Goal: Task Accomplishment & Management: Complete application form

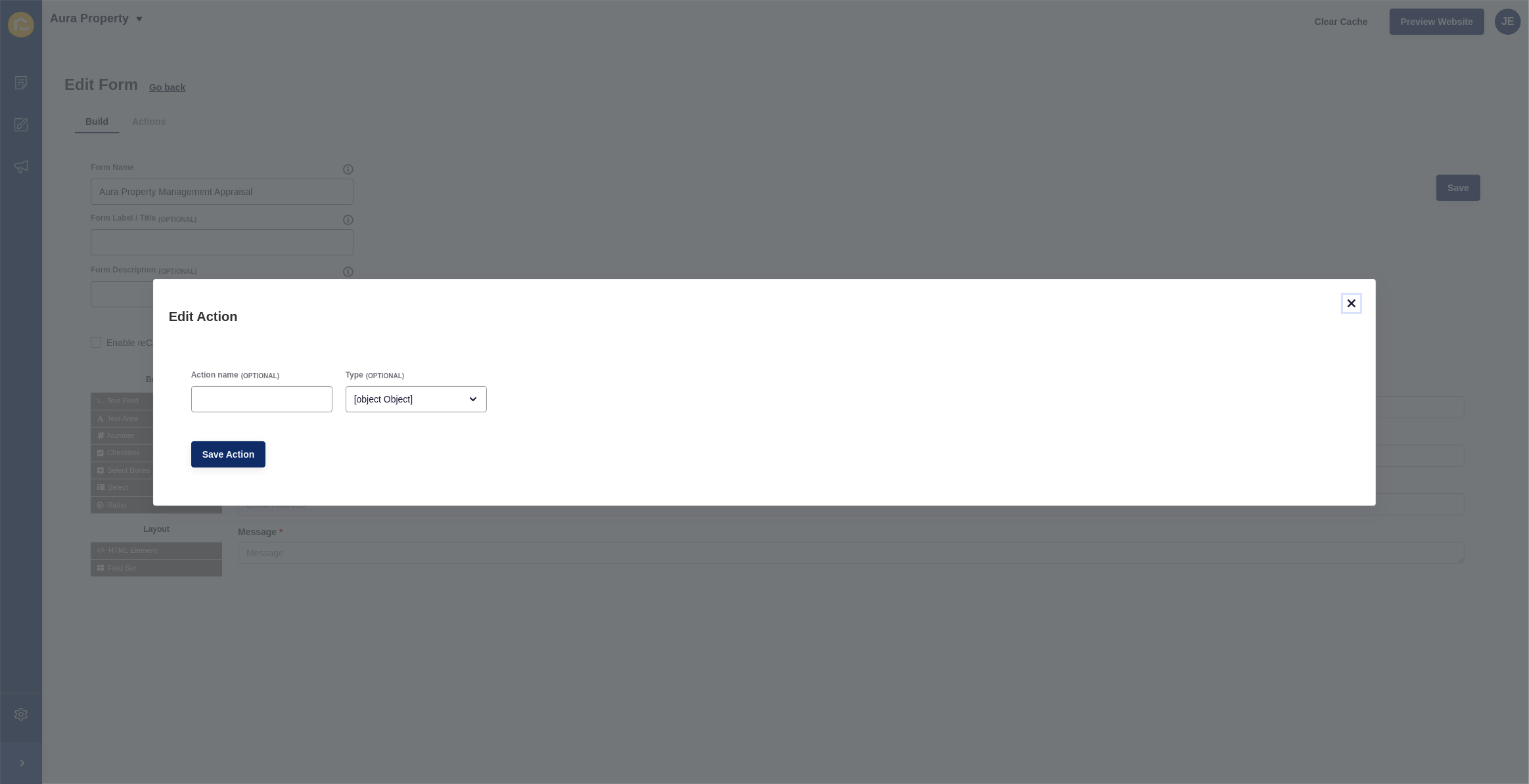
click at [1354, 304] on icon at bounding box center [1352, 304] width 8 height 8
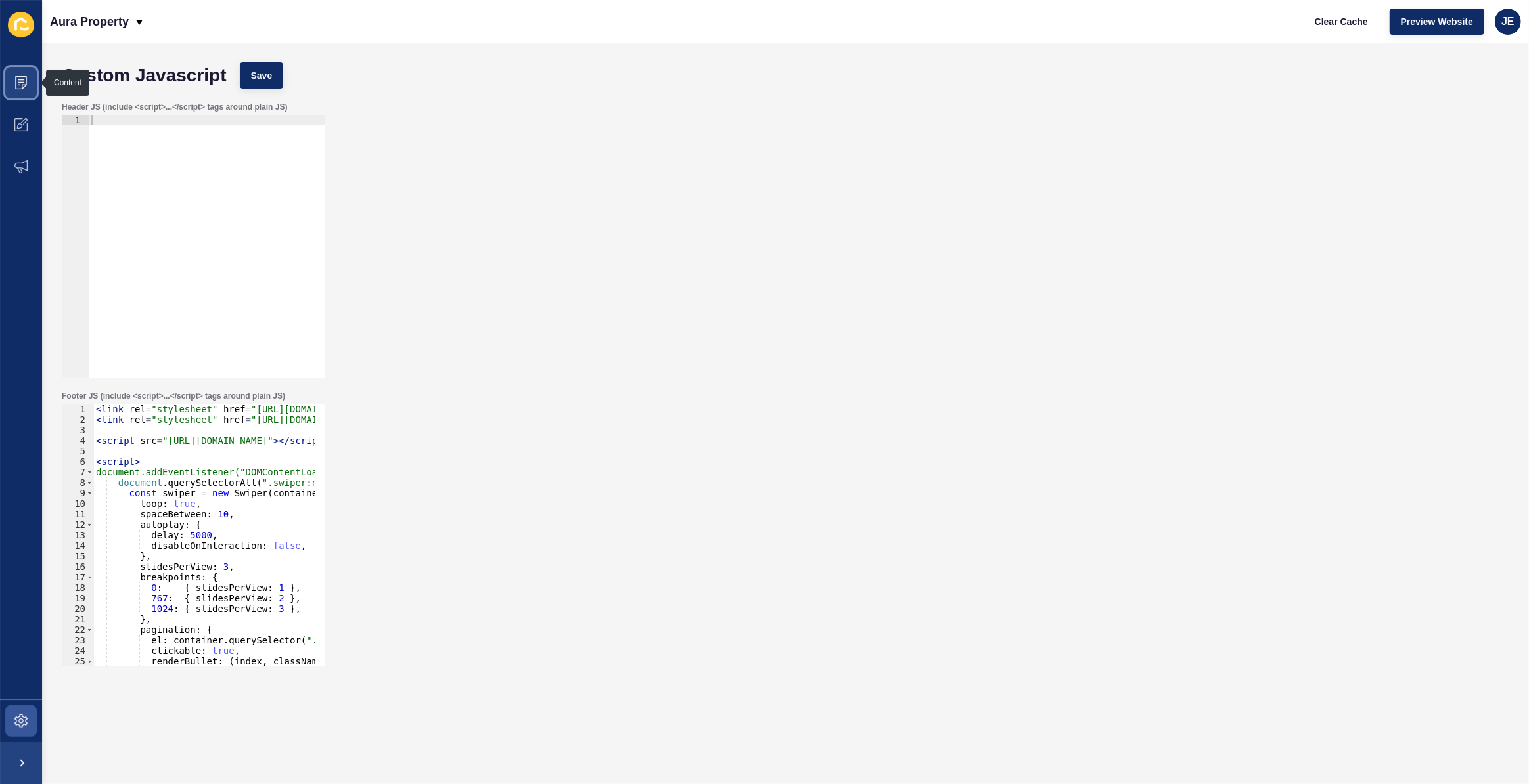
click at [24, 80] on icon at bounding box center [21, 83] width 13 height 13
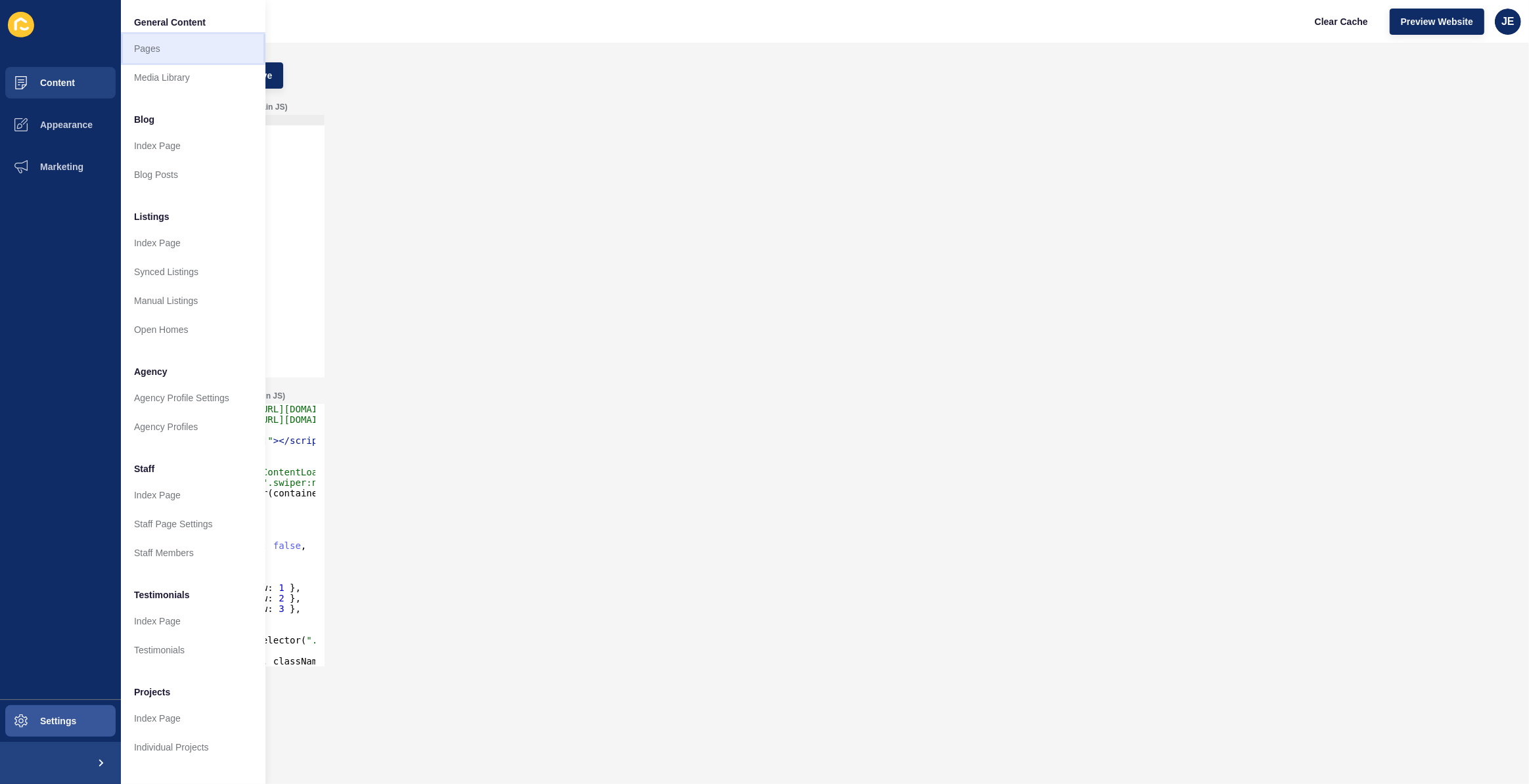
click at [170, 40] on link "Pages" at bounding box center [193, 48] width 145 height 29
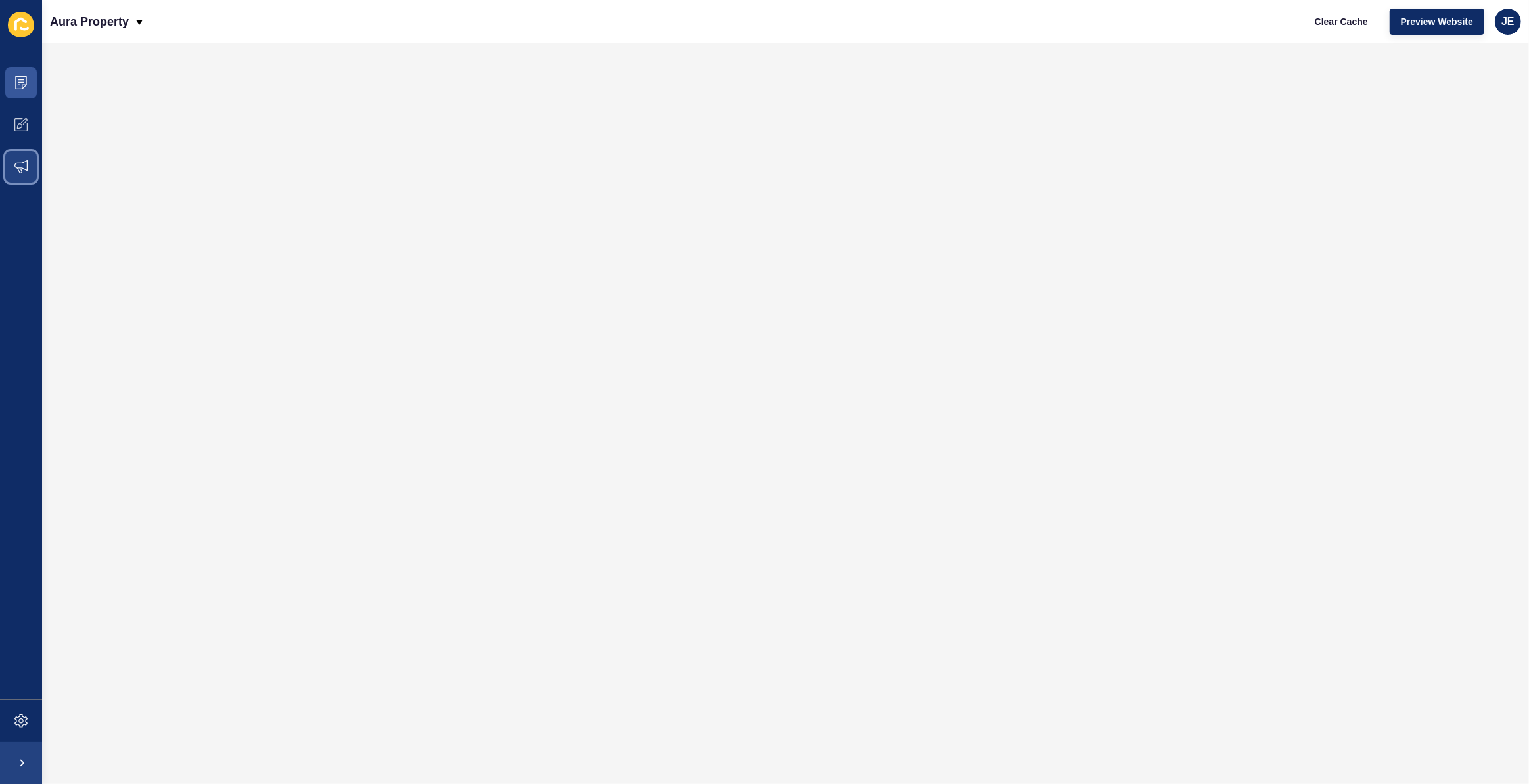
click at [17, 170] on icon at bounding box center [21, 167] width 13 height 13
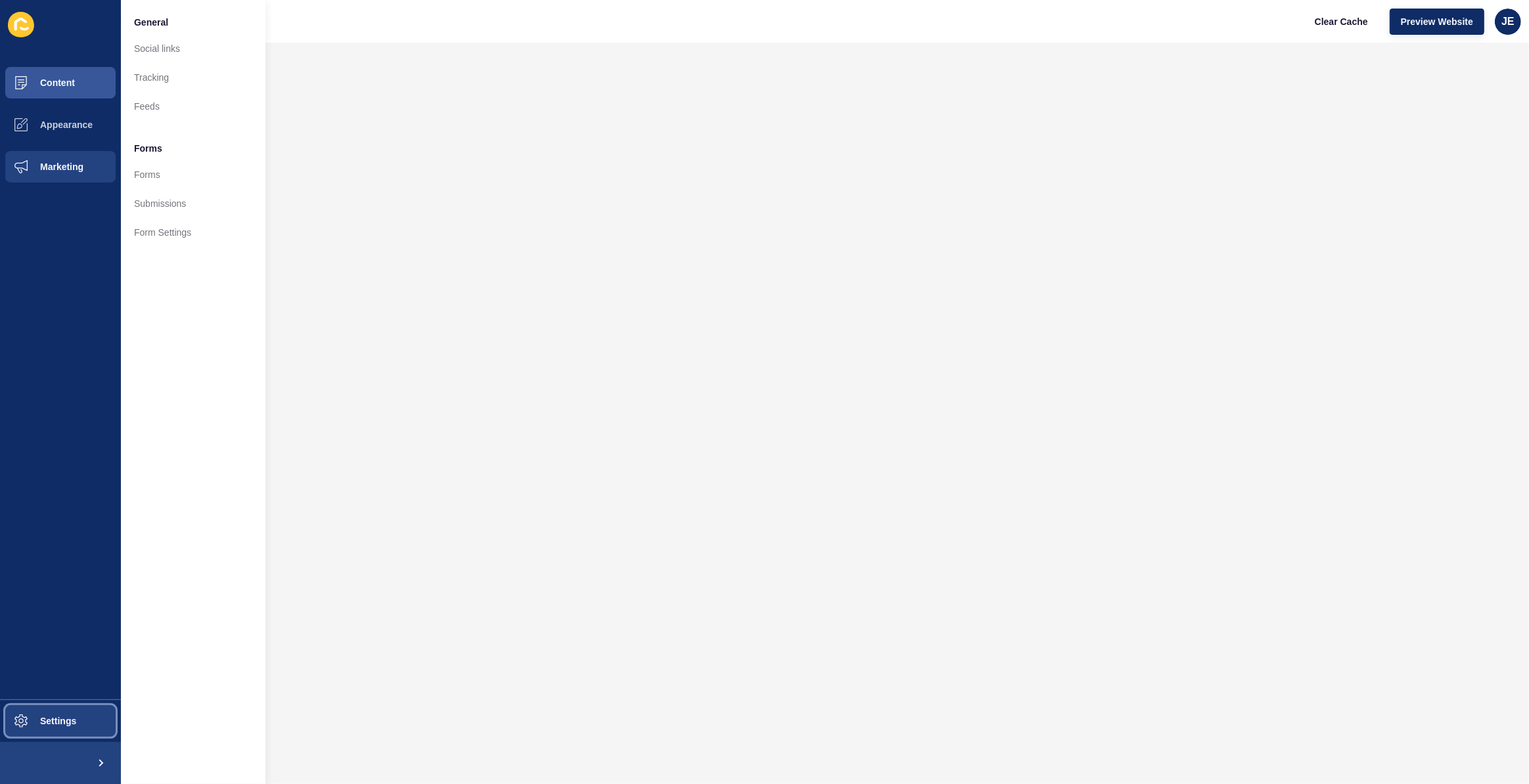
click at [43, 716] on span "Settings" at bounding box center [37, 721] width 78 height 11
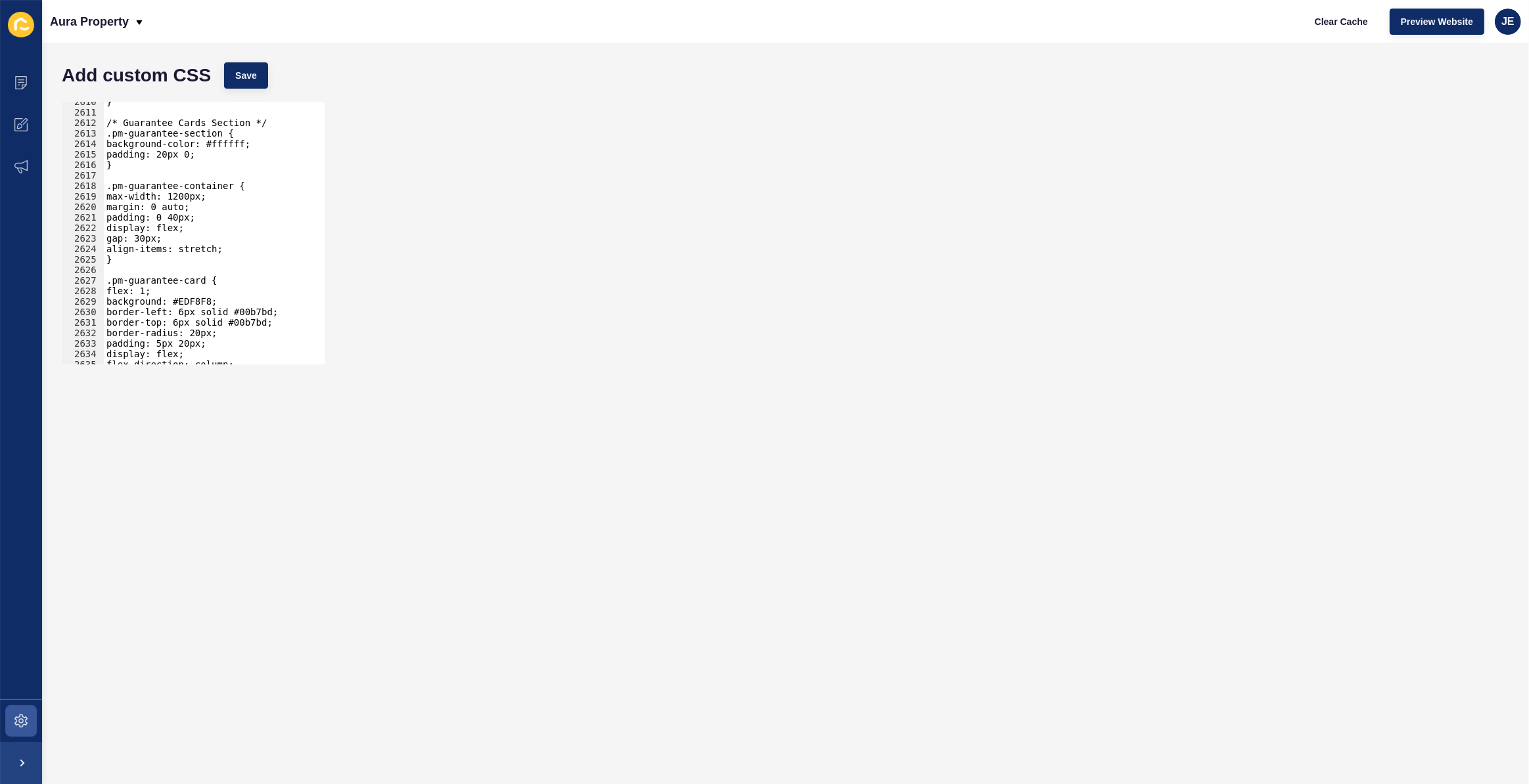
scroll to position [17986, 0]
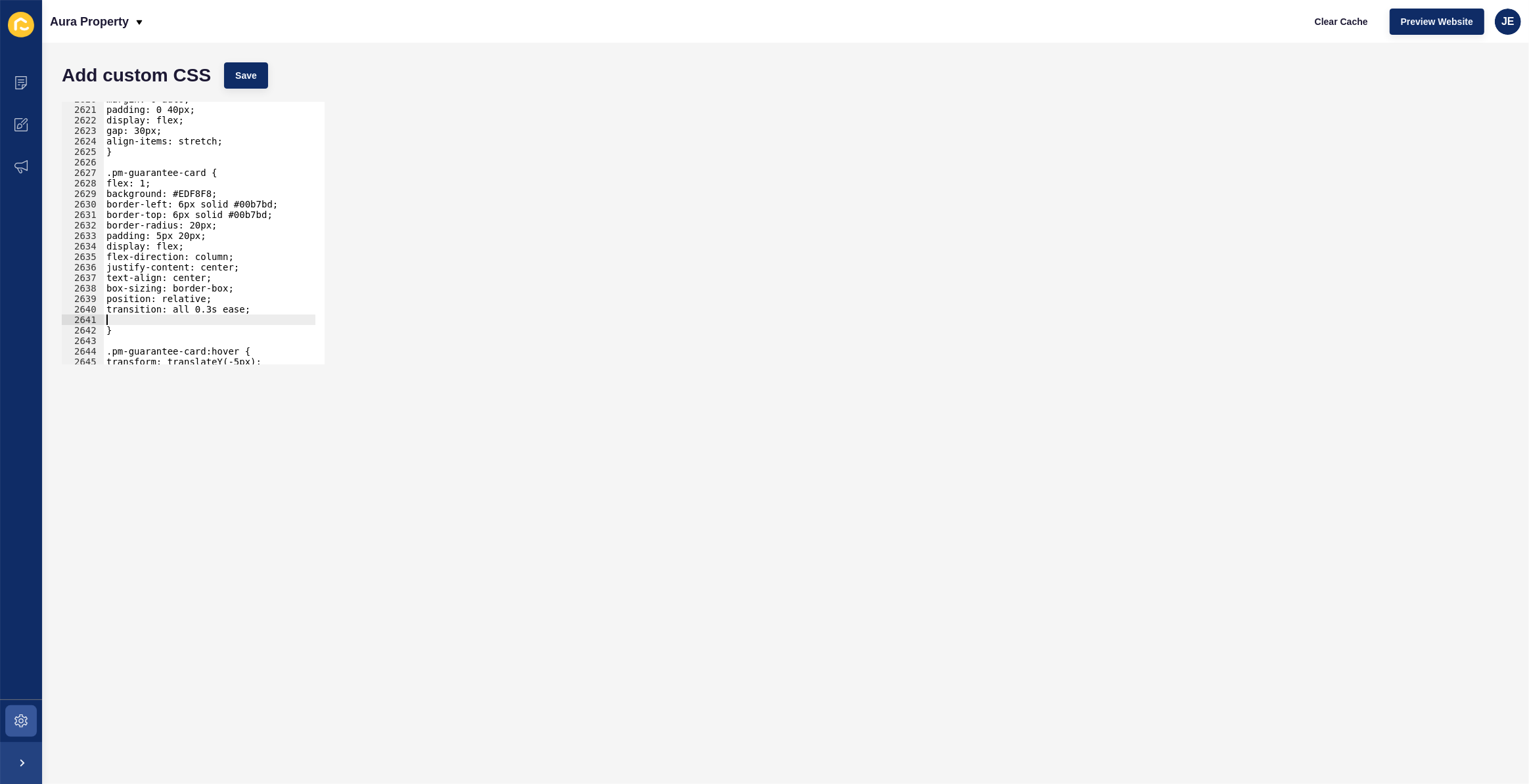
click at [123, 320] on div "margin: 0 auto; padding: 0 40px; display: flex; gap: 30px; align-items: stretch…" at bounding box center [364, 231] width 521 height 275
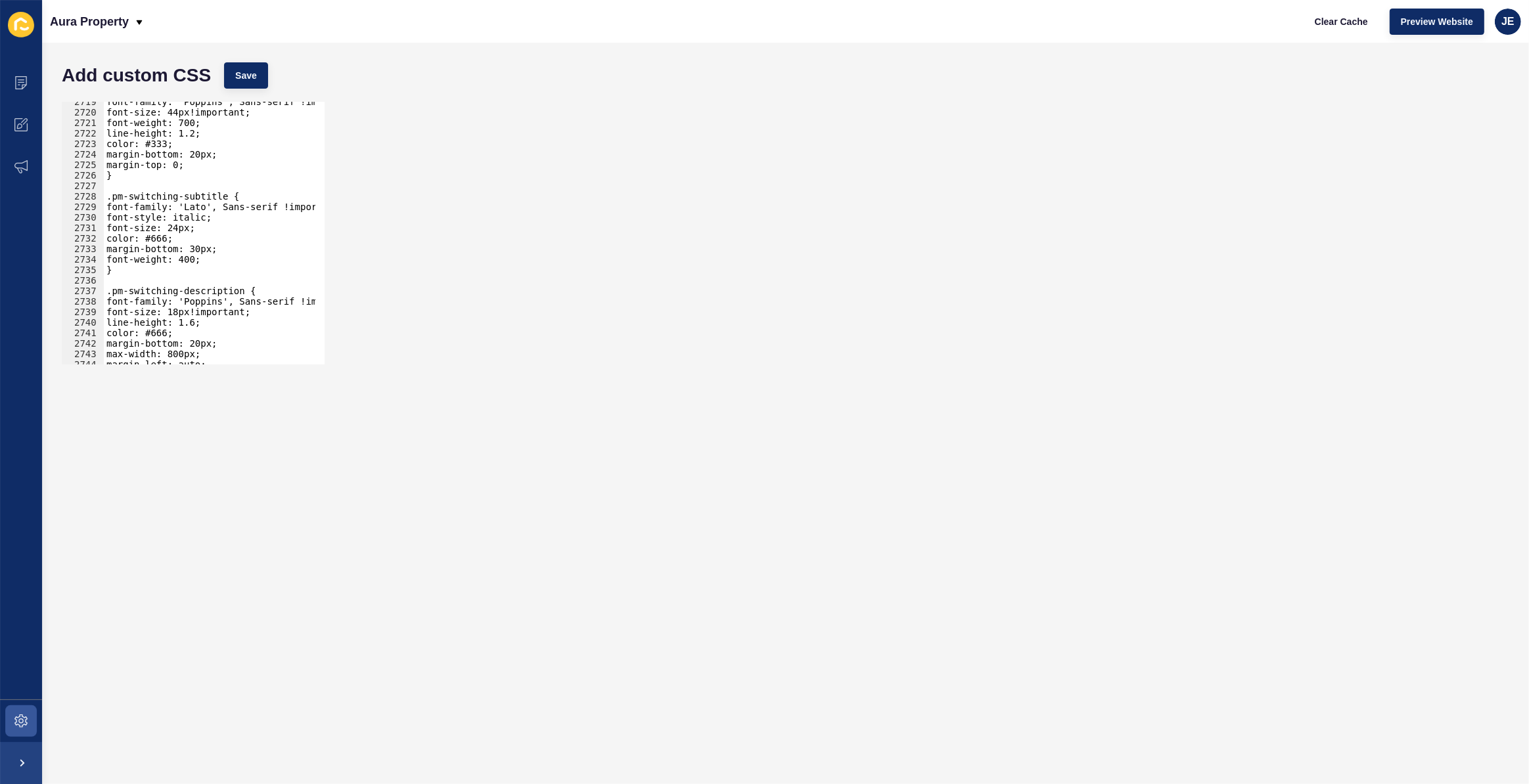
scroll to position [18671, 0]
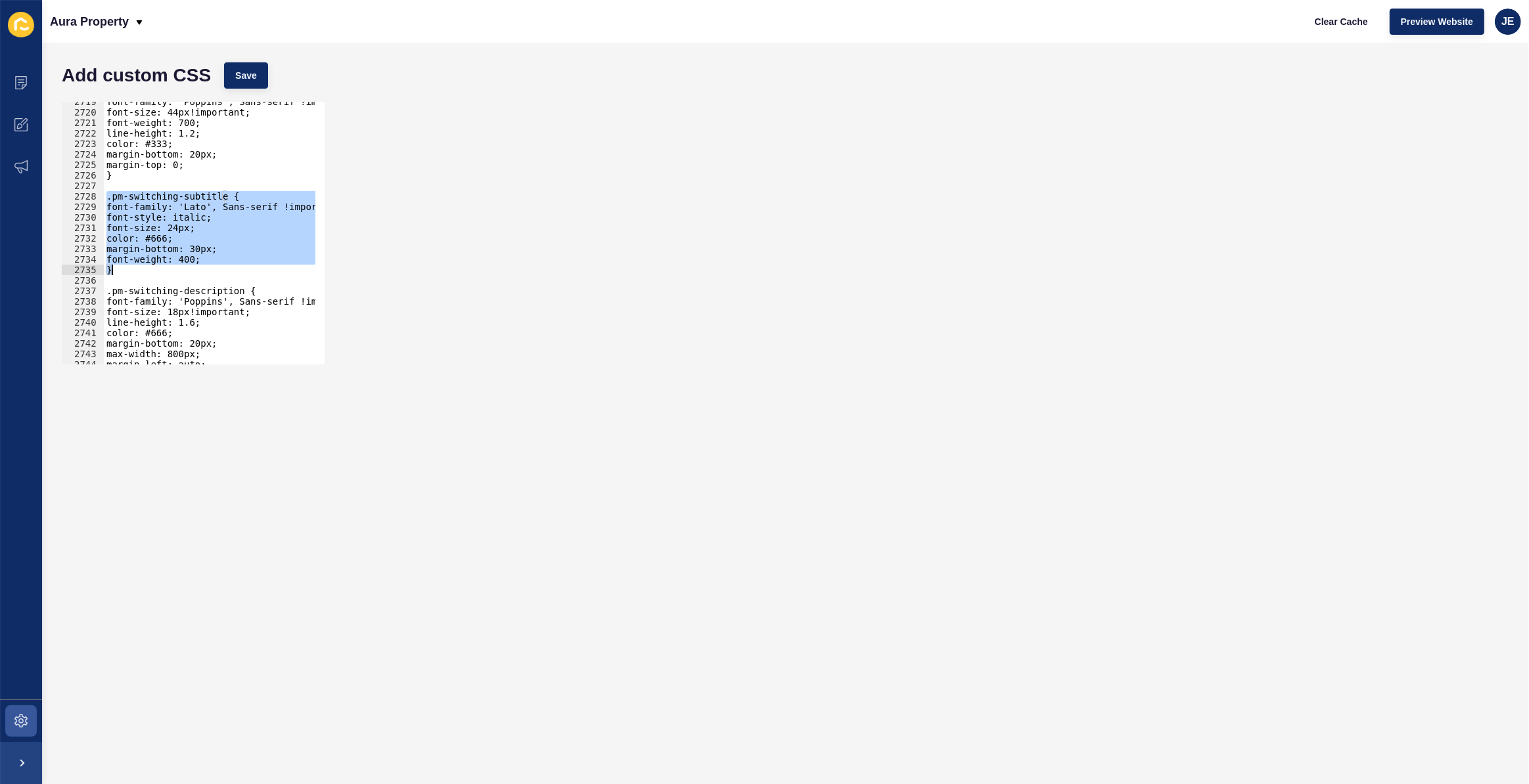
drag, startPoint x: 108, startPoint y: 198, endPoint x: 168, endPoint y: 265, distance: 89.9
click at [168, 265] on div "font-family: "Poppins", Sans-serif !important; font-size: 44px!important; font-…" at bounding box center [364, 234] width 521 height 275
click at [198, 271] on div "font-family: "Poppins", Sans-serif !important; font-size: 44px!important; font-…" at bounding box center [209, 233] width 211 height 262
drag, startPoint x: 151, startPoint y: 270, endPoint x: 90, endPoint y: 198, distance: 94.4
click at [90, 198] on div "} [CREDIT_CARD_NUMBER] 2723 2724 2725 2726 2727 2728 2729 2730 2731 2732 2733 2…" at bounding box center [193, 233] width 263 height 262
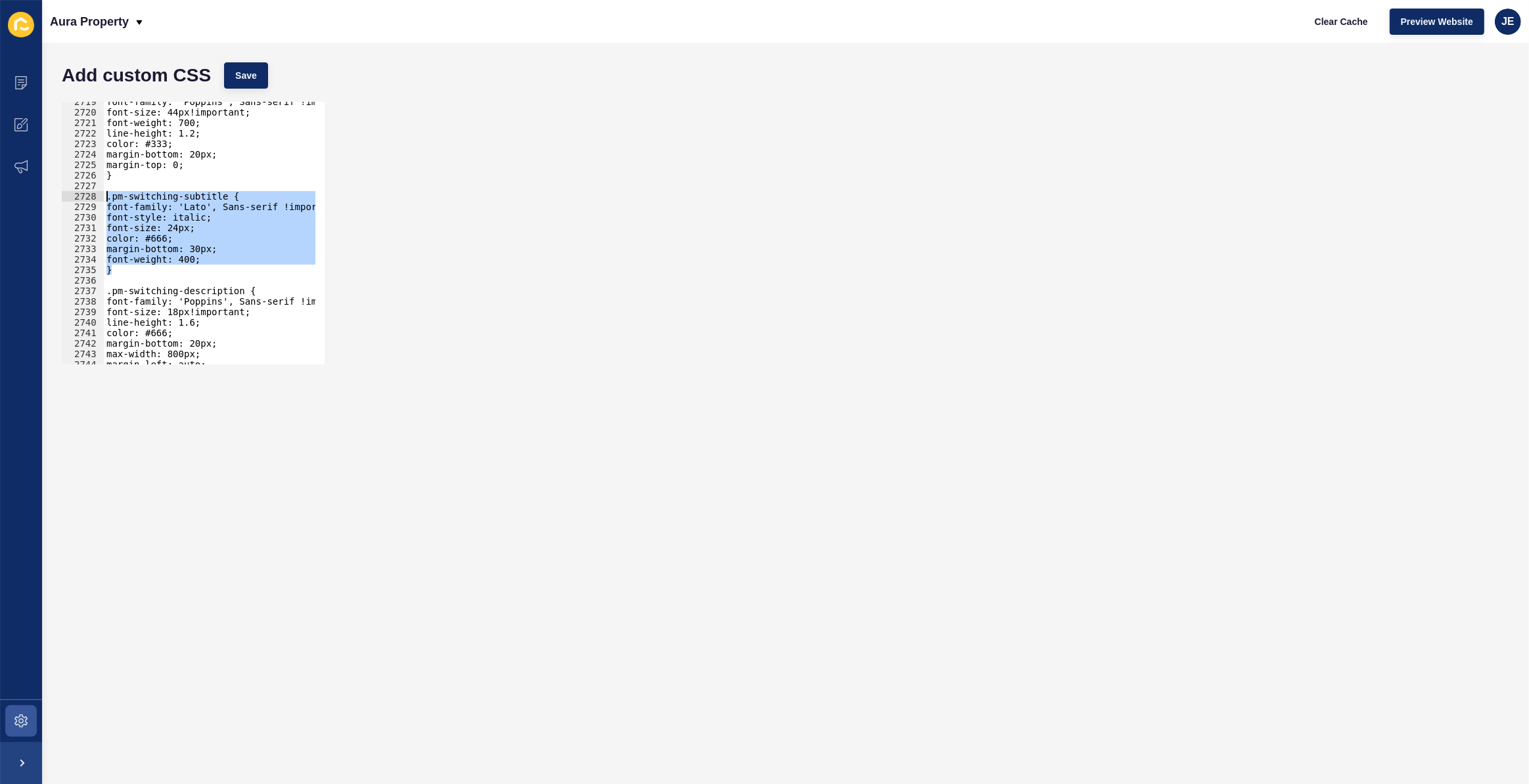
scroll to position [21264, 0]
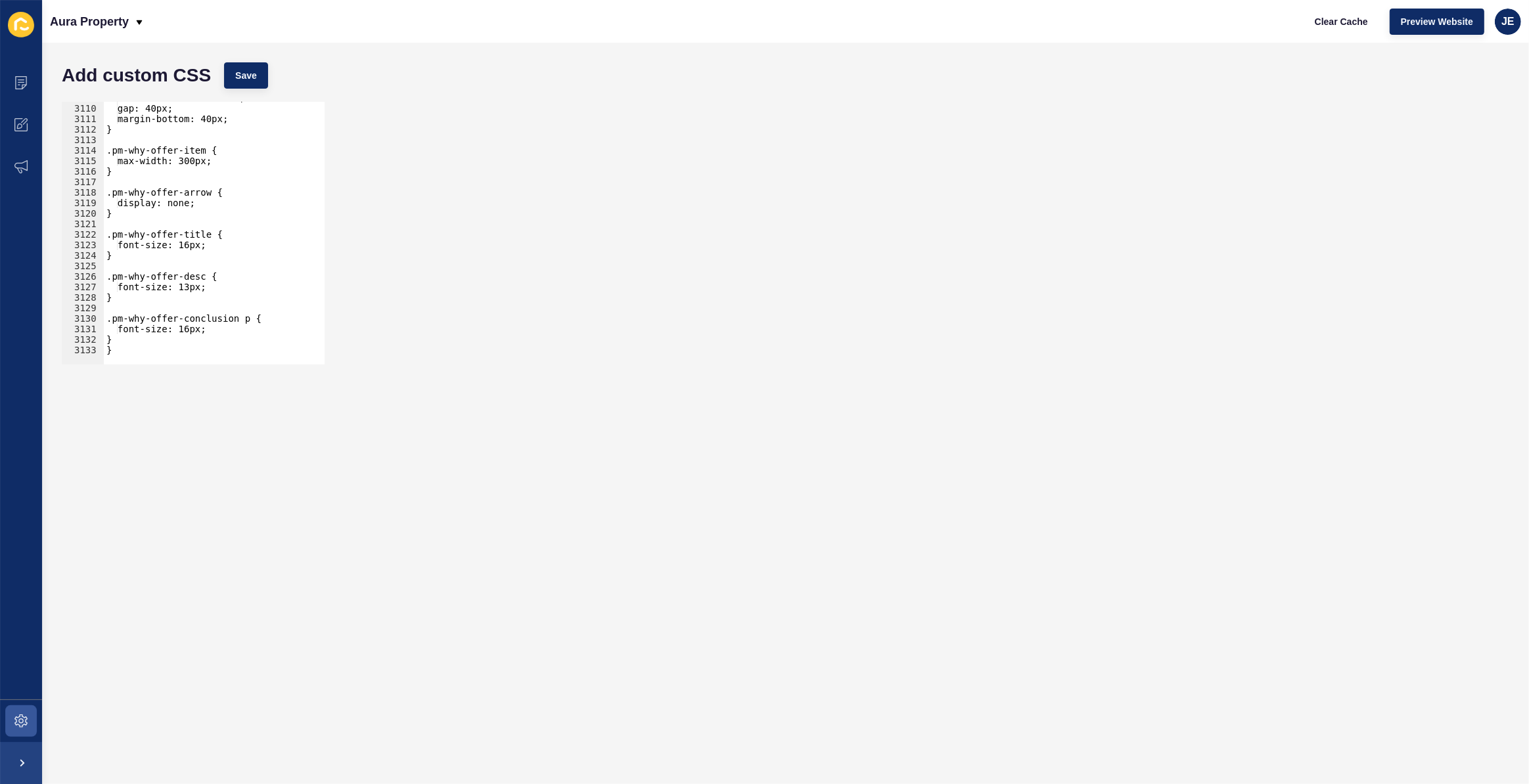
click at [206, 354] on div at bounding box center [364, 358] width 521 height 12
type textarea "}"
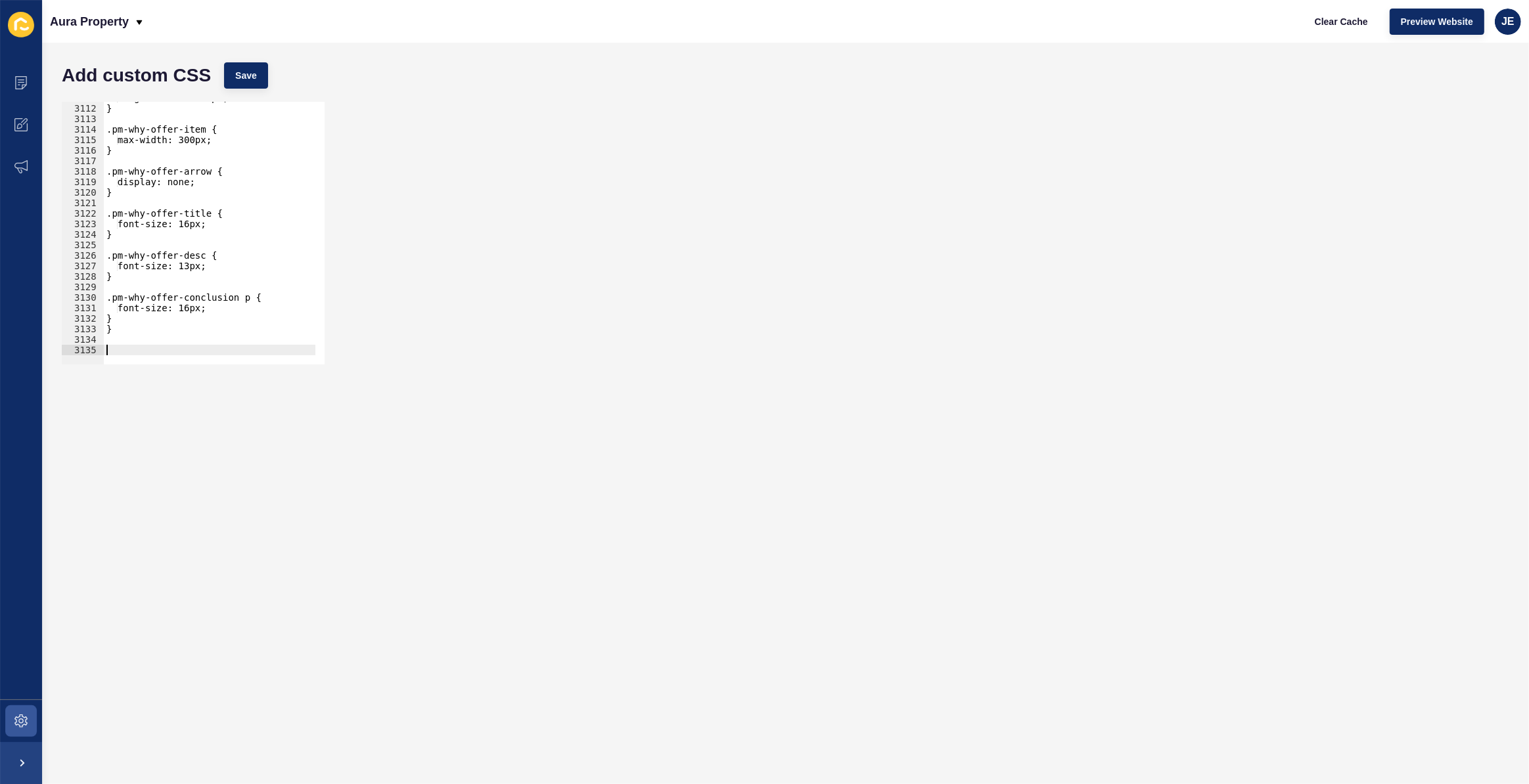
paste textarea "}"
type textarea "}"
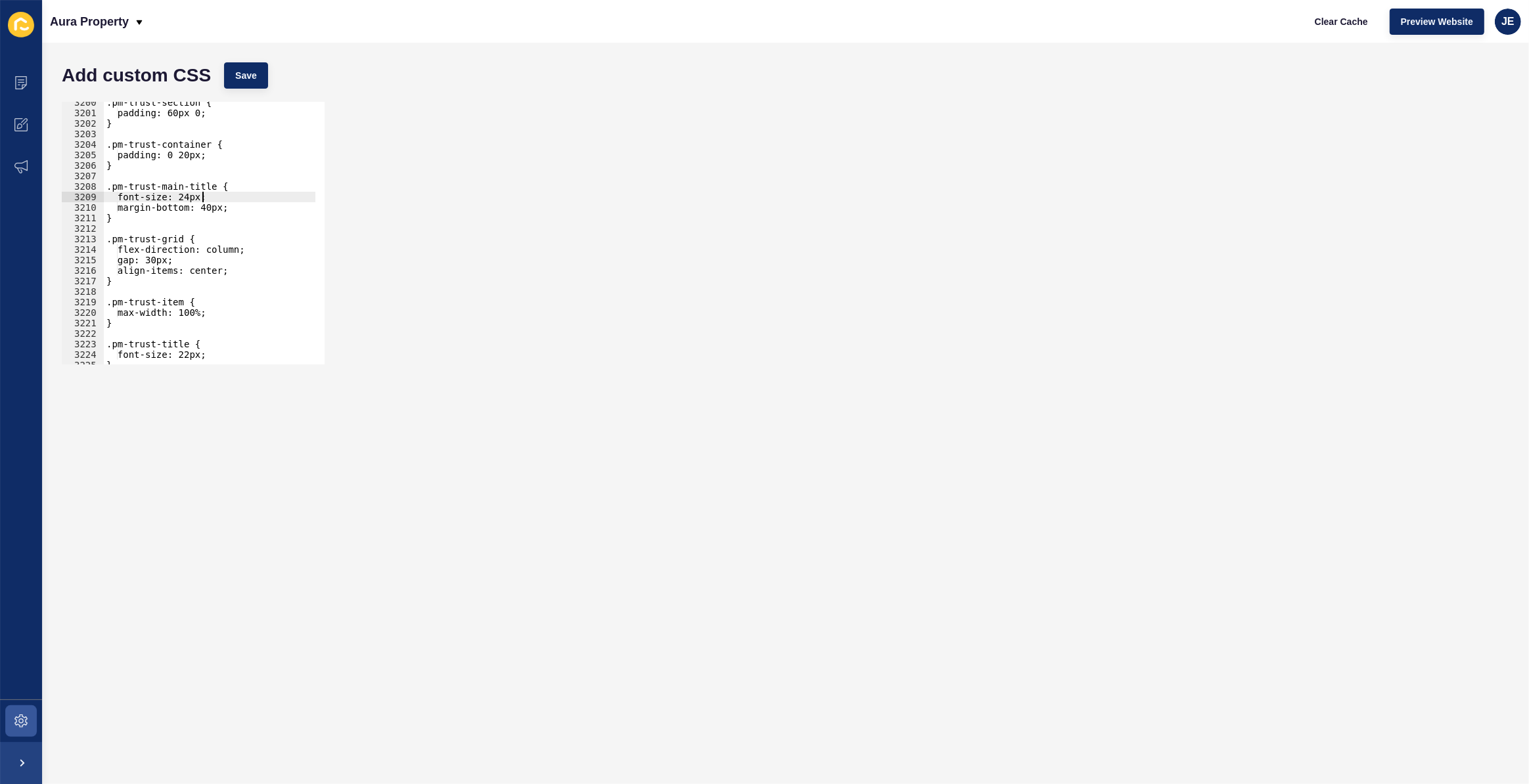
click at [201, 199] on div ".pm-trust-section { padding: 60px 0; } .pm-trust-container { padding: 0 20px; }…" at bounding box center [364, 234] width 521 height 275
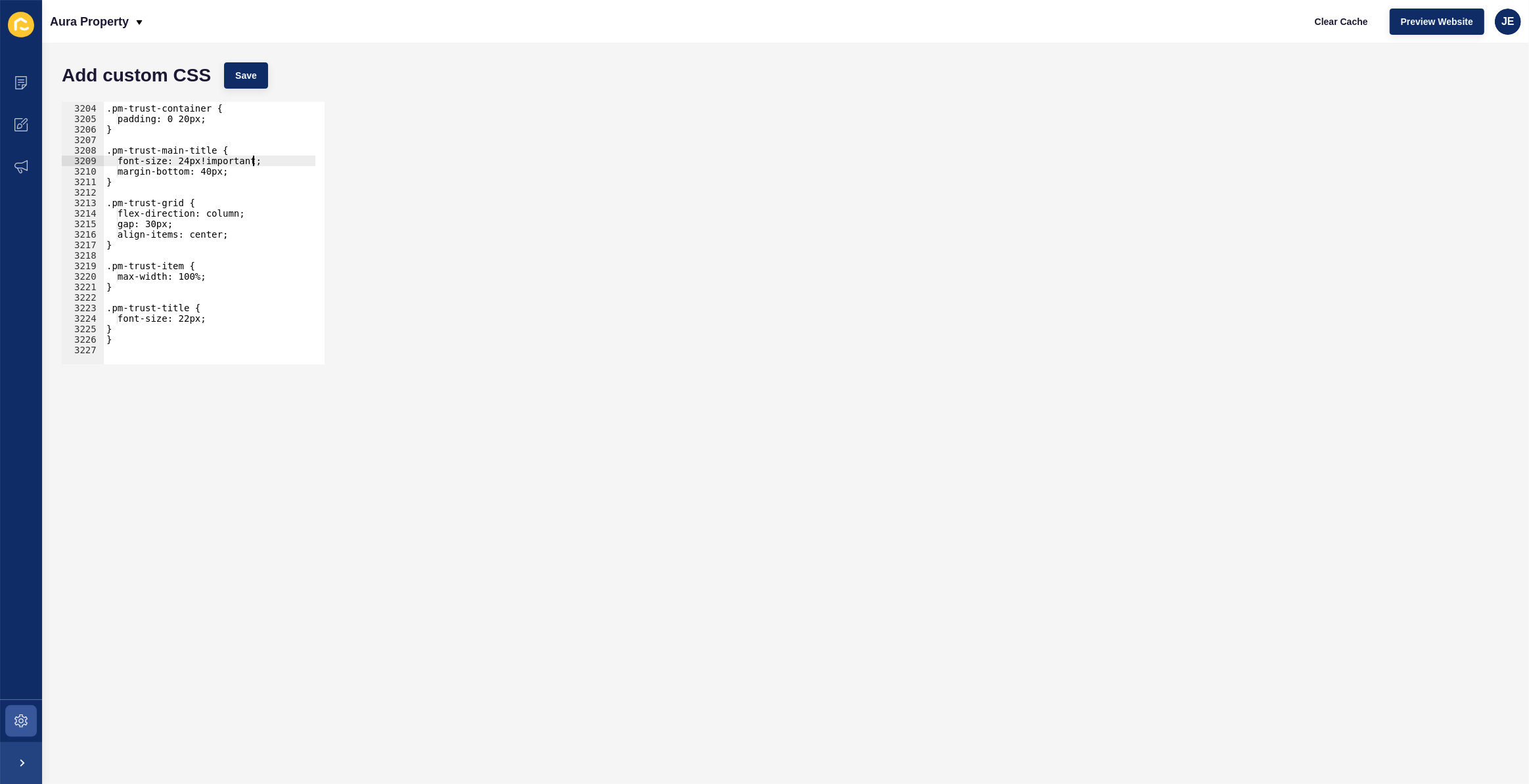
click at [204, 320] on div ".pm-trust-container { padding: 0 20px; } .pm-trust-main-title { font-size: 24px…" at bounding box center [364, 230] width 521 height 275
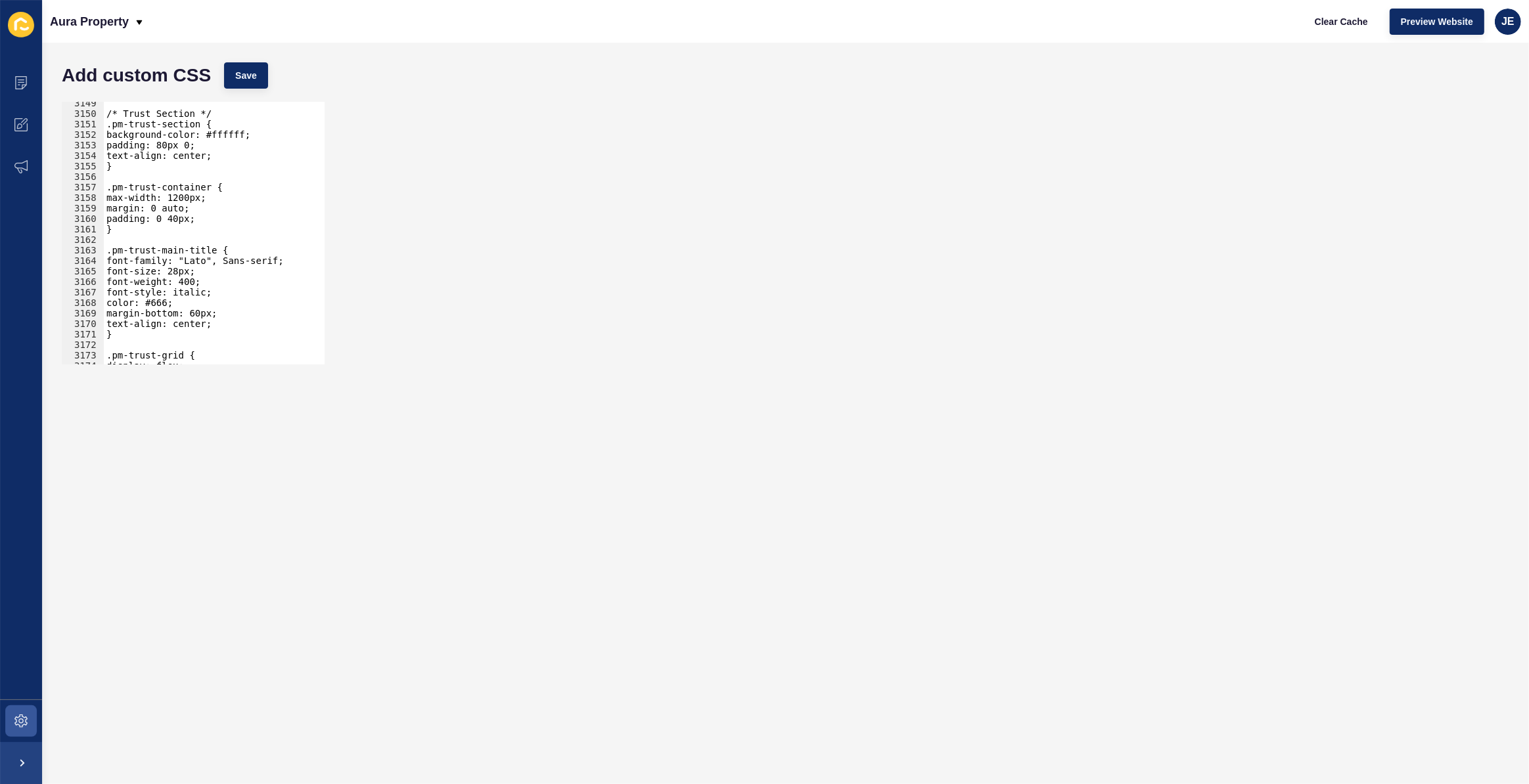
scroll to position [20994, 0]
click at [191, 274] on div "/* Trust Section */ .pm-trust-section { background-color: #ffffff; padding: 80p…" at bounding box center [364, 235] width 521 height 275
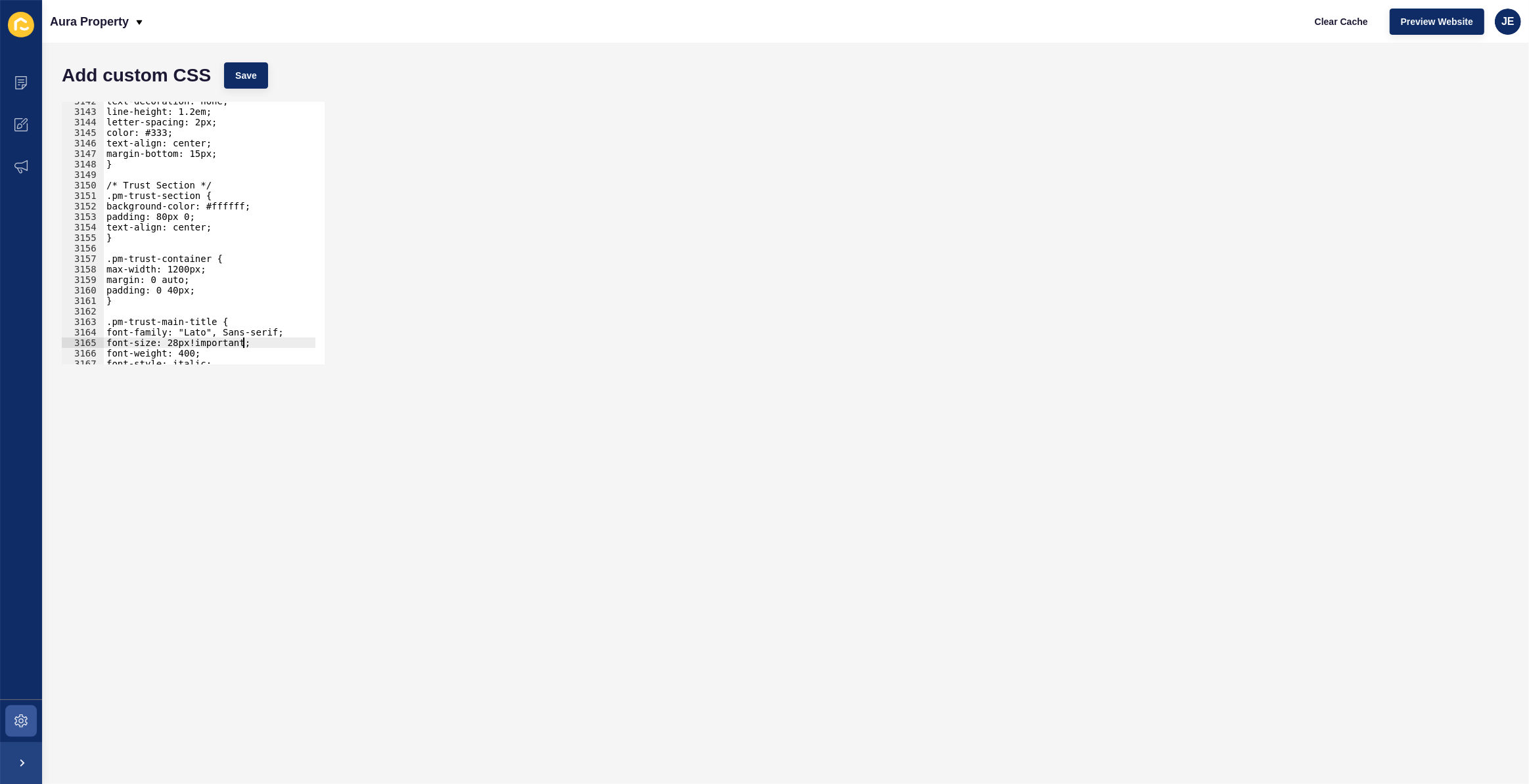
click at [171, 322] on div "text-decoration: none; line-height: 1.2em; letter-spacing: 2px; color: #333; te…" at bounding box center [364, 233] width 521 height 275
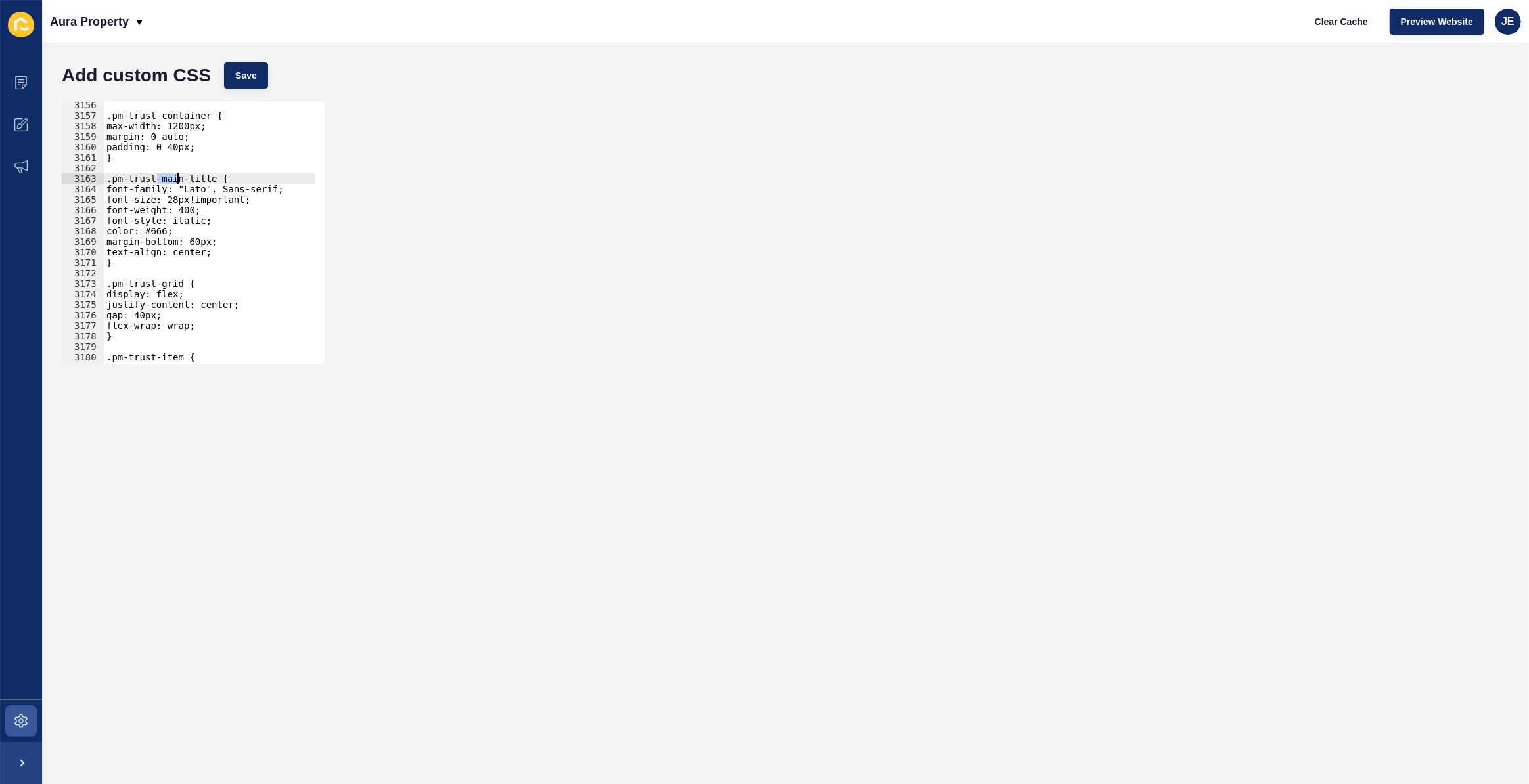
scroll to position [20971, 0]
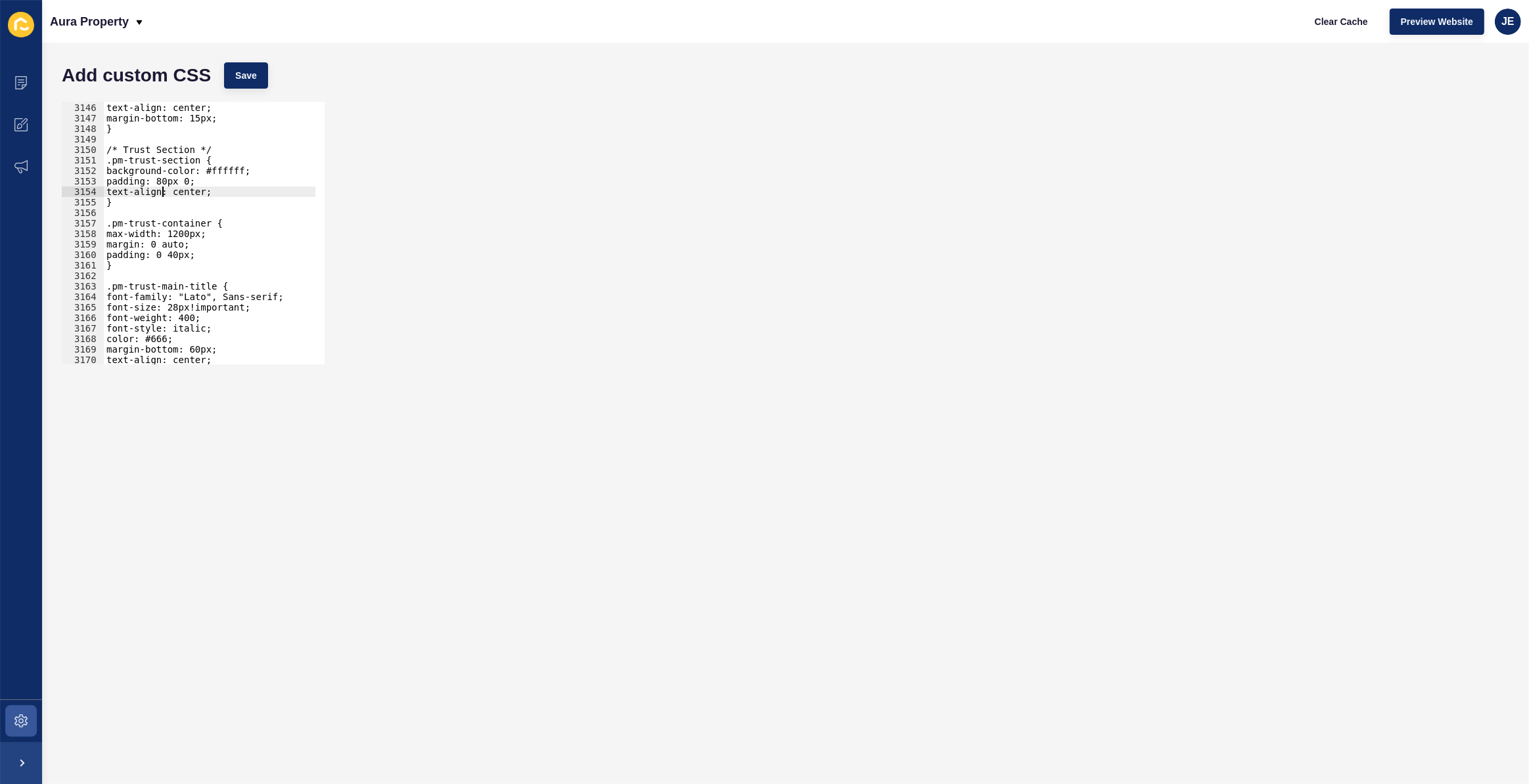
click at [164, 183] on div "color: #333; text-align: center; margin-bottom: 15px; } /* Trust Section */ .pm…" at bounding box center [364, 229] width 521 height 275
click at [164, 182] on div "color: #333; text-align: center; margin-bottom: 15px; } /* Trust Section */ .pm…" at bounding box center [209, 233] width 211 height 262
click at [166, 182] on div "color: #333; text-align: center; margin-bottom: 15px; } /* Trust Section */ .pm…" at bounding box center [364, 229] width 521 height 275
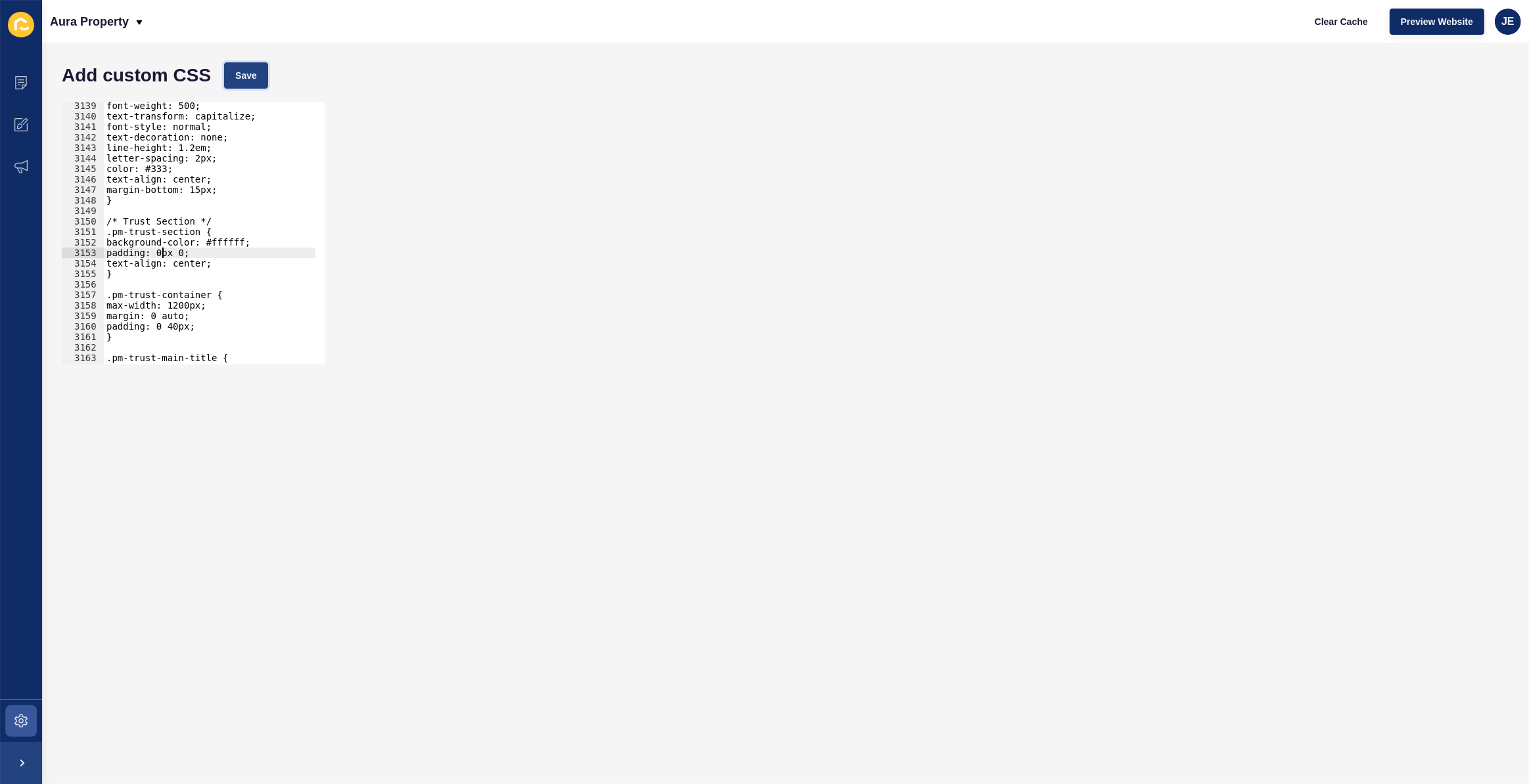
click at [263, 83] on button "Save" at bounding box center [245, 75] width 44 height 26
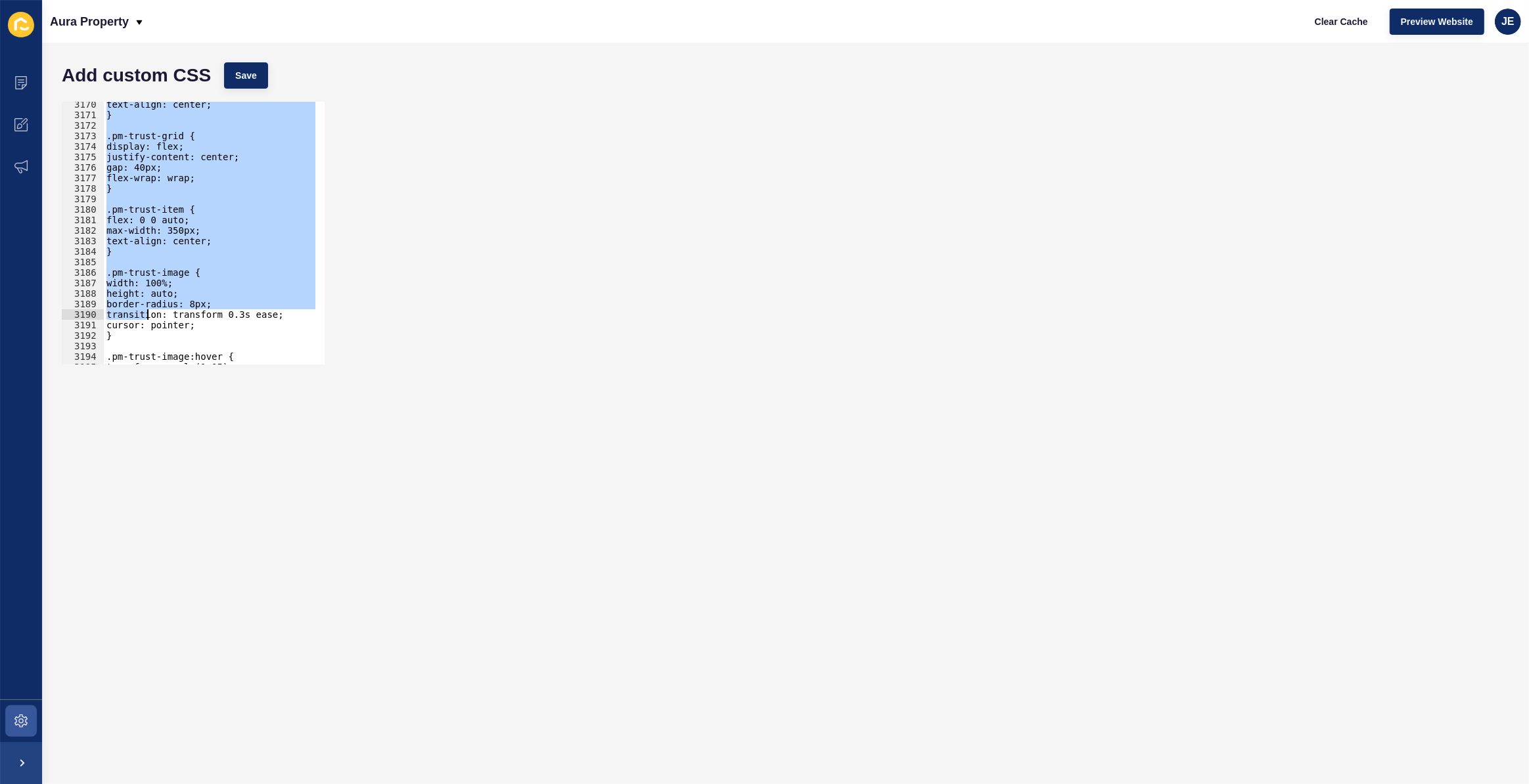
scroll to position [21264, 0]
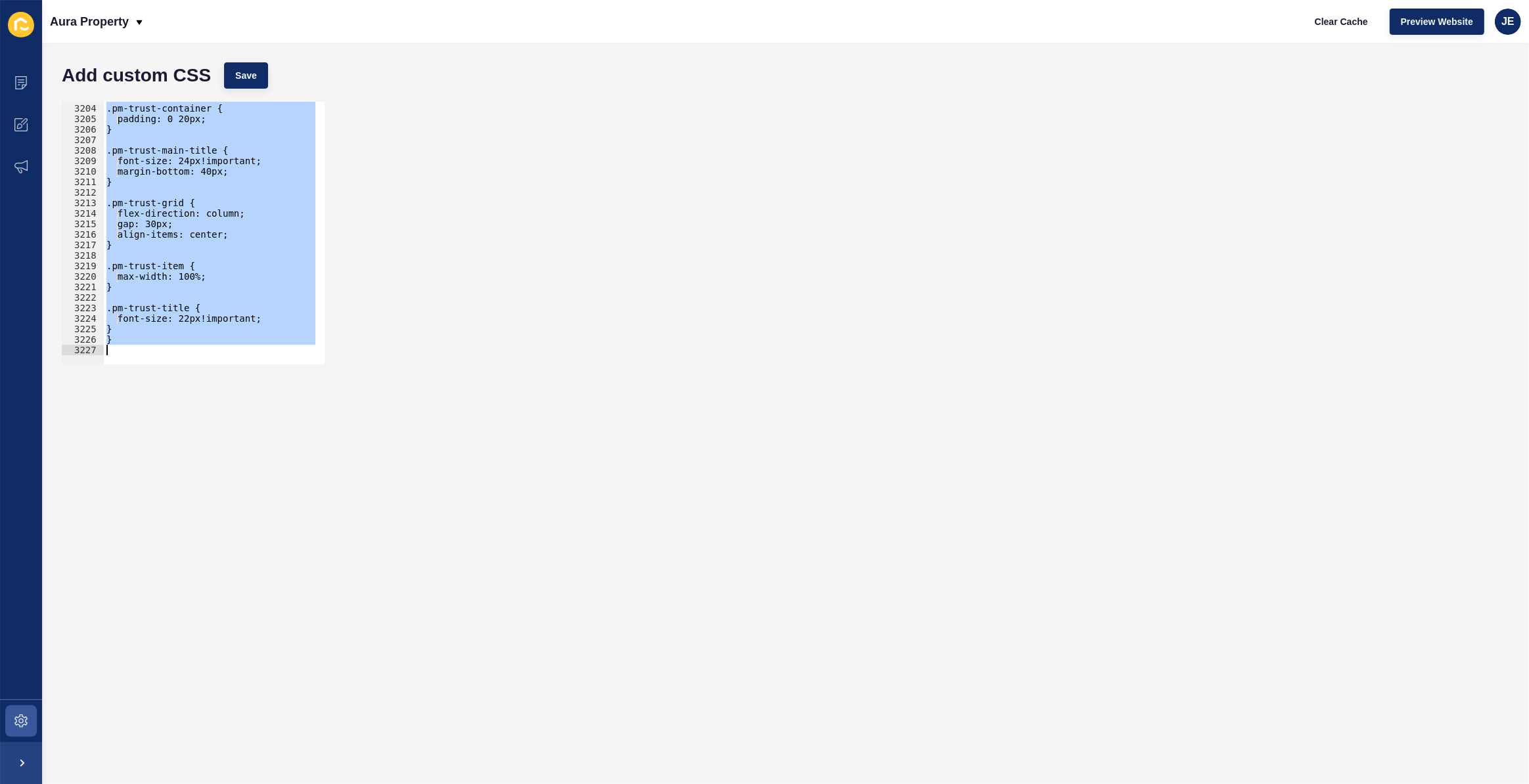
drag, startPoint x: 105, startPoint y: 295, endPoint x: 147, endPoint y: 358, distance: 75.7
click at [147, 356] on div ".pm-trust-container { 3203 3204 3205 3206 3207 3208 3209 3210 3211 3212 3213 32…" at bounding box center [193, 233] width 263 height 262
paste textarea
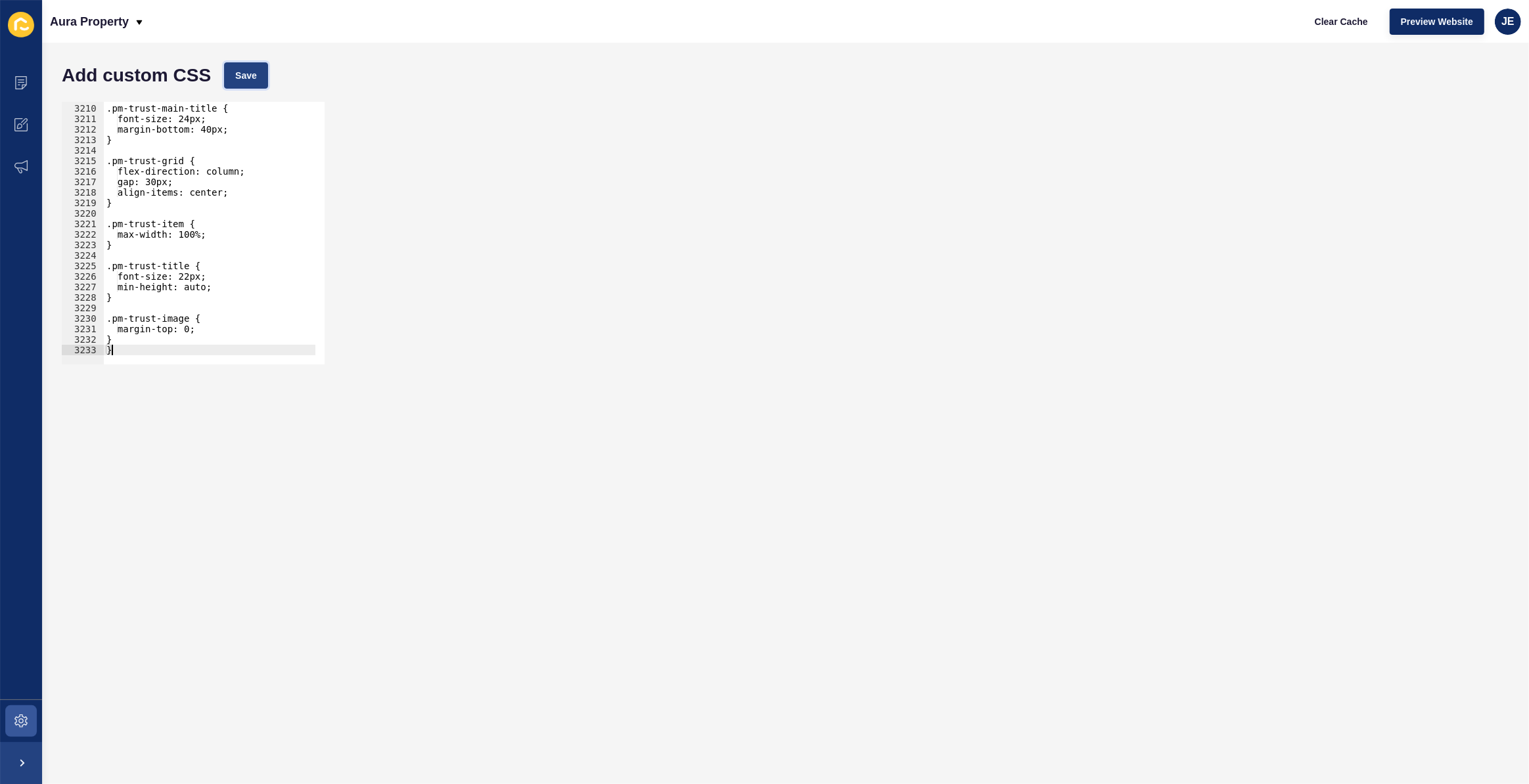
click at [251, 78] on span "Save" at bounding box center [246, 75] width 22 height 13
click at [202, 277] on div ".pm-trust-main-title { font-size: 24px; margin-bottom: 40px; } .pm-trust-grid {…" at bounding box center [364, 230] width 521 height 275
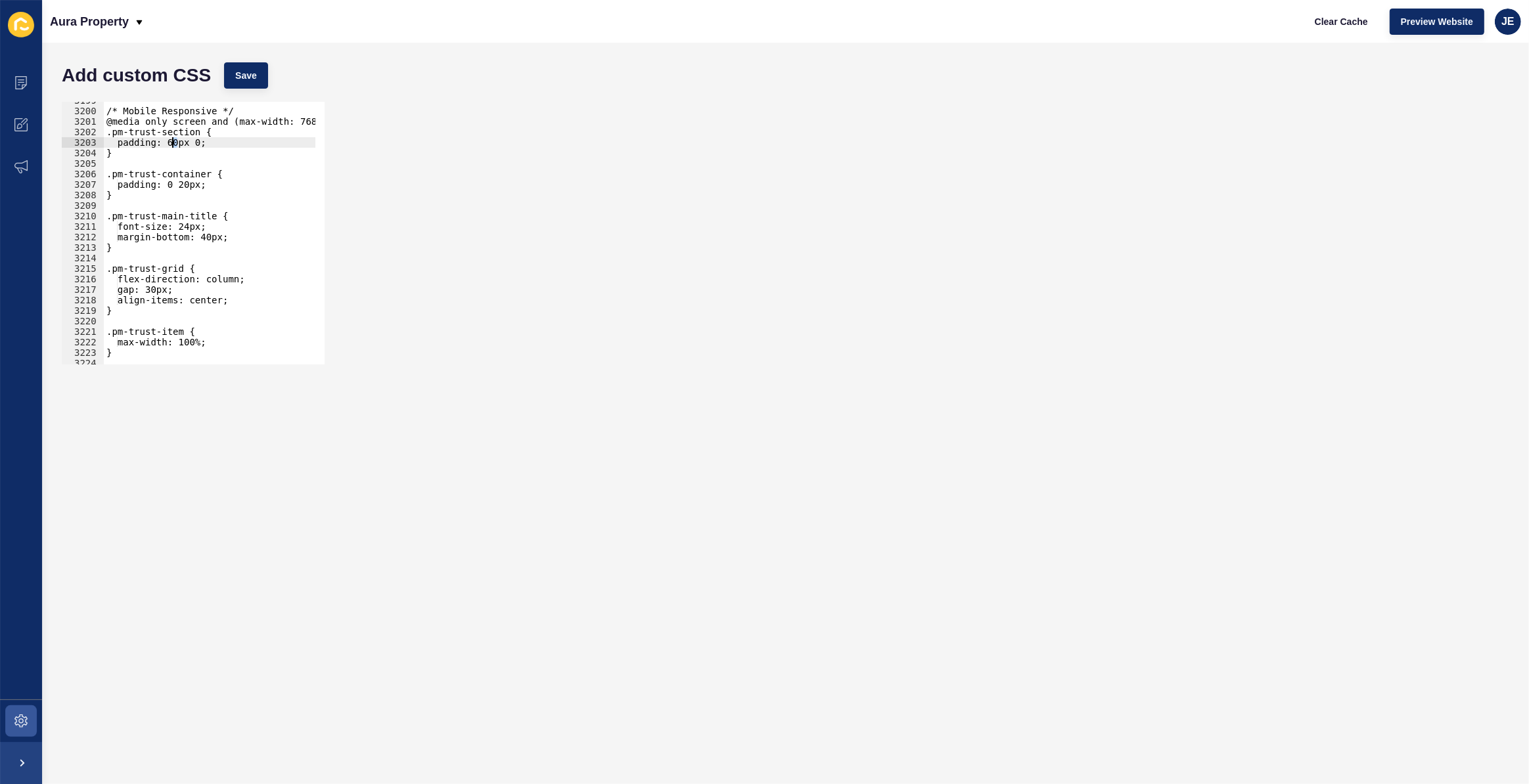
click at [170, 142] on div "/* Mobile Responsive */ @media only screen and (max-width: 768px) { .pm-trust-s…" at bounding box center [364, 233] width 521 height 275
click at [202, 229] on div "/* Mobile Responsive */ @media only screen and (max-width: 768px) { .pm-trust-s…" at bounding box center [364, 233] width 521 height 275
click at [204, 237] on div "/* Mobile Responsive */ @media only screen and (max-width: 768px) { .pm-trust-s…" at bounding box center [364, 233] width 521 height 275
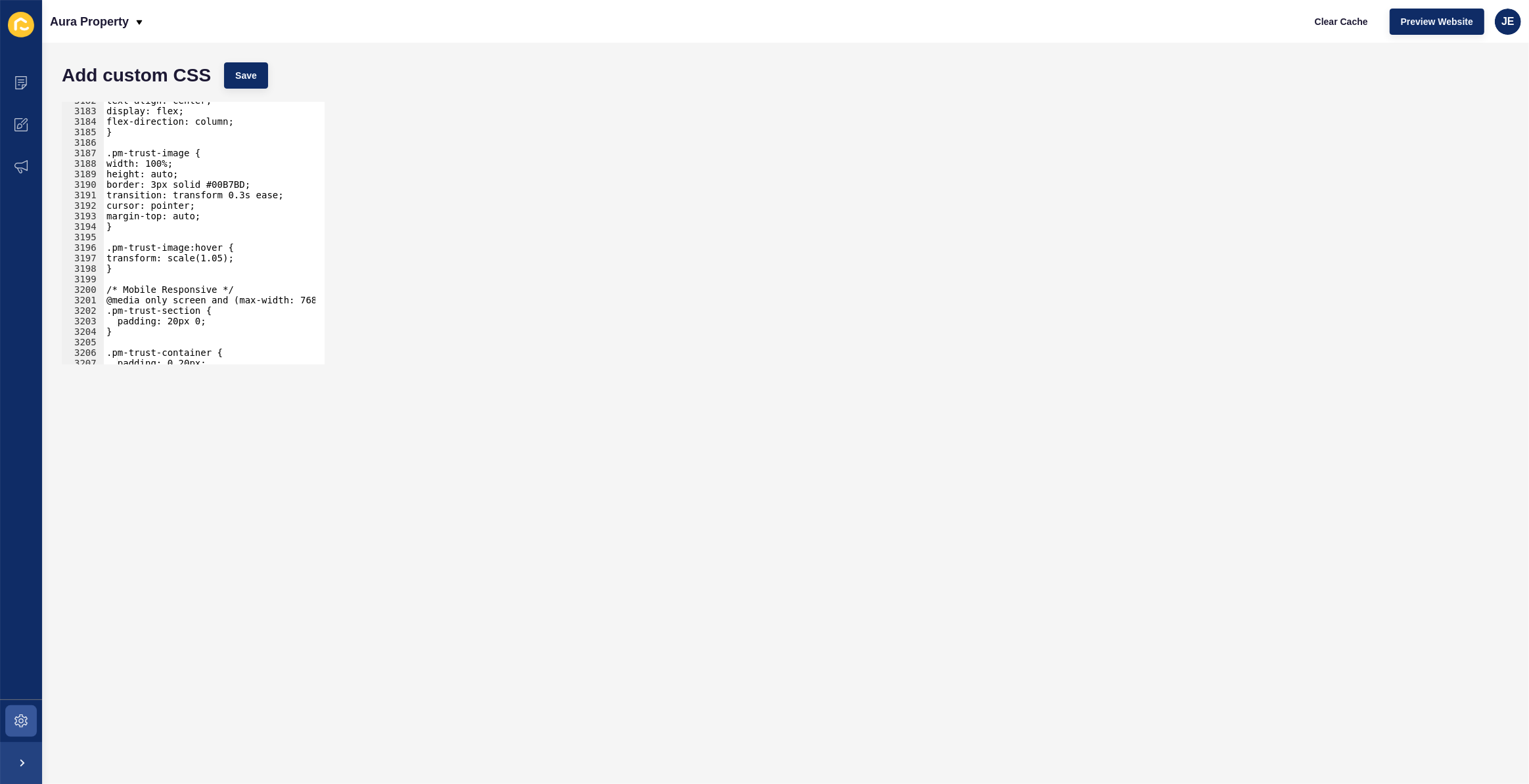
scroll to position [21108, 0]
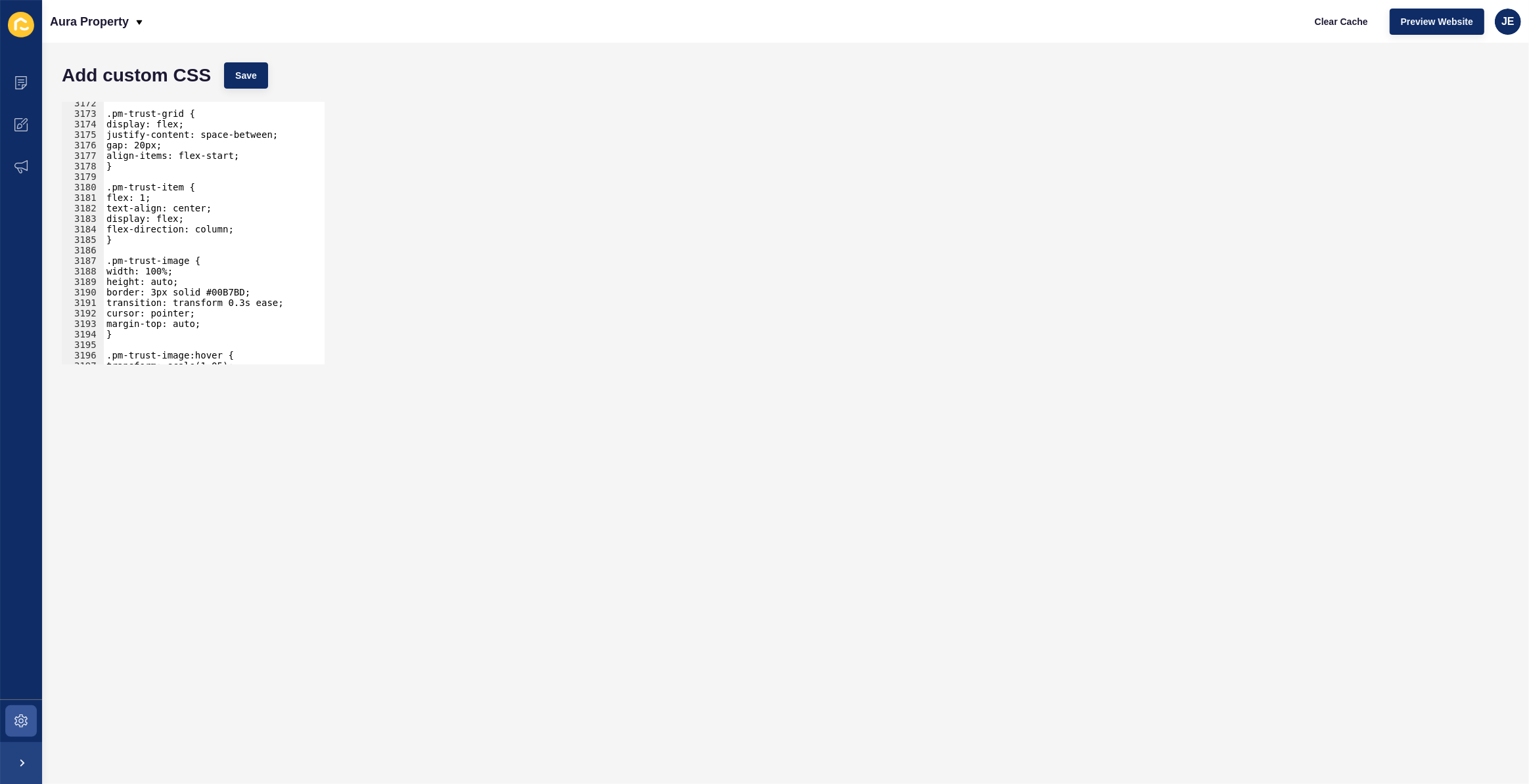
click at [215, 327] on div ".pm-trust-grid { display: flex; justify-content: space-between; gap: 20px; alig…" at bounding box center [364, 235] width 521 height 275
type textarea "margin-top: auto;"
click at [192, 320] on div ".pm-trust-grid { display: flex; justify-content: space-between; gap: 20px; alig…" at bounding box center [364, 235] width 521 height 275
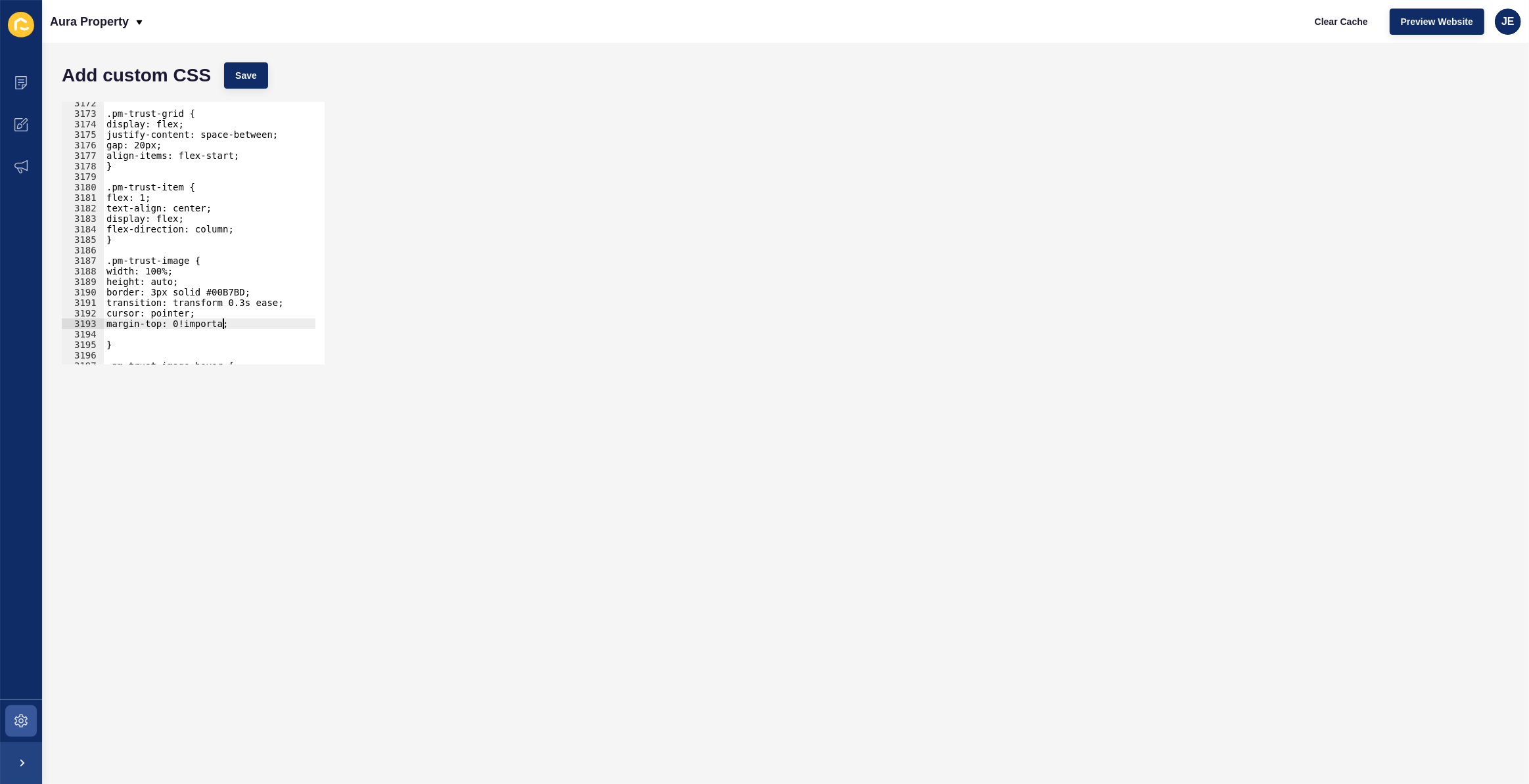
scroll to position [0, 8]
type textarea "margin-top: 0!important;"
click at [144, 330] on div ".pm-trust-grid { display: flex; justify-content: space-between; gap: 20px; alig…" at bounding box center [364, 235] width 521 height 275
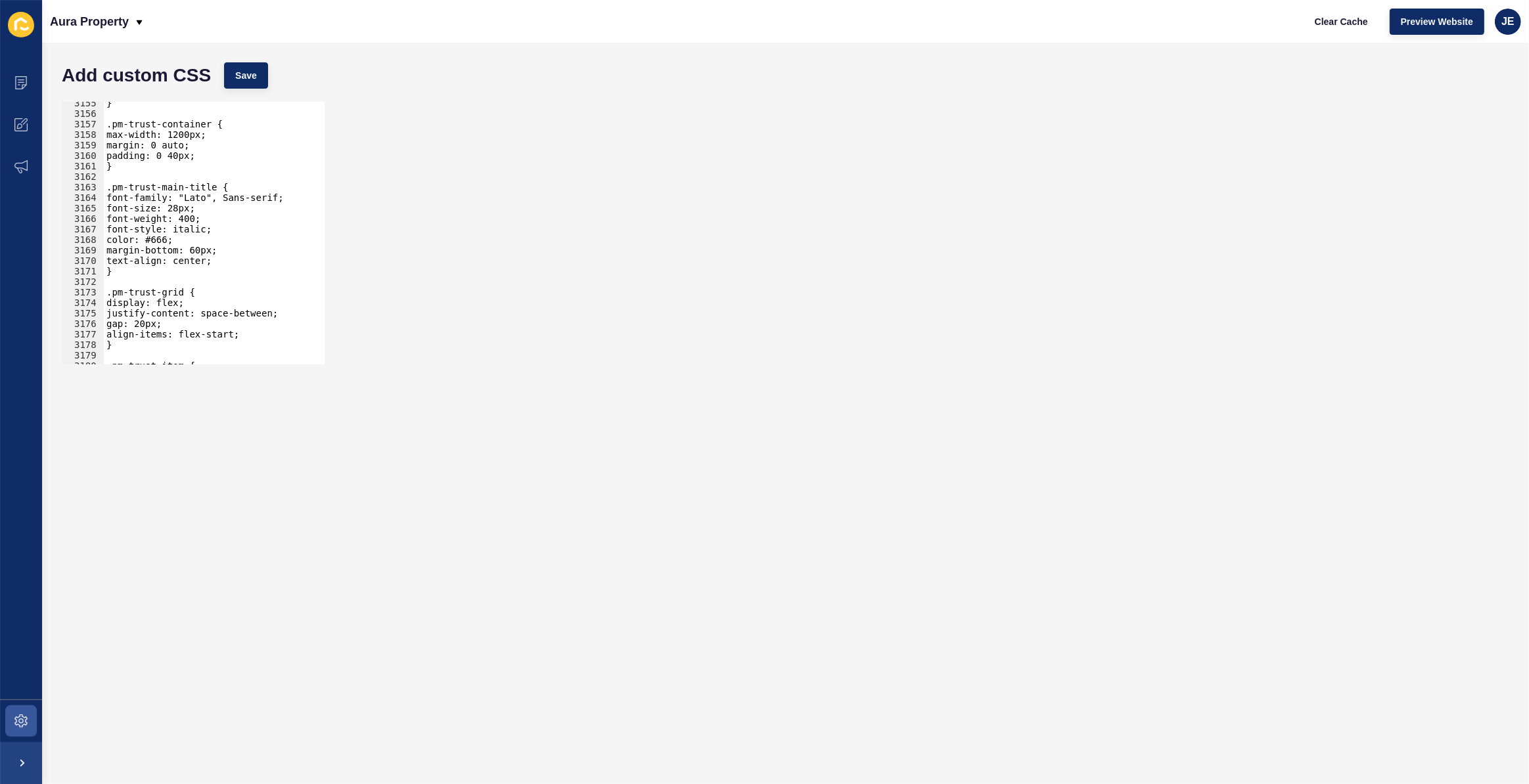
scroll to position [20994, 0]
click at [217, 259] on div "} .pm-trust-container { max-width: 1200px; margin: 0 auto; padding: 0 40px; } .…" at bounding box center [364, 235] width 521 height 275
type textarea "text-align: center;"
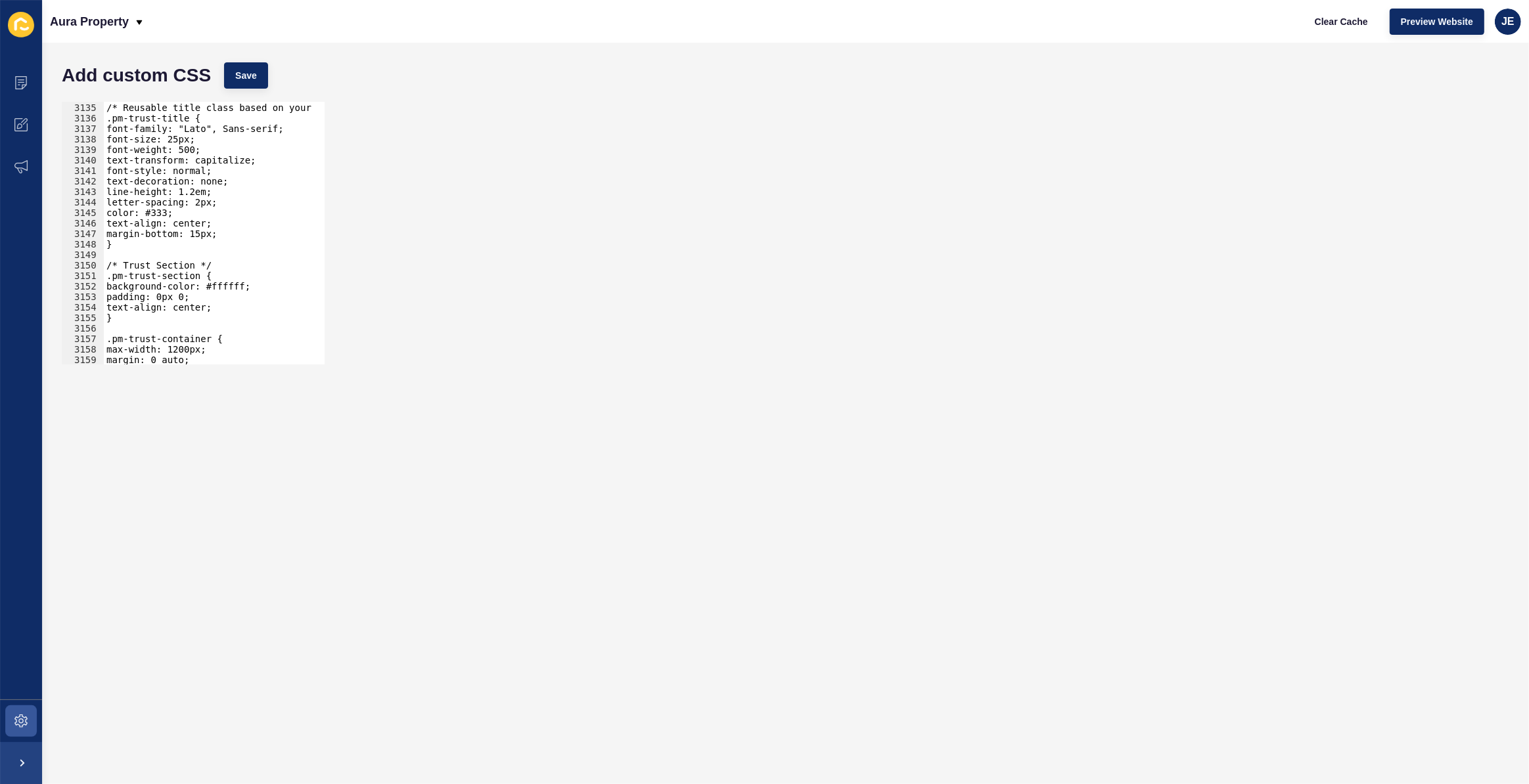
scroll to position [20813, 0]
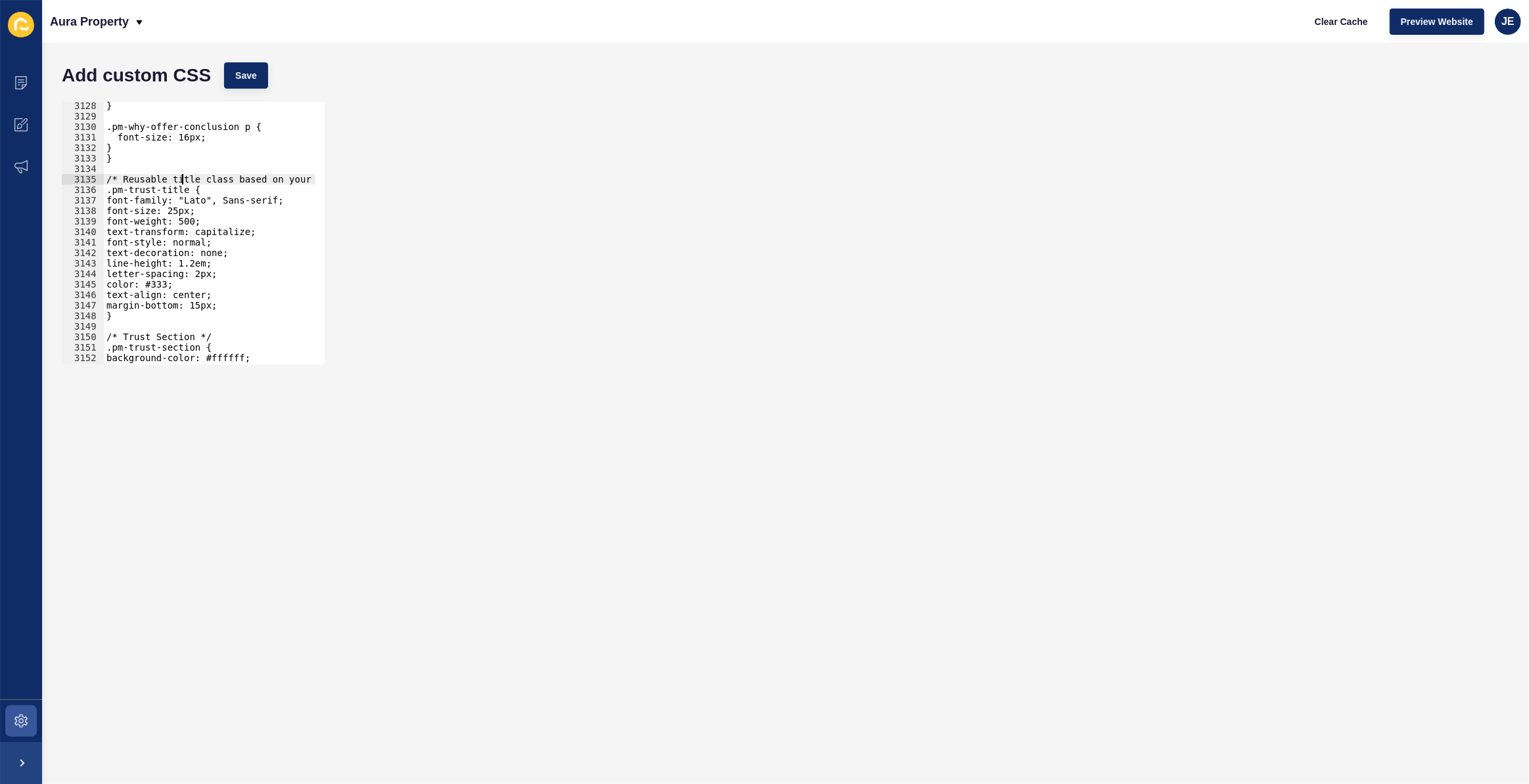
click at [183, 184] on div "} .pm-why-offer-conclusion p { font-size: 16px; } } /* Reusable title class bas…" at bounding box center [364, 238] width 521 height 275
click at [137, 326] on div "} .pm-why-offer-conclusion p { font-size: 16px; } } .pm-trust-title { font-fami…" at bounding box center [364, 238] width 521 height 275
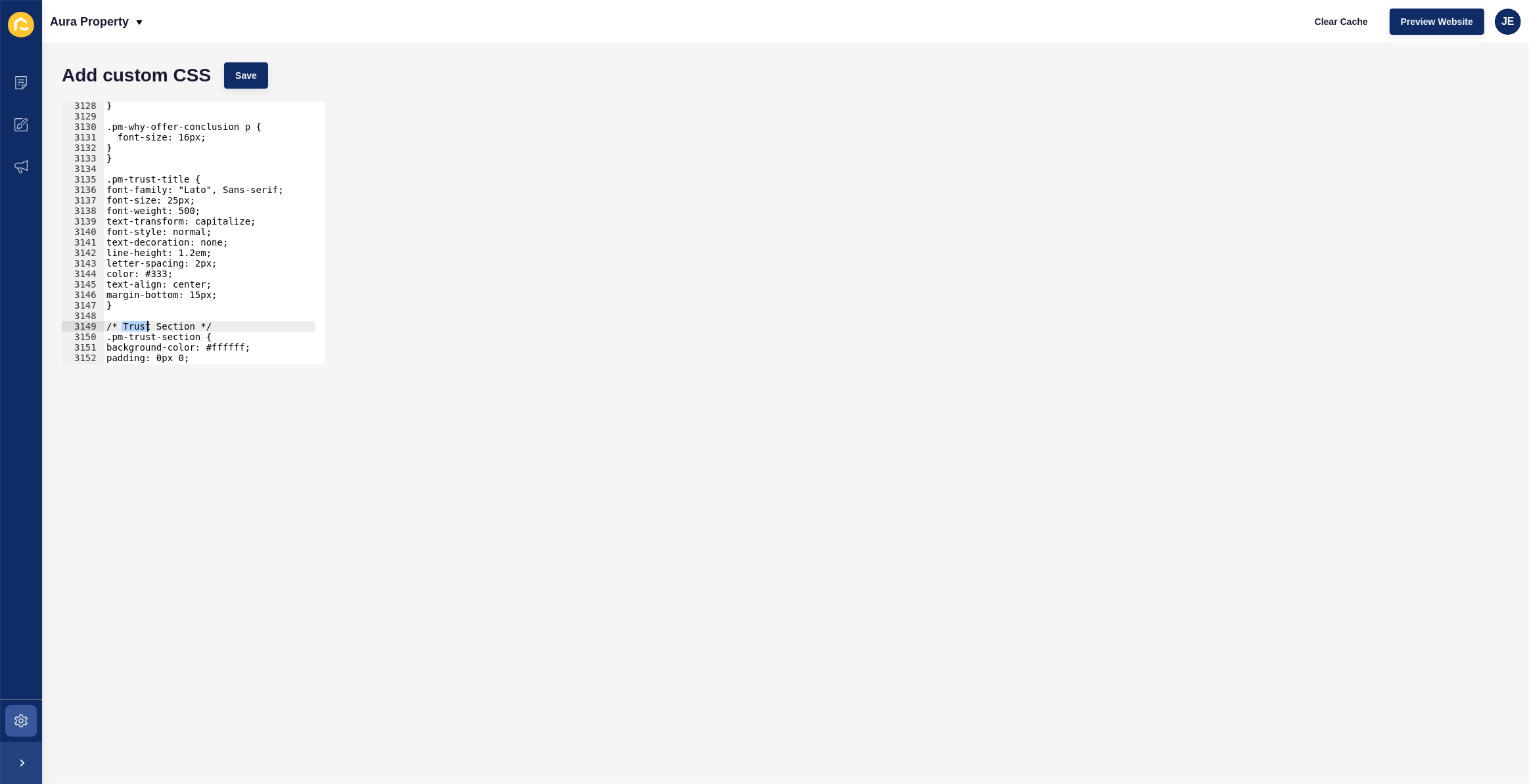
click at [137, 326] on div "} .pm-why-offer-conclusion p { font-size: 16px; } } .pm-trust-title { font-fami…" at bounding box center [364, 238] width 521 height 275
drag, startPoint x: 234, startPoint y: 292, endPoint x: 226, endPoint y: 294, distance: 8.2
click at [226, 294] on div "} .pm-why-offer-conclusion p { font-size: 16px; } } .pm-trust-title { font-fami…" at bounding box center [364, 238] width 521 height 275
click at [206, 296] on div "} .pm-why-offer-conclusion p { font-size: 16px; } } .pm-trust-title { font-fami…" at bounding box center [364, 238] width 521 height 275
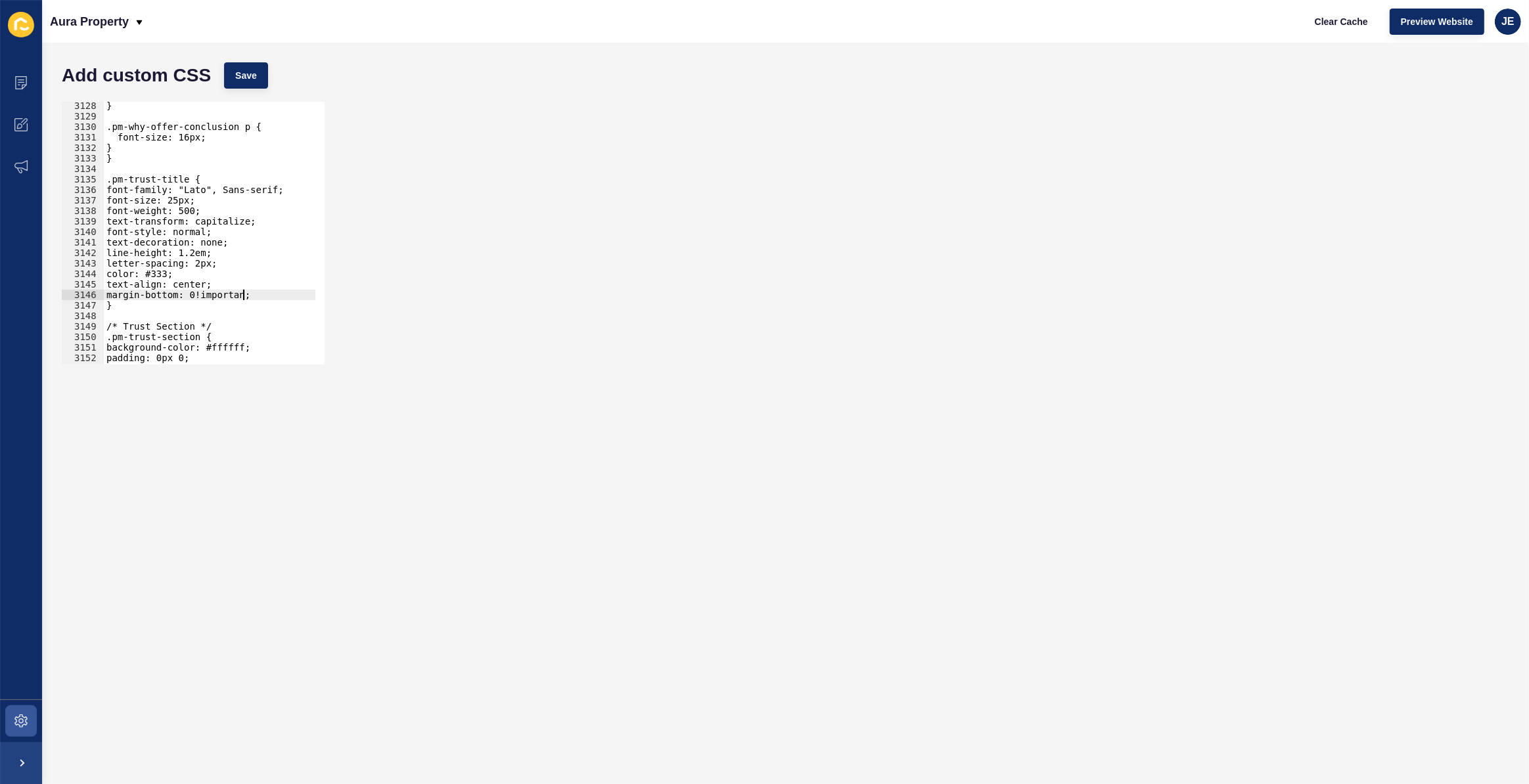
scroll to position [0, 9]
type textarea "margin-bottom: 0!important;"
click at [266, 297] on div "} .pm-why-offer-conclusion p { font-size: 16px; } } .pm-trust-title { font-fami…" at bounding box center [364, 238] width 521 height 275
click at [239, 75] on span "Save" at bounding box center [246, 75] width 22 height 13
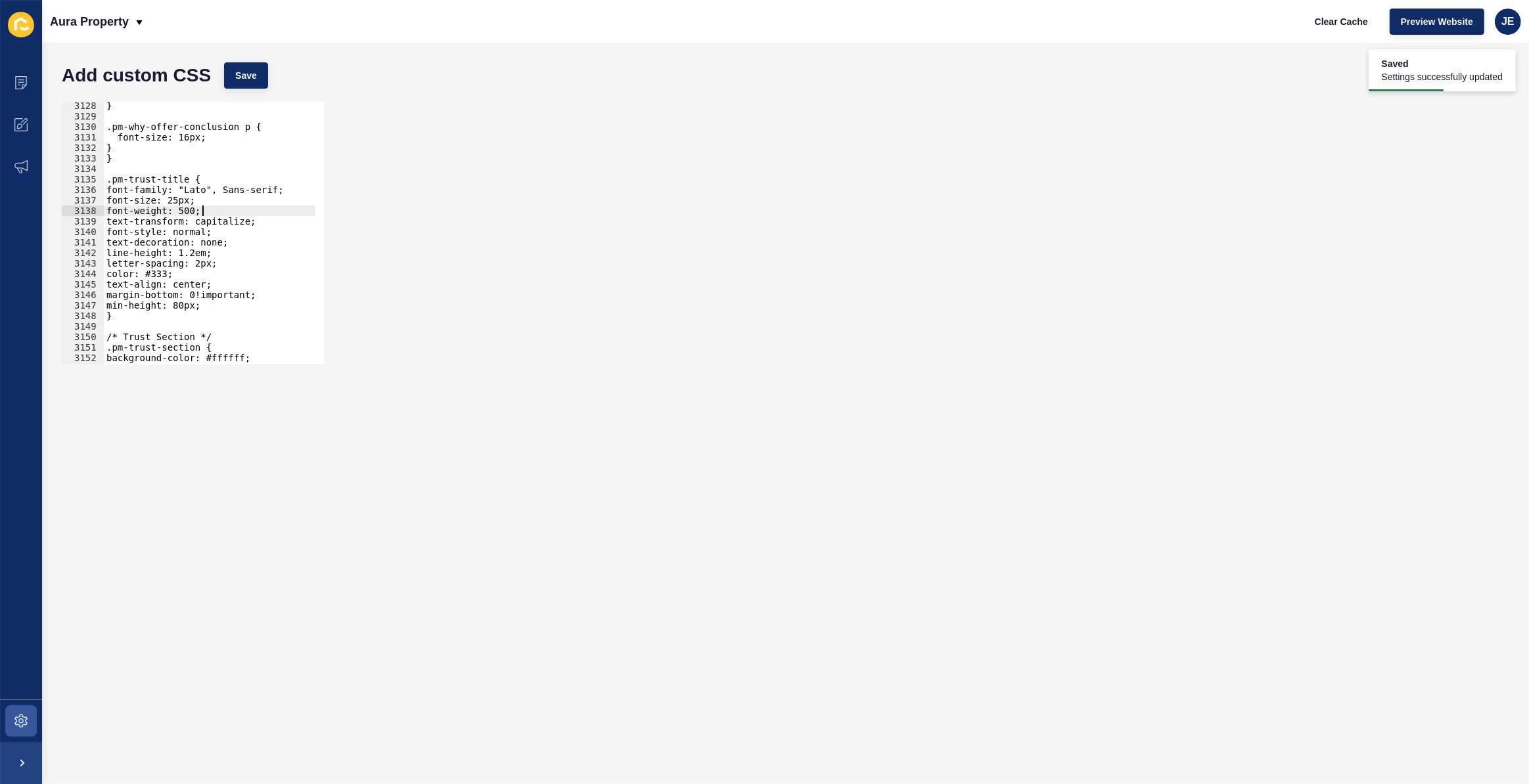
click at [201, 212] on div "} .pm-why-offer-conclusion p { font-size: 16px; } } .pm-trust-title { font-fami…" at bounding box center [364, 238] width 521 height 275
click at [196, 211] on div "} .pm-why-offer-conclusion p { font-size: 16px; } } .pm-trust-title { font-fami…" at bounding box center [364, 238] width 521 height 275
click at [198, 210] on div "} .pm-why-offer-conclusion p { font-size: 16px; } } .pm-trust-title { font-fami…" at bounding box center [364, 238] width 521 height 275
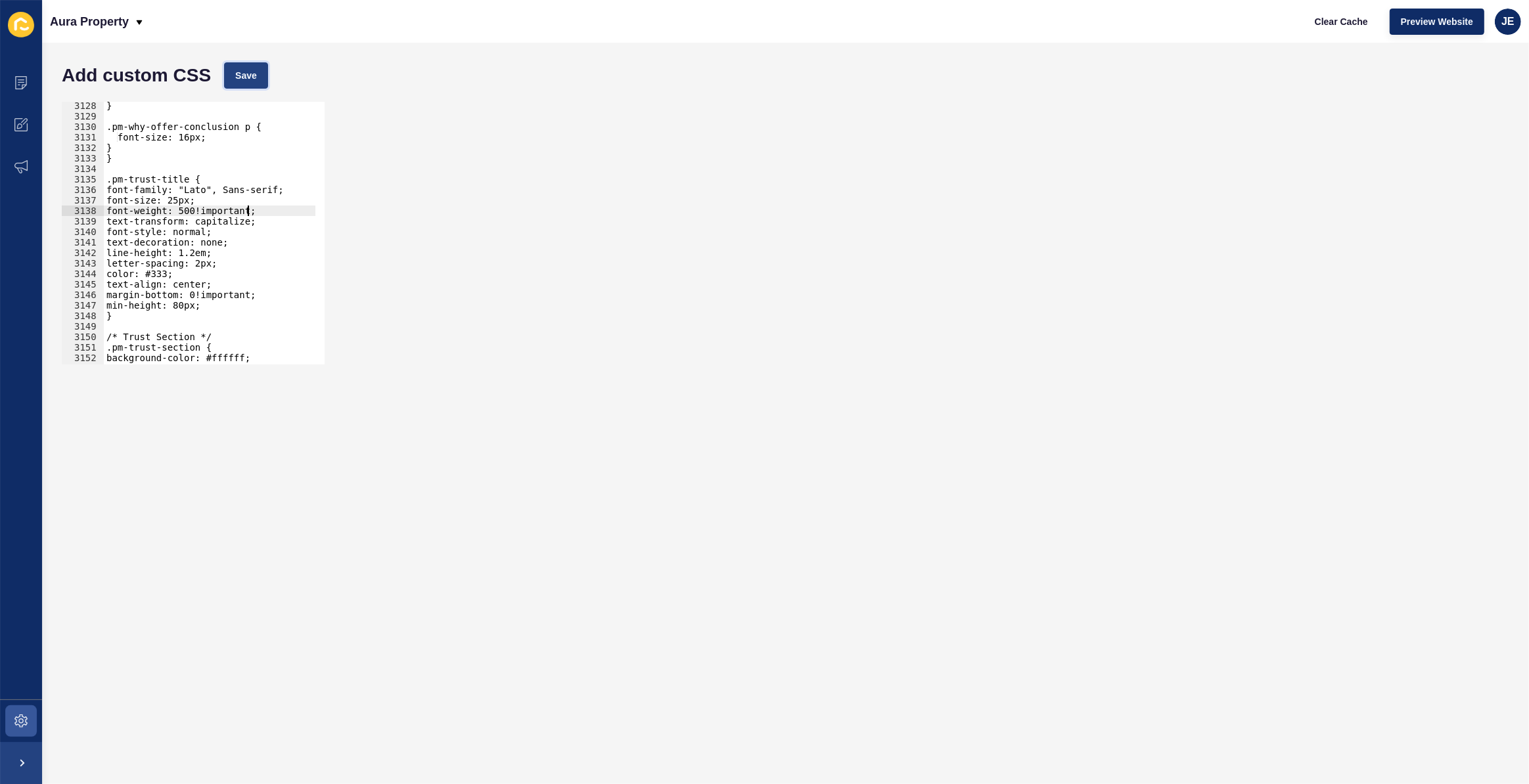
click at [242, 75] on span "Save" at bounding box center [246, 75] width 22 height 13
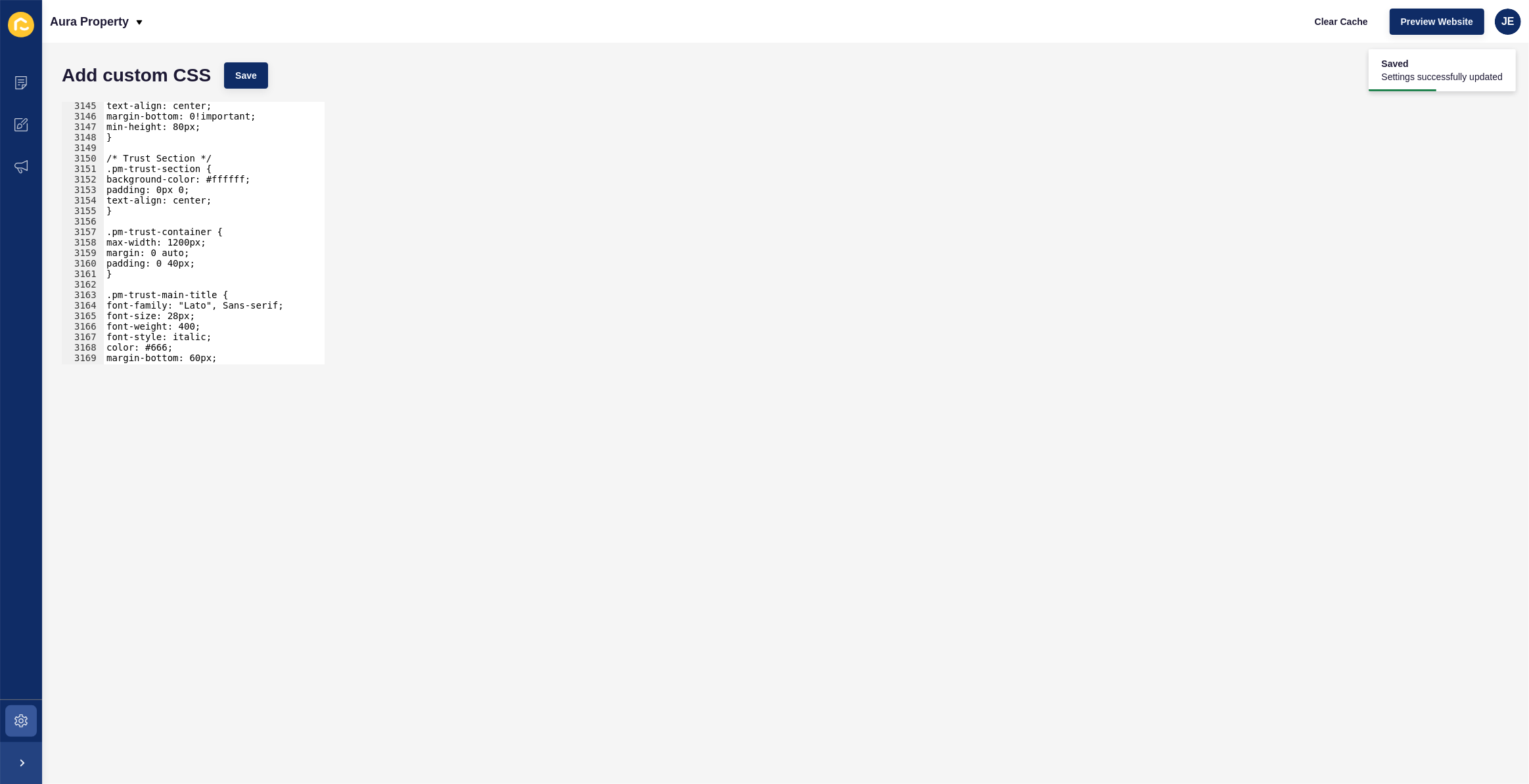
scroll to position [20949, 0]
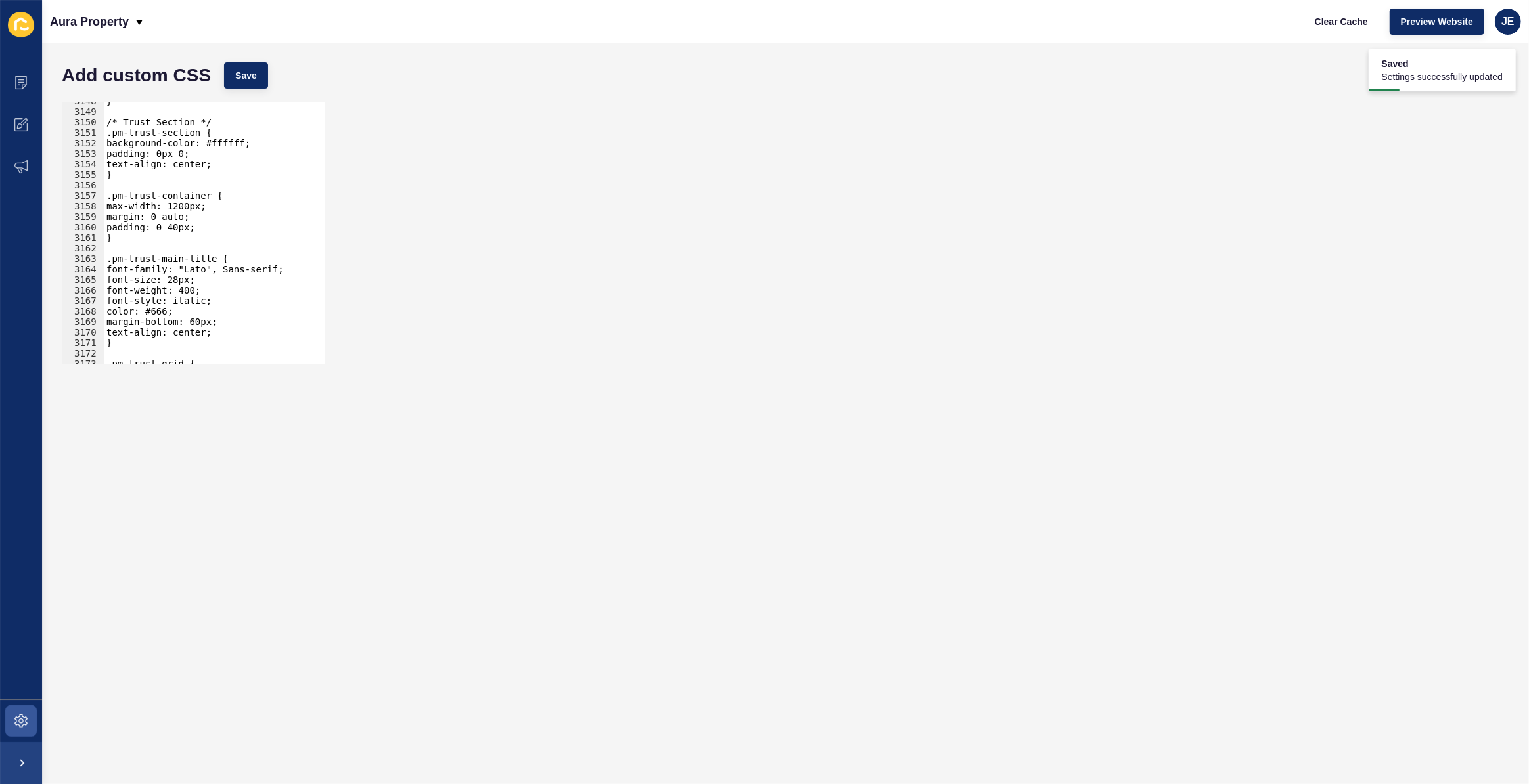
click at [196, 291] on div "} /* Trust Section */ .pm-trust-section { background-color: #ffffff; padding: 0…" at bounding box center [364, 233] width 521 height 275
click at [253, 80] on span "Save" at bounding box center [246, 75] width 22 height 13
click at [178, 279] on div "} /* Trust Section */ .pm-trust-section { background-color: #ffffff; padding: 0…" at bounding box center [364, 233] width 521 height 275
click at [192, 279] on div "} /* Trust Section */ .pm-trust-section { background-color: #ffffff; padding: 0…" at bounding box center [364, 233] width 521 height 275
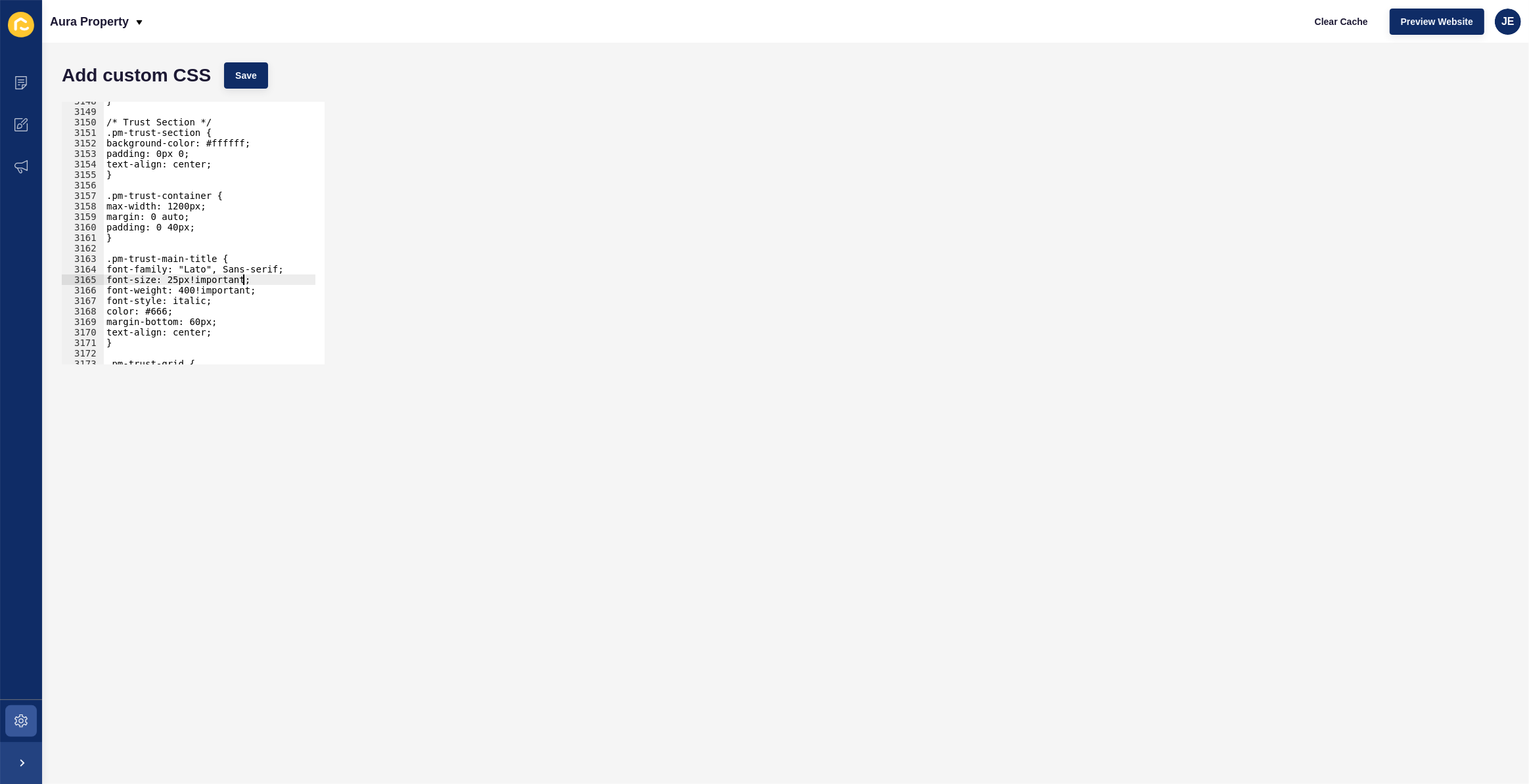
click at [183, 278] on div "} /* Trust Section */ .pm-trust-section { background-color: #ffffff; padding: 0…" at bounding box center [364, 233] width 521 height 275
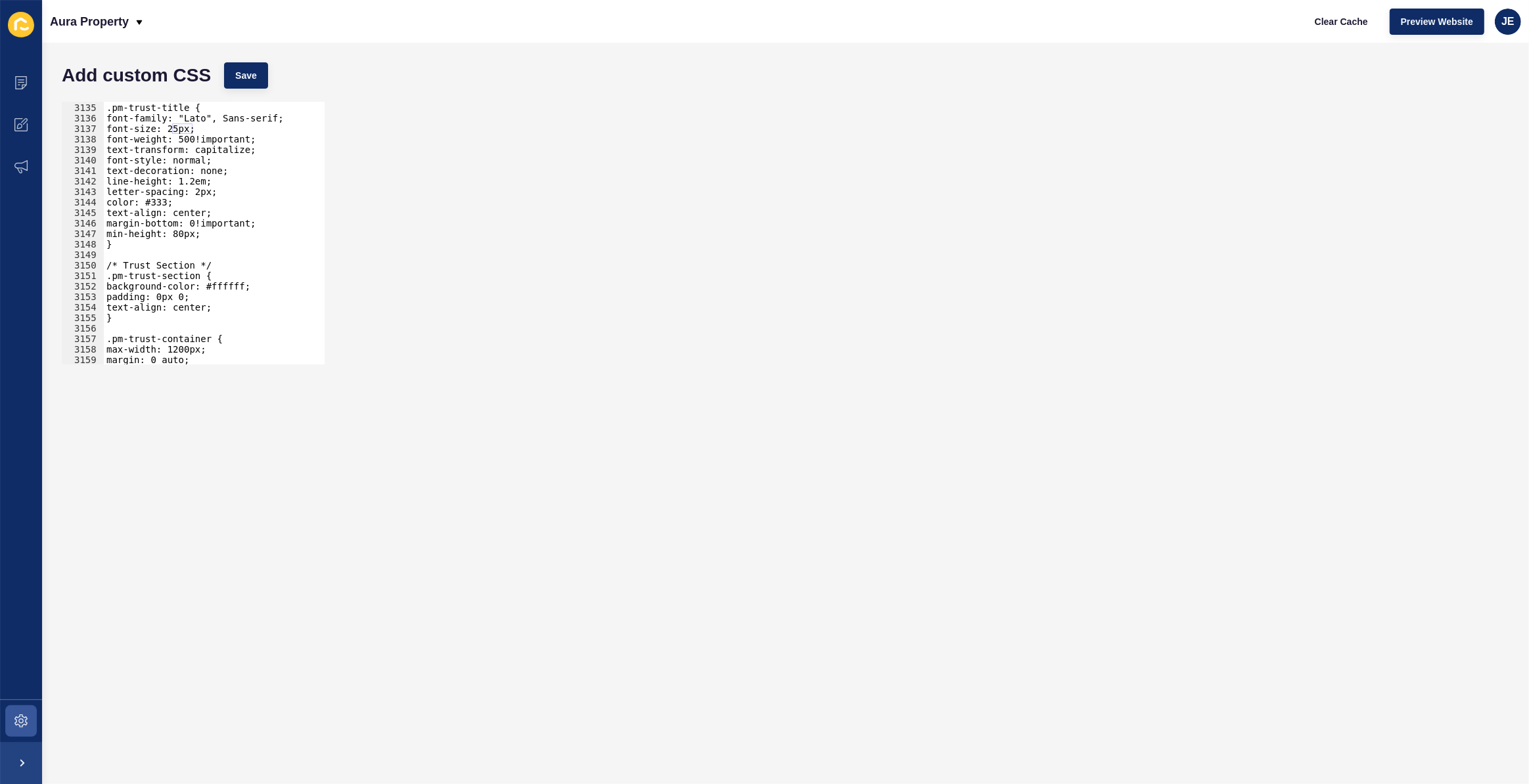
scroll to position [20790, 0]
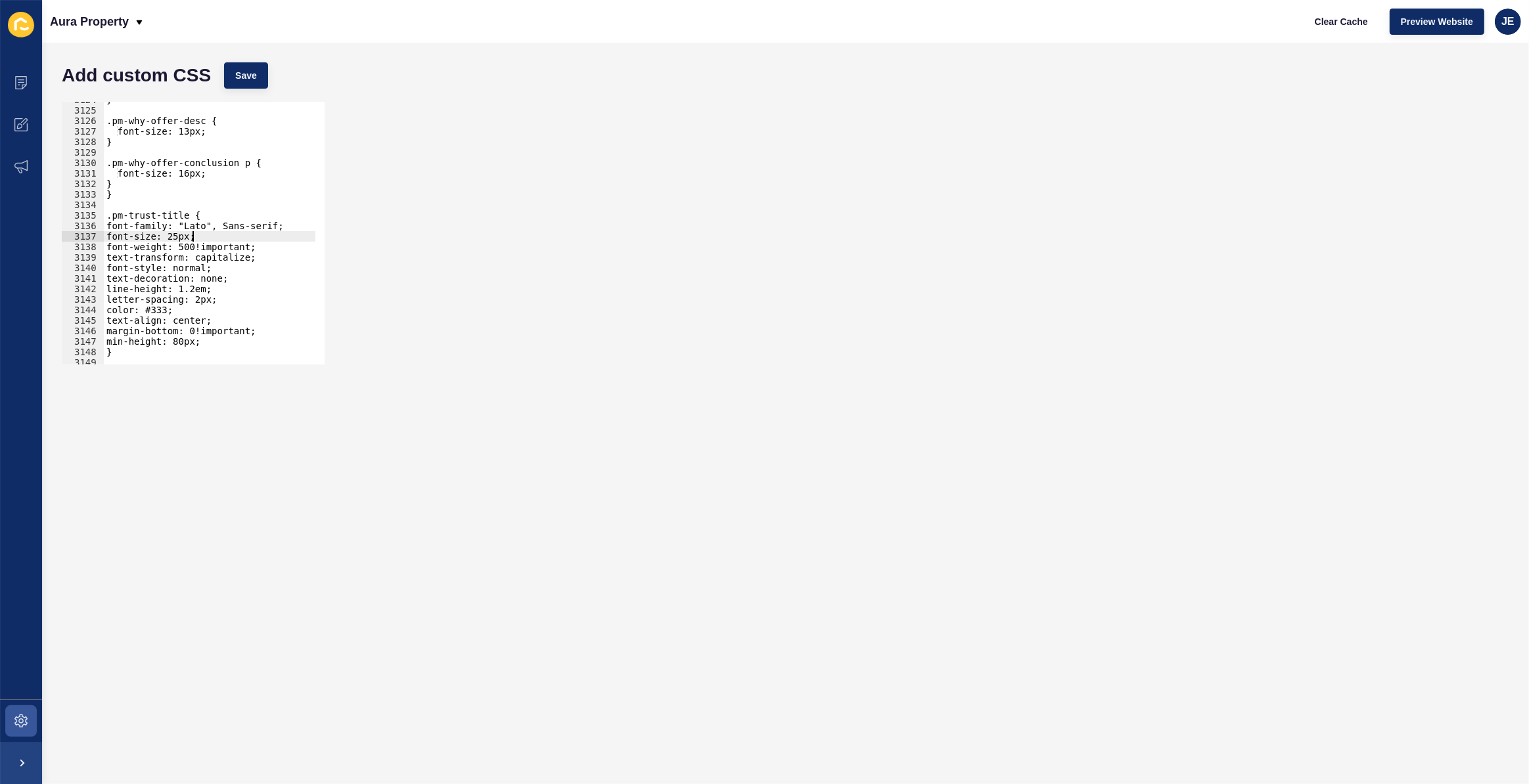
click at [195, 238] on div "} .pm-why-offer-desc { font-size: 13px; } .pm-why-offer-conclusion p { font-siz…" at bounding box center [364, 232] width 521 height 275
click at [258, 71] on button "Save" at bounding box center [245, 75] width 44 height 26
drag, startPoint x: 192, startPoint y: 332, endPoint x: 249, endPoint y: 328, distance: 57.1
click at [249, 328] on div "} .pm-why-offer-desc { font-size: 13px; } .pm-why-offer-conclusion p { font-siz…" at bounding box center [364, 232] width 521 height 275
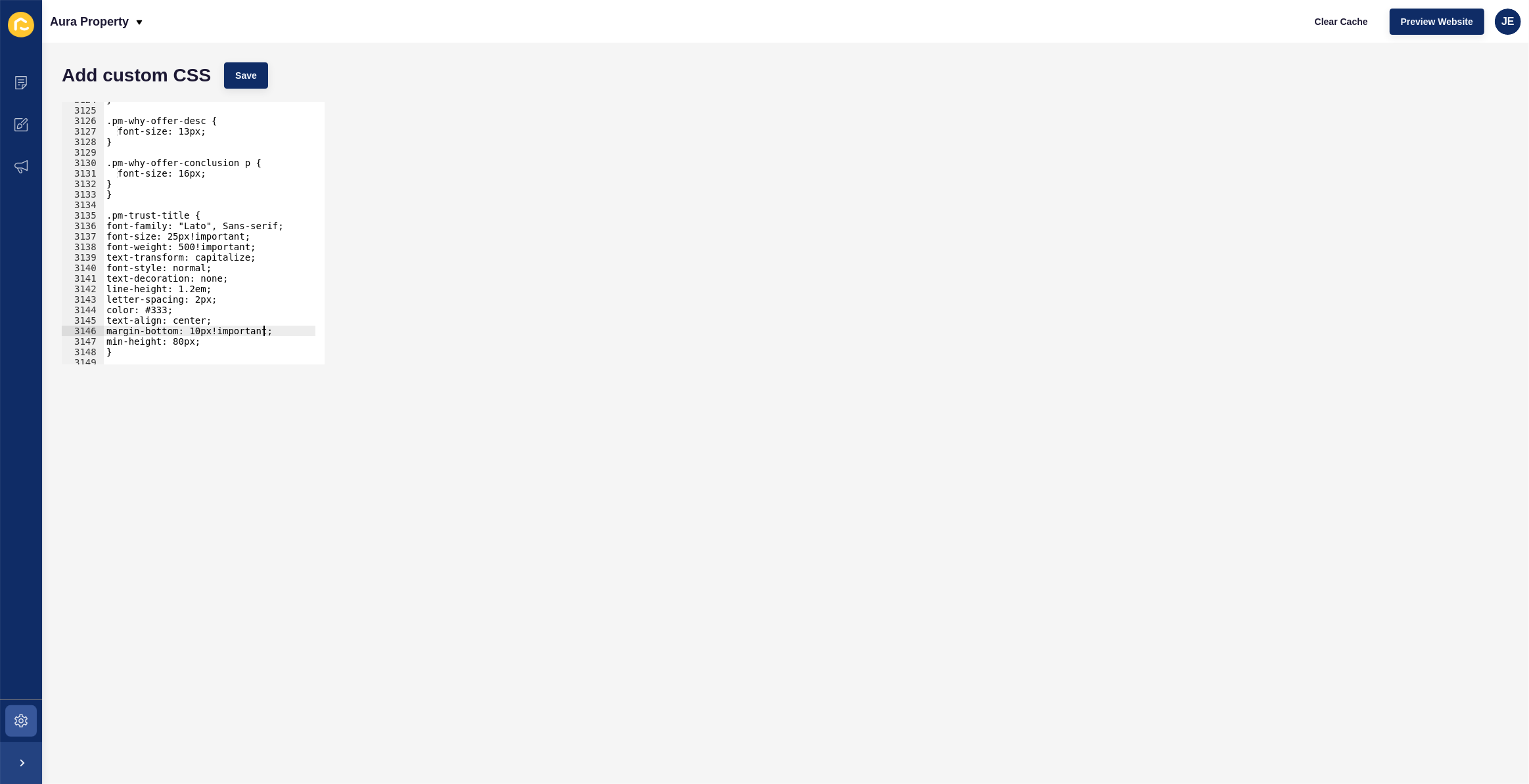
scroll to position [0, 11]
click at [256, 85] on button "Save" at bounding box center [245, 75] width 44 height 26
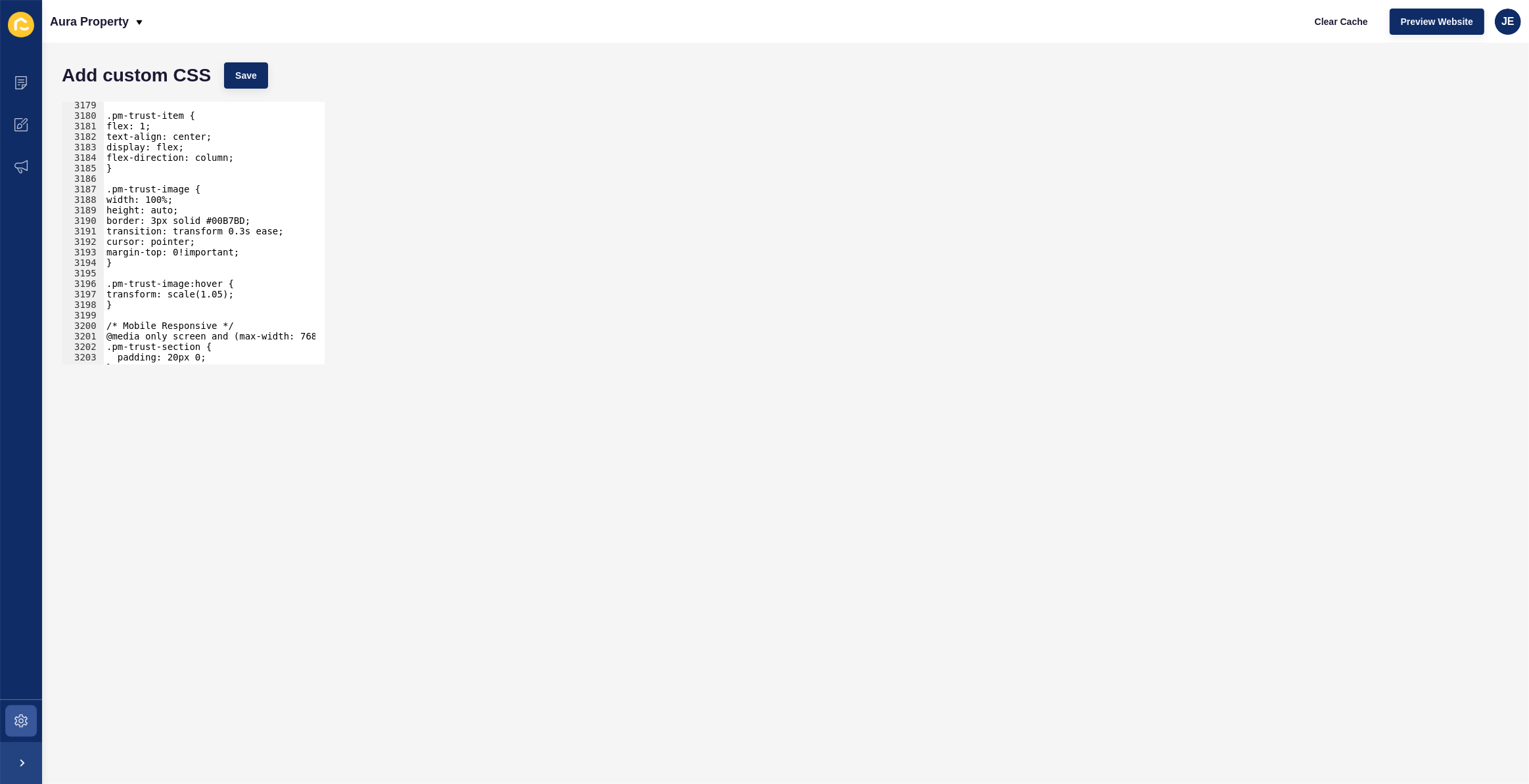
scroll to position [21264, 0]
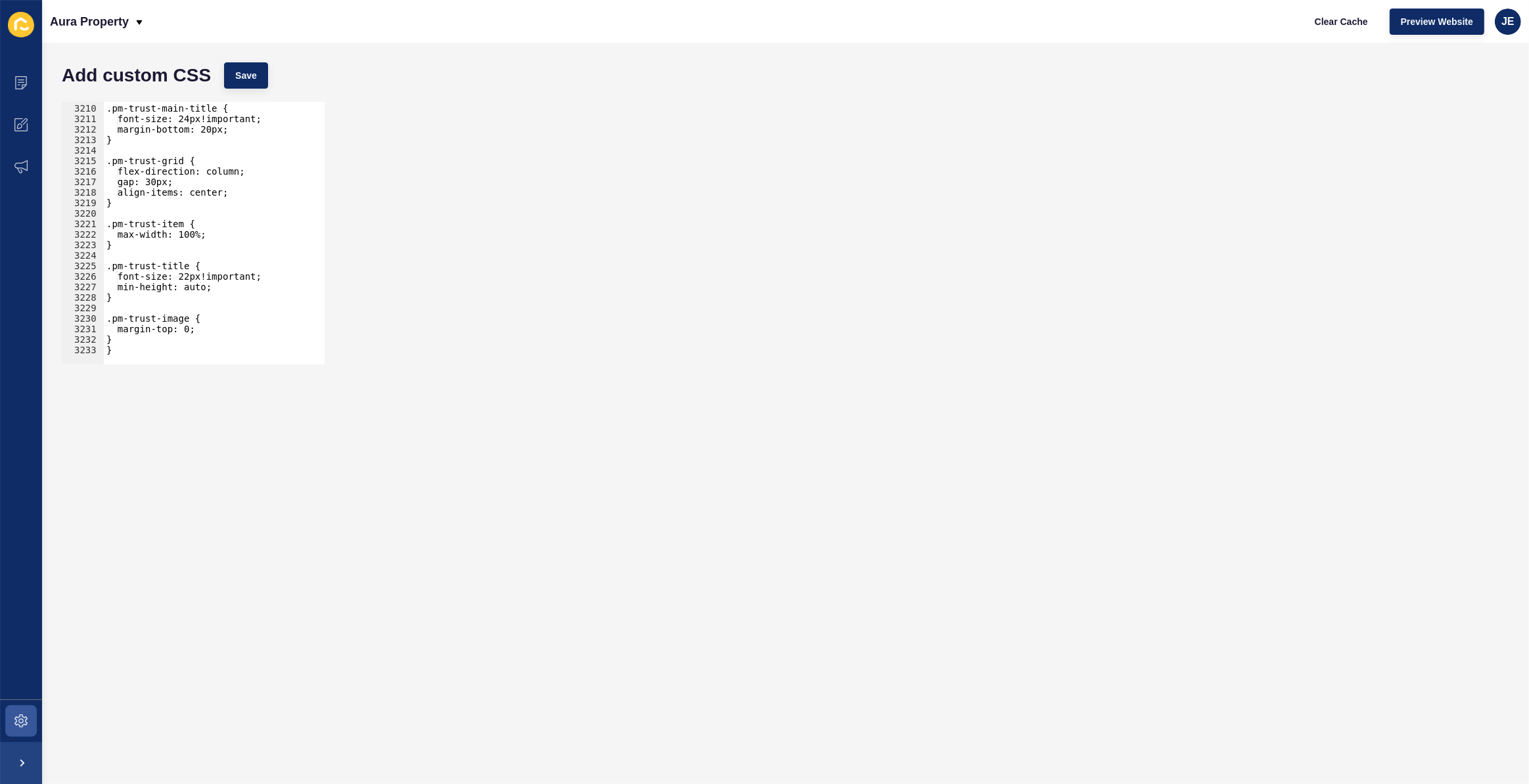
type textarea "}"
click at [179, 351] on div ".pm-trust-main-title { font-size: 24px!important; margin-bottom: 20px; } .pm-tr…" at bounding box center [364, 230] width 521 height 275
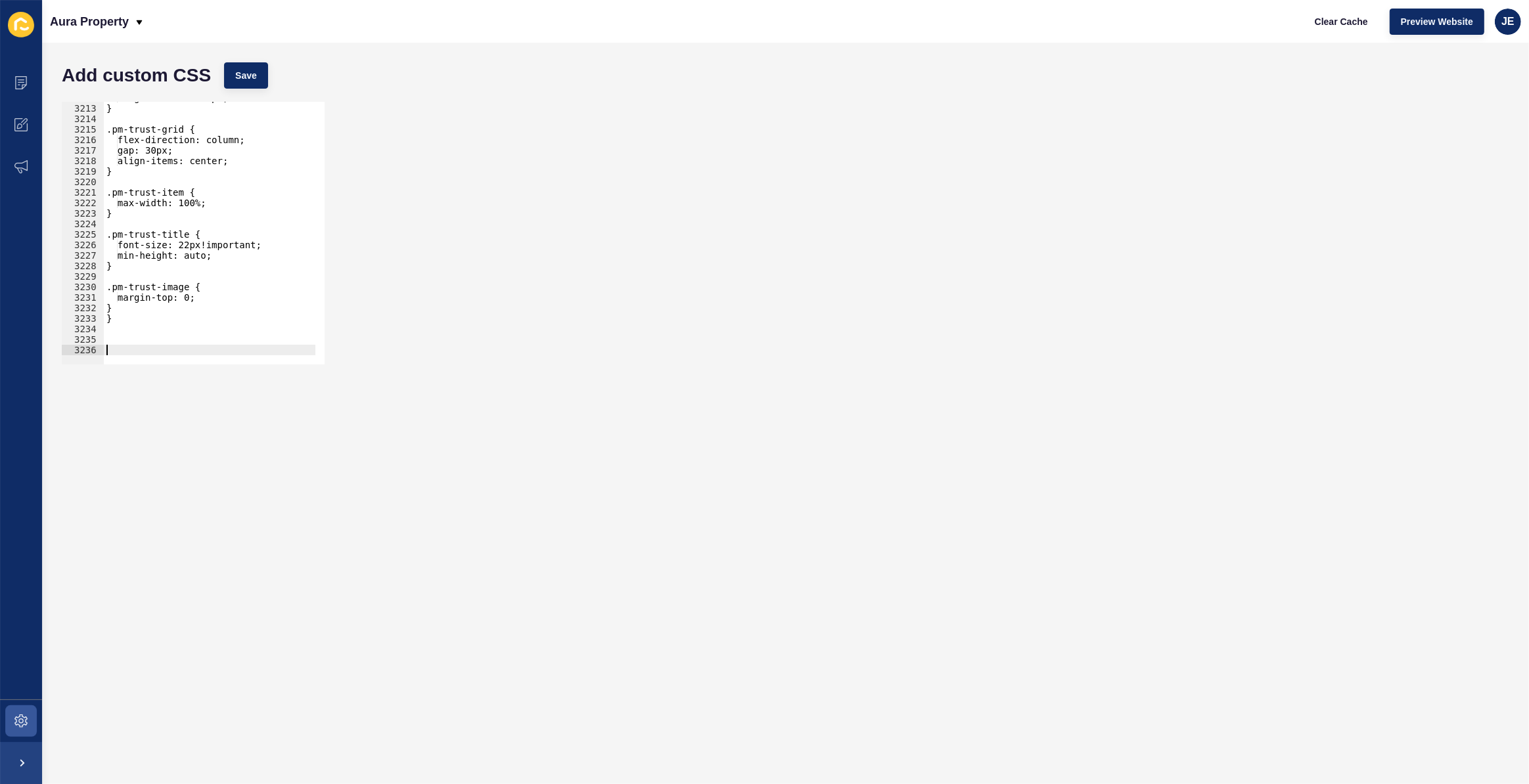
click at [111, 337] on div "margin-bottom: 20px; } .pm-trust-grid { flex-direction: column; gap: 30px; alig…" at bounding box center [364, 230] width 521 height 275
click at [110, 337] on div "margin-bottom: 20px; } .pm-trust-grid { flex-direction: column; gap: 30px; alig…" at bounding box center [209, 233] width 211 height 262
paste textarea "}"
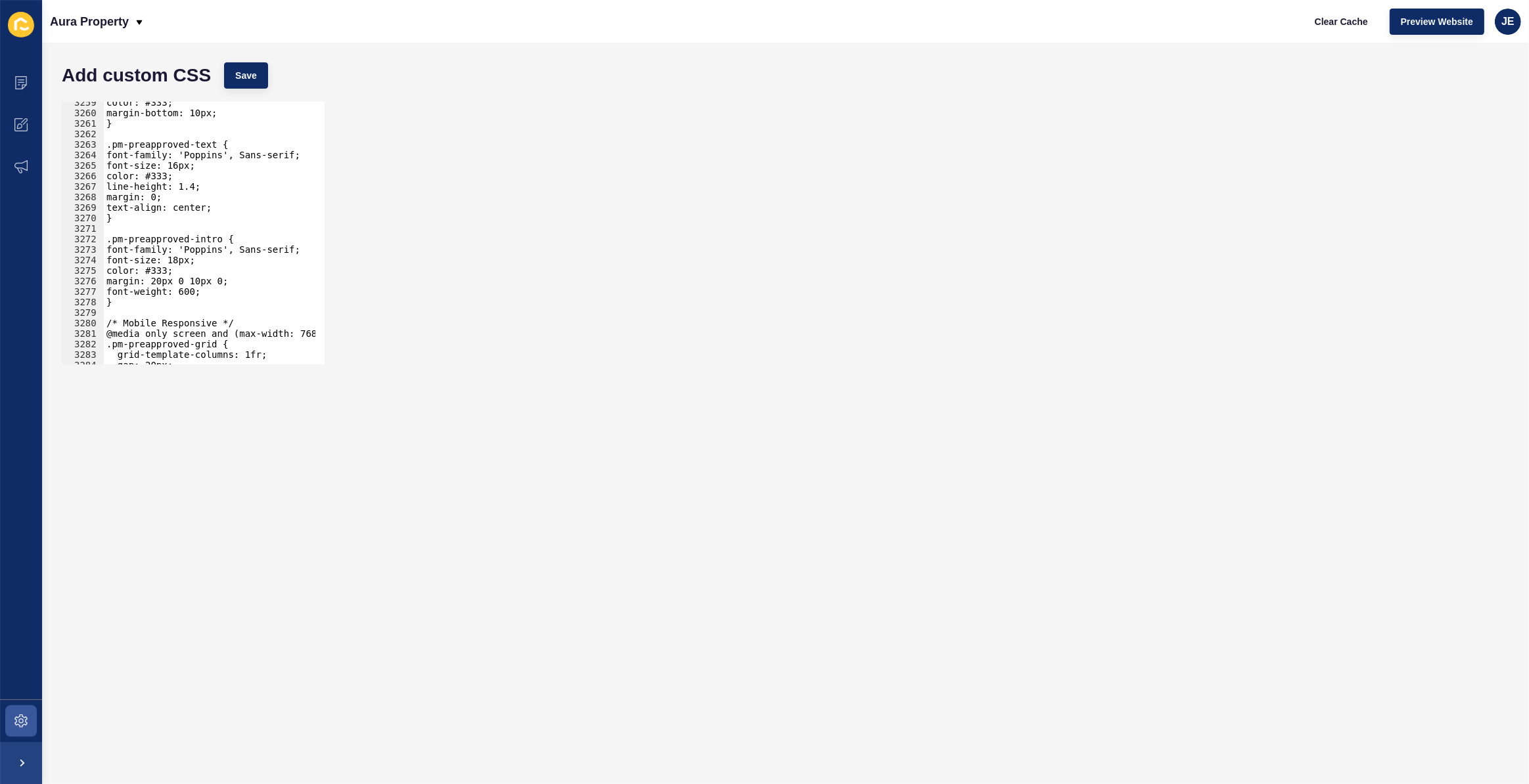
scroll to position [21155, 0]
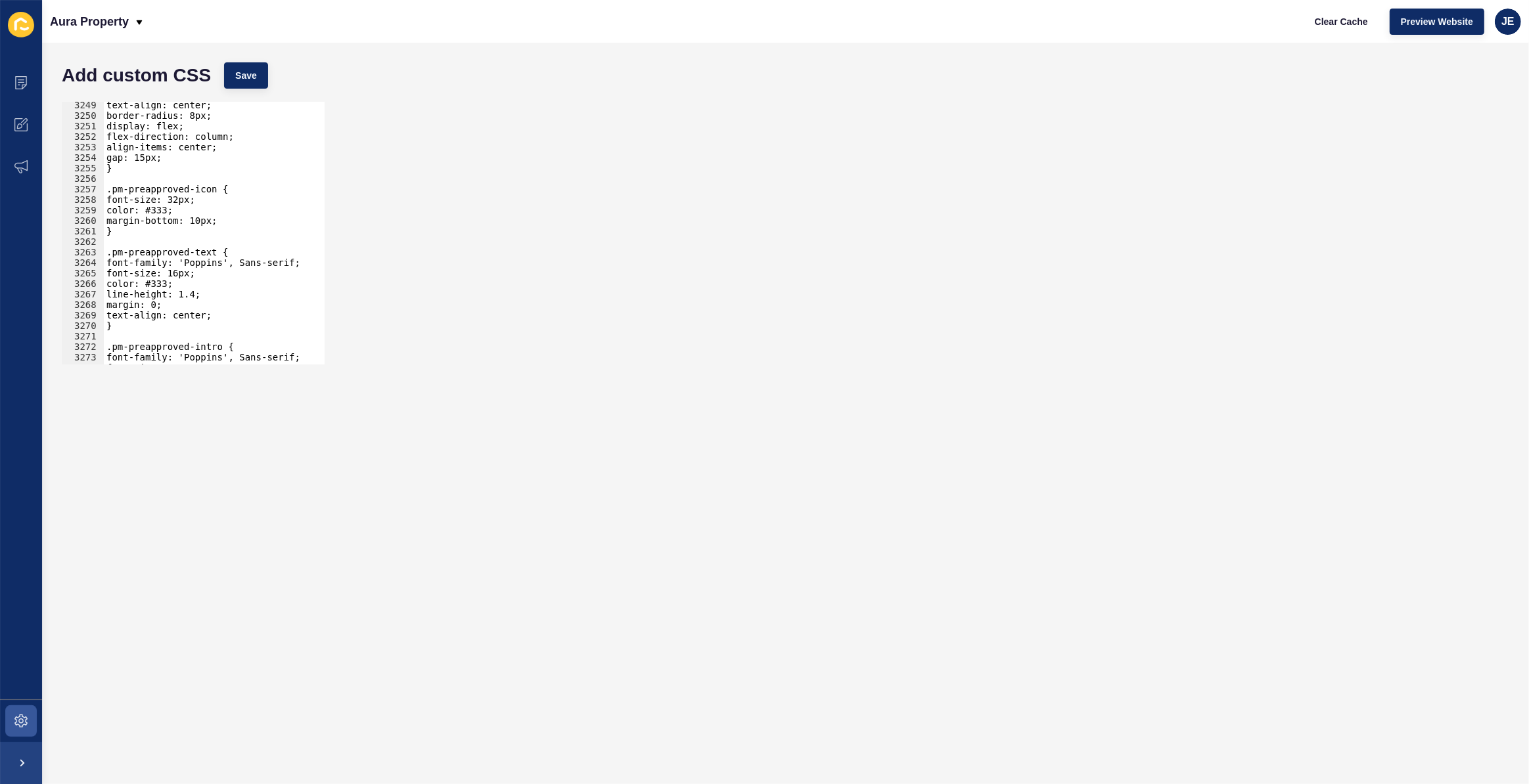
click at [192, 273] on div "text-align: center; border-radius: 8px; display: flex; flex-direction: column; …" at bounding box center [364, 238] width 521 height 275
click at [162, 301] on div "text-align: center; border-radius: 8px; display: flex; flex-direction: column; …" at bounding box center [364, 238] width 521 height 275
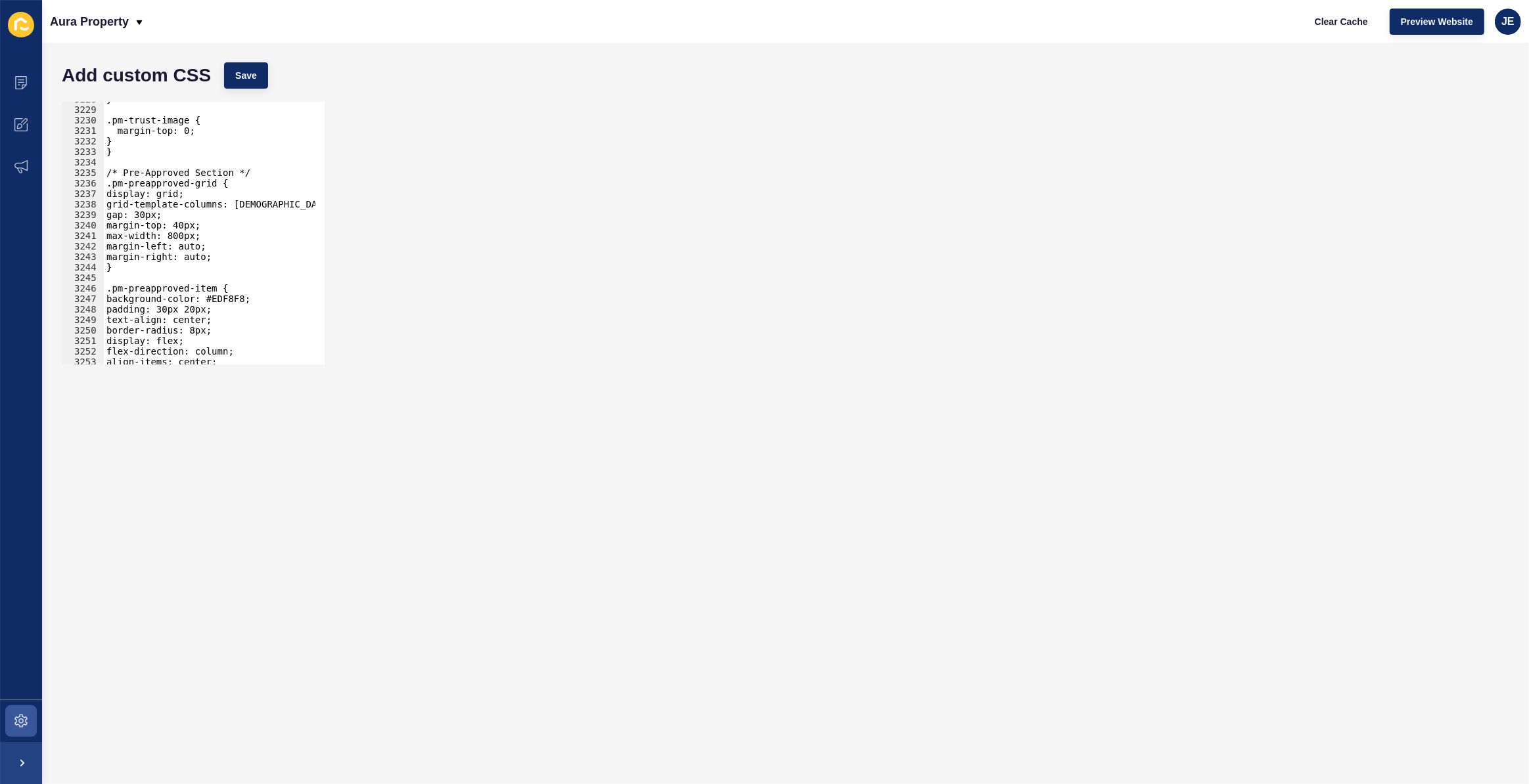
scroll to position [21000, 0]
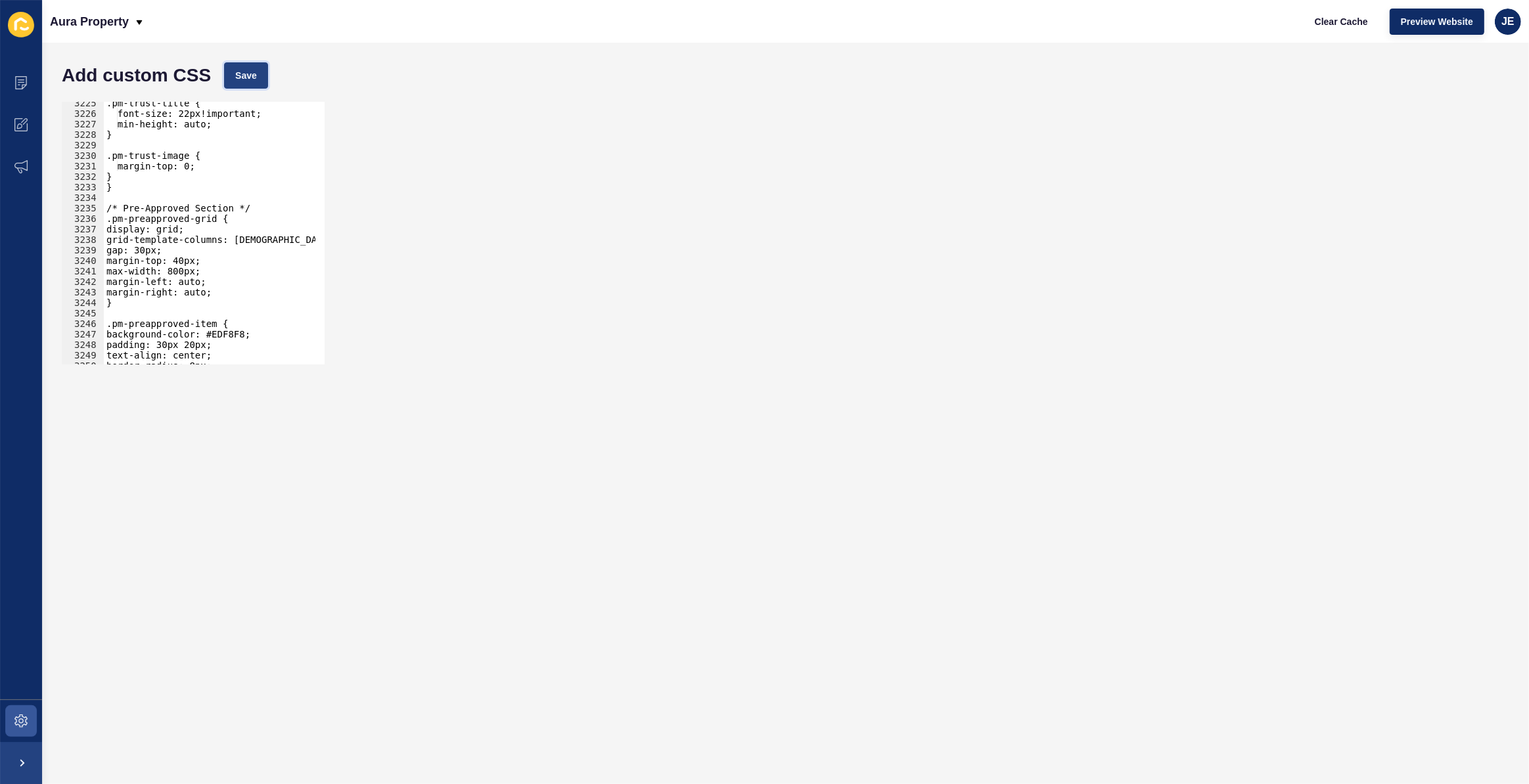
click at [250, 75] on span "Save" at bounding box center [246, 75] width 22 height 13
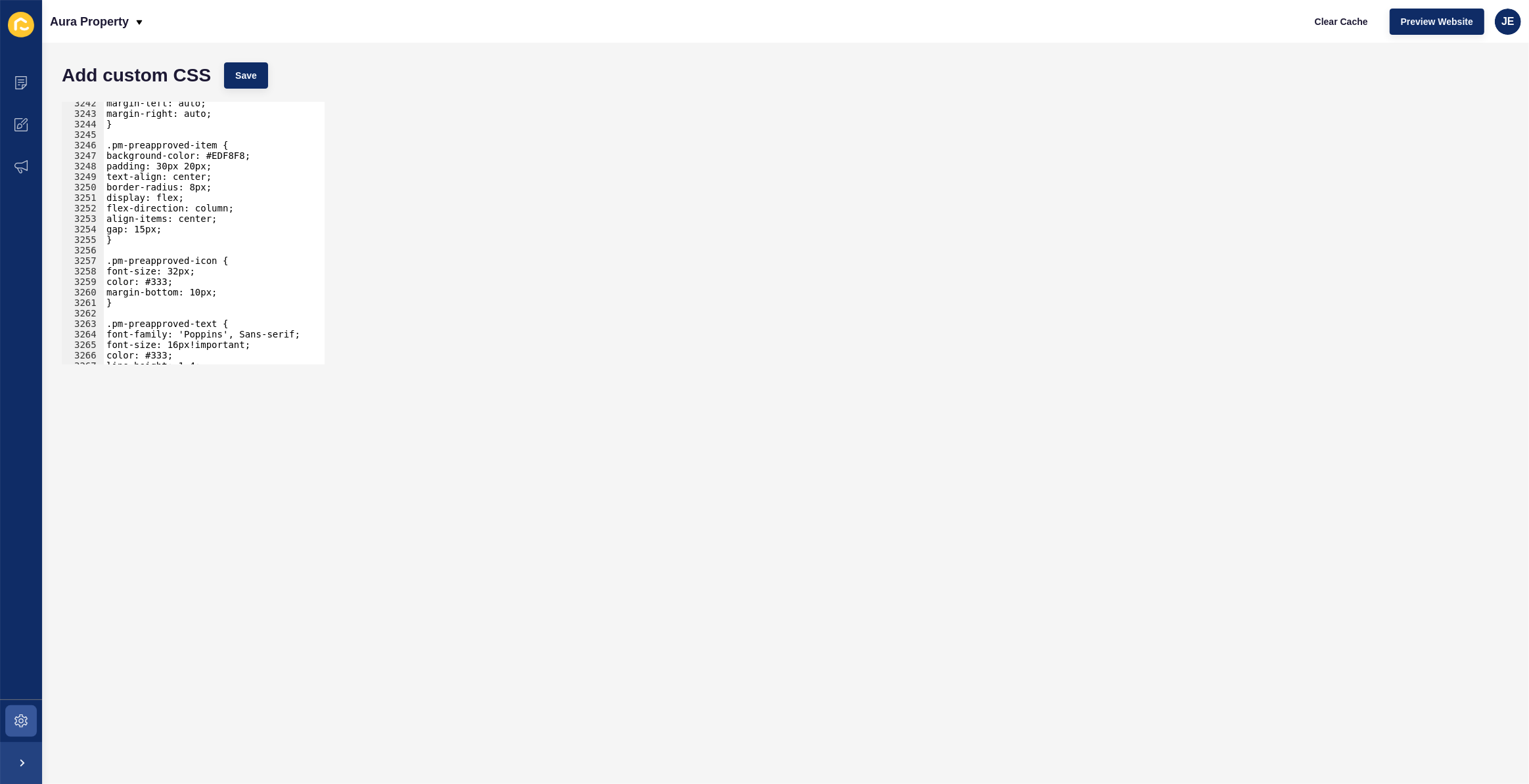
scroll to position [21132, 0]
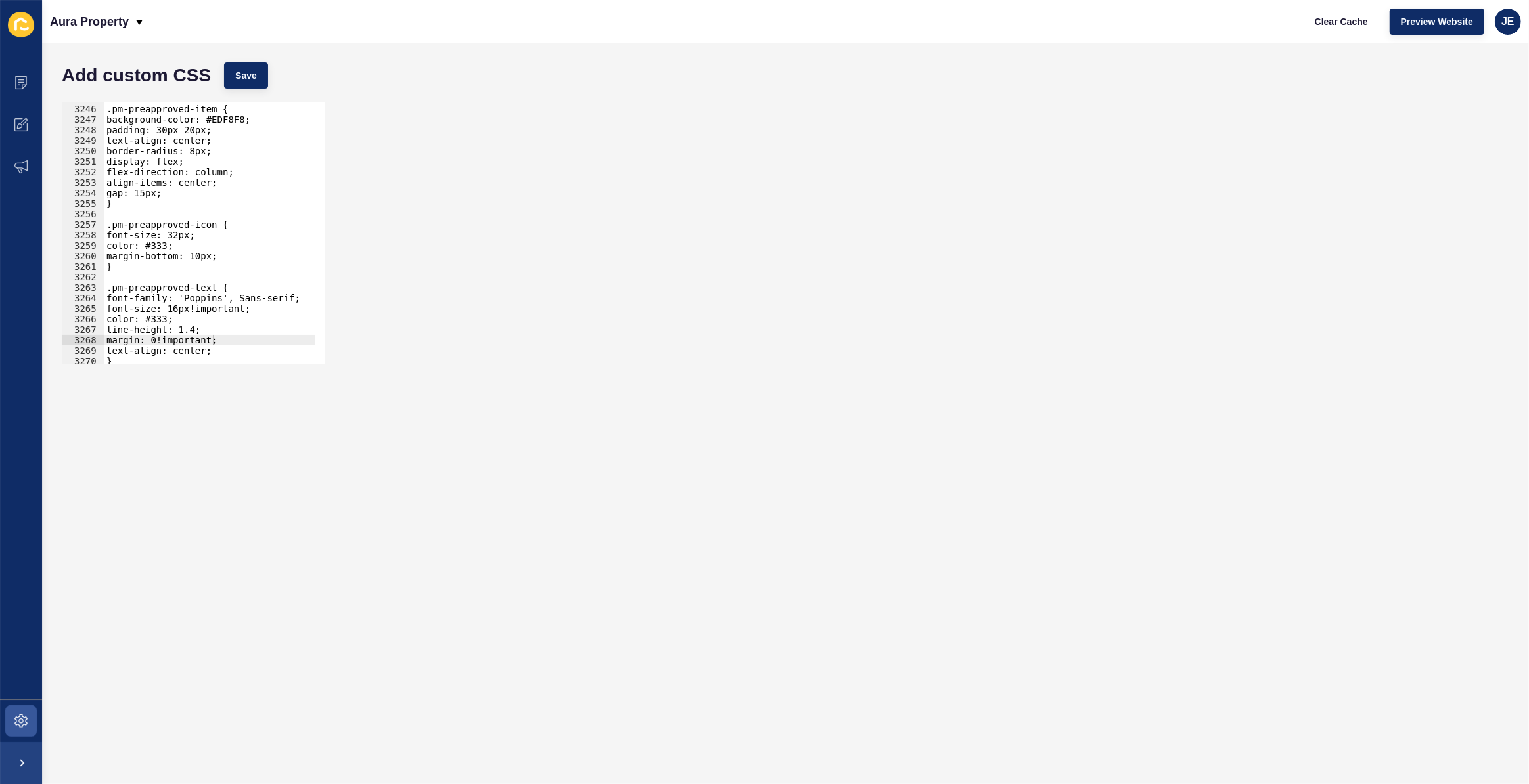
click at [181, 234] on div ".pm-preapproved-item { background-color: #EDF8F8; padding: 30px 20px; text-alig…" at bounding box center [364, 231] width 521 height 275
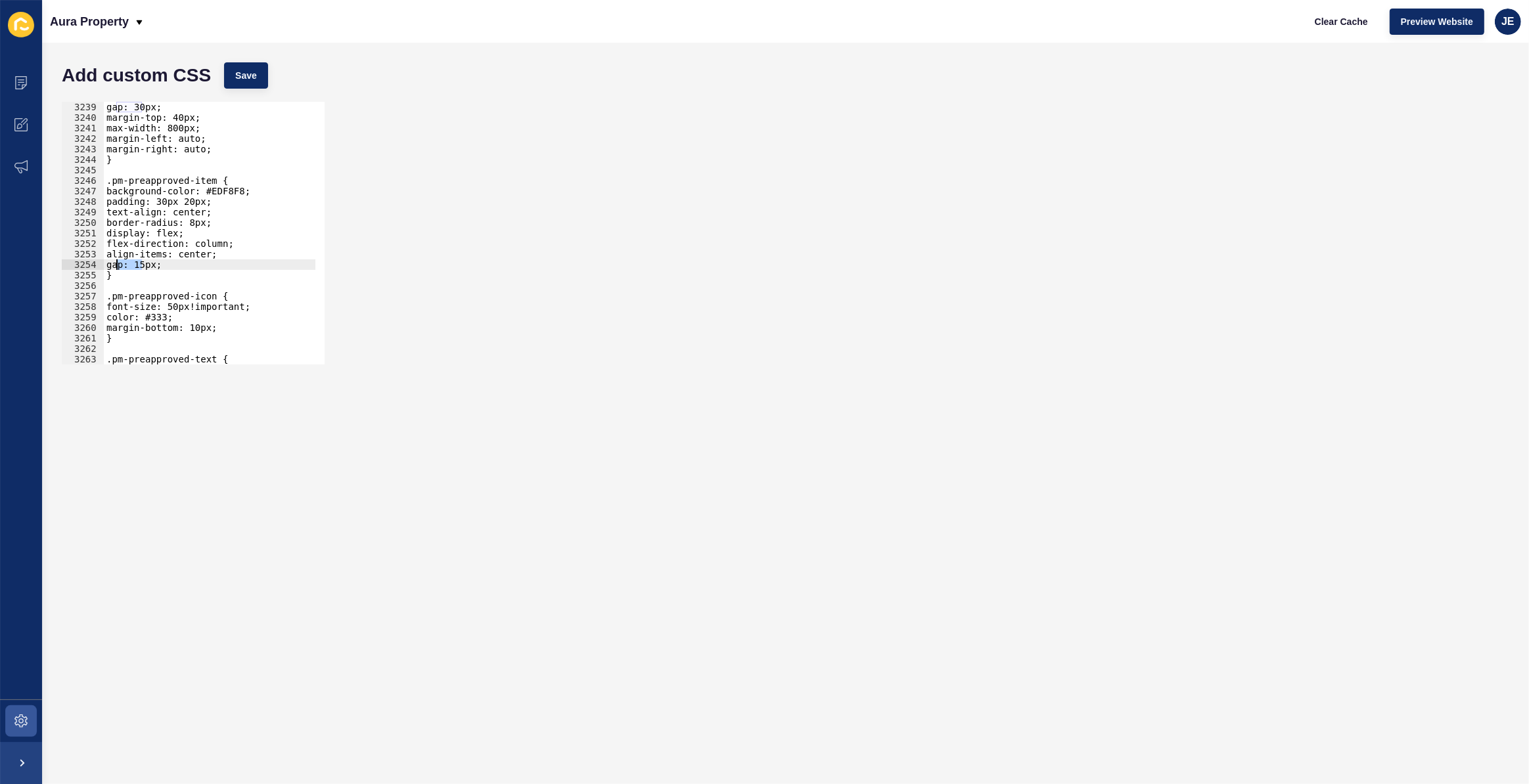
drag, startPoint x: 142, startPoint y: 269, endPoint x: 109, endPoint y: 253, distance: 36.7
click at [109, 253] on div "gap: 30px; margin-top: 40px; max-width: 800px; margin-left: auto; margin-right:…" at bounding box center [364, 239] width 521 height 275
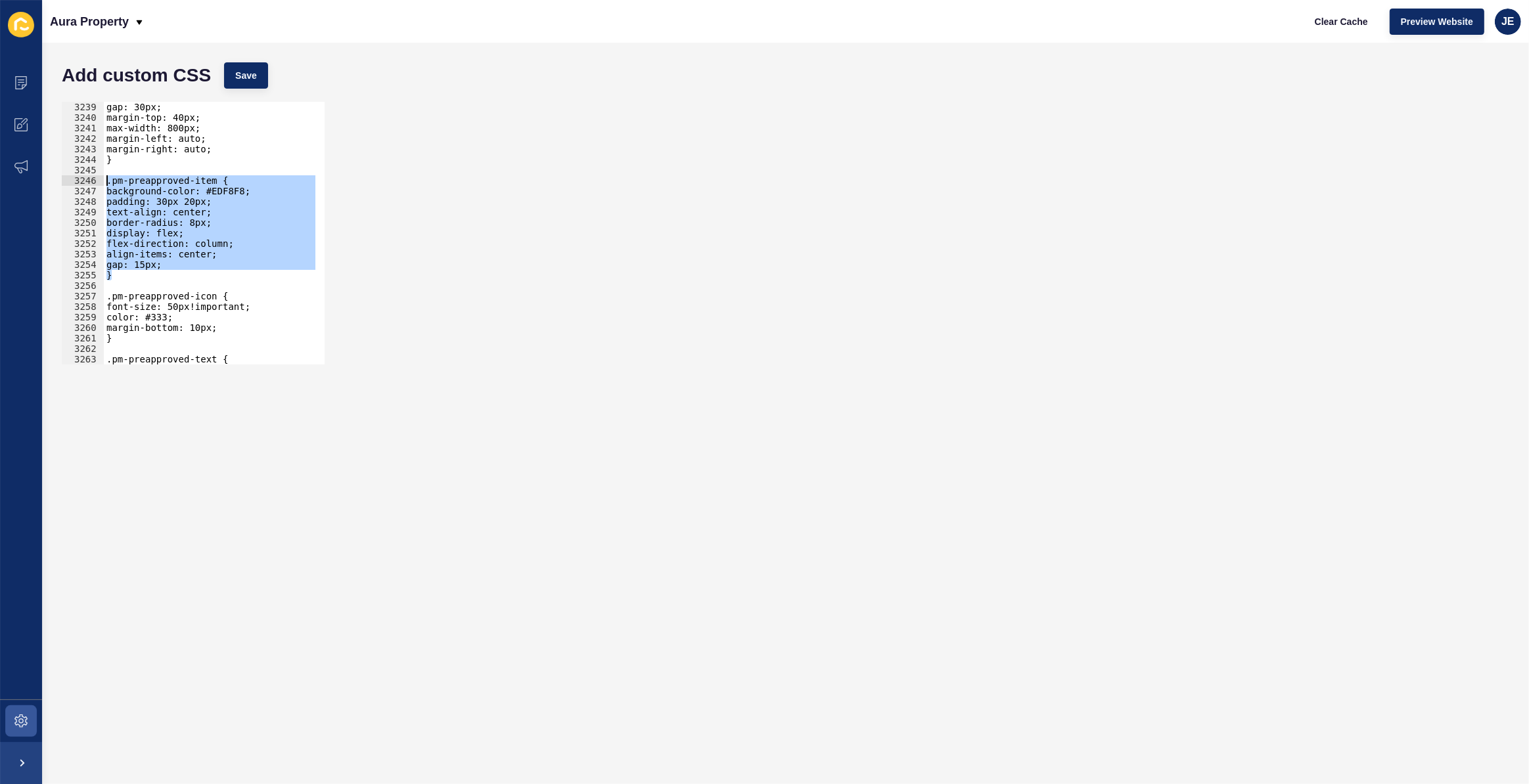
drag, startPoint x: 115, startPoint y: 270, endPoint x: 94, endPoint y: 183, distance: 89.5
click at [94, 183] on div "align-items: center; gap: 15px; 3239 3240 3241 3242 3243 3244 3245 3246 3247 32…" at bounding box center [193, 233] width 263 height 262
click at [111, 272] on div "gap: 30px; margin-top: 40px; max-width: 800px; margin-left: auto; margin-right:…" at bounding box center [209, 233] width 211 height 262
type textarea "}"
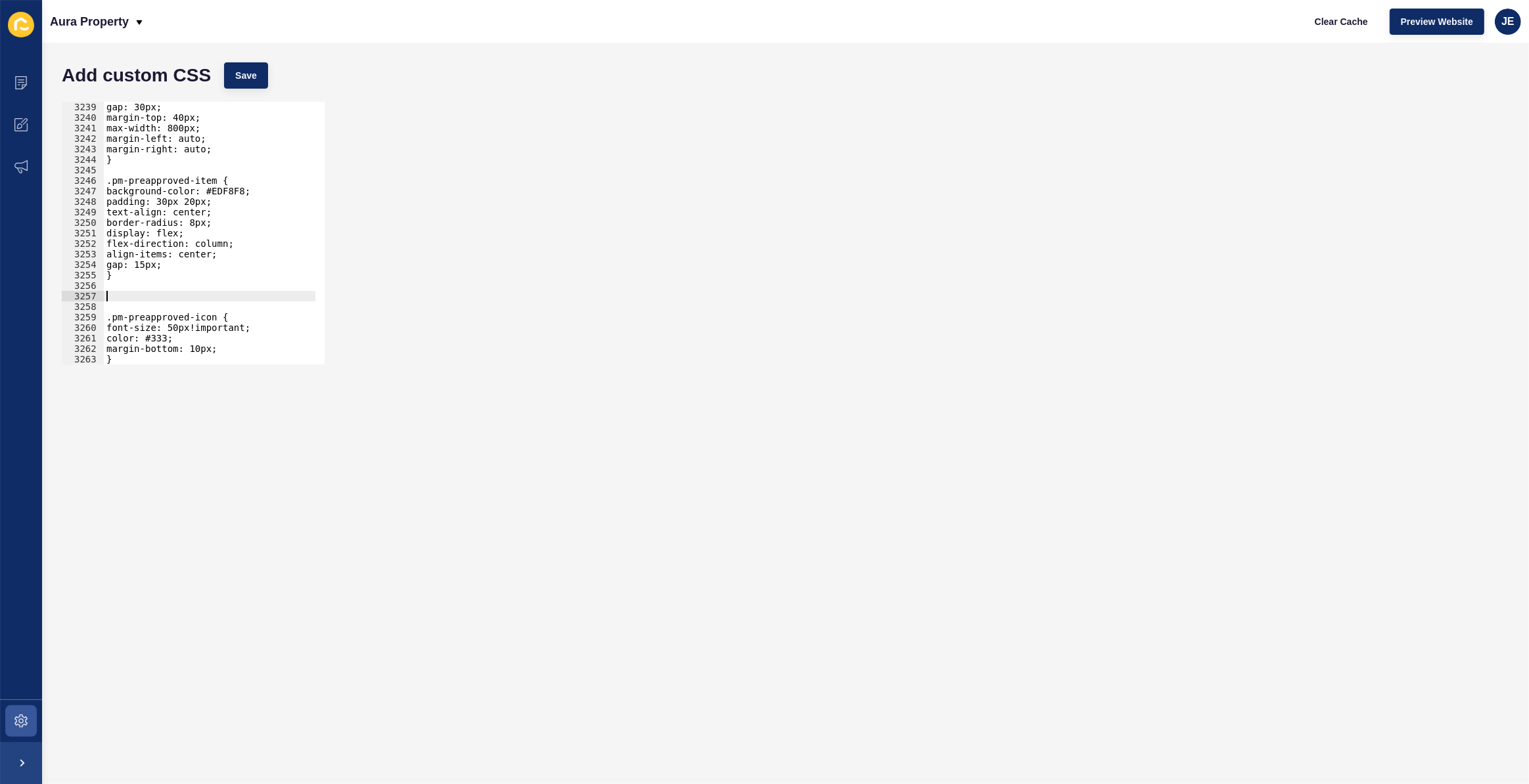
paste textarea "}"
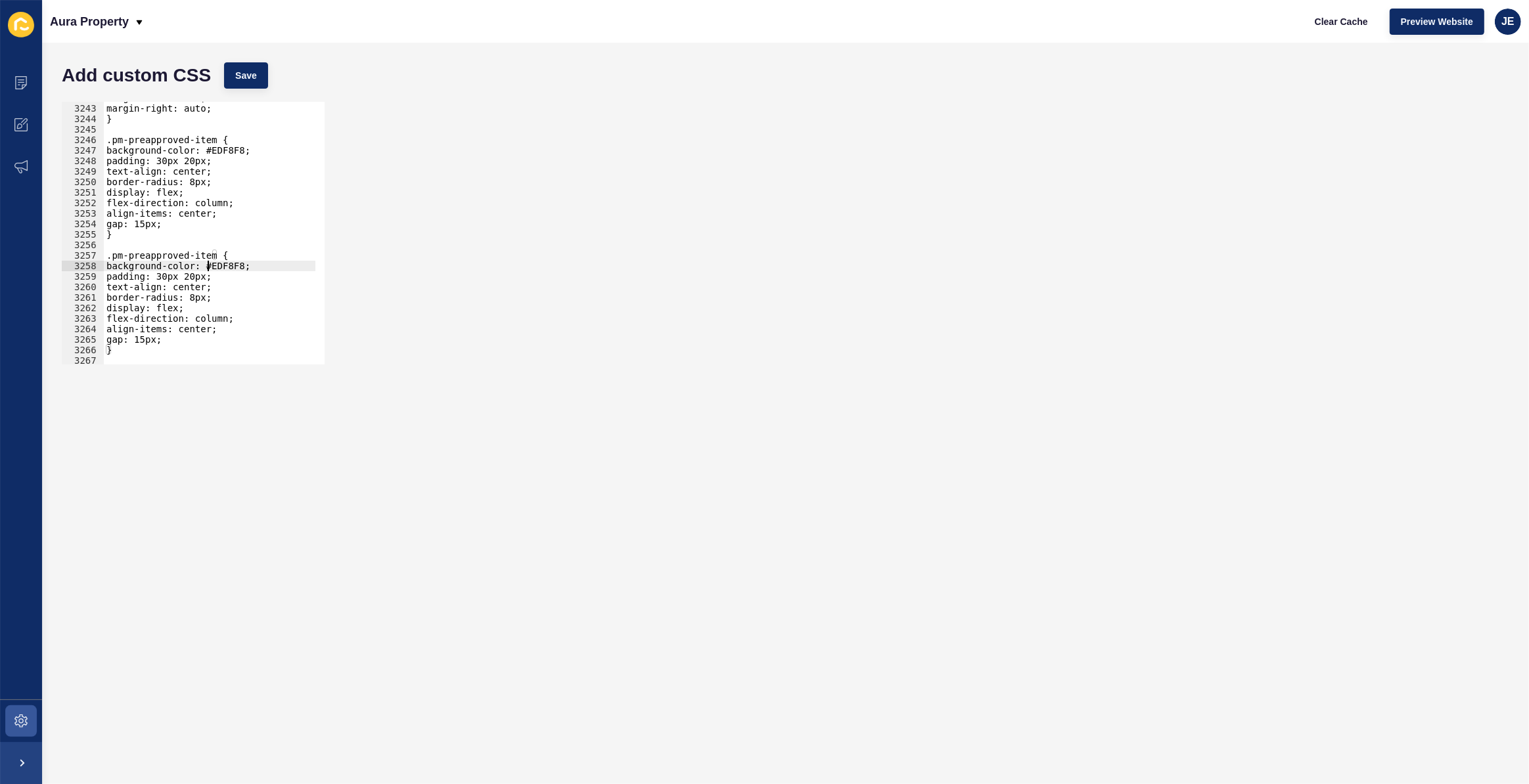
click at [207, 262] on div "margin-left: auto; margin-right: auto; } .pm-preapproved-item { background-colo…" at bounding box center [364, 230] width 521 height 275
click at [210, 255] on div "margin-left: auto; margin-right: auto; } .pm-preapproved-item { background-colo…" at bounding box center [364, 230] width 521 height 275
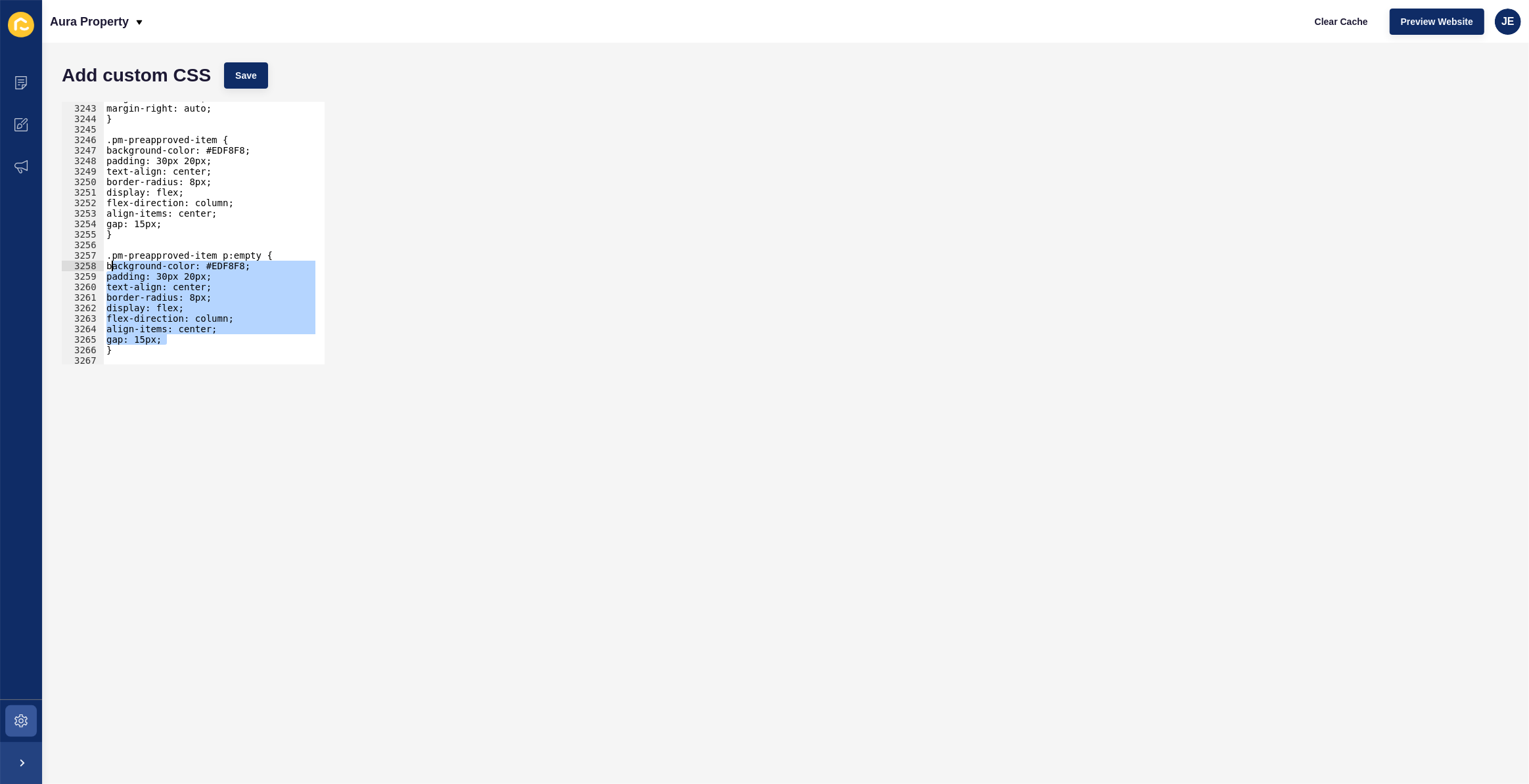
drag, startPoint x: 176, startPoint y: 337, endPoint x: 113, endPoint y: 269, distance: 92.7
click at [113, 269] on div "margin-left: auto; margin-right: auto; } .pm-preapproved-item { background-colo…" at bounding box center [364, 230] width 521 height 275
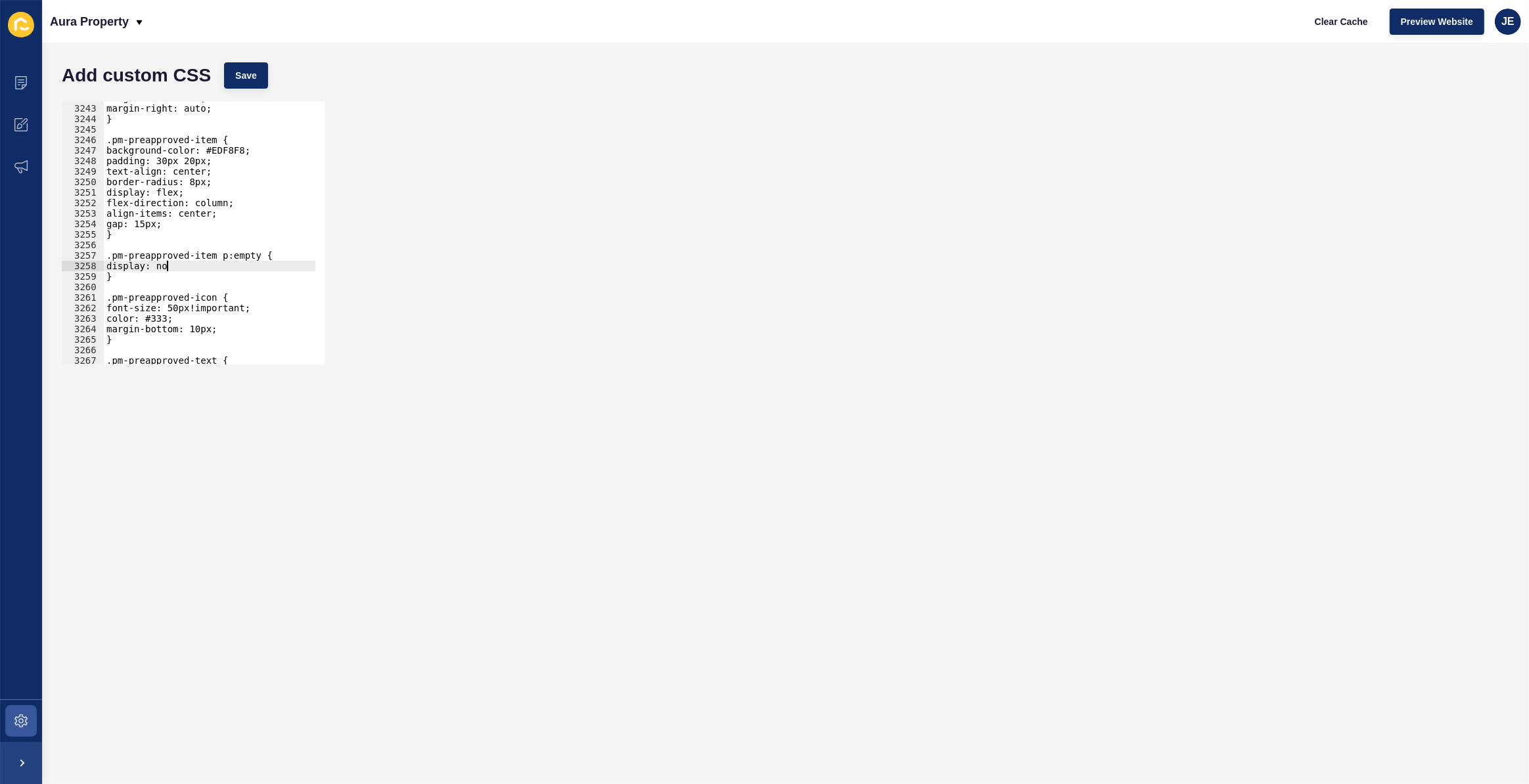
scroll to position [0, 5]
click at [243, 89] on div "Add custom CSS Save" at bounding box center [785, 75] width 1460 height 40
click at [254, 79] on span "Save" at bounding box center [246, 75] width 22 height 13
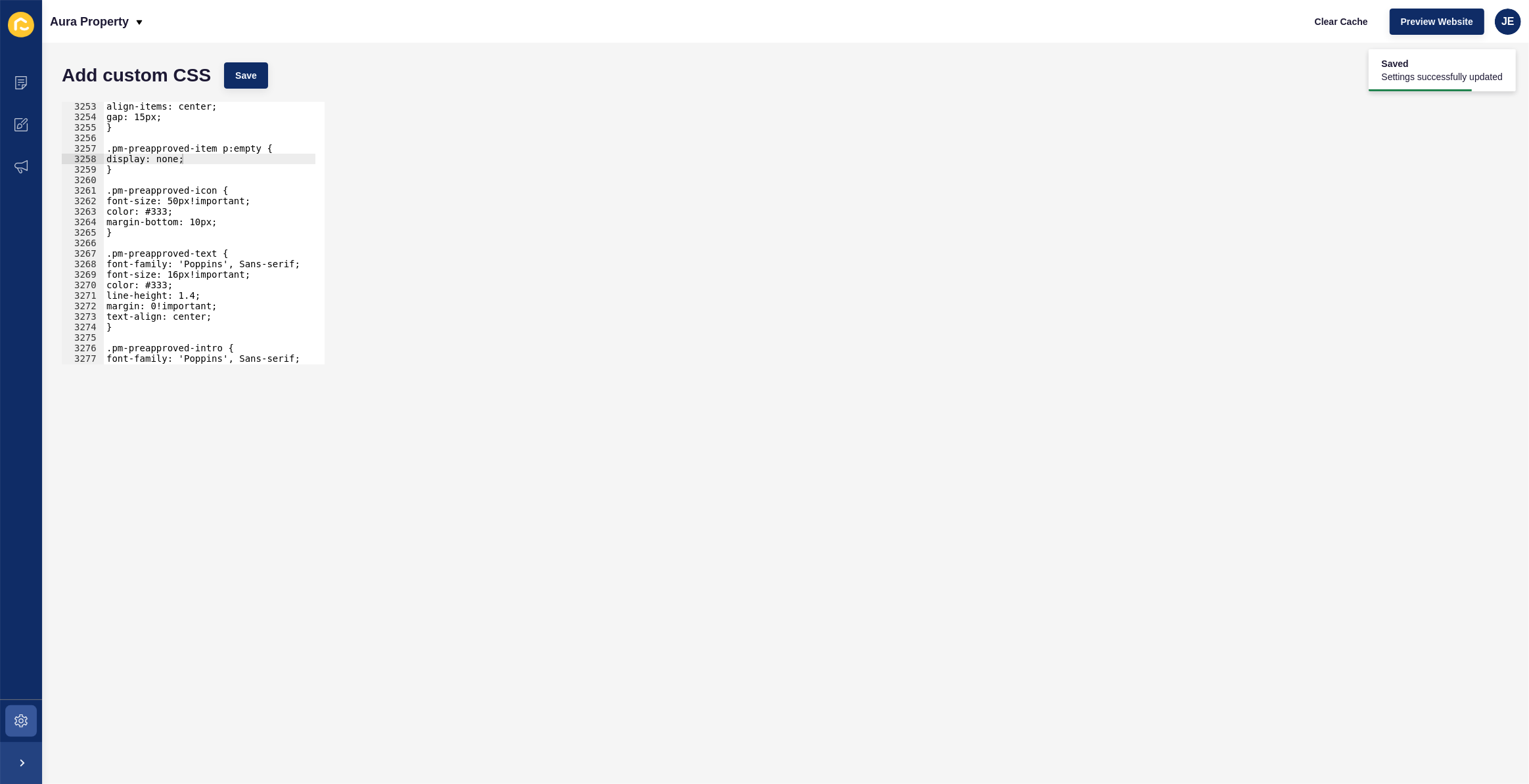
scroll to position [21177, 0]
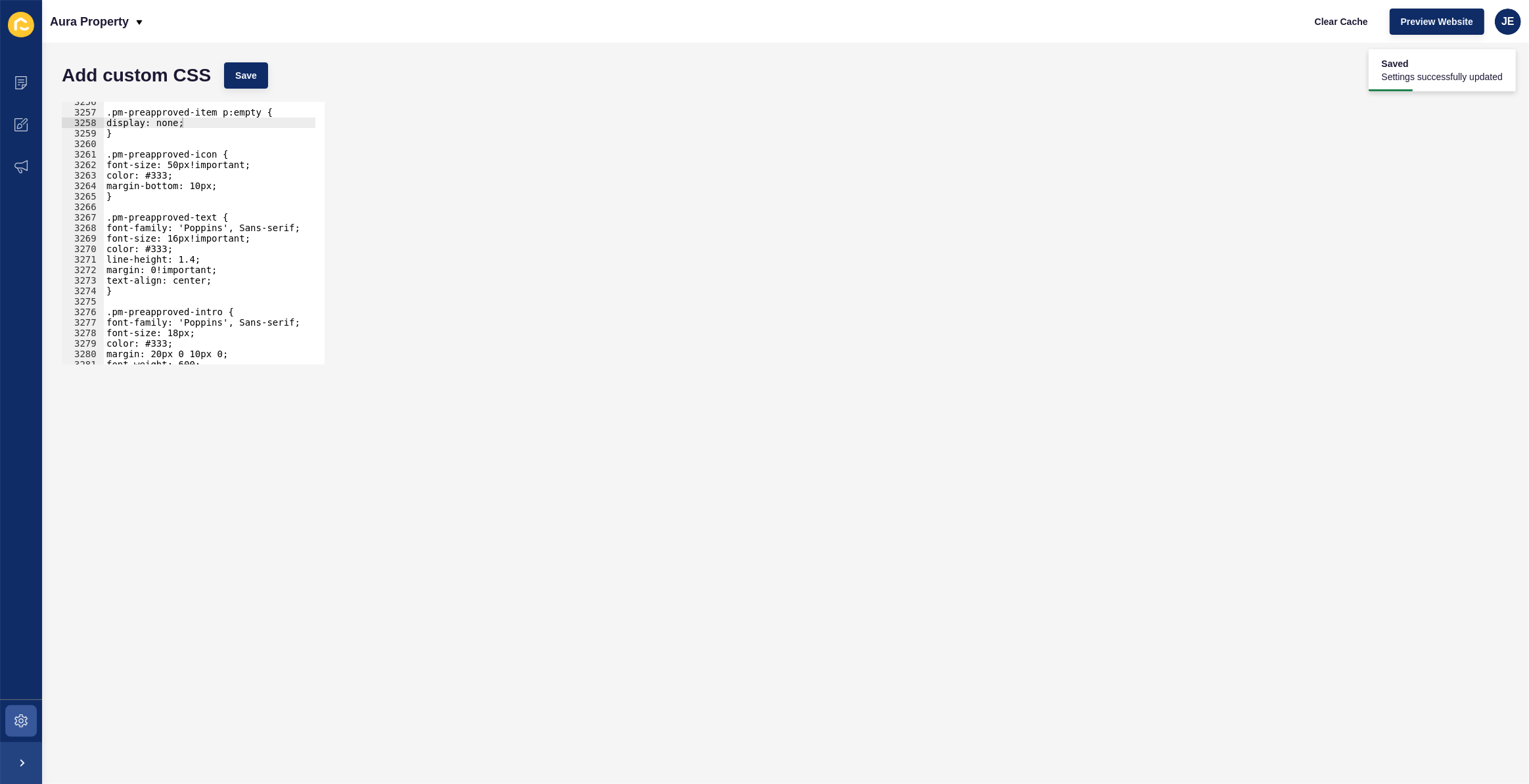
type textarea "text-align: center;"
click at [223, 277] on div ".pm-preapproved-item p:empty { display: none; } .pm-preapproved-icon { font-siz…" at bounding box center [364, 234] width 521 height 275
type textarea "font-w"
type textarea "e"
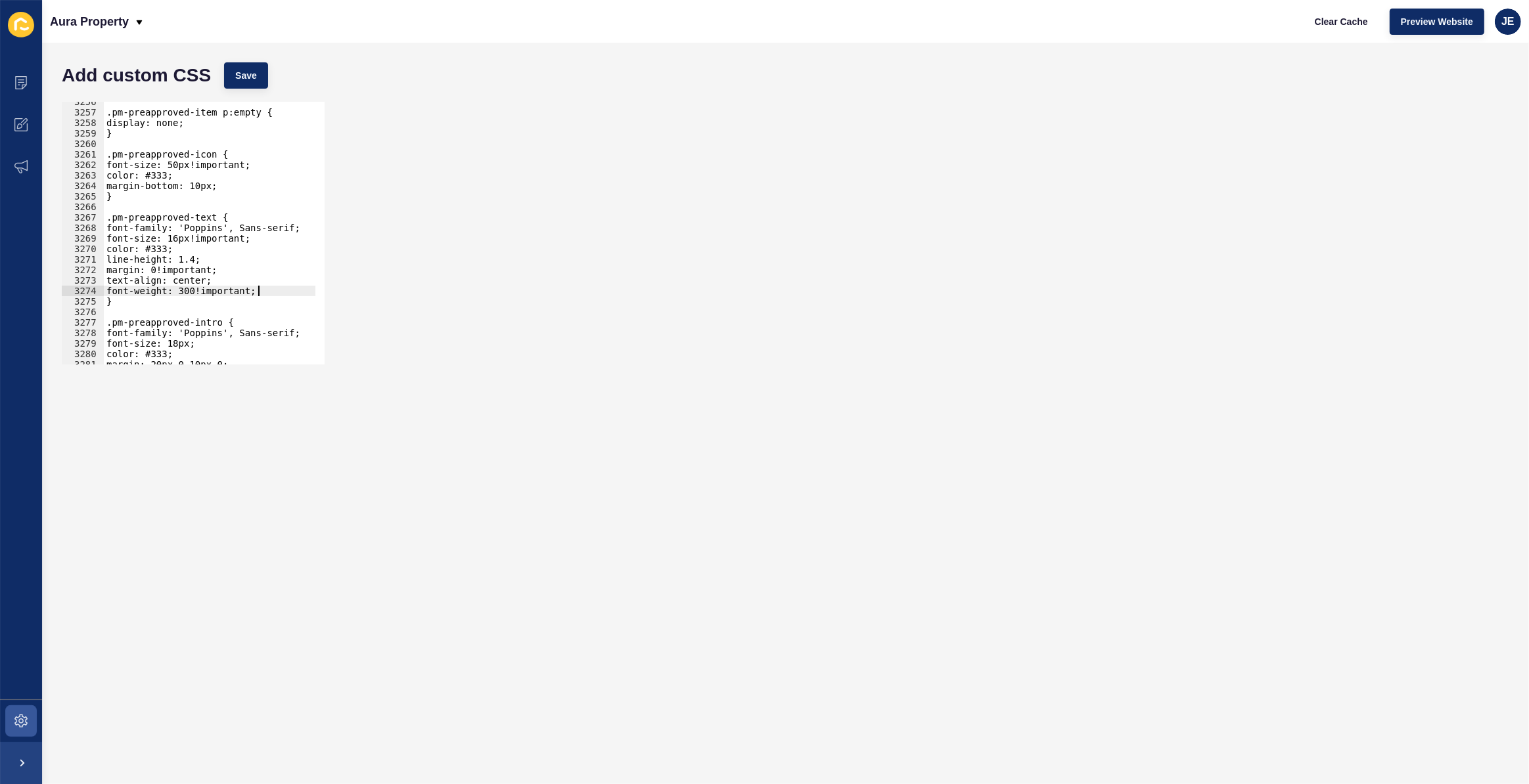
scroll to position [0, 10]
click at [257, 84] on button "Save" at bounding box center [245, 75] width 44 height 26
click at [183, 291] on div ".pm-preapproved-item p:empty { display: none; } .pm-preapproved-icon { font-siz…" at bounding box center [364, 234] width 521 height 275
click at [253, 79] on span "Save" at bounding box center [246, 75] width 22 height 13
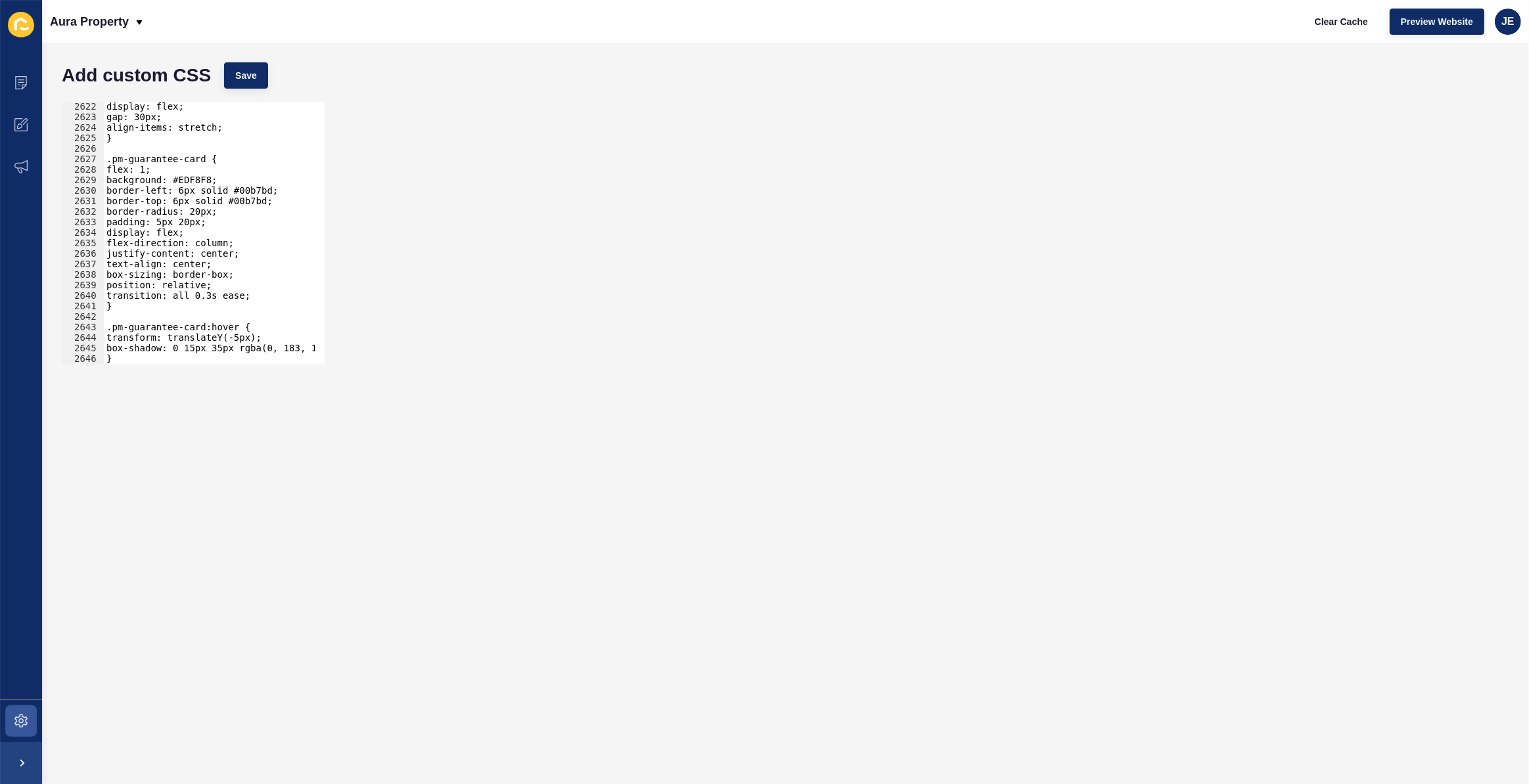
scroll to position [0, 0]
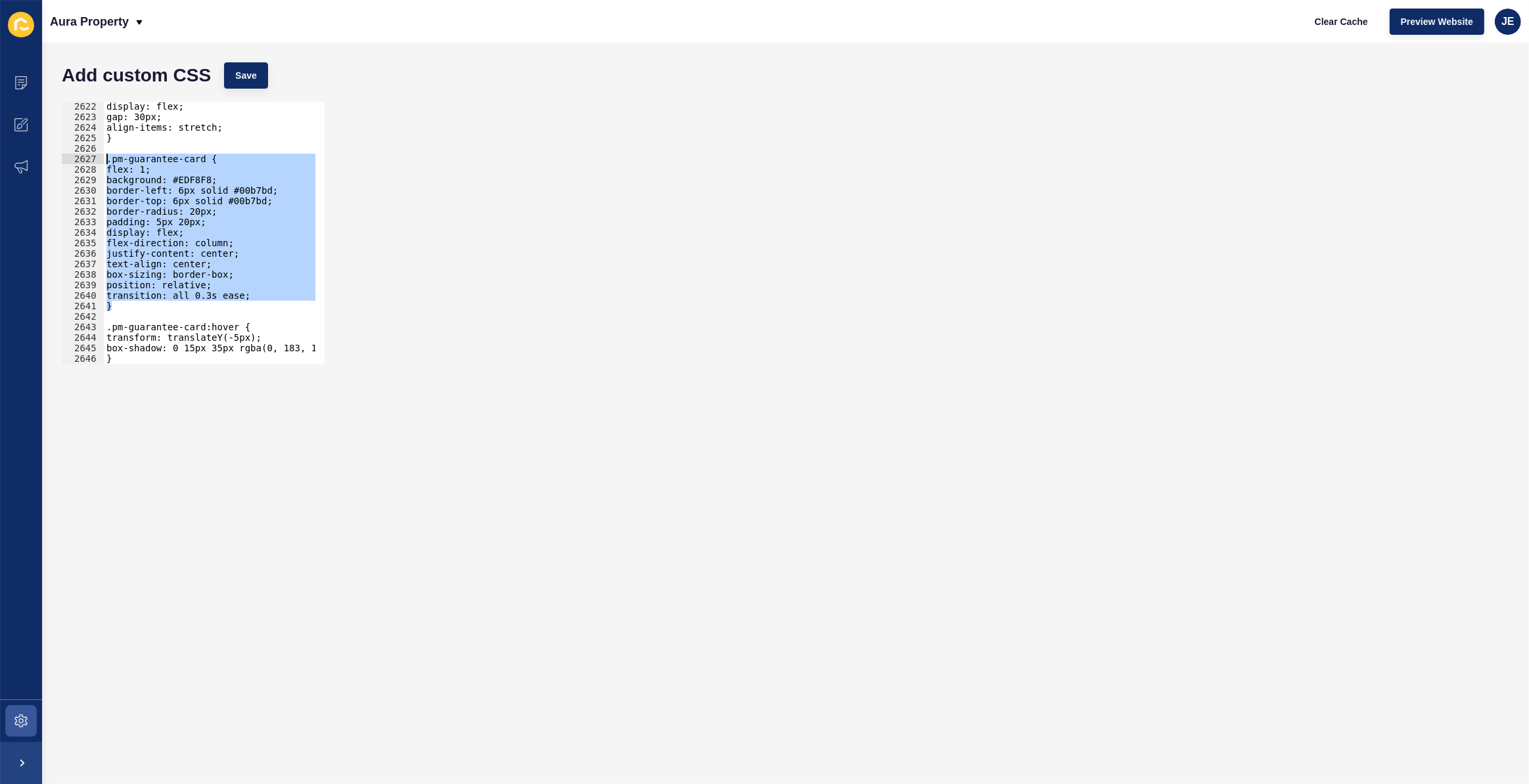
drag, startPoint x: 138, startPoint y: 308, endPoint x: 89, endPoint y: 159, distance: 156.9
click at [89, 159] on div "} 2622 2623 2624 2625 2626 2627 2628 2629 2630 2631 2632 2633 2634 2635 2636 26…" at bounding box center [193, 233] width 263 height 262
type textarea ".pm-guarantee-card { flex: 1;"
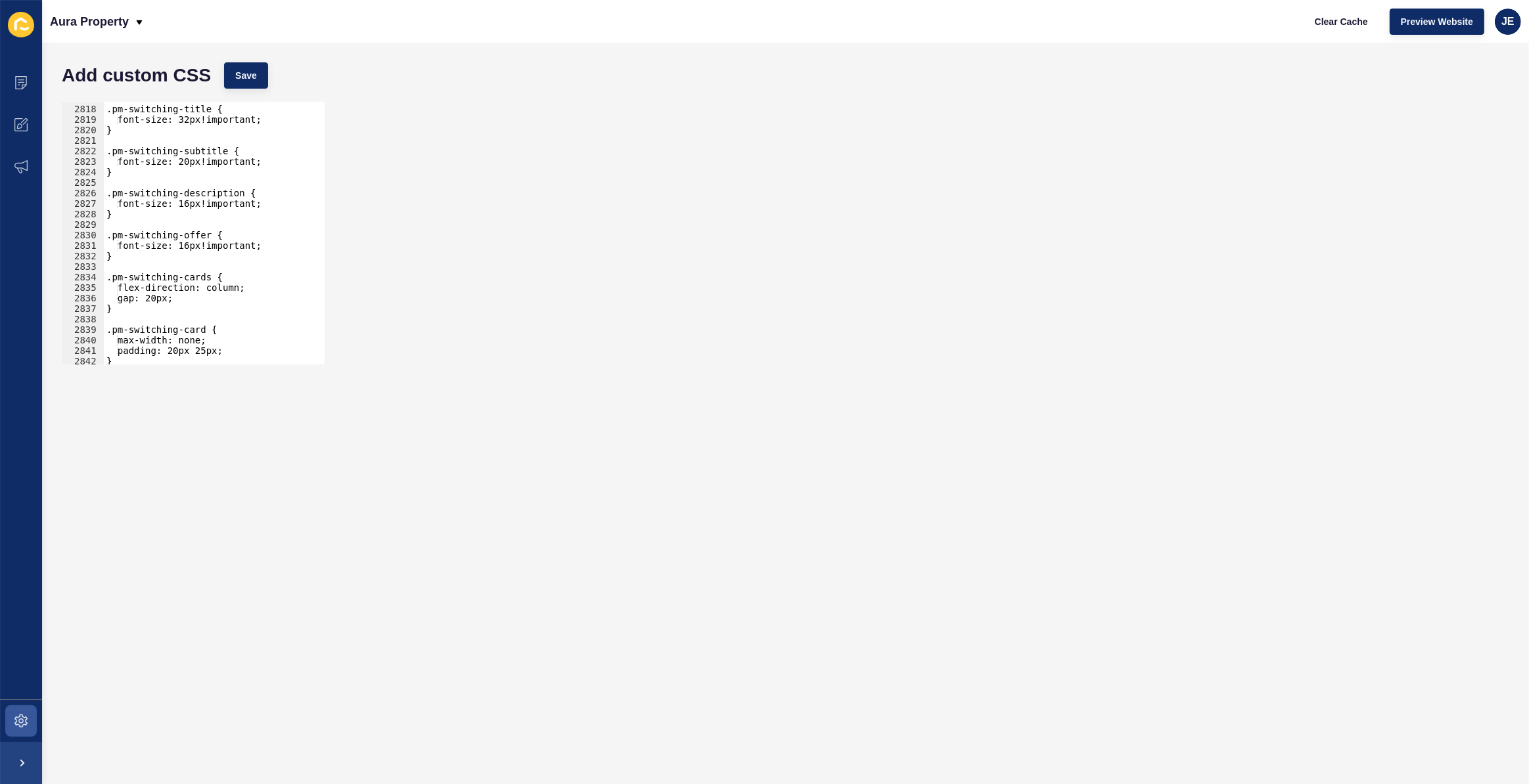
scroll to position [21264, 0]
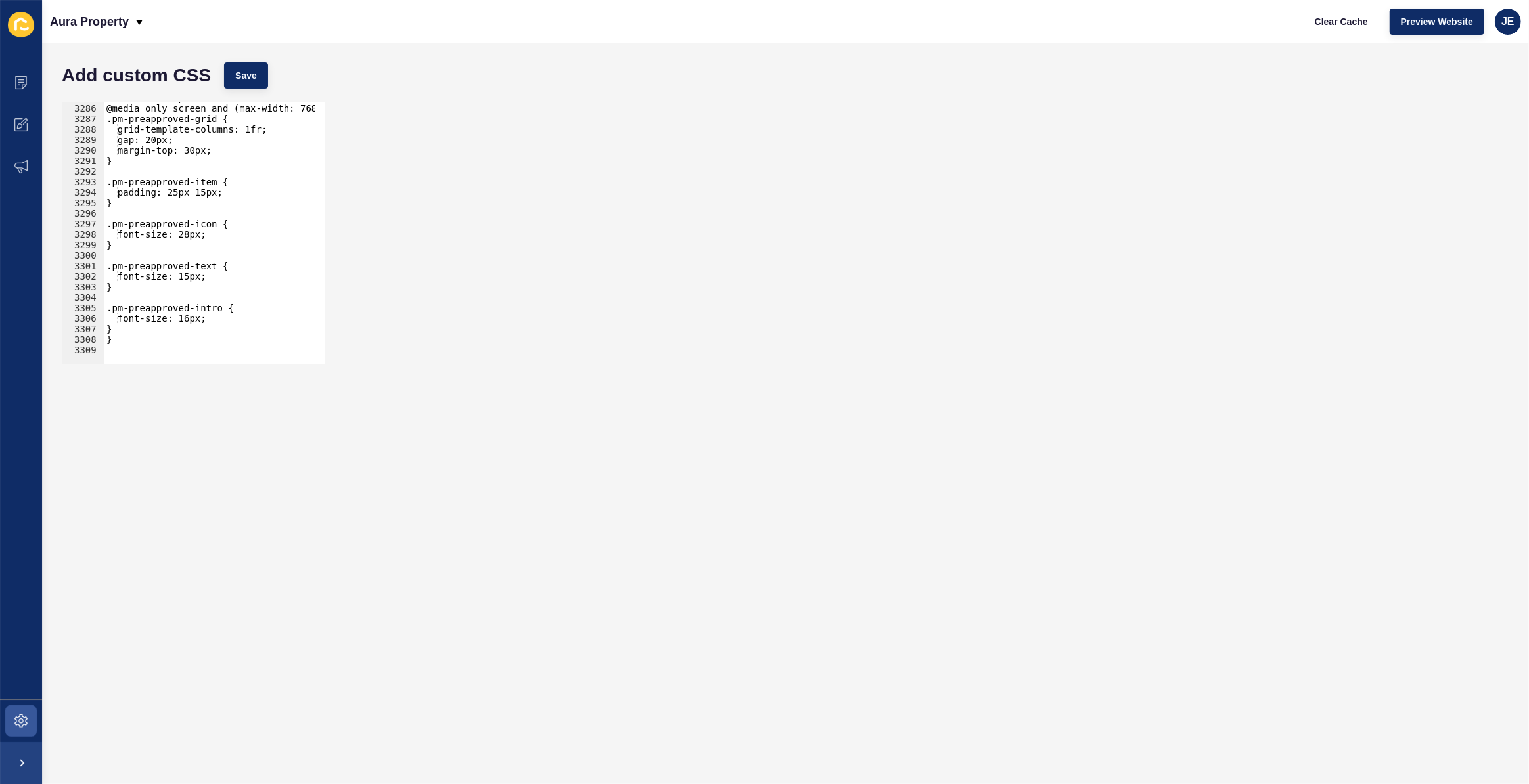
click at [142, 351] on div "/* Mobile Responsive */ @media only screen and (max-width: 768px) { .pm-preappr…" at bounding box center [364, 230] width 521 height 275
paste textarea
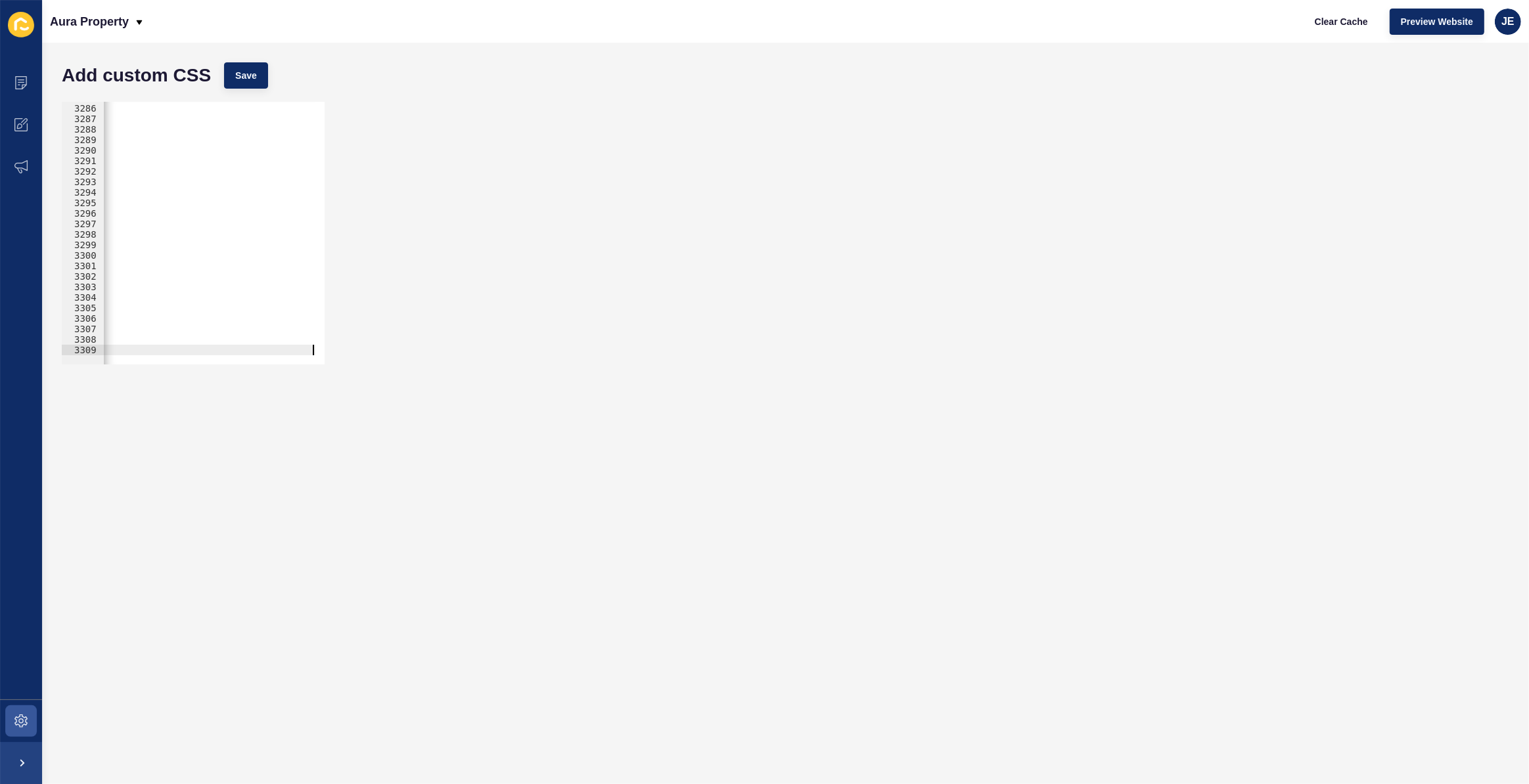
scroll to position [0, 0]
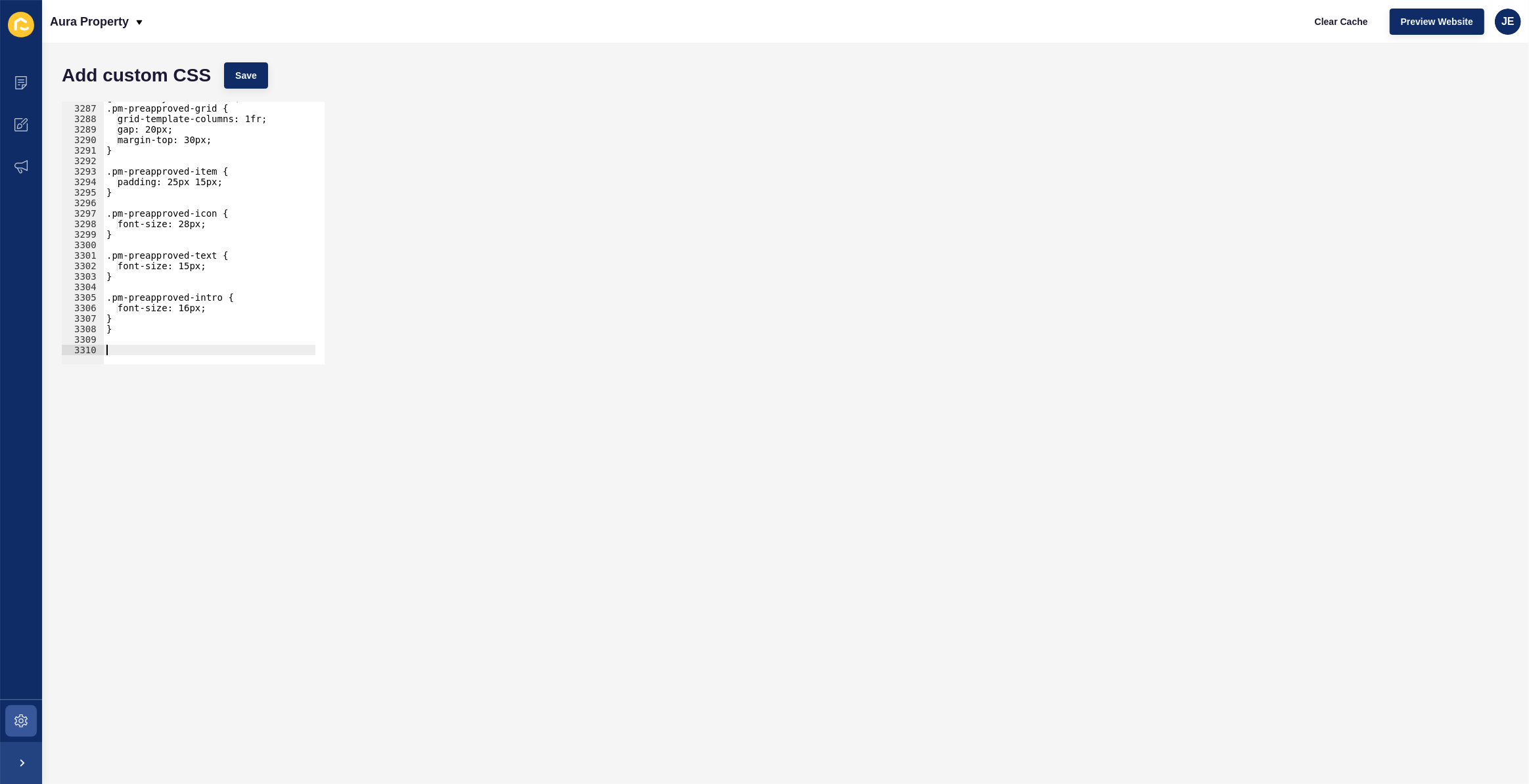
paste textarea "}"
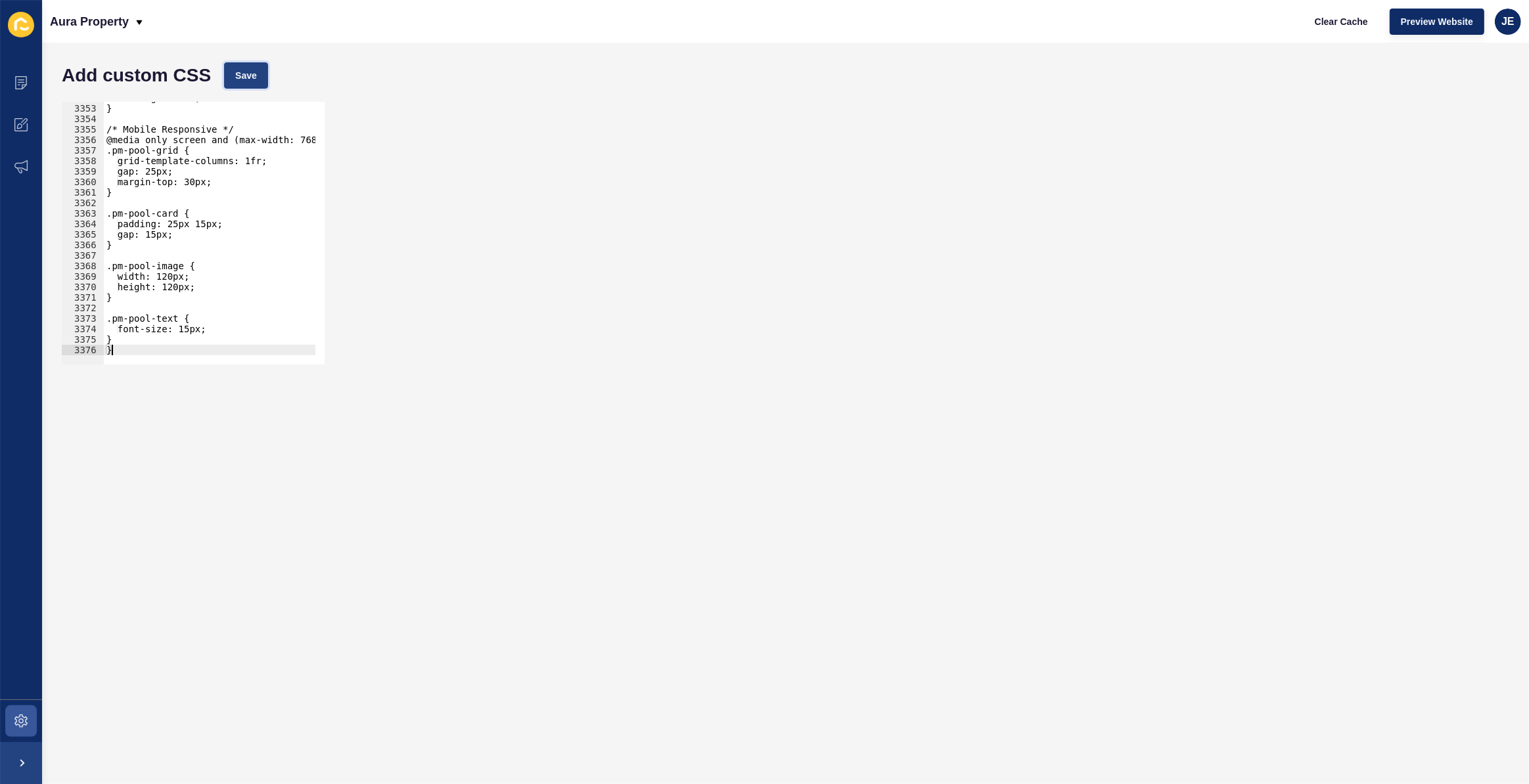
click at [237, 70] on span "Save" at bounding box center [246, 75] width 22 height 13
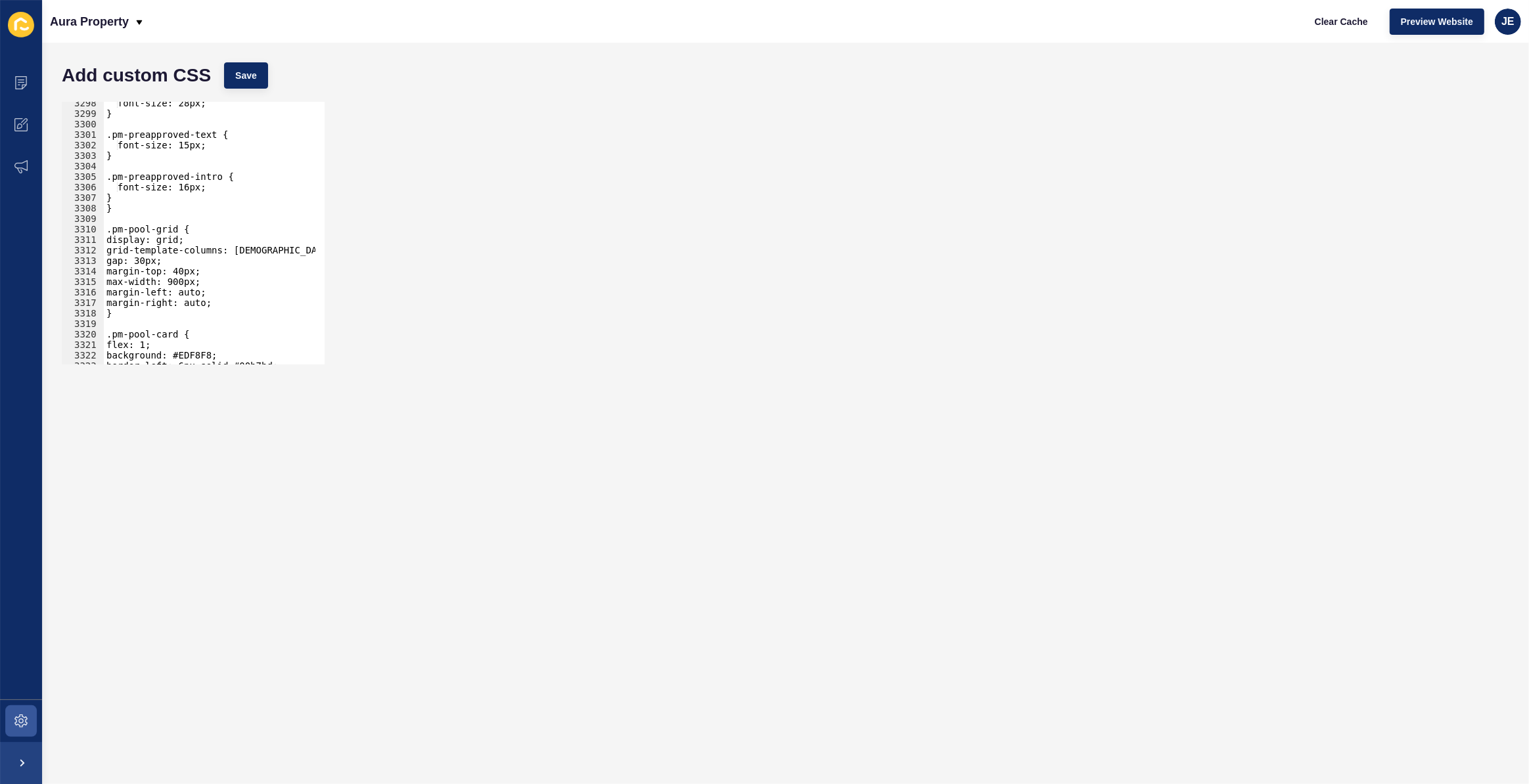
scroll to position [21016, 0]
click at [265, 253] on div "font-size: 28px; } .pm-preapproved-text { font-size: 15px; } .pm-preapproved-in…" at bounding box center [364, 235] width 521 height 275
drag, startPoint x: 268, startPoint y: 253, endPoint x: 253, endPoint y: 248, distance: 15.8
click at [253, 248] on div "font-size: 28px; } .pm-preapproved-text { font-size: 15px; } .pm-preapproved-in…" at bounding box center [364, 235] width 521 height 275
click at [256, 81] on span "Save" at bounding box center [246, 75] width 22 height 13
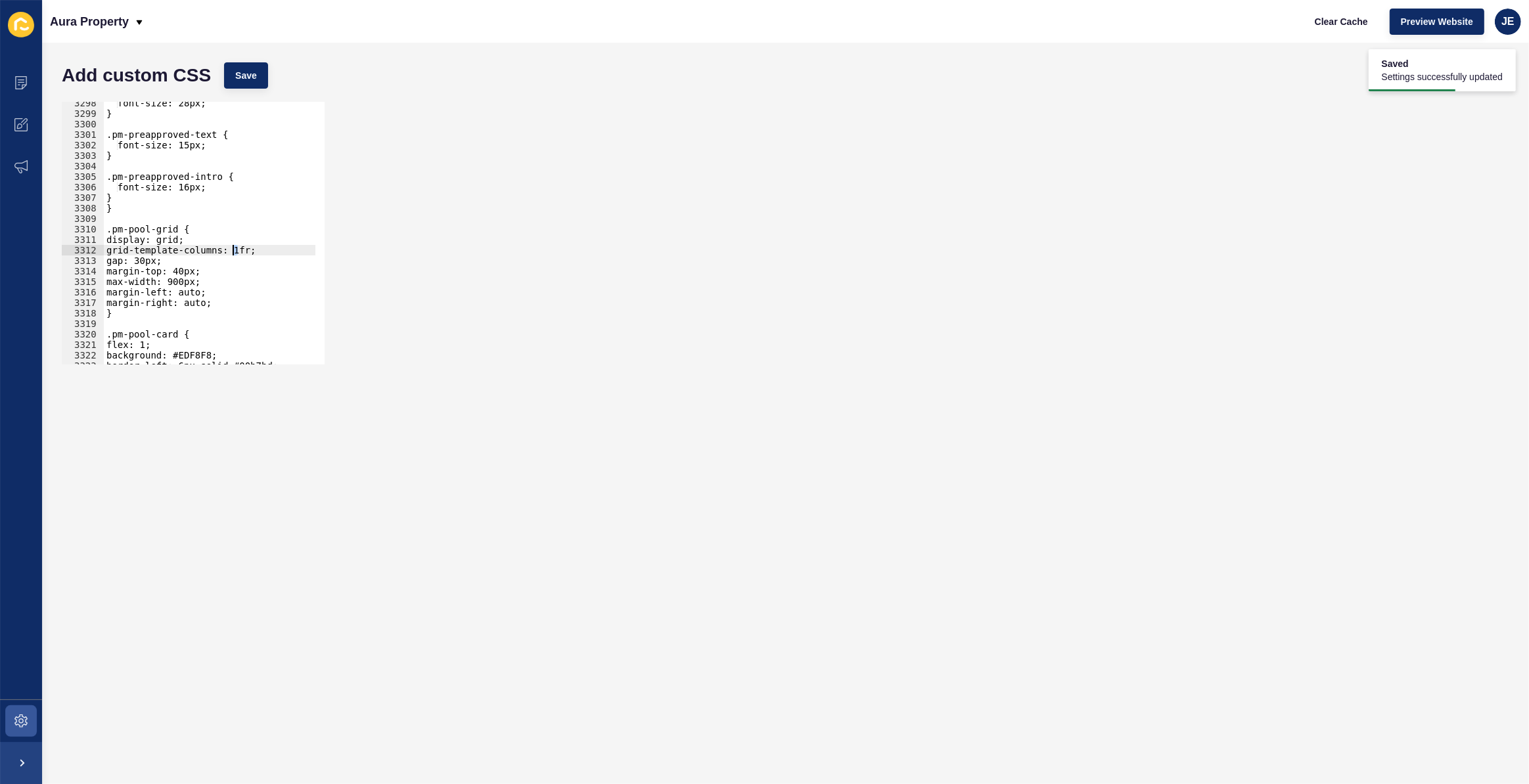
click at [234, 249] on div "font-size: 28px; } .pm-preapproved-text { font-size: 15px; } .pm-preapproved-in…" at bounding box center [364, 235] width 521 height 275
click at [262, 78] on button "Save" at bounding box center [245, 75] width 44 height 26
click at [176, 283] on div "font-size: 28px; } .pm-preapproved-text { font-size: 15px; } .pm-preapproved-in…" at bounding box center [364, 235] width 521 height 275
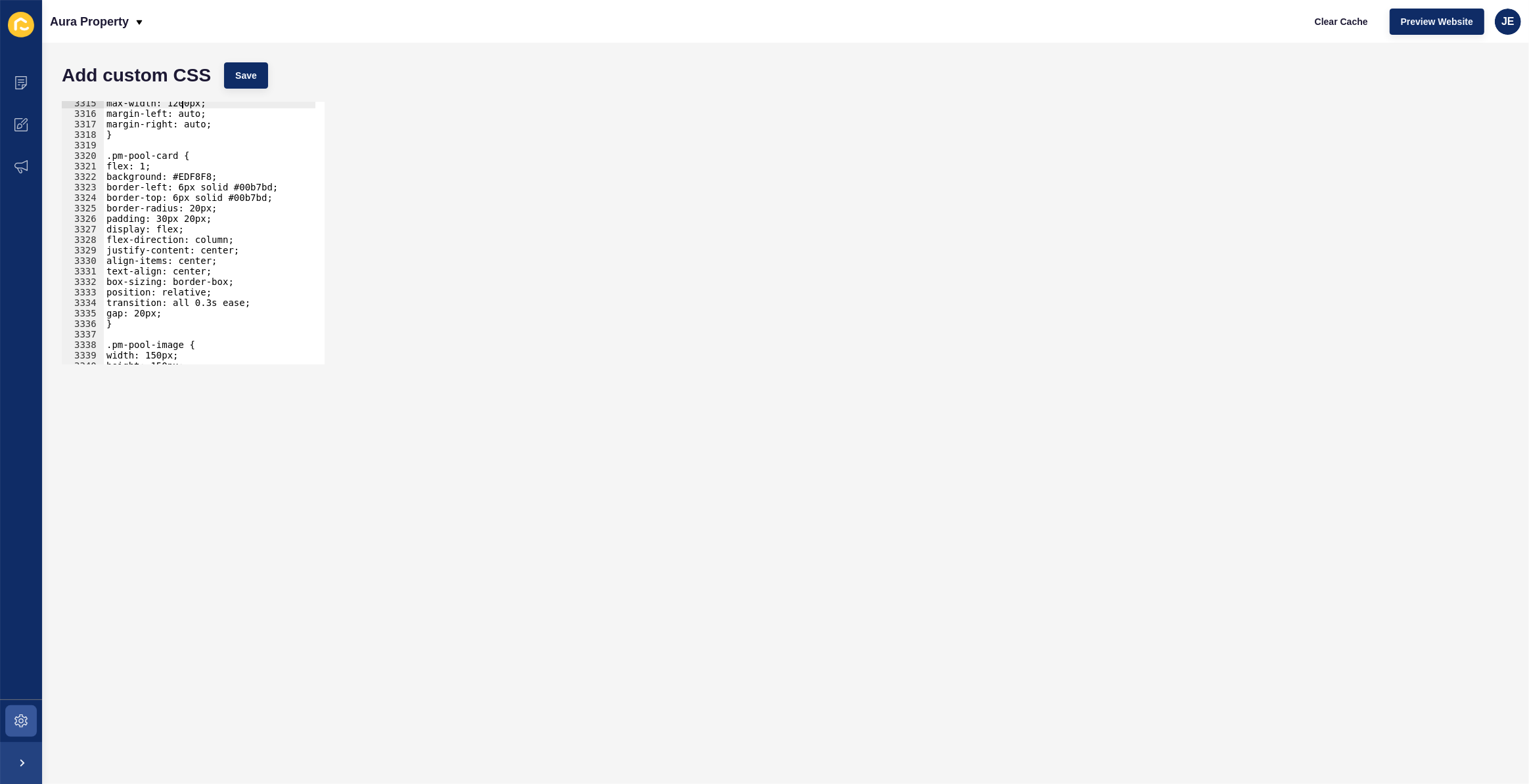
scroll to position [21126, 0]
click at [149, 312] on div "max-width: 1200px; margin-left: auto; margin-right: auto; } .pm-pool-card { fle…" at bounding box center [364, 235] width 521 height 275
click at [247, 72] on span "Save" at bounding box center [246, 75] width 22 height 13
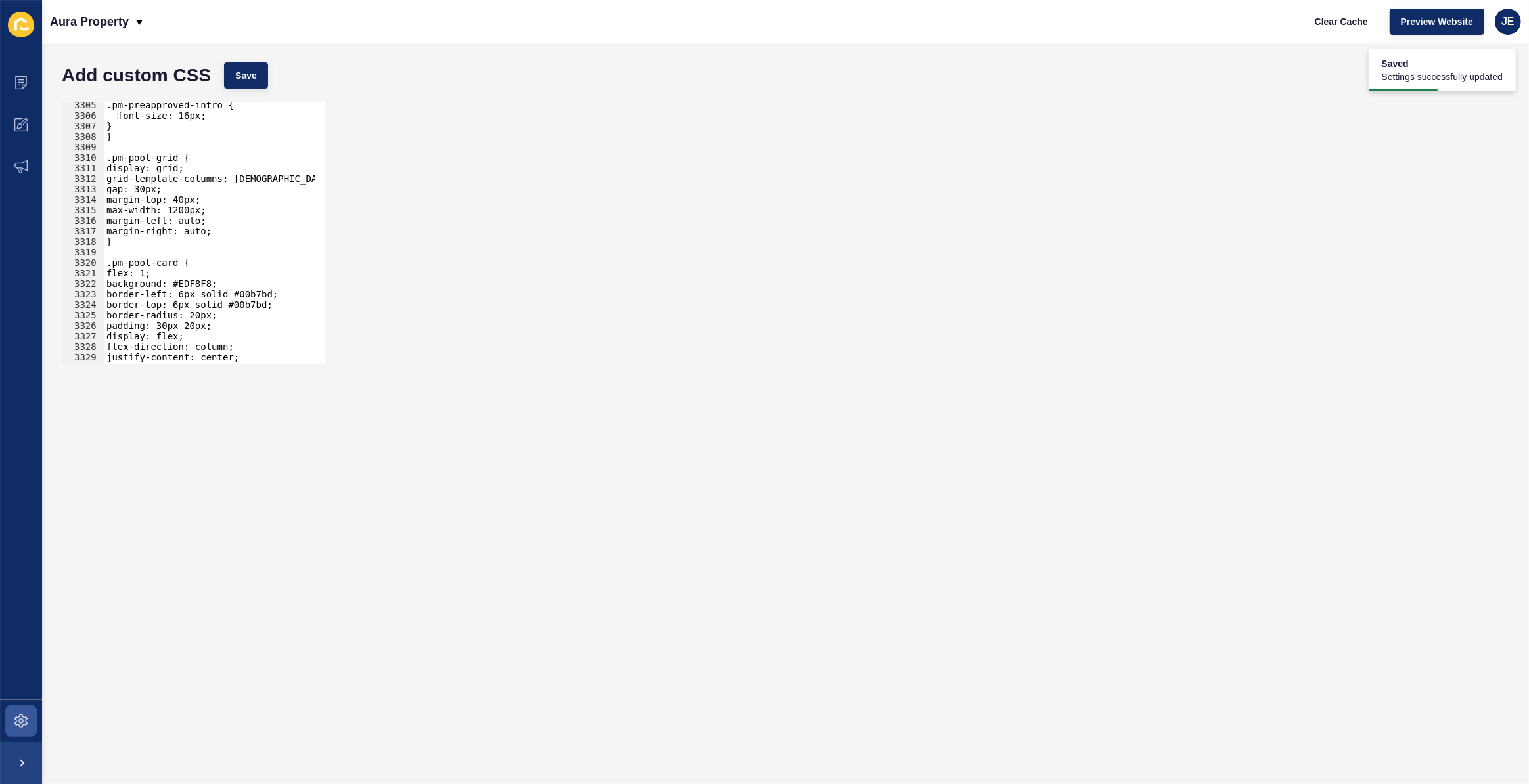
scroll to position [21016, 0]
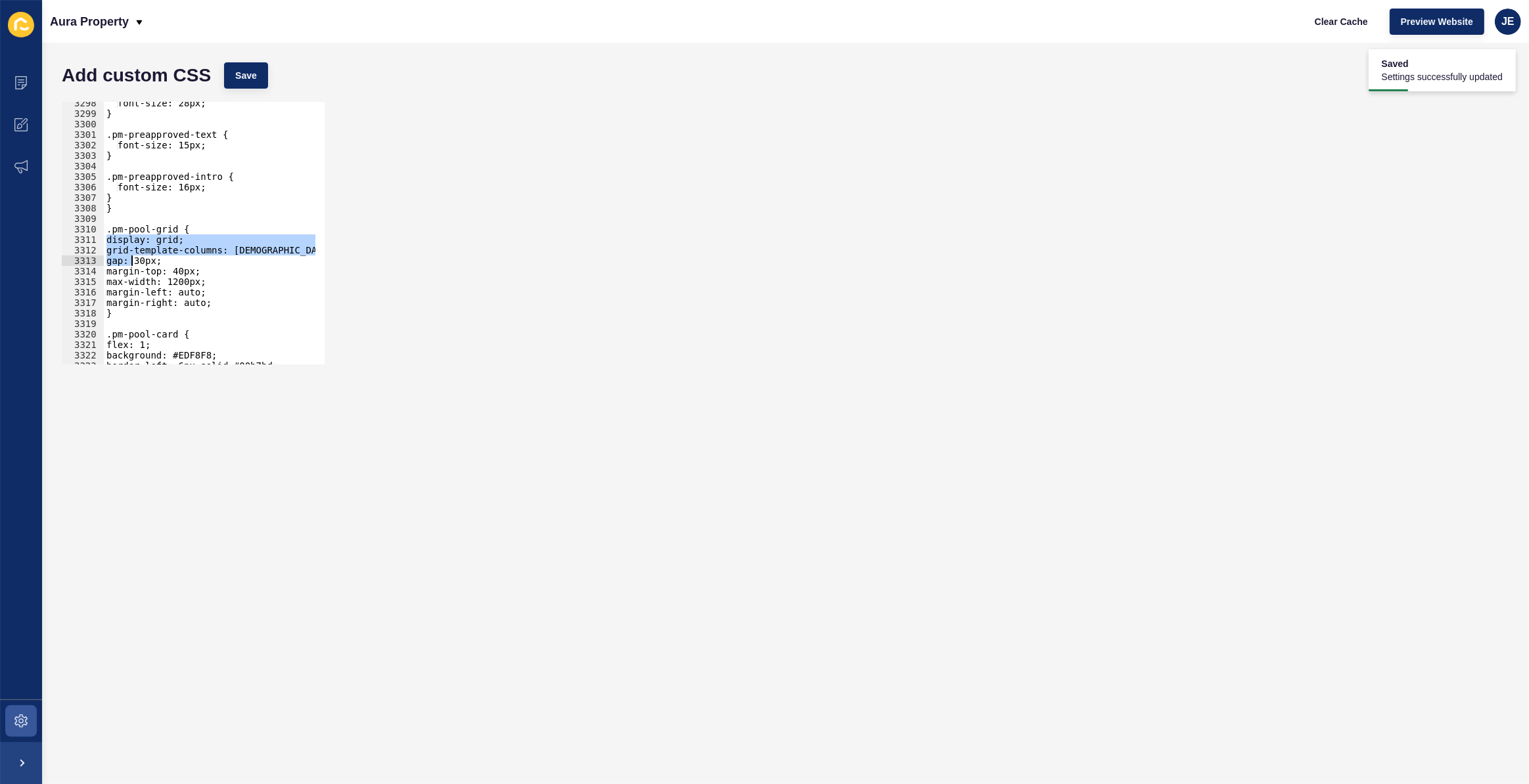
drag, startPoint x: 105, startPoint y: 234, endPoint x: 135, endPoint y: 269, distance: 46.1
click at [133, 272] on div "font-size: 28px; } .pm-preapproved-text { font-size: 15px; } .pm-preapproved-in…" at bounding box center [364, 235] width 521 height 275
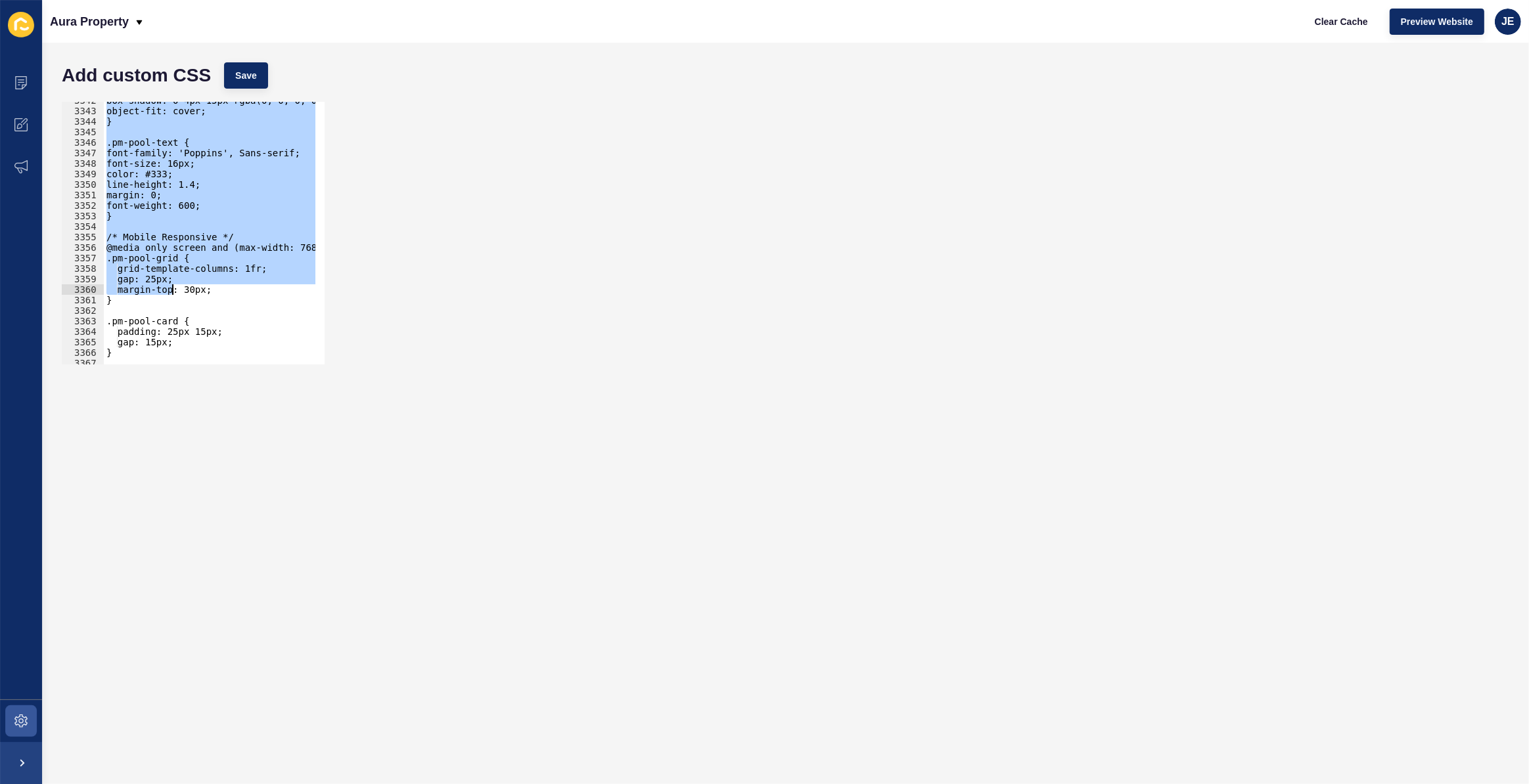
scroll to position [21264, 0]
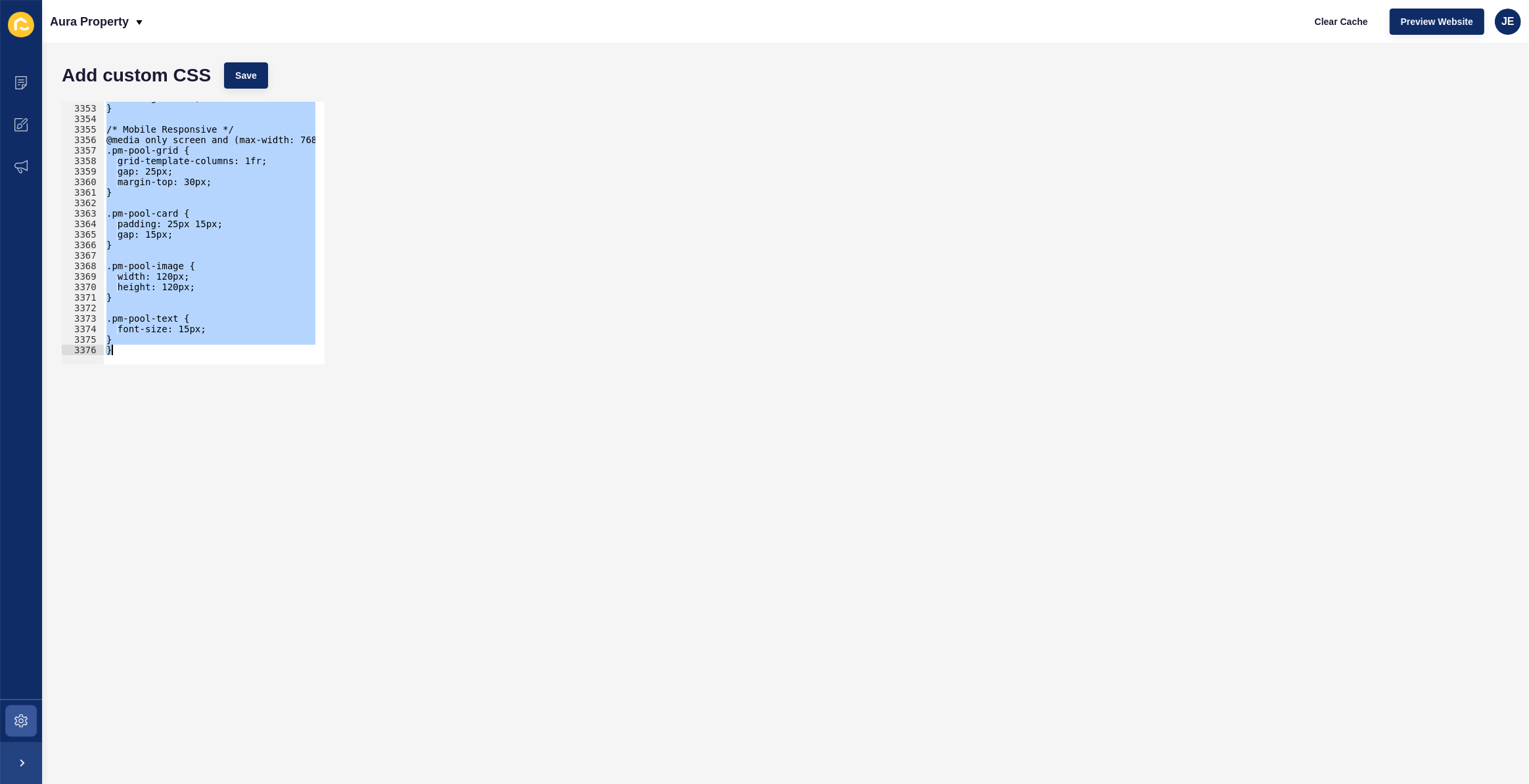
drag, startPoint x: 143, startPoint y: 180, endPoint x: 169, endPoint y: 356, distance: 177.9
click at [164, 352] on div "border-left: 6px solid #00b7bd; border-top: 6px solid #00b7bd; 3352 3353 3354 3…" at bounding box center [193, 233] width 263 height 262
paste textarea
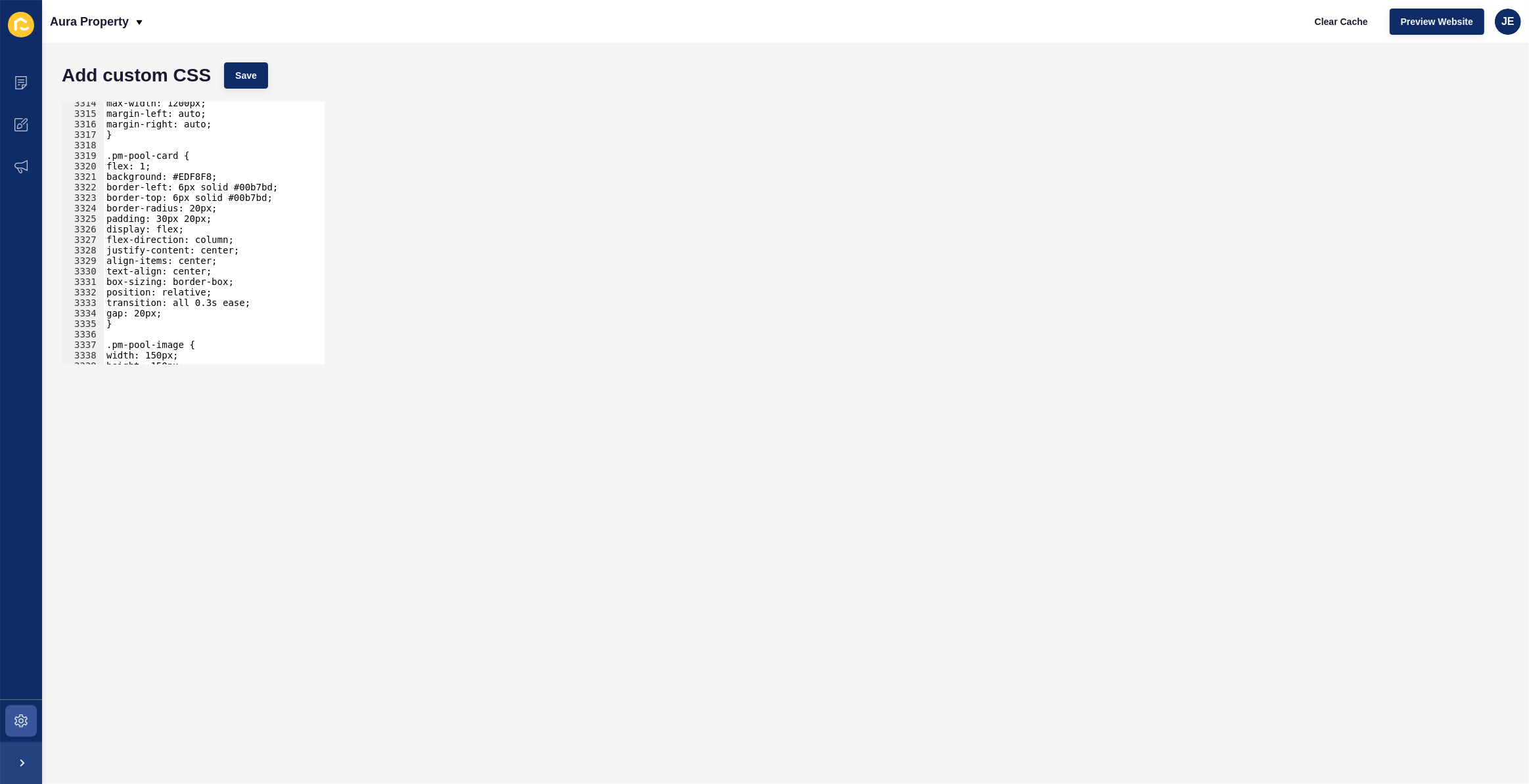
scroll to position [21104, 0]
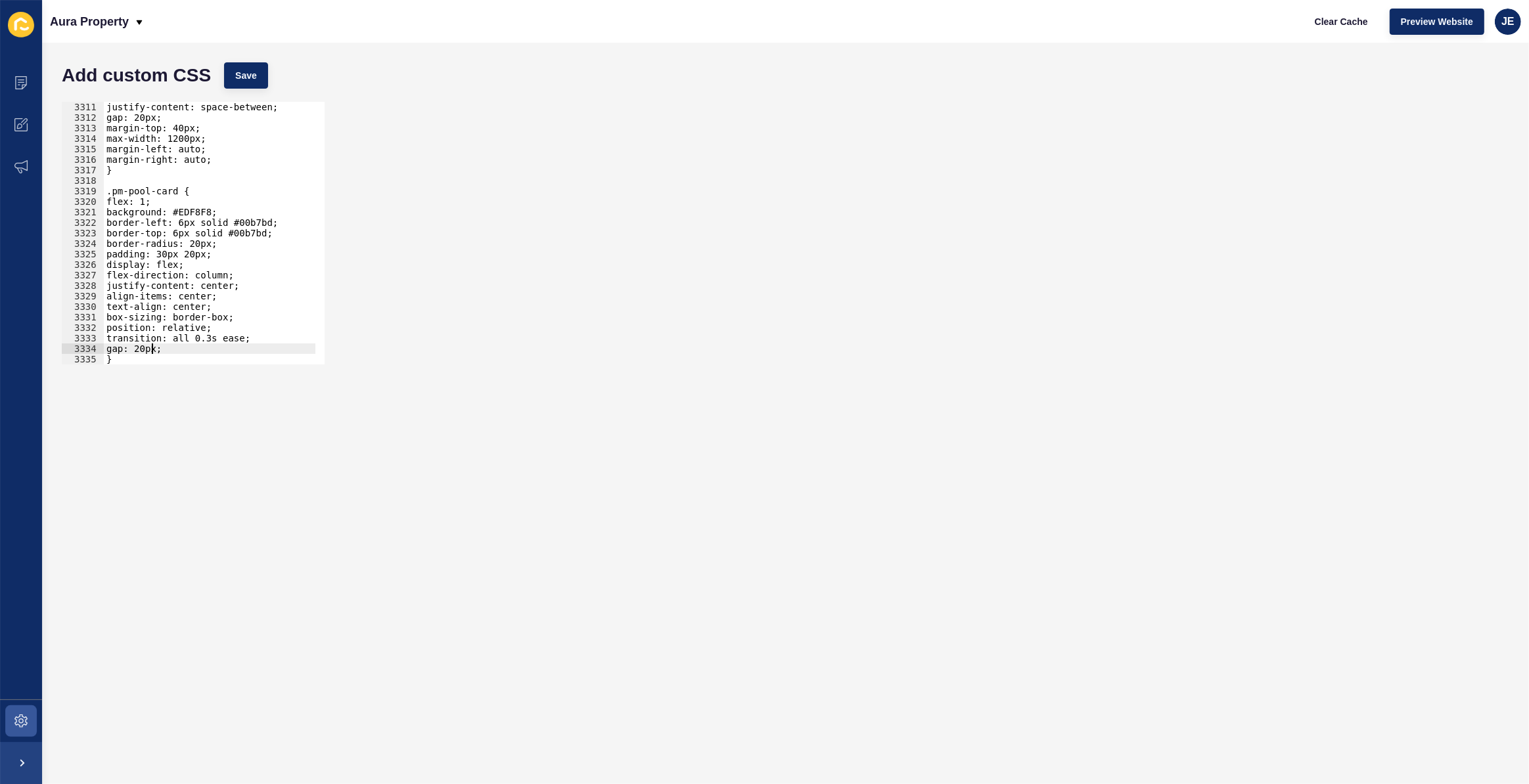
click at [151, 348] on div "justify-content: space-between; gap: 20px; margin-top: 40px; max-width: 1200px;…" at bounding box center [364, 239] width 521 height 275
click at [164, 255] on div "justify-content: space-between; gap: 20px; margin-top: 40px; max-width: 1200px;…" at bounding box center [364, 239] width 521 height 275
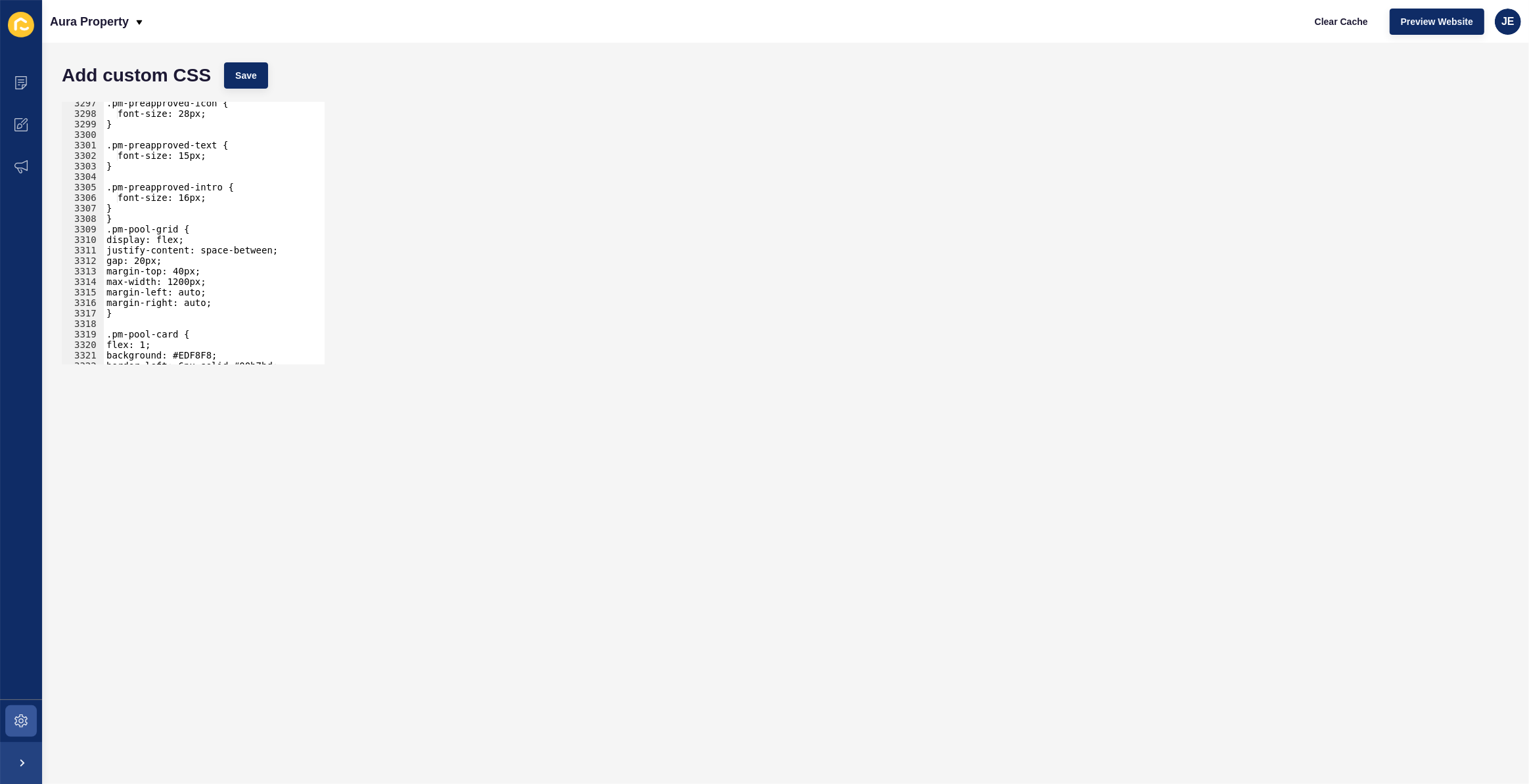
scroll to position [21016, 0]
click at [263, 74] on button "Save" at bounding box center [245, 75] width 44 height 26
type textarea "}"
click at [125, 220] on div ".pm-preapproved-icon { font-size: 28px; } .pm-preapproved-text { font-size: 15p…" at bounding box center [364, 235] width 521 height 275
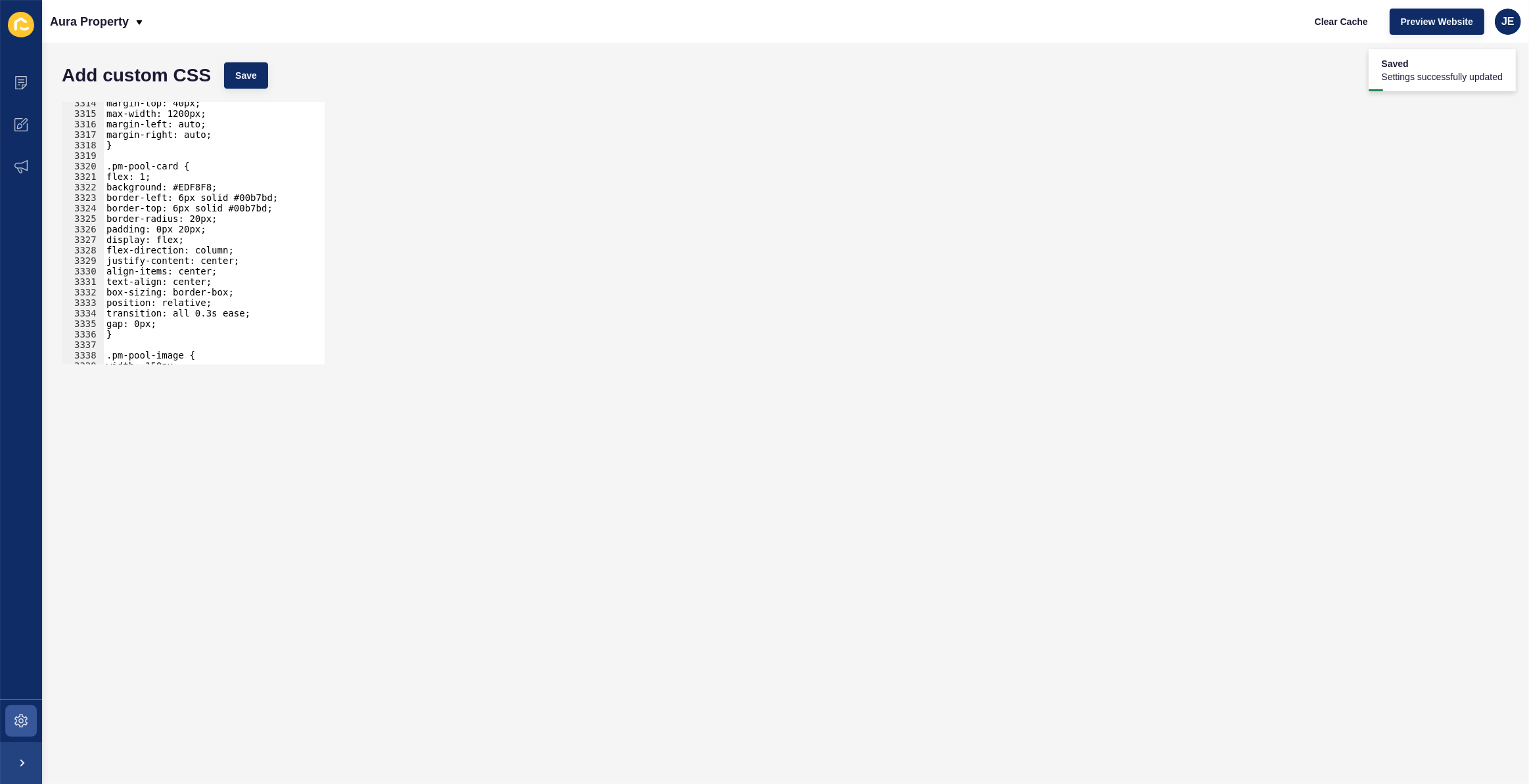
scroll to position [21076, 0]
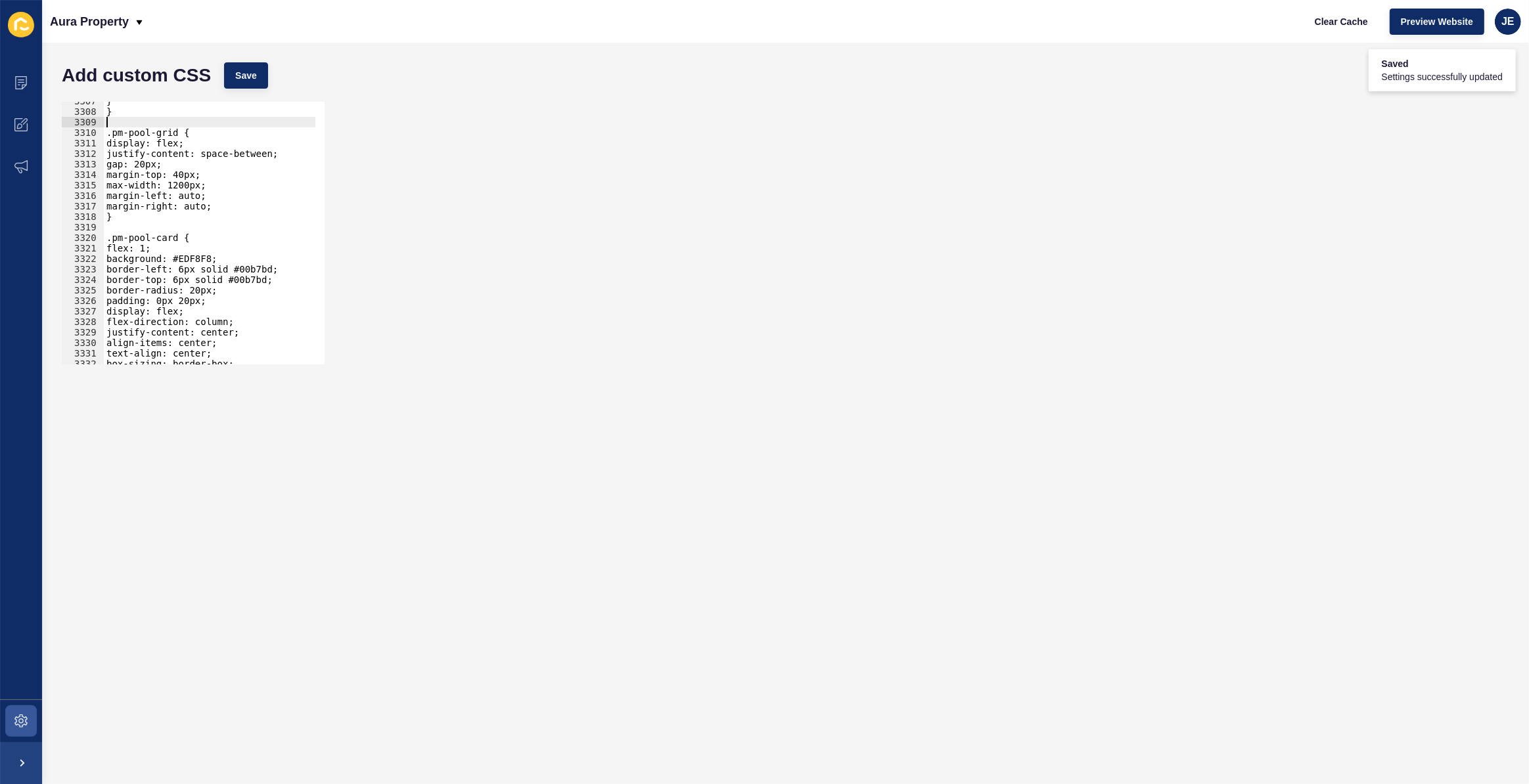
click at [131, 218] on div "} } .pm-pool-grid { display: flex; justify-content: space-between; gap: 20px; m…" at bounding box center [364, 233] width 521 height 275
type textarea "}"
type textarea ".pm-pool-card p:empty{"
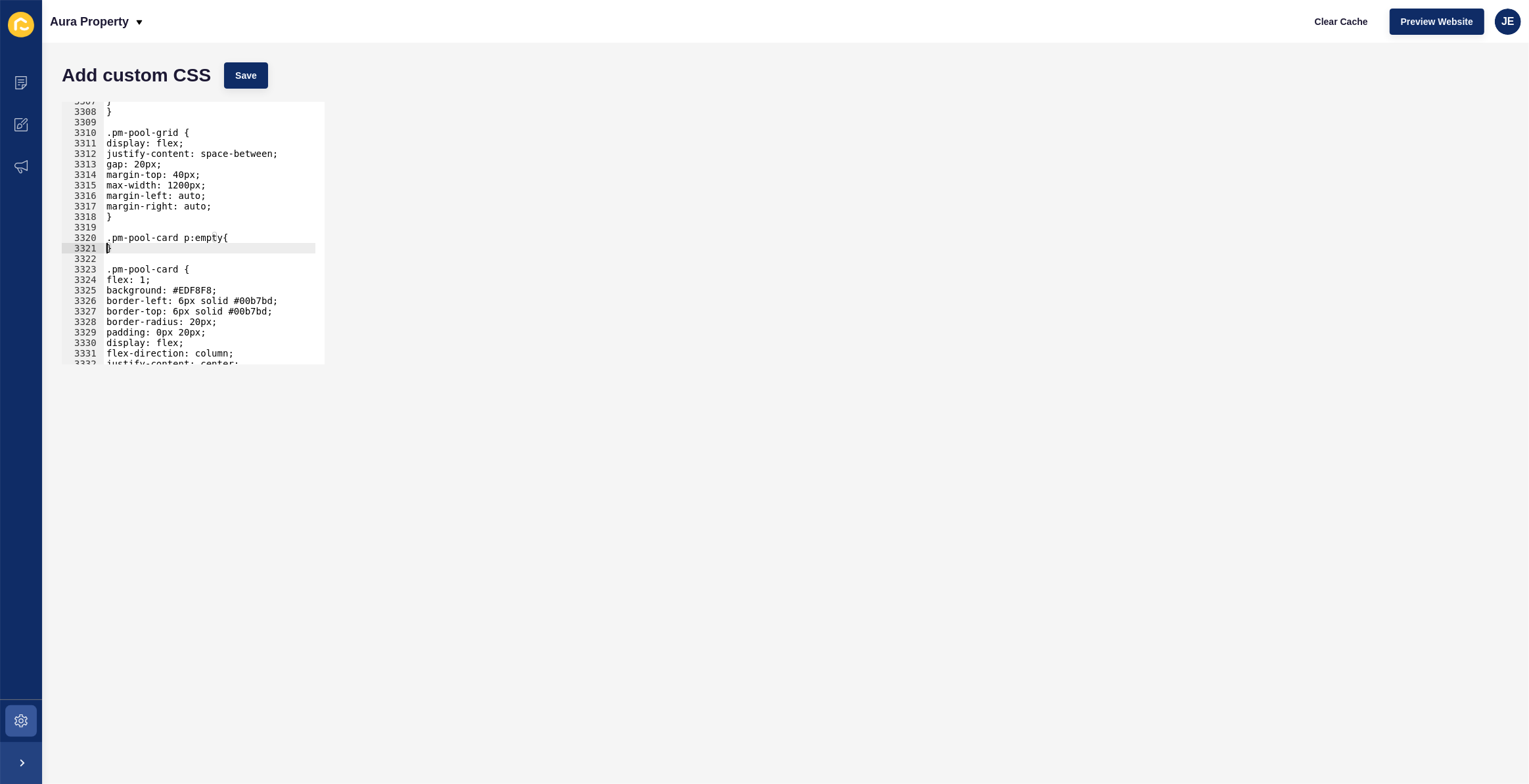
type textarea "}"
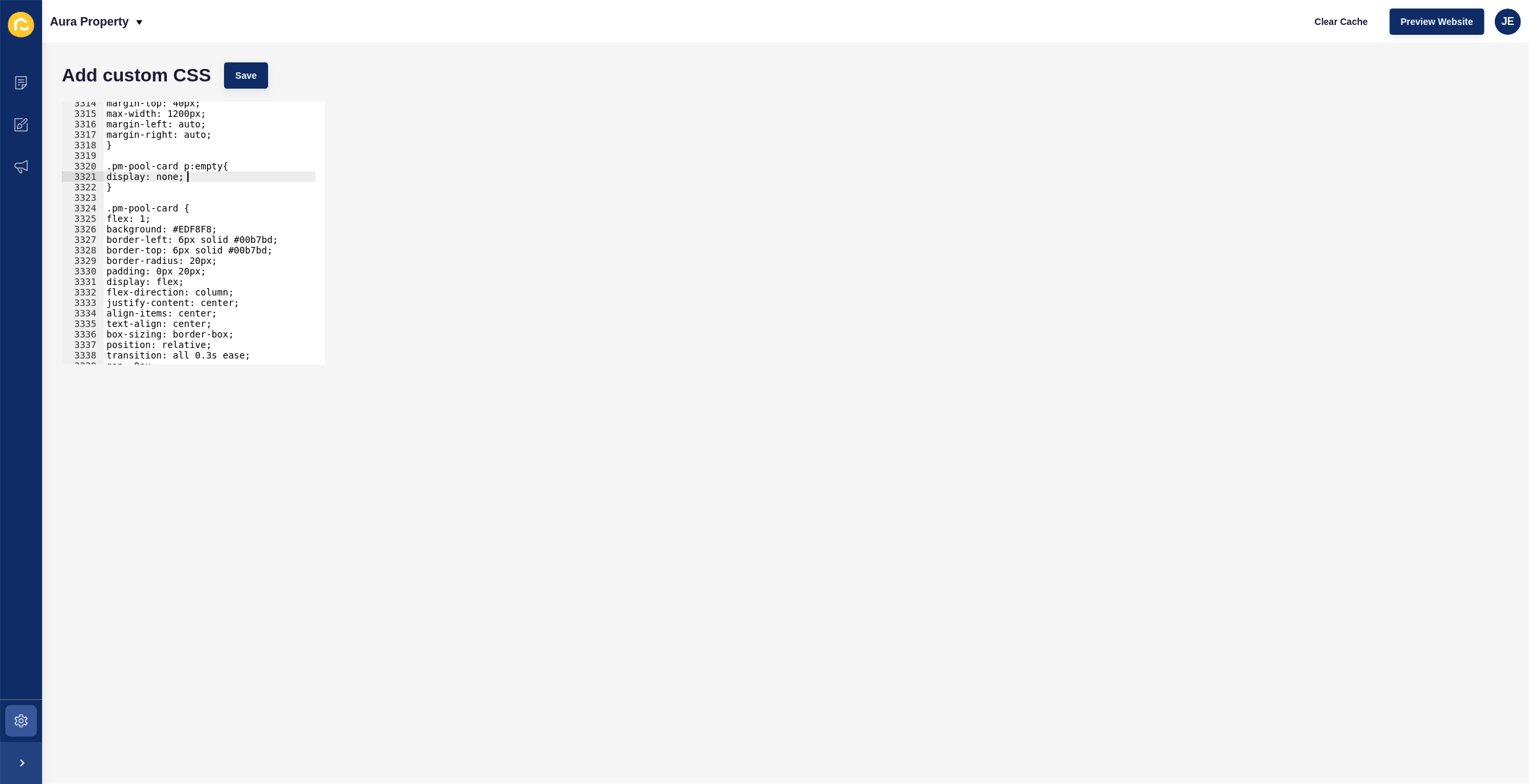
scroll to position [21094, 0]
click at [254, 78] on span "Save" at bounding box center [246, 75] width 22 height 13
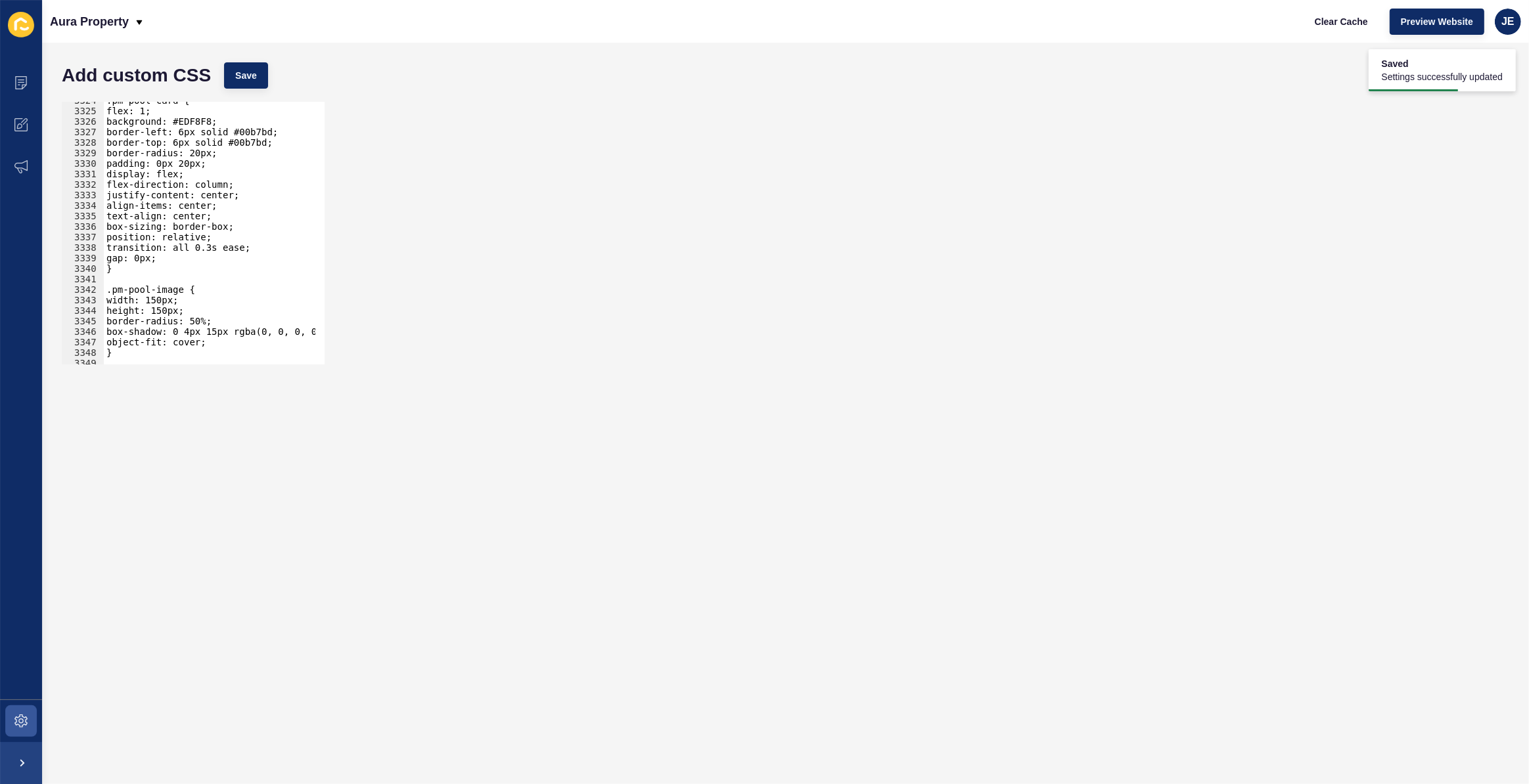
scroll to position [21224, 0]
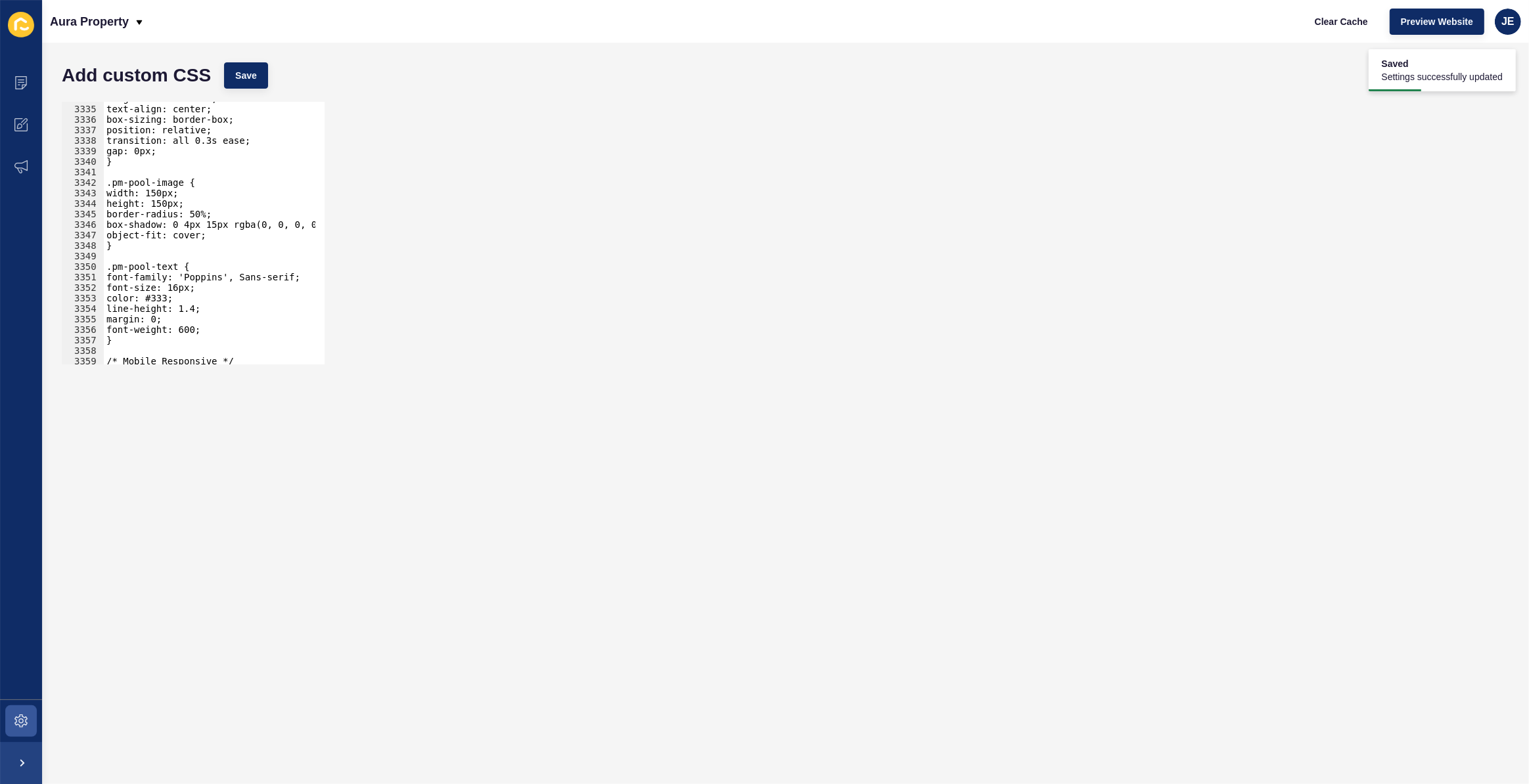
click at [198, 328] on div "align-items: center; text-align: center; box-sizing: border-box; position: rela…" at bounding box center [364, 231] width 521 height 275
click at [253, 68] on button "Save" at bounding box center [245, 75] width 44 height 26
type textarea "object-fit: cover;"
click at [211, 233] on div "align-items: center; text-align: center; box-sizing: border-box; position: rela…" at bounding box center [364, 231] width 521 height 275
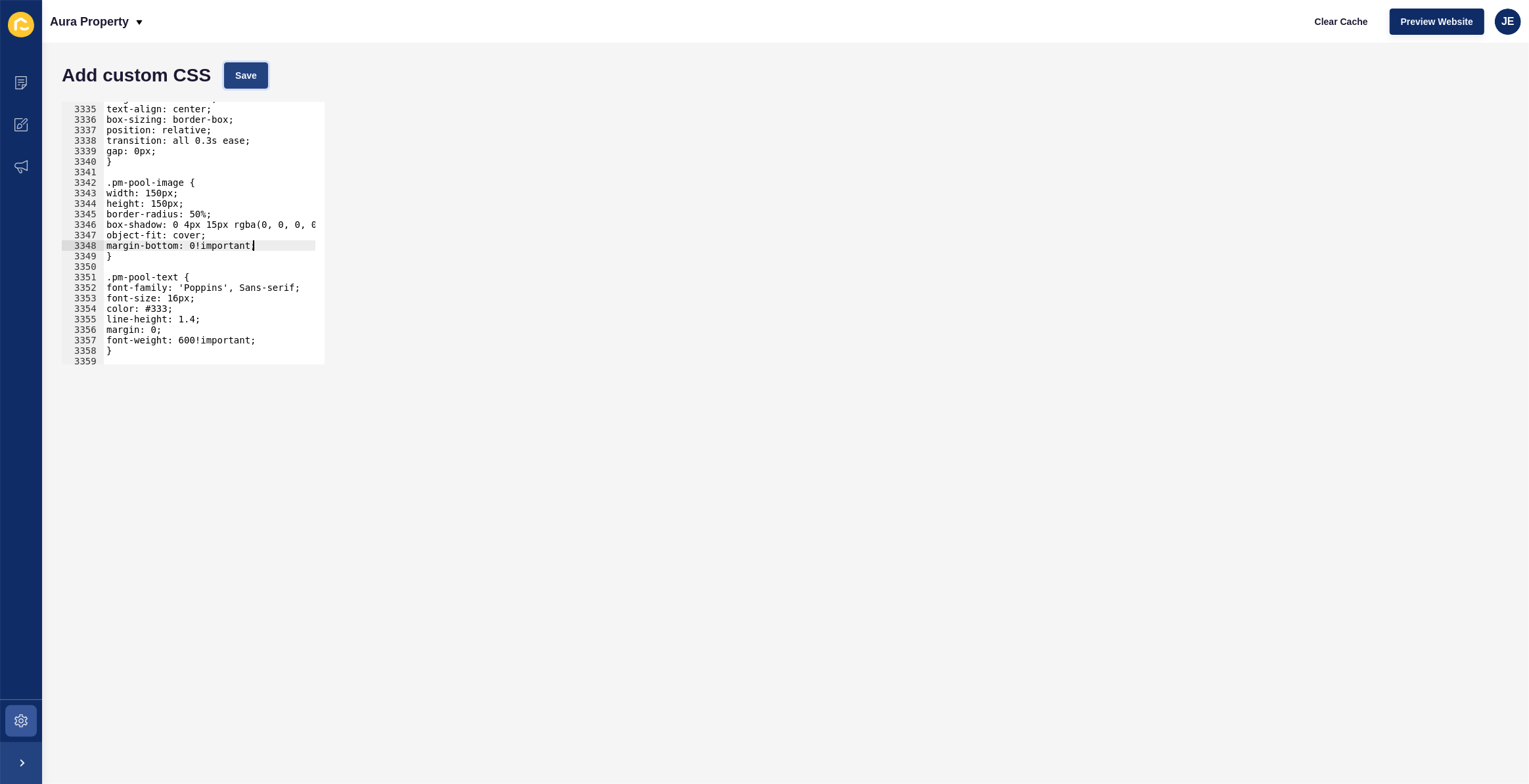
click at [236, 73] on span "Save" at bounding box center [246, 75] width 22 height 13
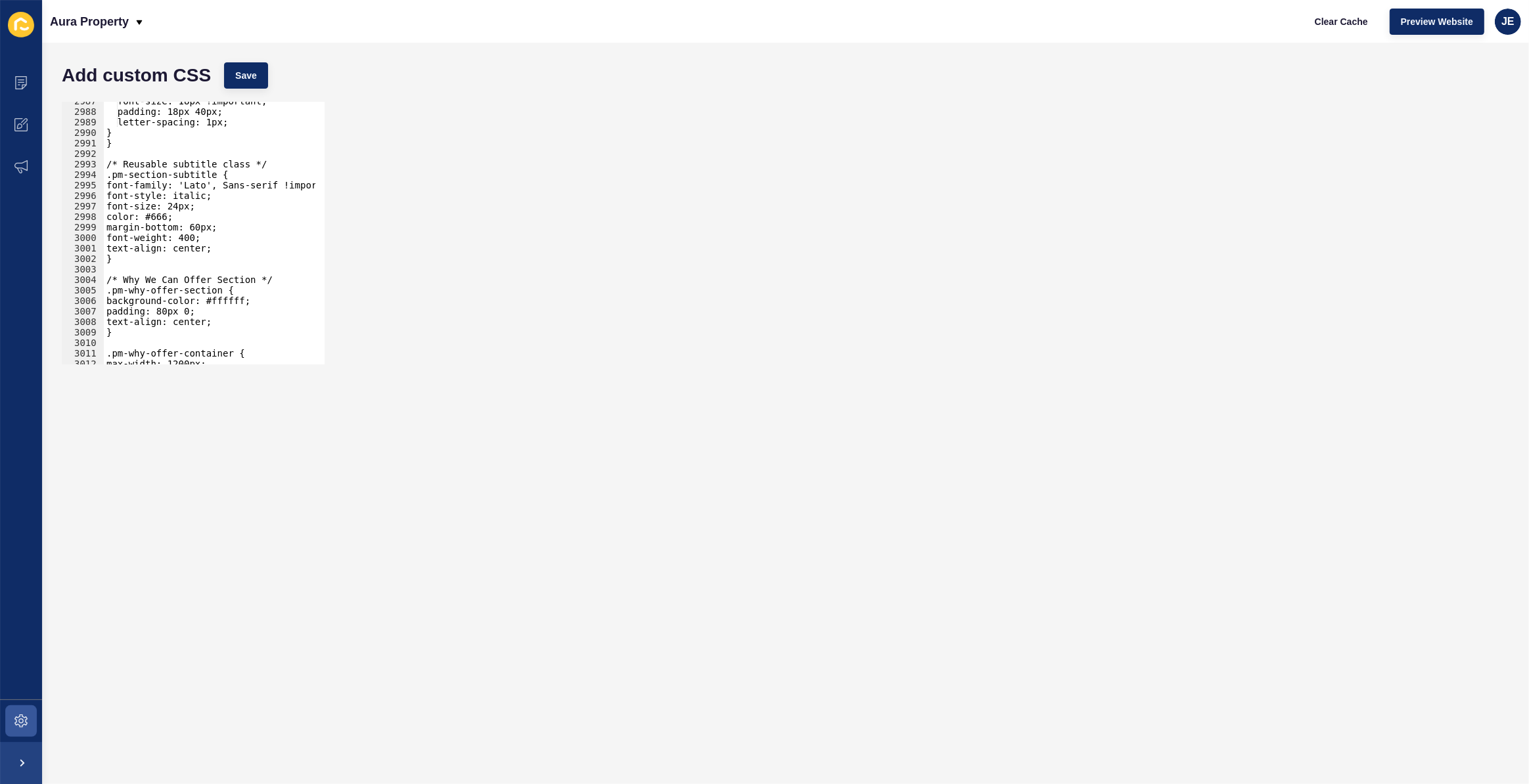
scroll to position [19008, 0]
click at [195, 238] on div "font-size: 18px !important; padding: 18px 40px; letter-spacing: 1px; } } /* Reu…" at bounding box center [364, 233] width 521 height 275
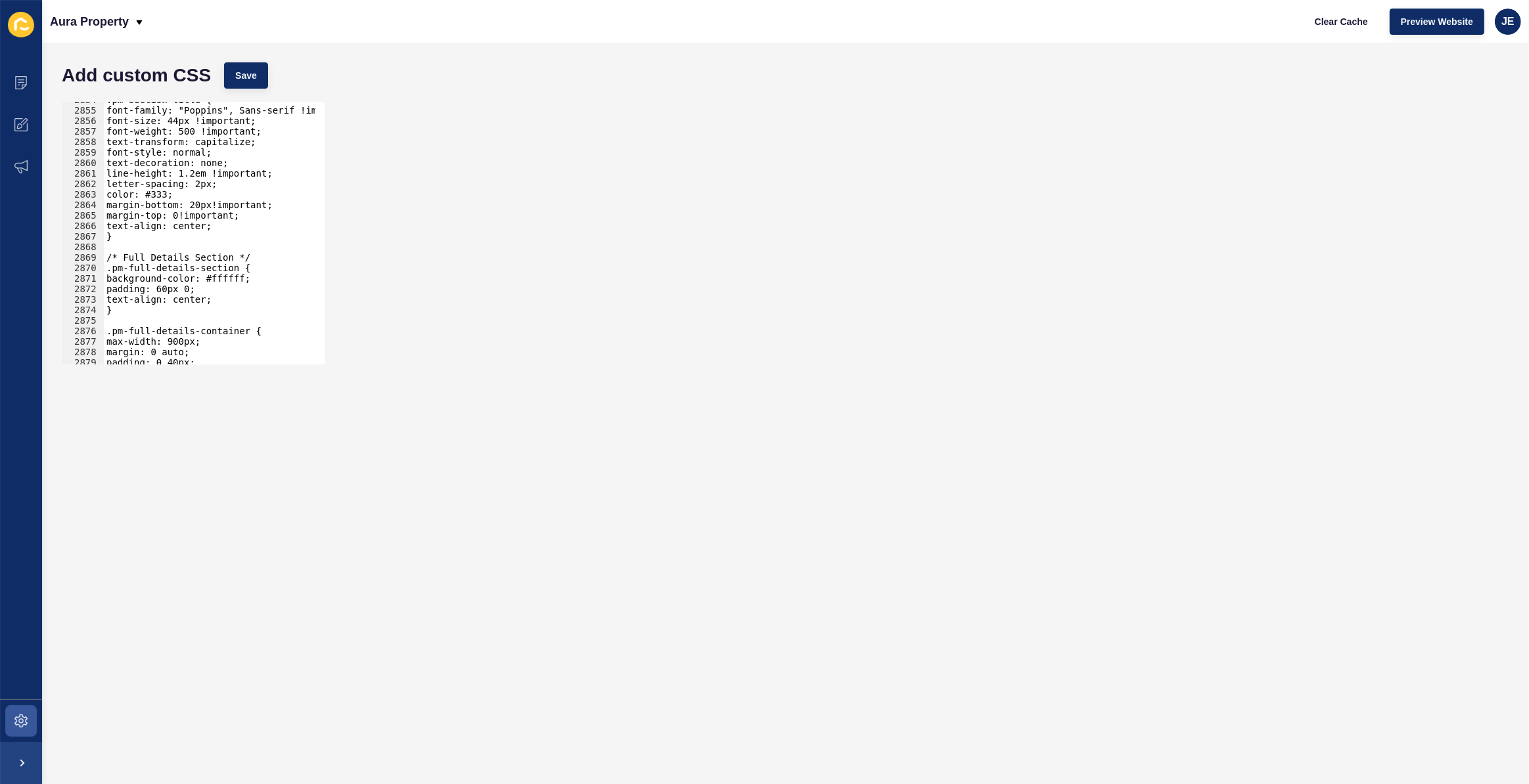
scroll to position [18075, 0]
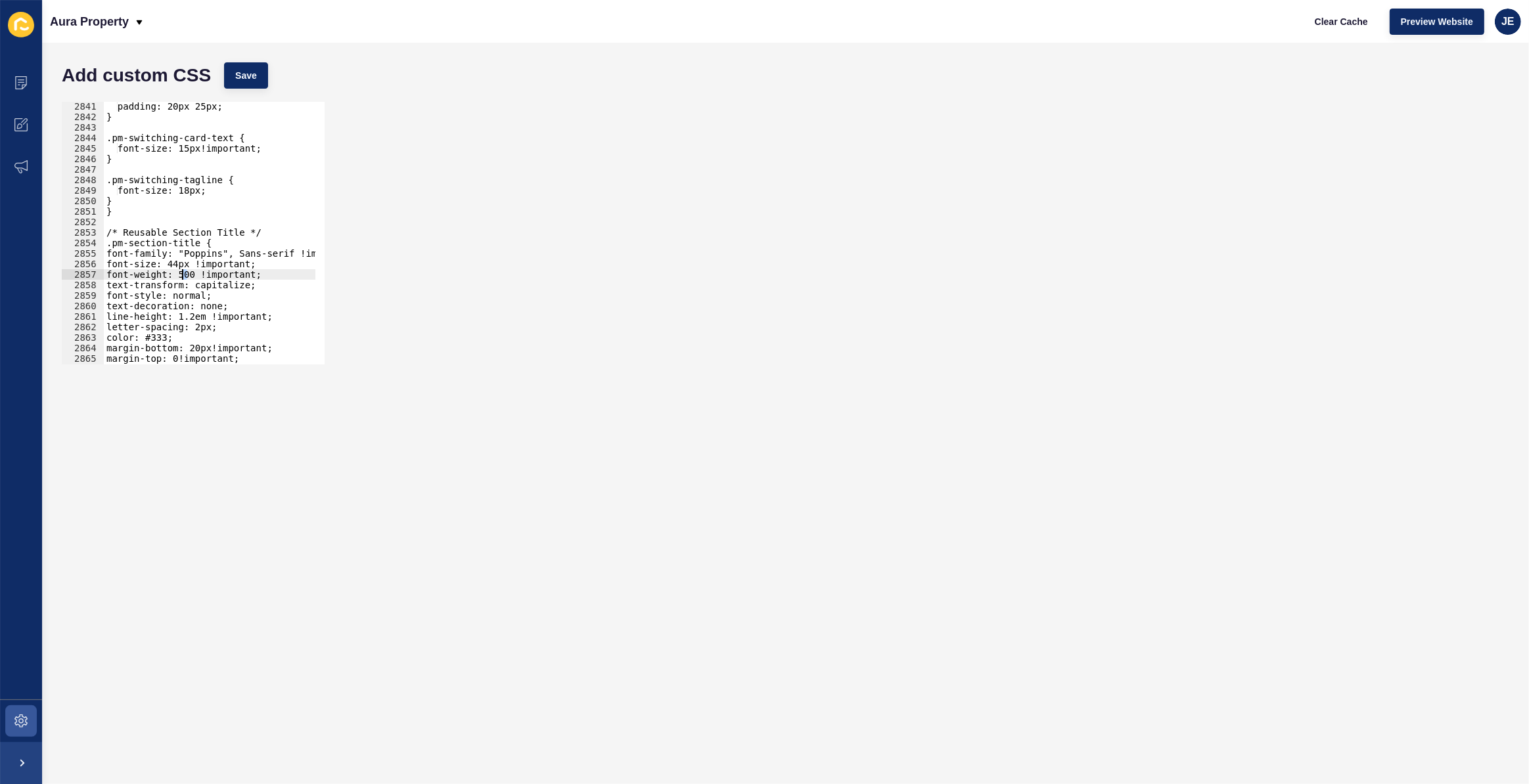
click at [184, 275] on div "padding: 20px 25px; } .pm-switching-card-text { font-size: 15px!important; } .p…" at bounding box center [364, 238] width 521 height 275
drag, startPoint x: 253, startPoint y: 232, endPoint x: 44, endPoint y: 235, distance: 209.0
click at [44, 235] on div "Add custom CSS Save font-weight: 700 !important; 2841 2842 2843 2844 2845 2846 …" at bounding box center [785, 414] width 1487 height 742
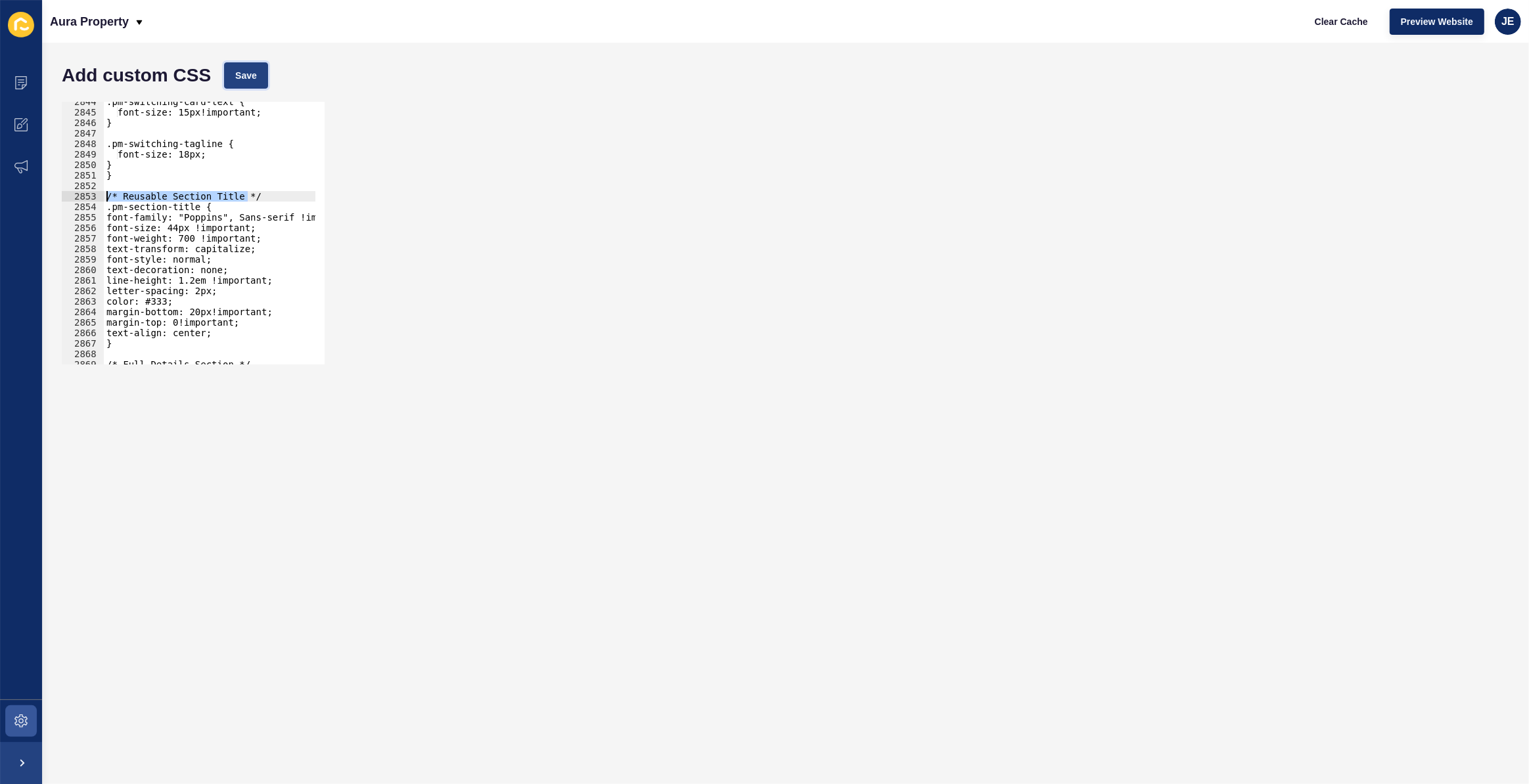
click at [243, 74] on span "Save" at bounding box center [246, 75] width 22 height 13
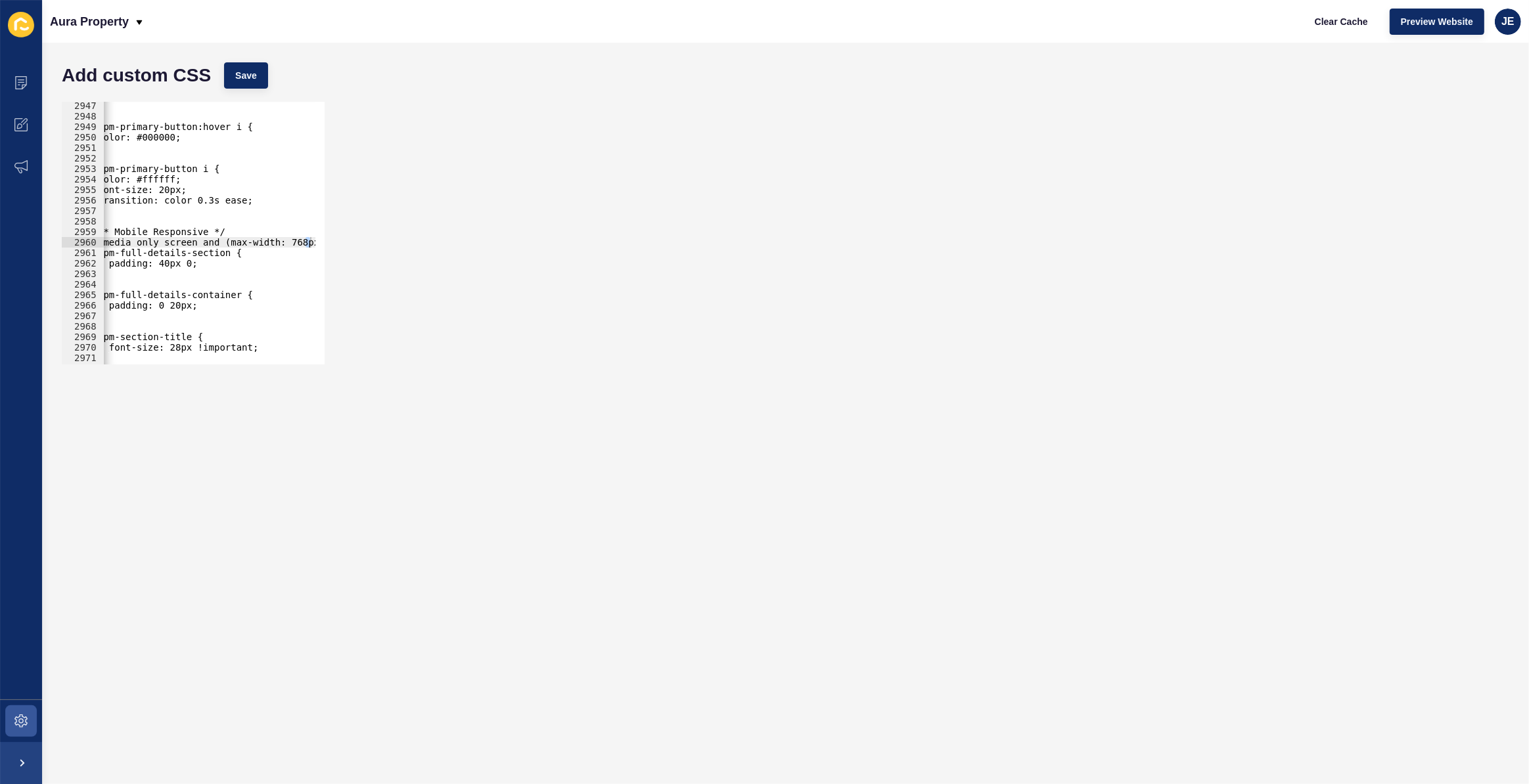
scroll to position [0, 13]
click at [328, 242] on div "/* Reusable Section Title */ 2947 2948 2949 2950 2951 2952 2953 2954 2955 2956 …" at bounding box center [785, 233] width 1460 height 276
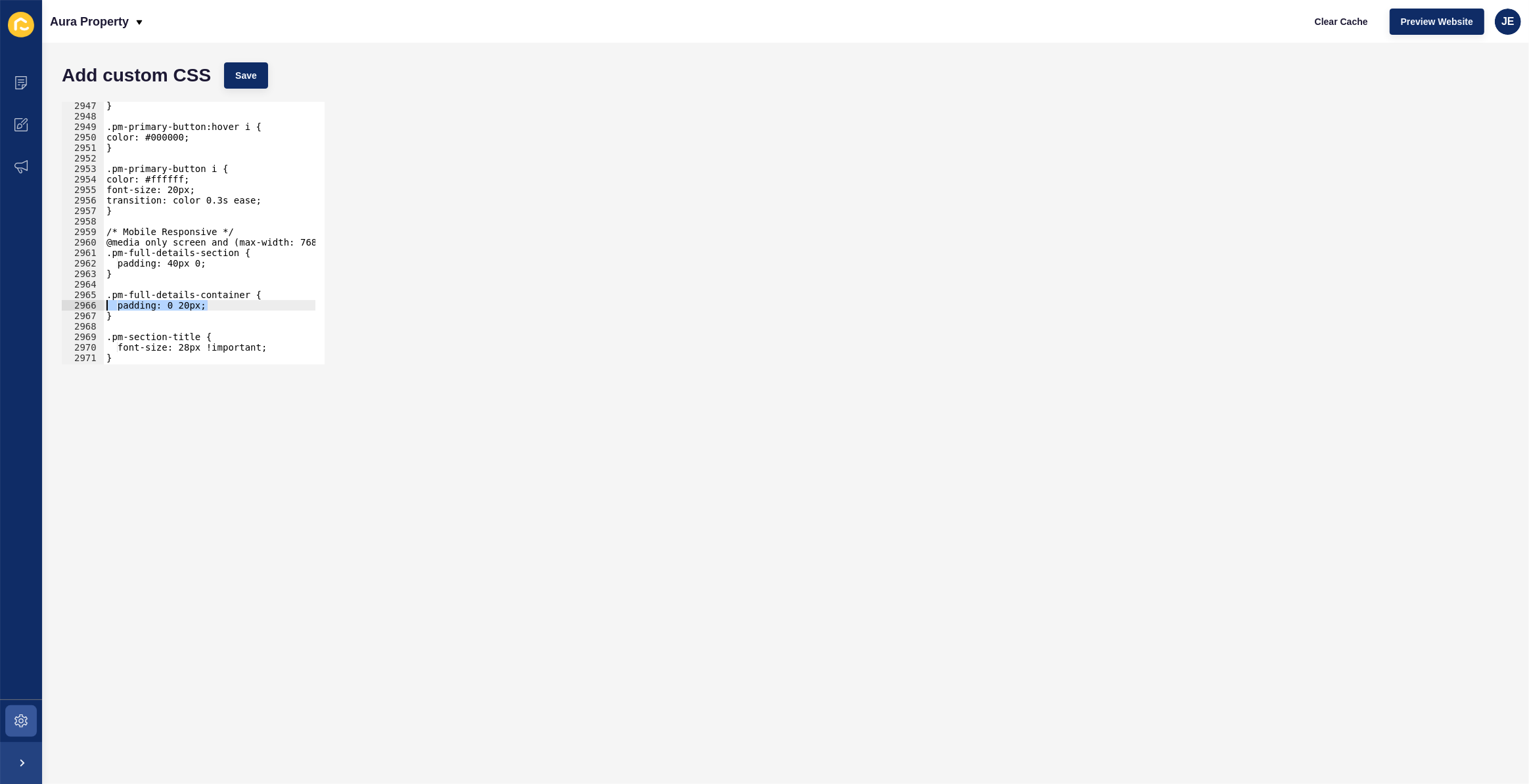
drag, startPoint x: 195, startPoint y: 310, endPoint x: 46, endPoint y: 298, distance: 149.5
click at [43, 300] on div "Add custom CSS Save padding: 0 20px; 2947 2948 2949 2950 2951 2952 2953 2954 29…" at bounding box center [785, 414] width 1487 height 742
click at [107, 253] on div "} .pm-primary-button:hover i { color: #000000; } .pm-primary-button i { color: …" at bounding box center [364, 238] width 521 height 275
type textarea ".pm-full-details-section {"
click at [122, 251] on div "} .pm-primary-button:hover i { color: #000000; } .pm-primary-button i { color: …" at bounding box center [364, 238] width 521 height 275
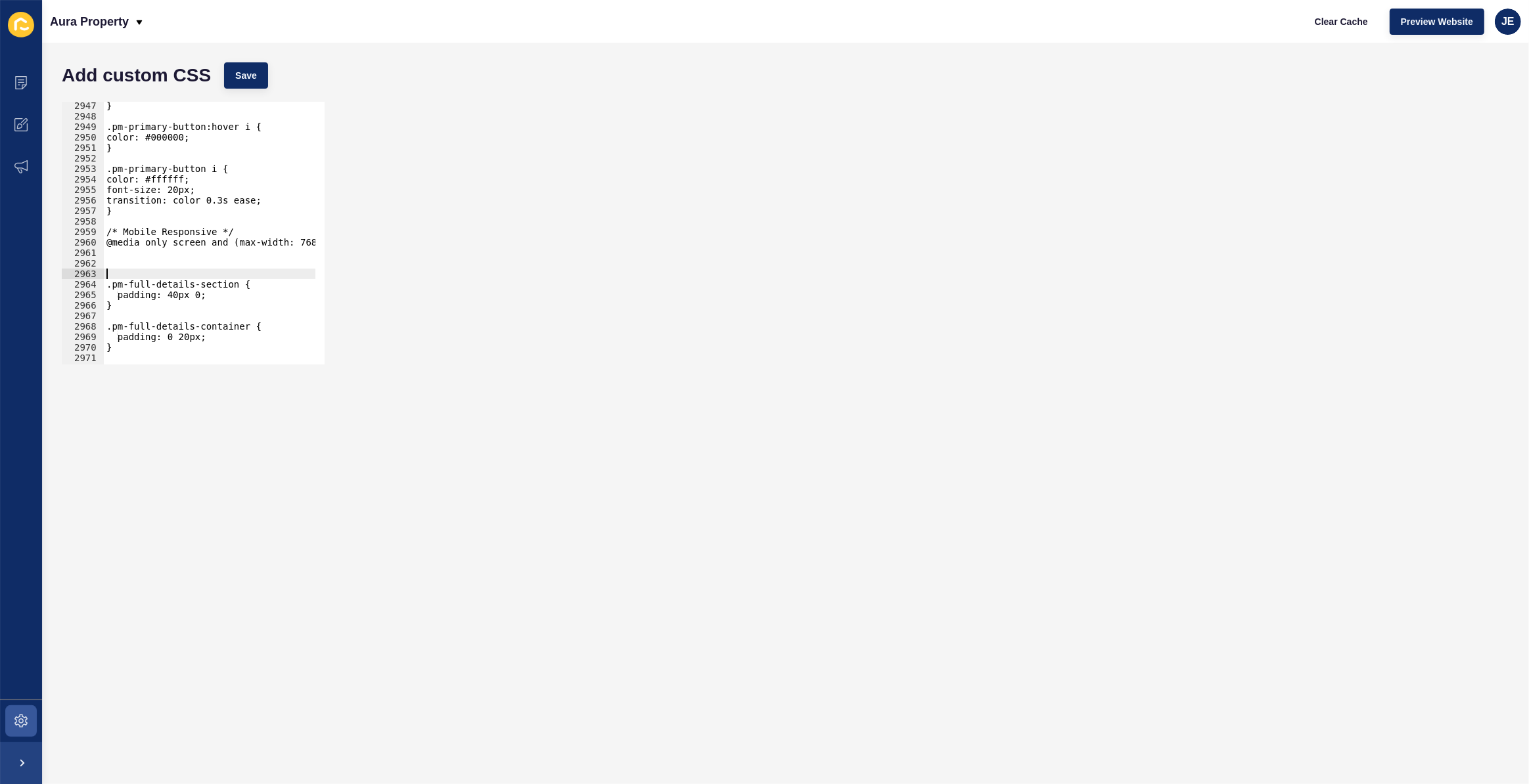
click at [123, 252] on div "} .pm-primary-button:hover i { color: #000000; } .pm-primary-button i { color: …" at bounding box center [364, 238] width 521 height 275
type textarea ".pre-approved .pm-hero-content{"
type textarea "}"
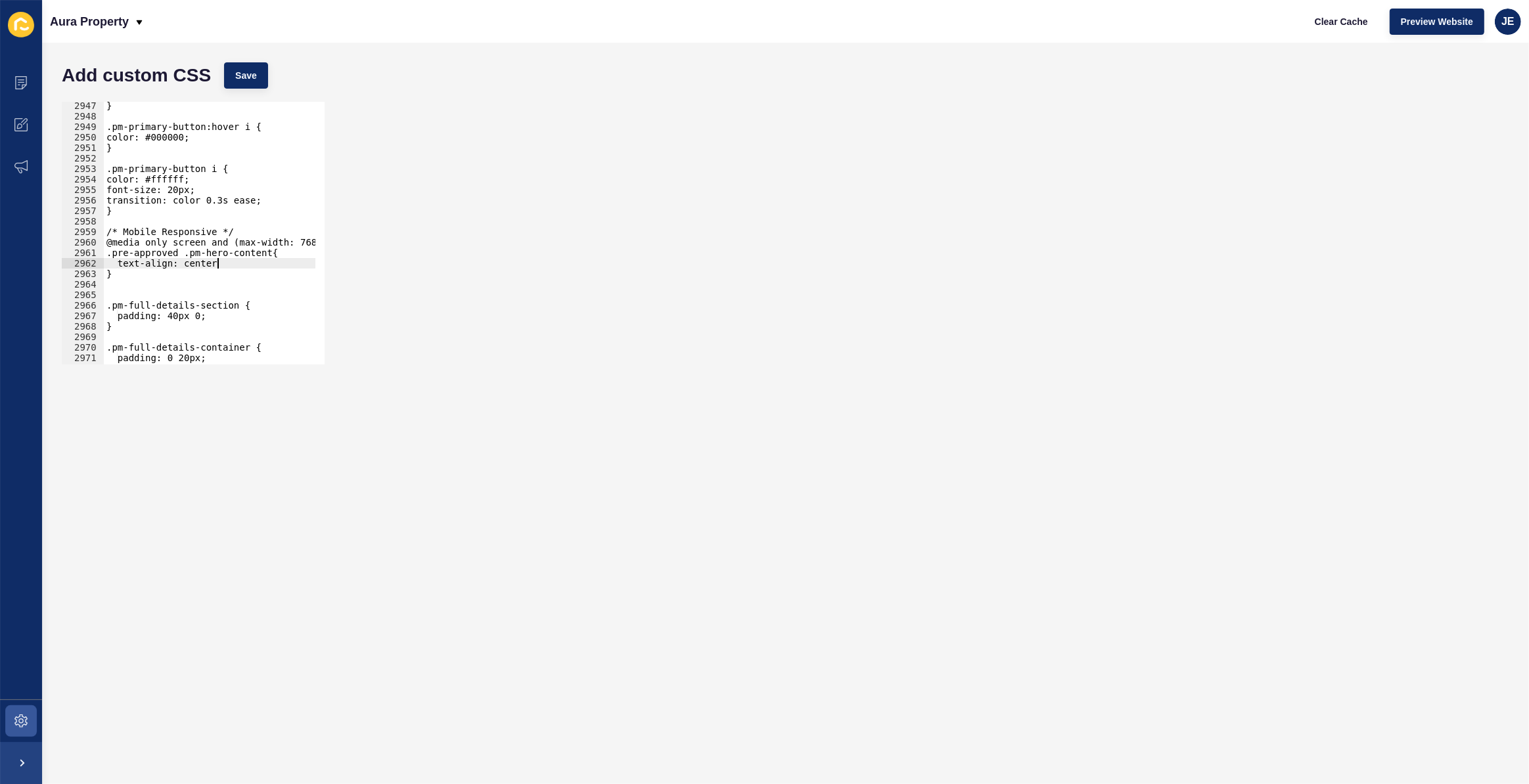
scroll to position [0, 7]
click at [247, 81] on span "Save" at bounding box center [246, 75] width 22 height 13
drag, startPoint x: 265, startPoint y: 250, endPoint x: 278, endPoint y: 268, distance: 22.2
click at [266, 250] on div "} .pm-primary-button:hover i { color: #000000; } .pm-primary-button i { color: …" at bounding box center [364, 238] width 521 height 275
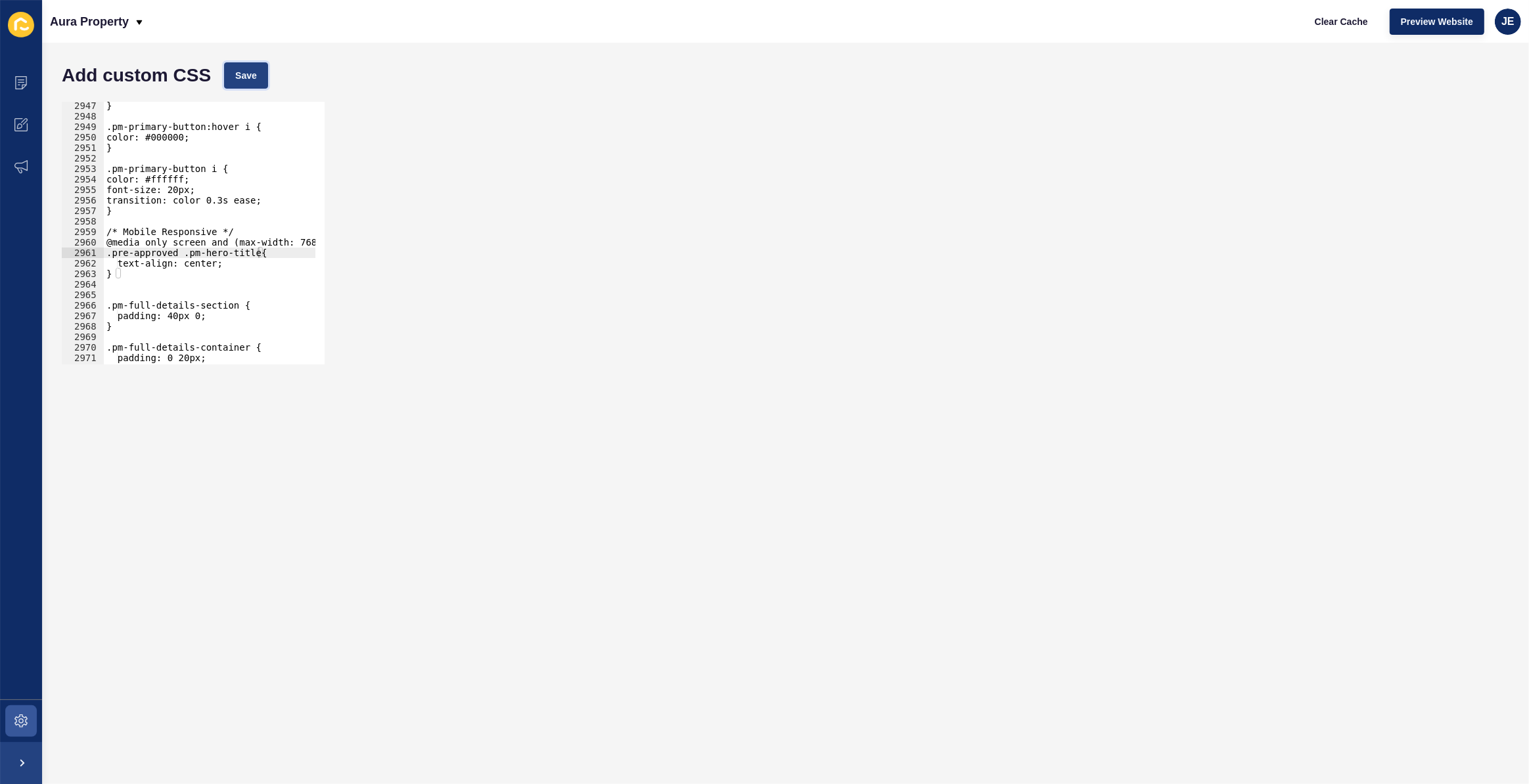
click at [258, 75] on button "Save" at bounding box center [245, 75] width 44 height 26
drag, startPoint x: 97, startPoint y: 259, endPoint x: 85, endPoint y: 256, distance: 12.4
click at [85, 256] on div "} 2947 2948 2949 2950 2951 2952 2953 2954 2955 2956 2957 2958 2959 2960 2961 29…" at bounding box center [193, 233] width 263 height 262
type textarea ".pre-approved .pm-hero-title{ text-align: center;"
click at [133, 284] on div "} .pm-primary-button:hover i { color: #000000; } .pm-primary-button i { color: …" at bounding box center [364, 238] width 521 height 275
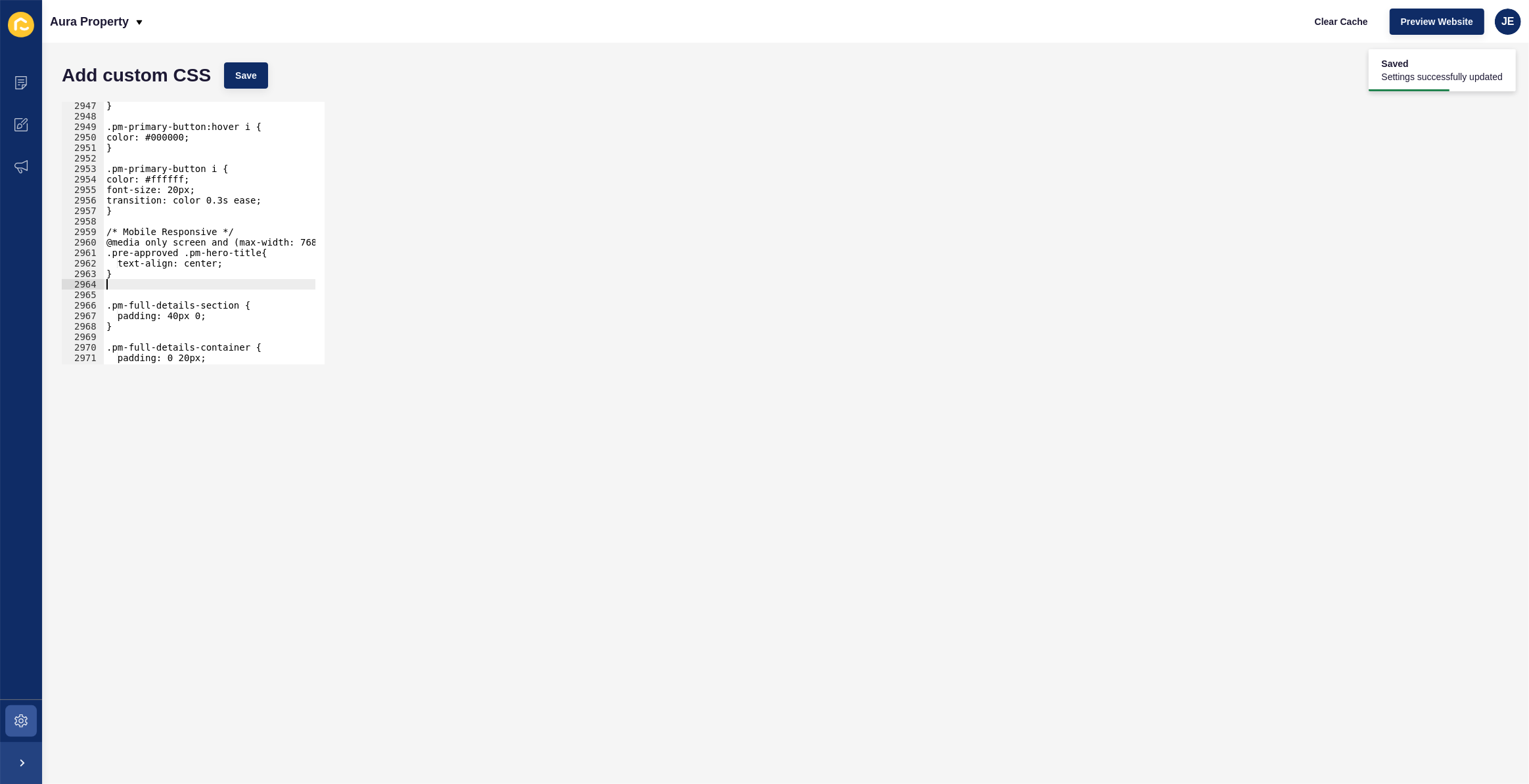
scroll to position [0, 0]
paste textarea "}"
type textarea "}"
click at [250, 289] on div "} .pm-primary-button:hover i { color: #000000; } .pm-primary-button i { color: …" at bounding box center [364, 238] width 521 height 275
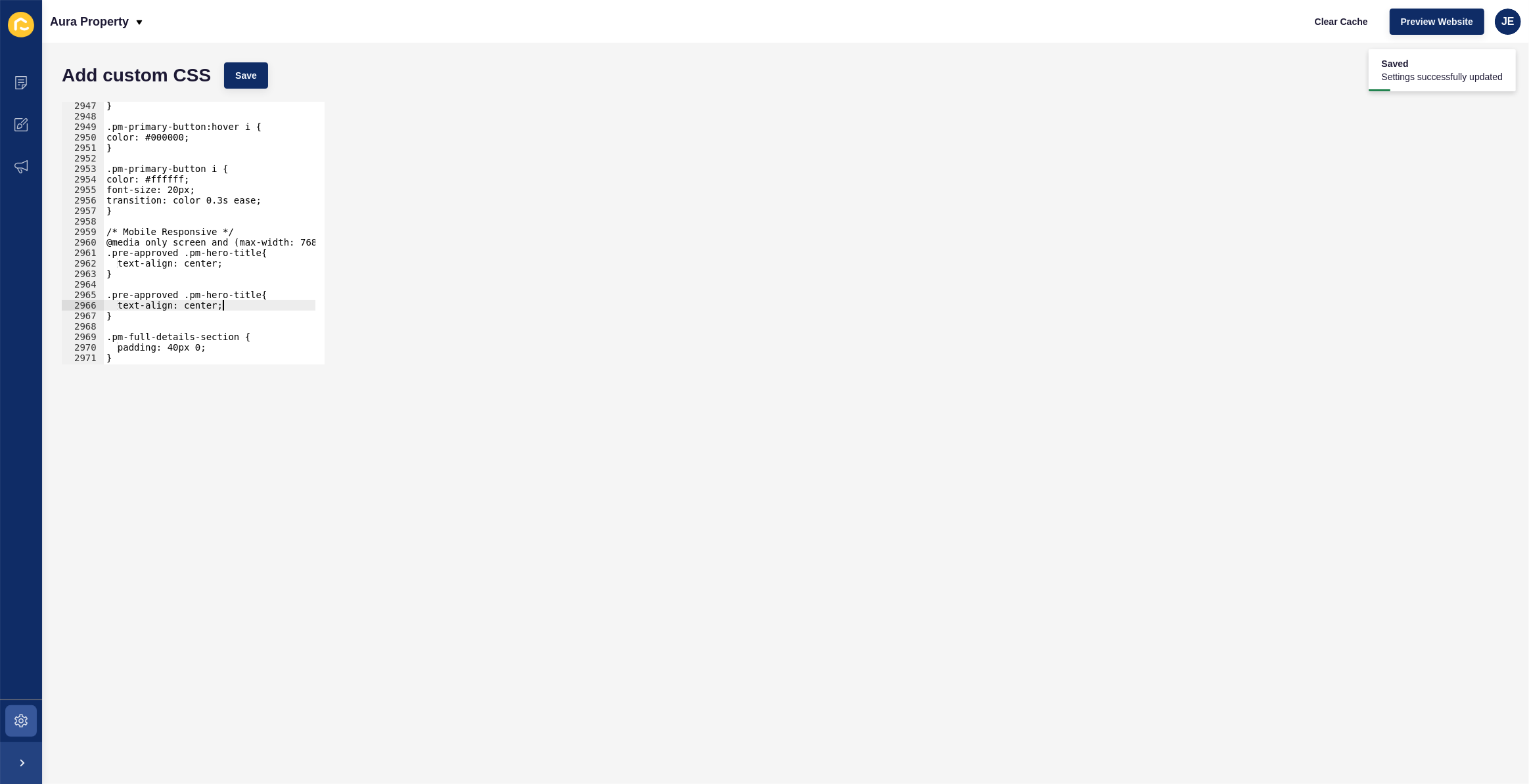
click at [250, 304] on div "} .pm-primary-button:hover i { color: #000000; } .pm-primary-button i { color: …" at bounding box center [364, 238] width 521 height 275
click at [252, 295] on div "} .pm-primary-button:hover i { color: #000000; } .pm-primary-button i { color: …" at bounding box center [364, 238] width 521 height 275
drag, startPoint x: 116, startPoint y: 296, endPoint x: 277, endPoint y: 295, distance: 161.0
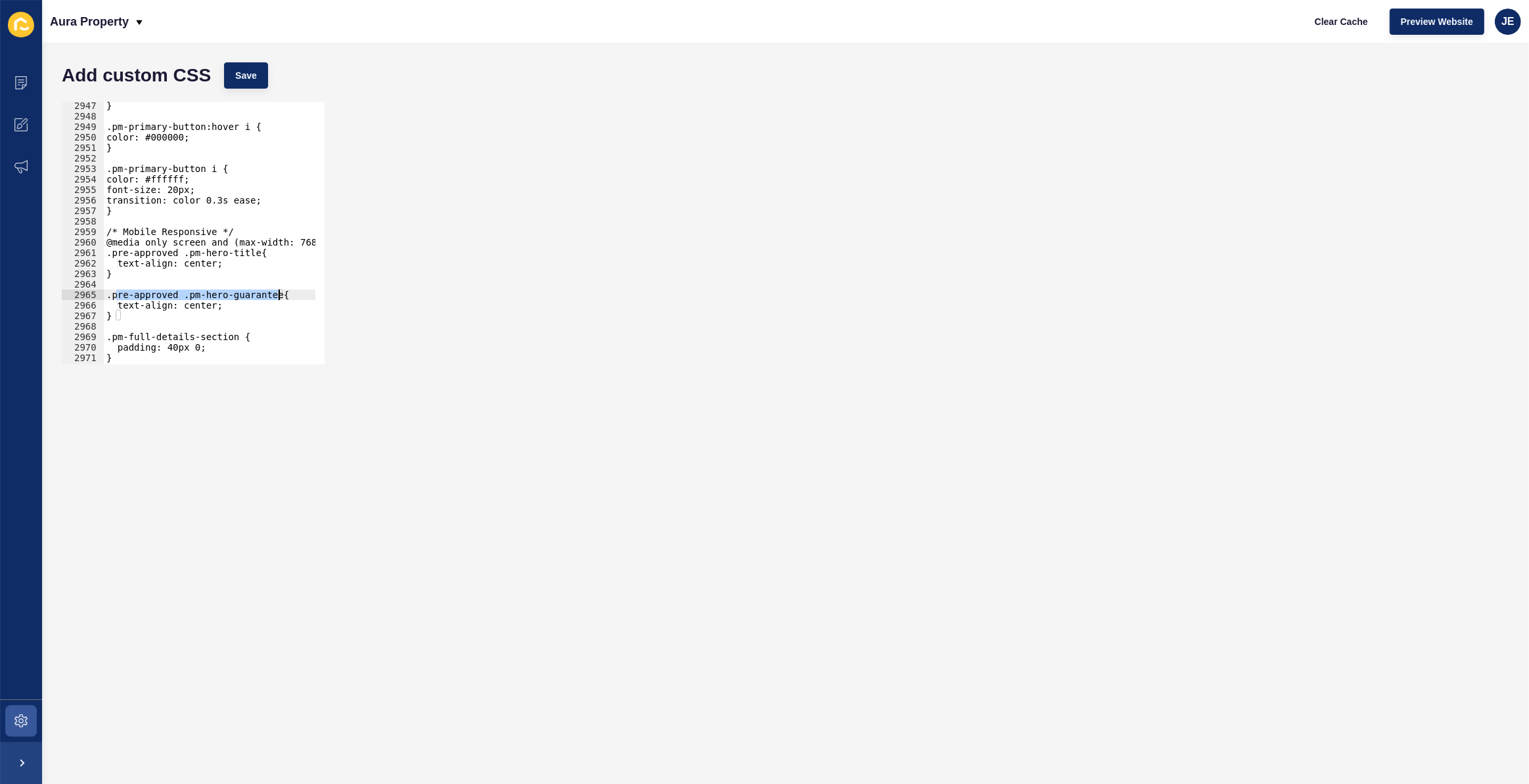
click at [277, 295] on div "} .pm-primary-button:hover i { color: #000000; } .pm-primary-button i { color: …" at bounding box center [364, 238] width 521 height 275
click at [258, 255] on div "} .pm-primary-button:hover i { color: #000000; } .pm-primary-button i { color: …" at bounding box center [364, 238] width 521 height 275
paste textarea ".pre-approved .pm-hero-guarantee"
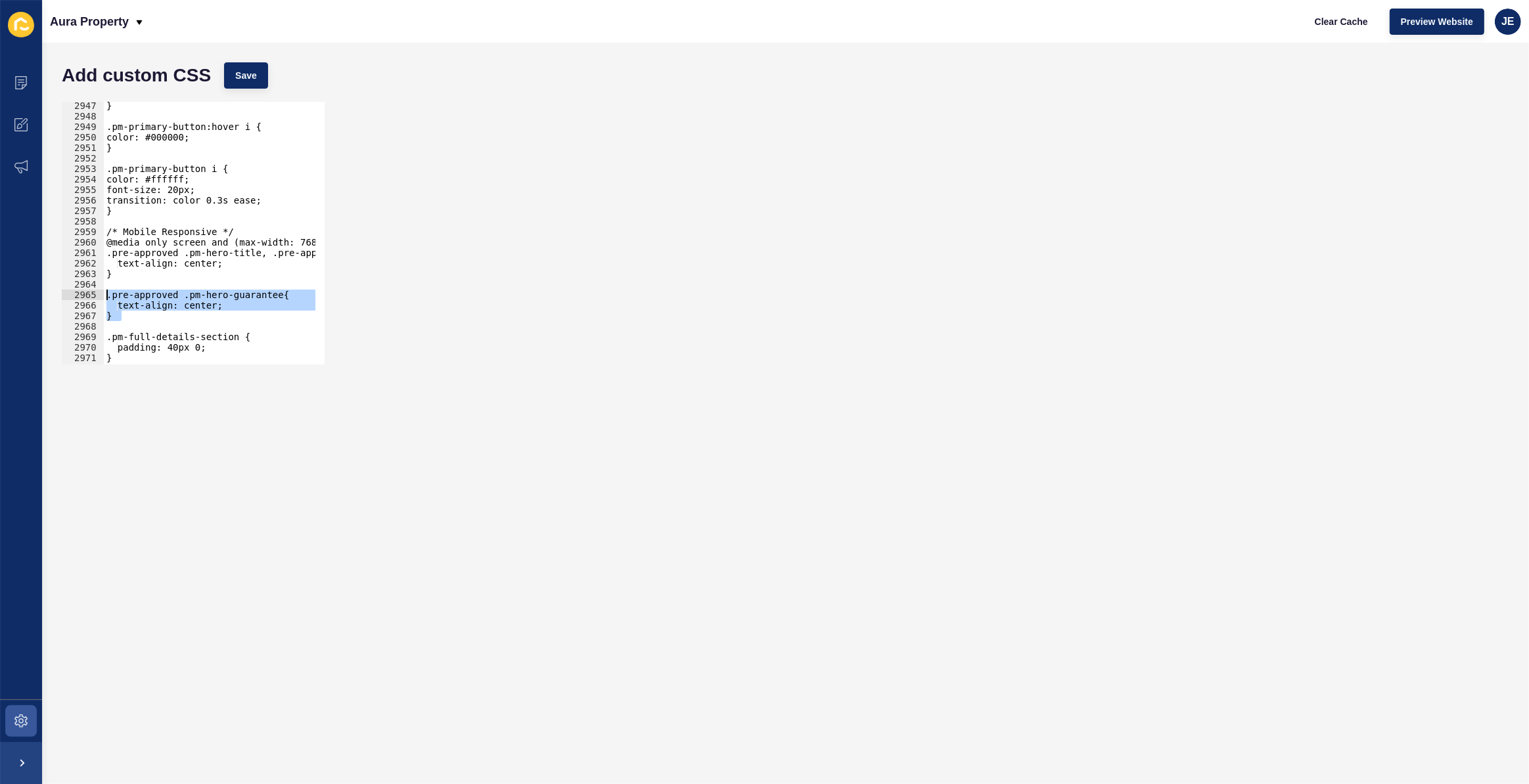
drag, startPoint x: 169, startPoint y: 314, endPoint x: -2, endPoint y: 295, distance: 172.1
click at [0, 295] on html "Content Appearance Marketing Settings Aura Property Clear Cache Preview Website…" at bounding box center [764, 392] width 1529 height 784
type textarea ".pre-approved .pm-hero-guarantee{ text-align: center;"
click at [262, 75] on button "Save" at bounding box center [245, 75] width 44 height 26
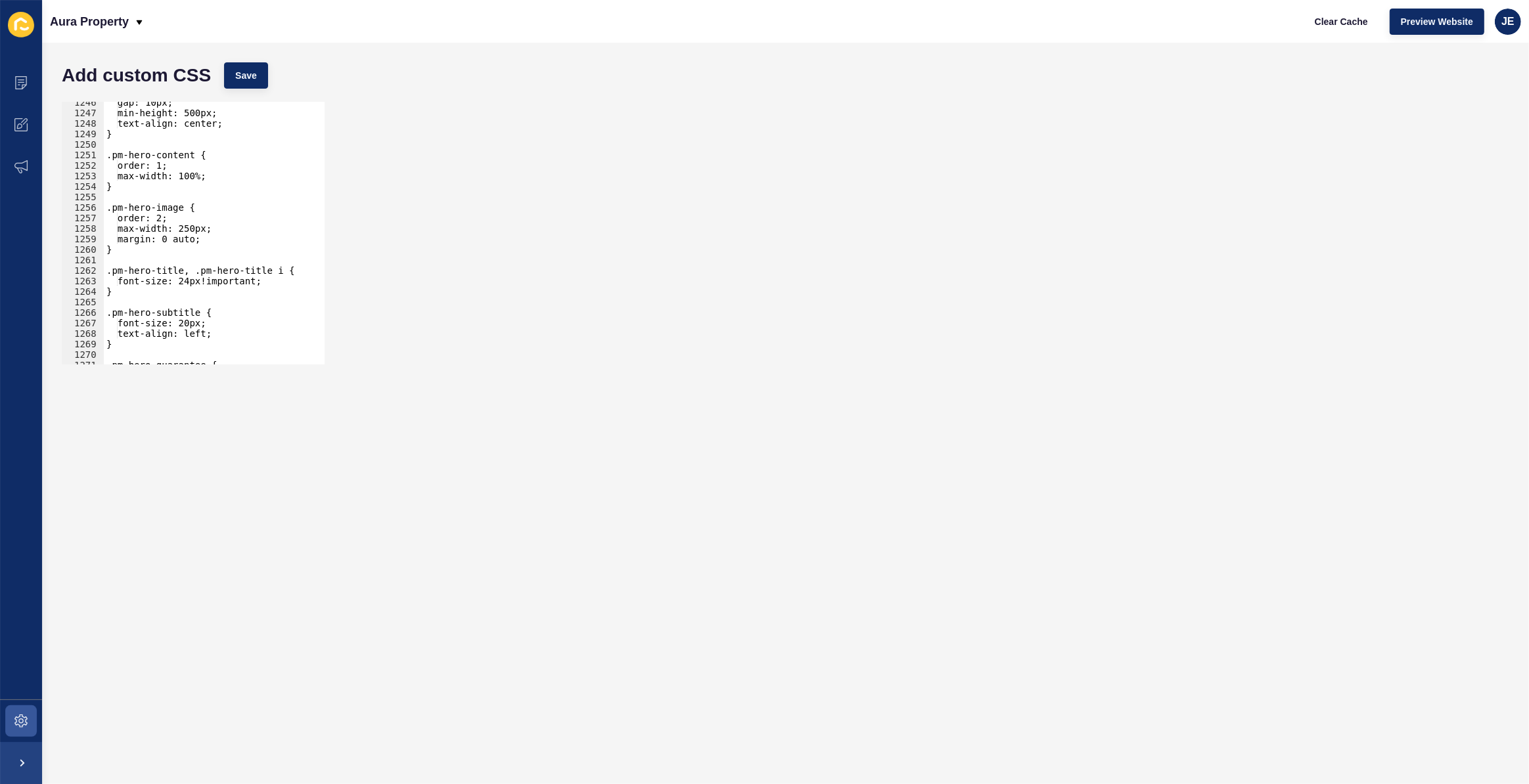
scroll to position [7852, 0]
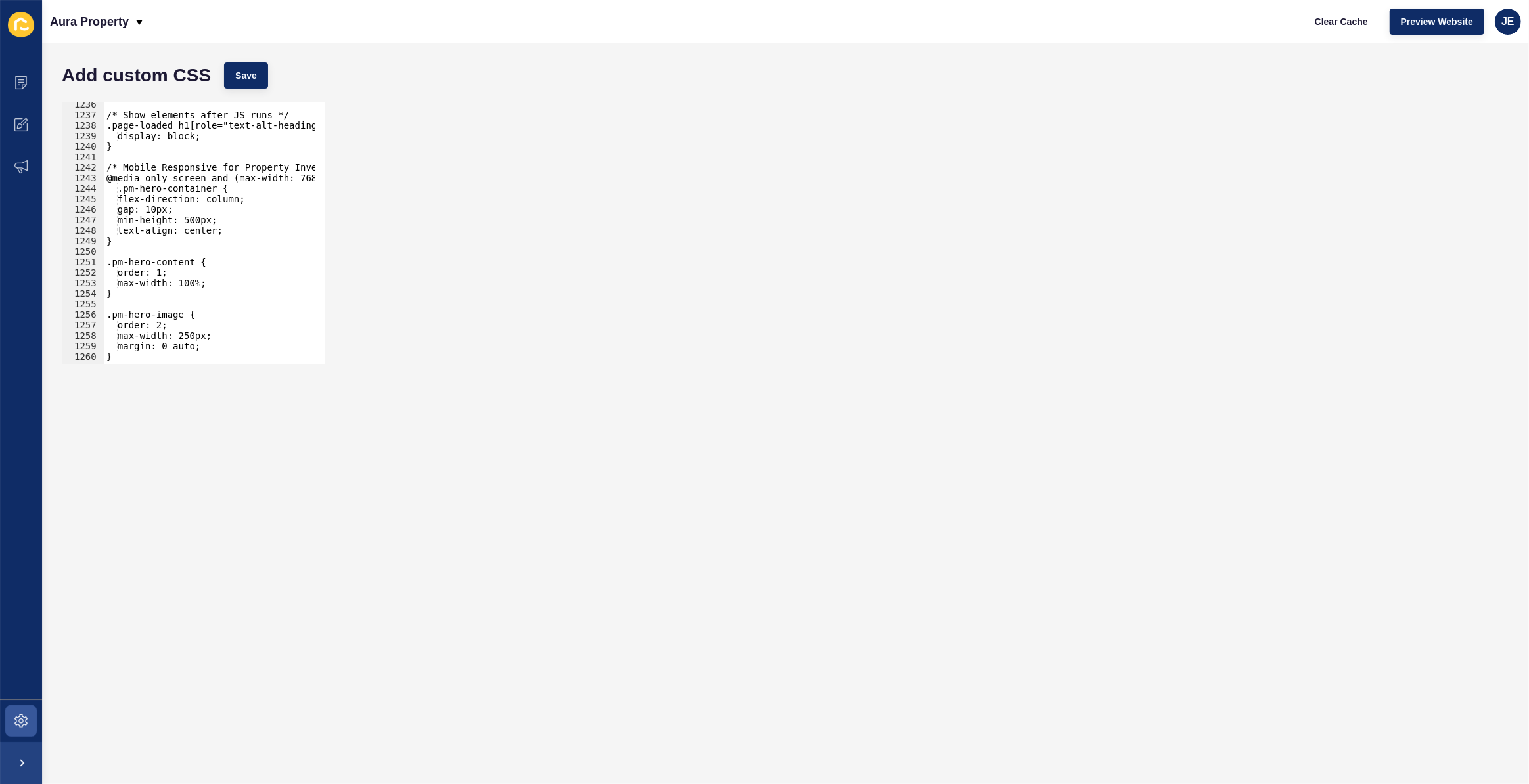
type textarea "text-align: center;"
click at [250, 233] on div "/* Show elements after JS runs */ .page-loaded h1[role="text-alt-heading-title"…" at bounding box center [364, 237] width 521 height 275
click at [259, 89] on div "Add custom CSS Save" at bounding box center [785, 75] width 1460 height 40
click at [267, 75] on button "Save" at bounding box center [245, 75] width 44 height 26
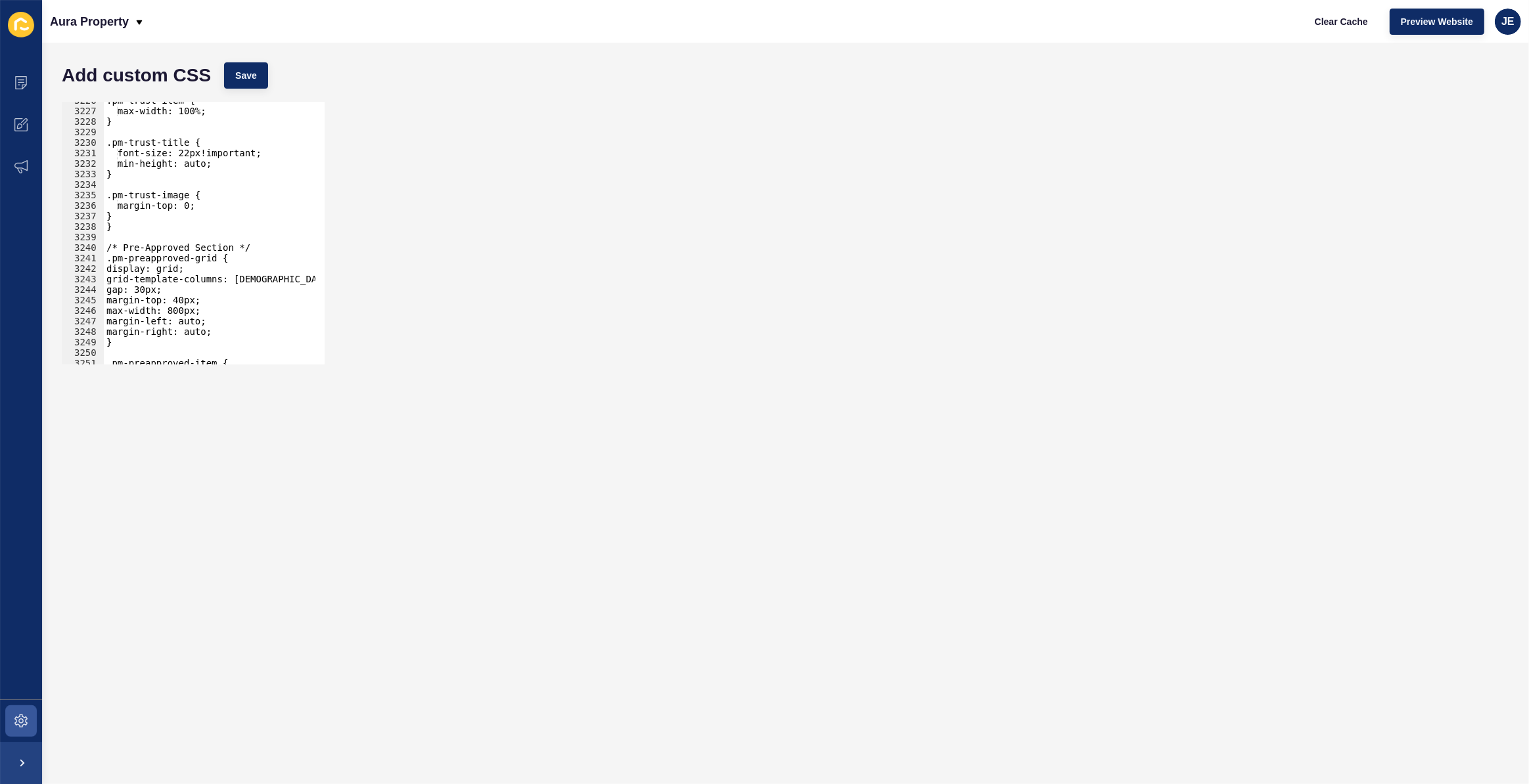
scroll to position [20435, 0]
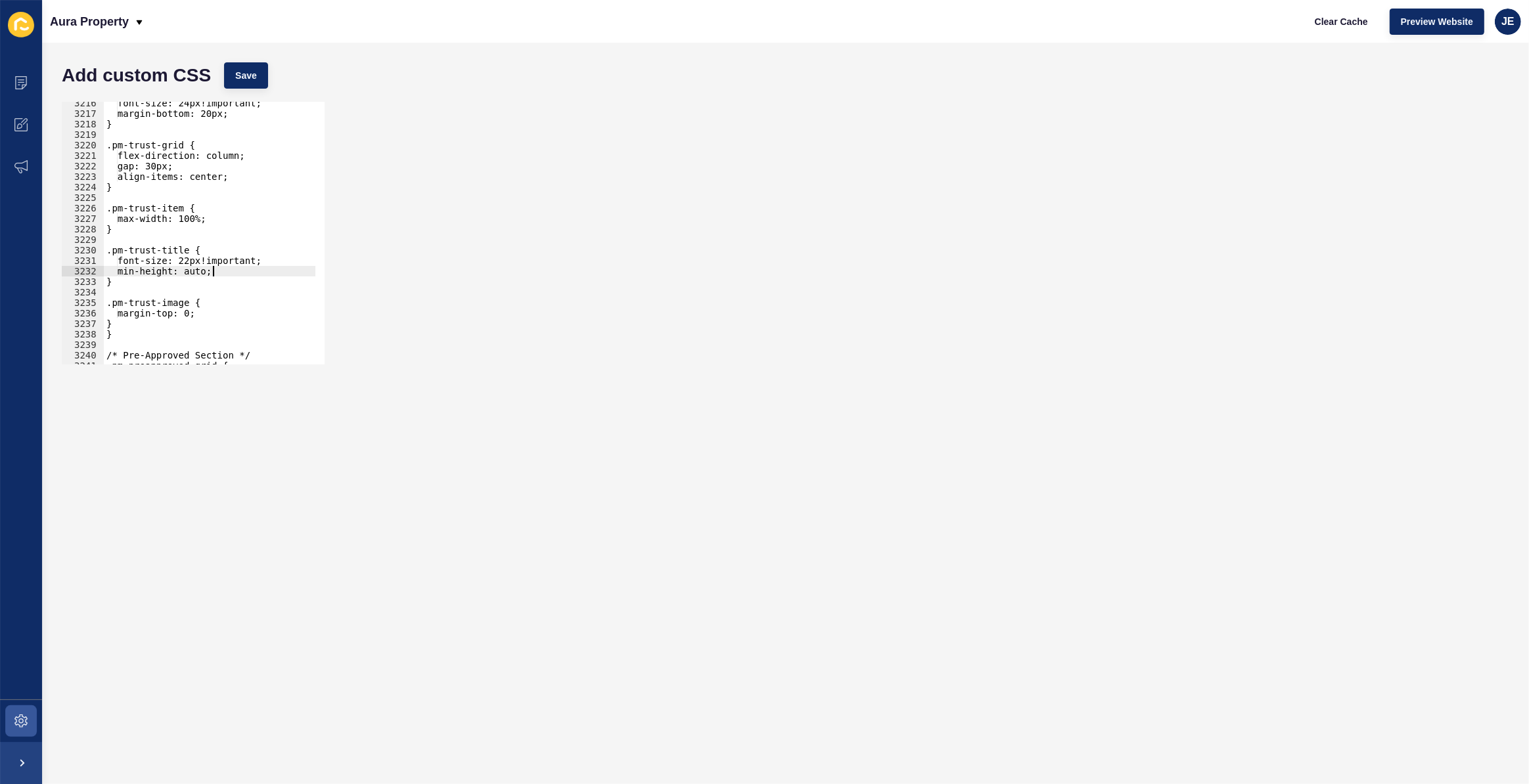
type textarea "min-height: auto;"
click at [221, 269] on div "font-size: 24px!important; margin-bottom: 20px; } .pm-trust-grid { flex-directi…" at bounding box center [364, 235] width 521 height 275
click at [248, 78] on span "Save" at bounding box center [246, 75] width 22 height 13
click at [152, 164] on div "font-size: 24px!important; margin-bottom: 20px; } .pm-trust-grid { flex-directi…" at bounding box center [364, 235] width 521 height 275
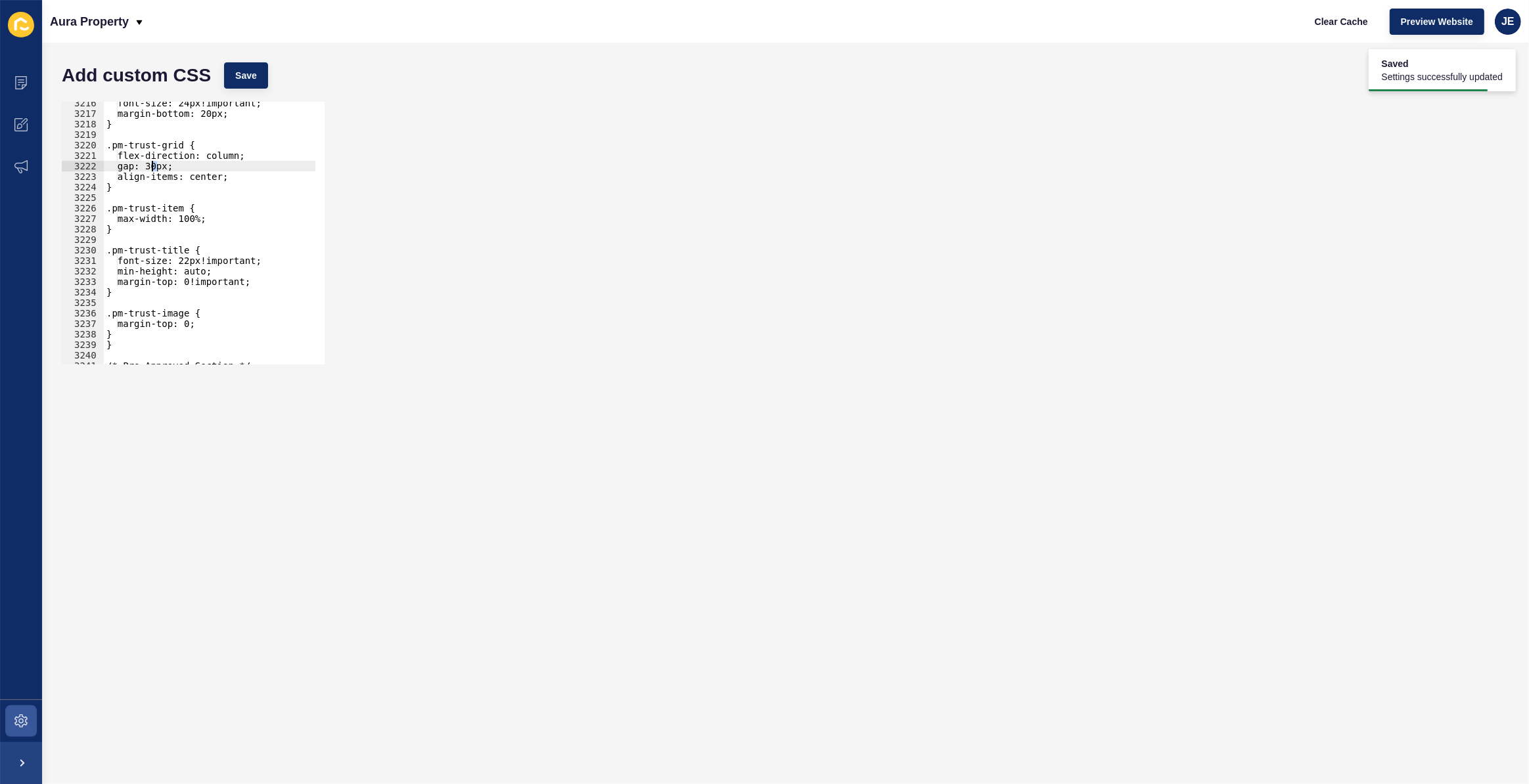
scroll to position [0, 4]
click at [253, 81] on span "Save" at bounding box center [246, 75] width 22 height 13
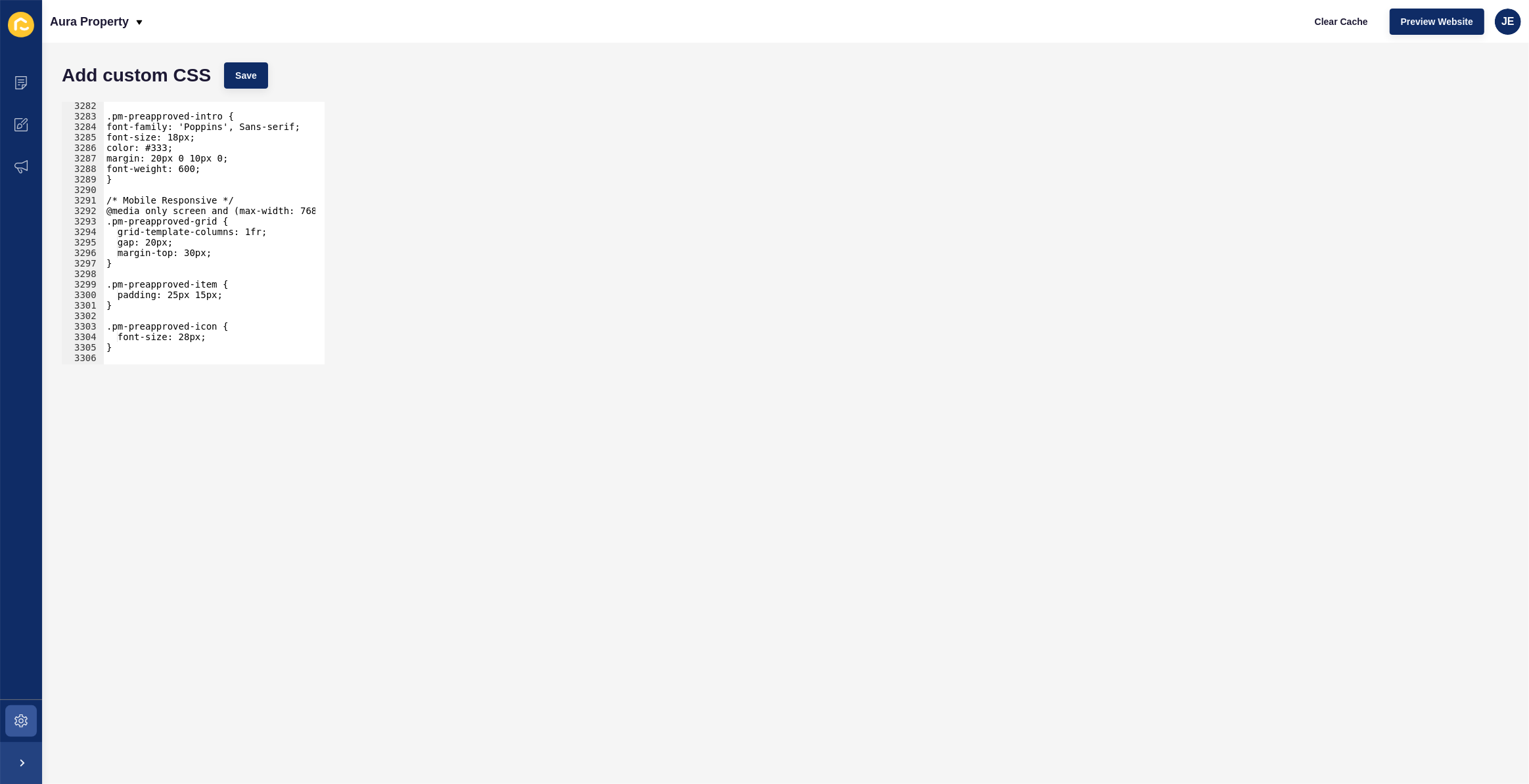
scroll to position [20867, 0]
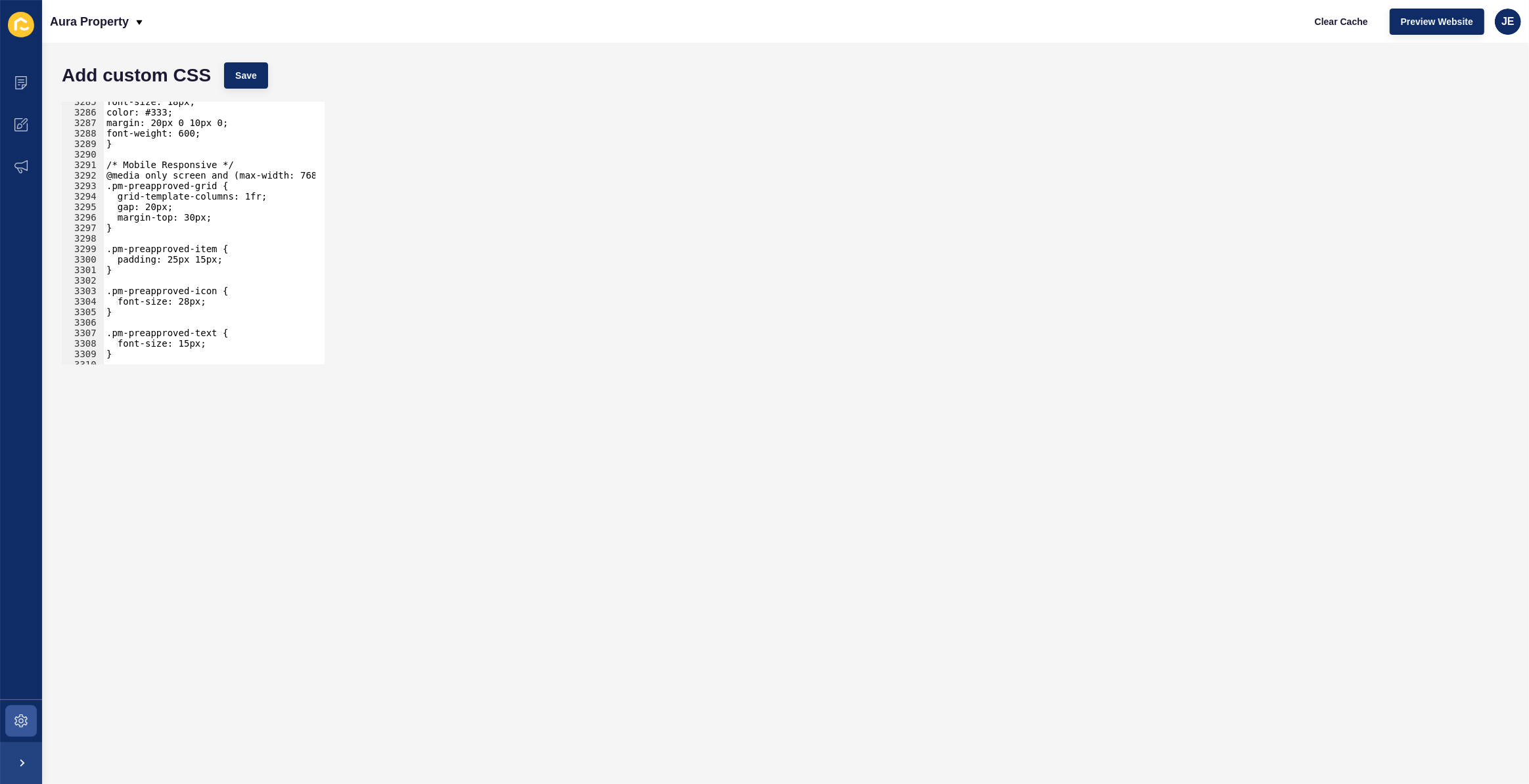
type textarea "}"
click at [144, 146] on div "font-size: 18px; color: #333; margin: 20px 0 10px 0; font-weight: 600; } /* Mob…" at bounding box center [364, 234] width 521 height 275
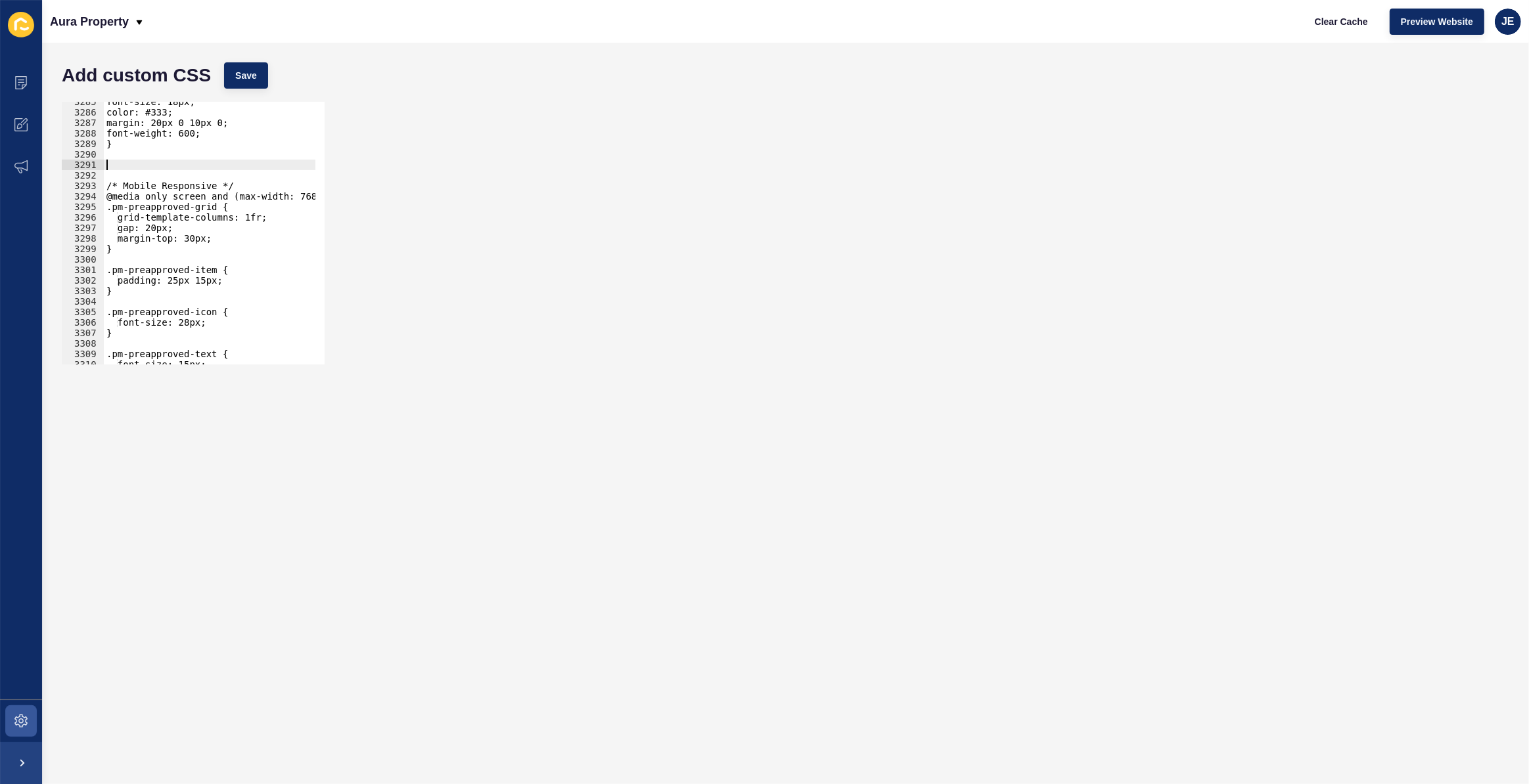
paste textarea "pre-approved-leasing-button"
type textarea "pre-approved-leasing-button"
paste textarea "pre-approved-leasing-button"
type textarea ".pre-approved-leasing-button{"
type textarea "}"
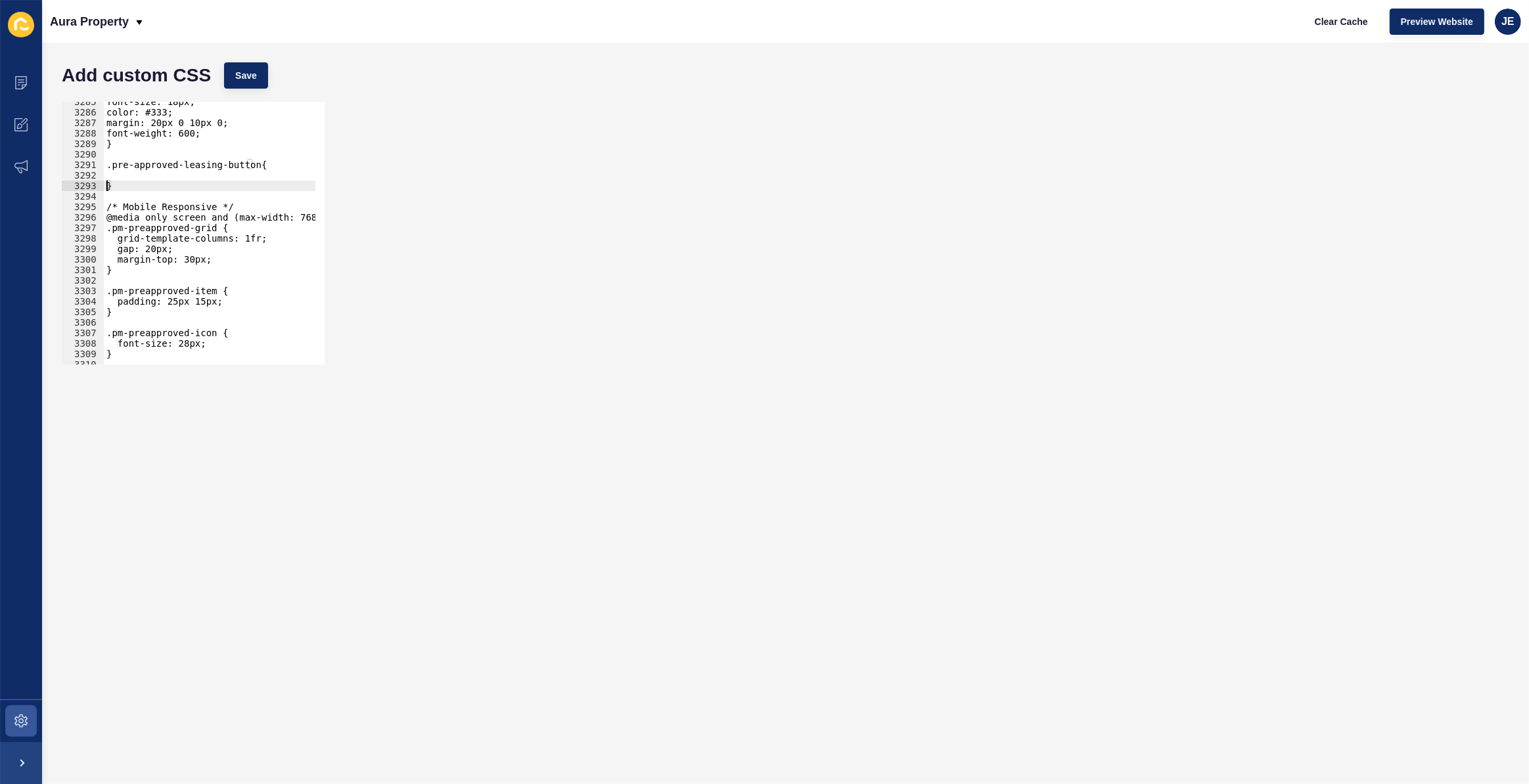
click at [139, 177] on div "font-size: 18px; color: #333; margin: 20px 0 10px 0; font-weight: 600; } .pre-a…" at bounding box center [364, 234] width 521 height 275
paste textarea "padding: 30px 60px 30px 60px;"
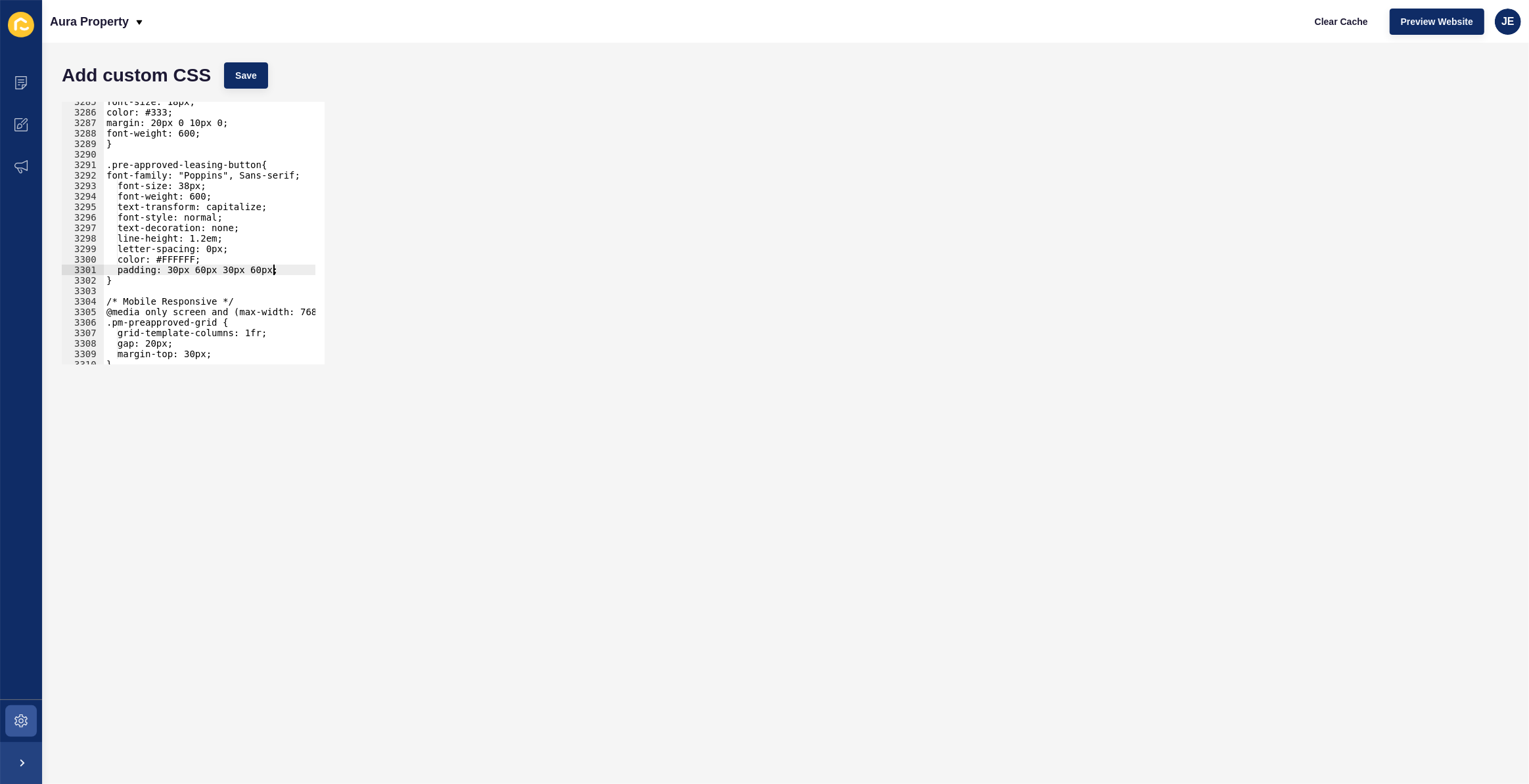
click at [104, 178] on div "font-size: 18px; color: #333; margin: 20px 0 10px 0; font-weight: 600; } .pre-a…" at bounding box center [364, 234] width 521 height 275
click at [202, 183] on div "font-size: 18px; color: #333; margin: 20px 0 10px 0; font-weight: 600; } .pre-a…" at bounding box center [364, 234] width 521 height 275
click at [273, 269] on div "font-size: 18px; color: #333; margin: 20px 0 10px 0; font-weight: 600; } .pre-a…" at bounding box center [364, 234] width 521 height 275
type textarea "padding: 30px 60px 30px 60px;"
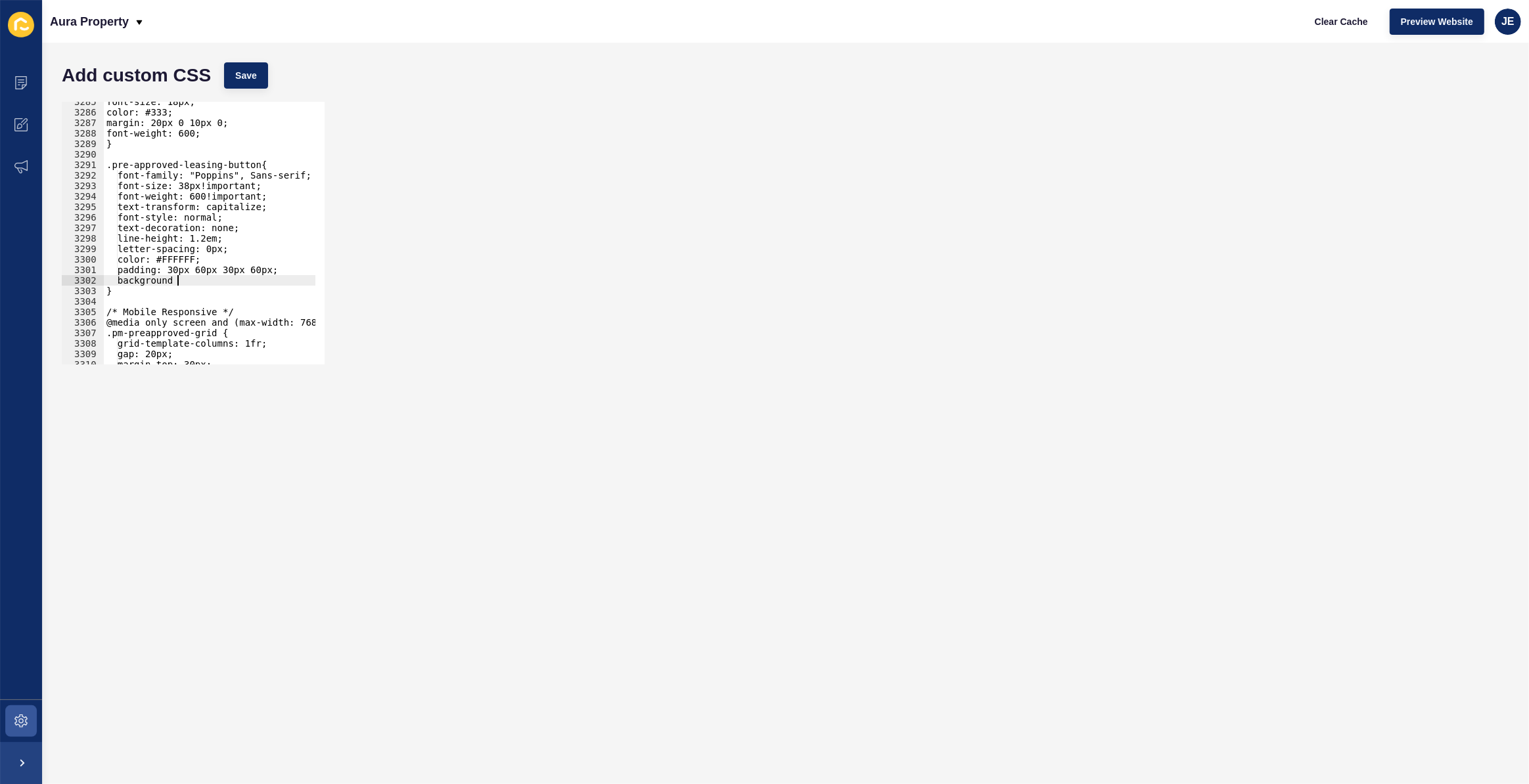
scroll to position [0, 5]
paste textarea "#12B9C1"
type textarea "background: #12B9C1;"
click at [263, 74] on button "Save" at bounding box center [245, 75] width 44 height 26
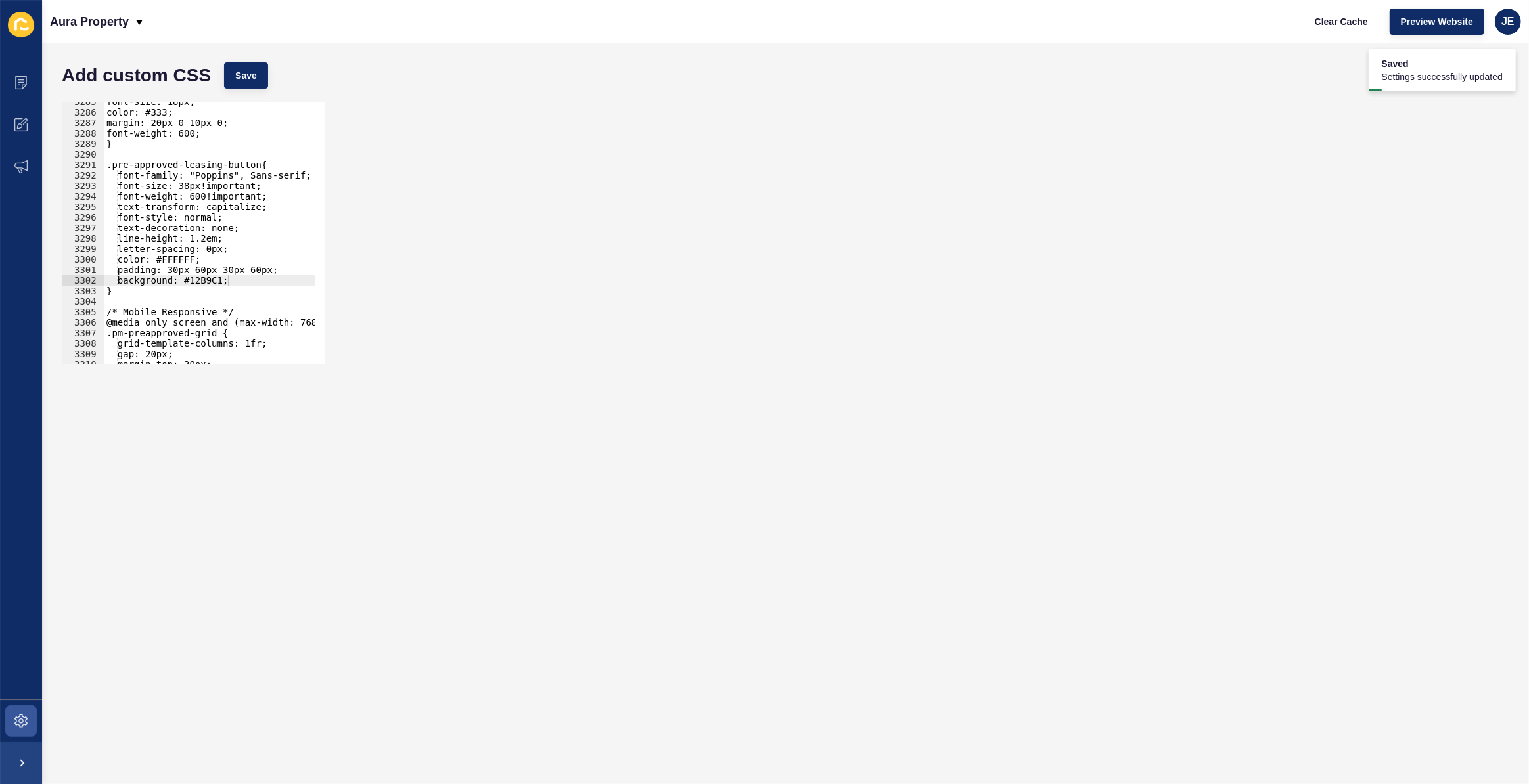
scroll to position [0, 0]
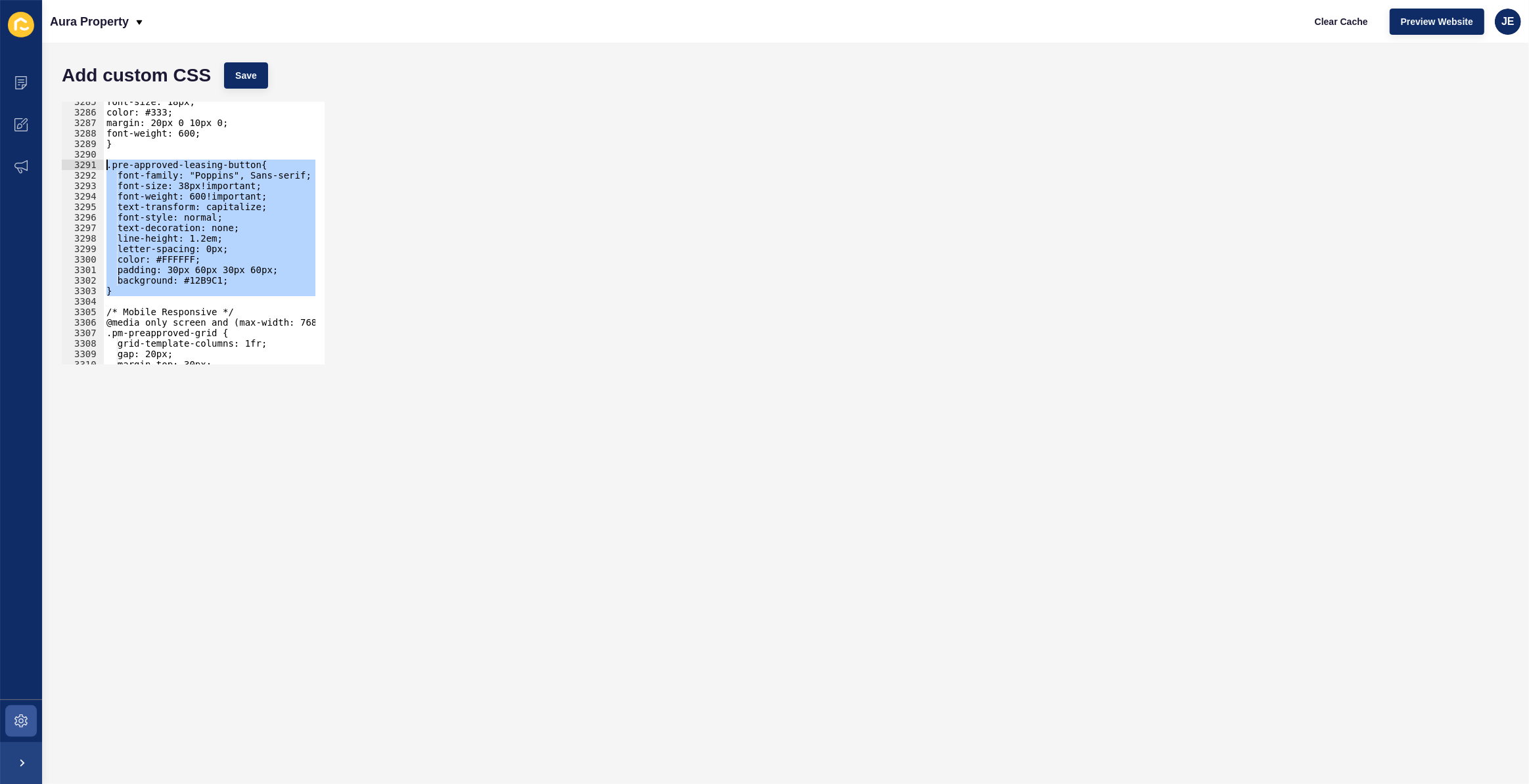
drag, startPoint x: 130, startPoint y: 296, endPoint x: 89, endPoint y: 161, distance: 141.1
click at [89, 161] on div "3285 3286 3287 3288 3289 3290 3291 3292 3293 3294 3295 3296 3297 3298 3299 3300…" at bounding box center [193, 233] width 263 height 262
type textarea ".pre-approved-leasing-button{ font-family: "Poppins", Sans-serif;"
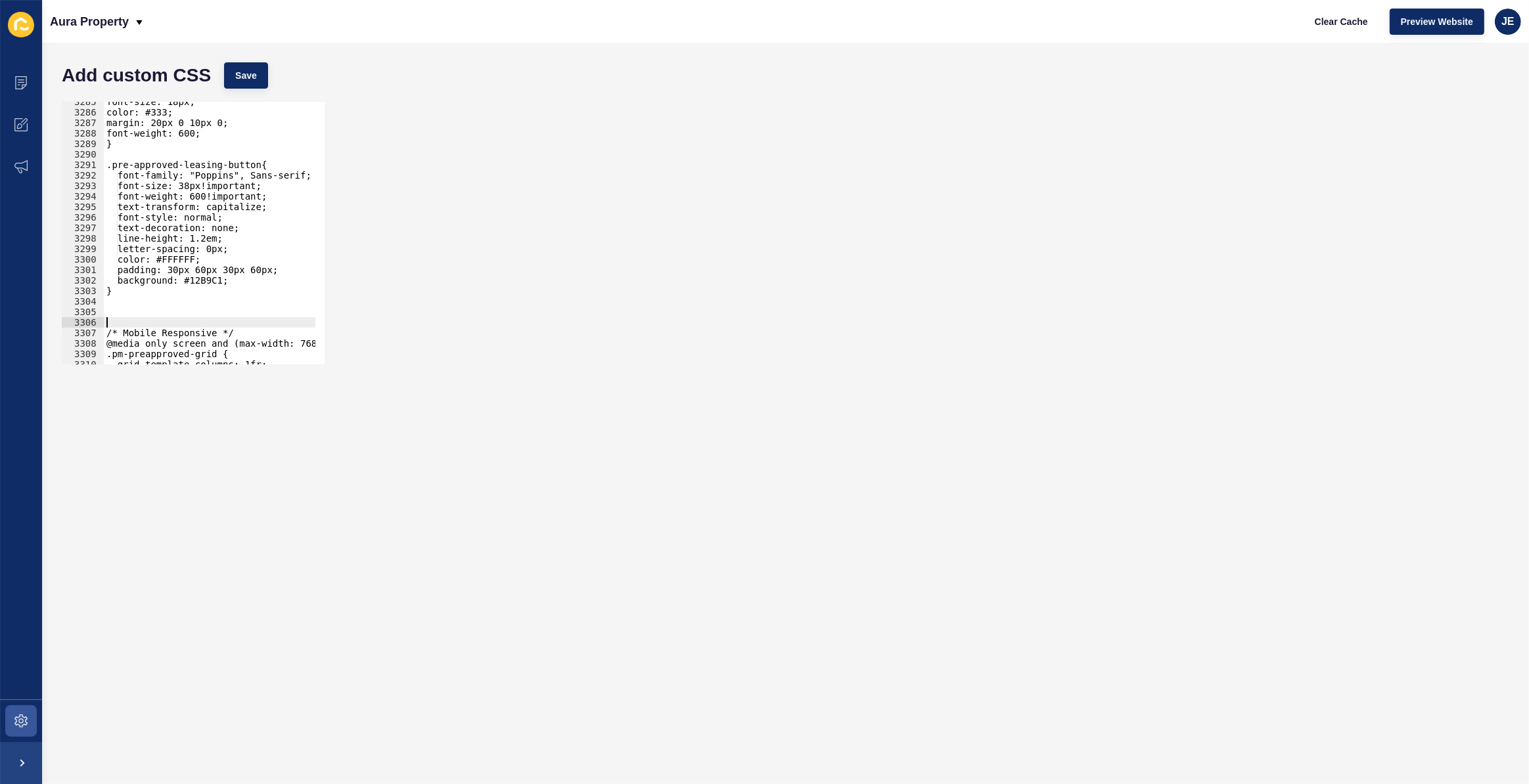
paste textarea ".pre-approved-leasing-button{"
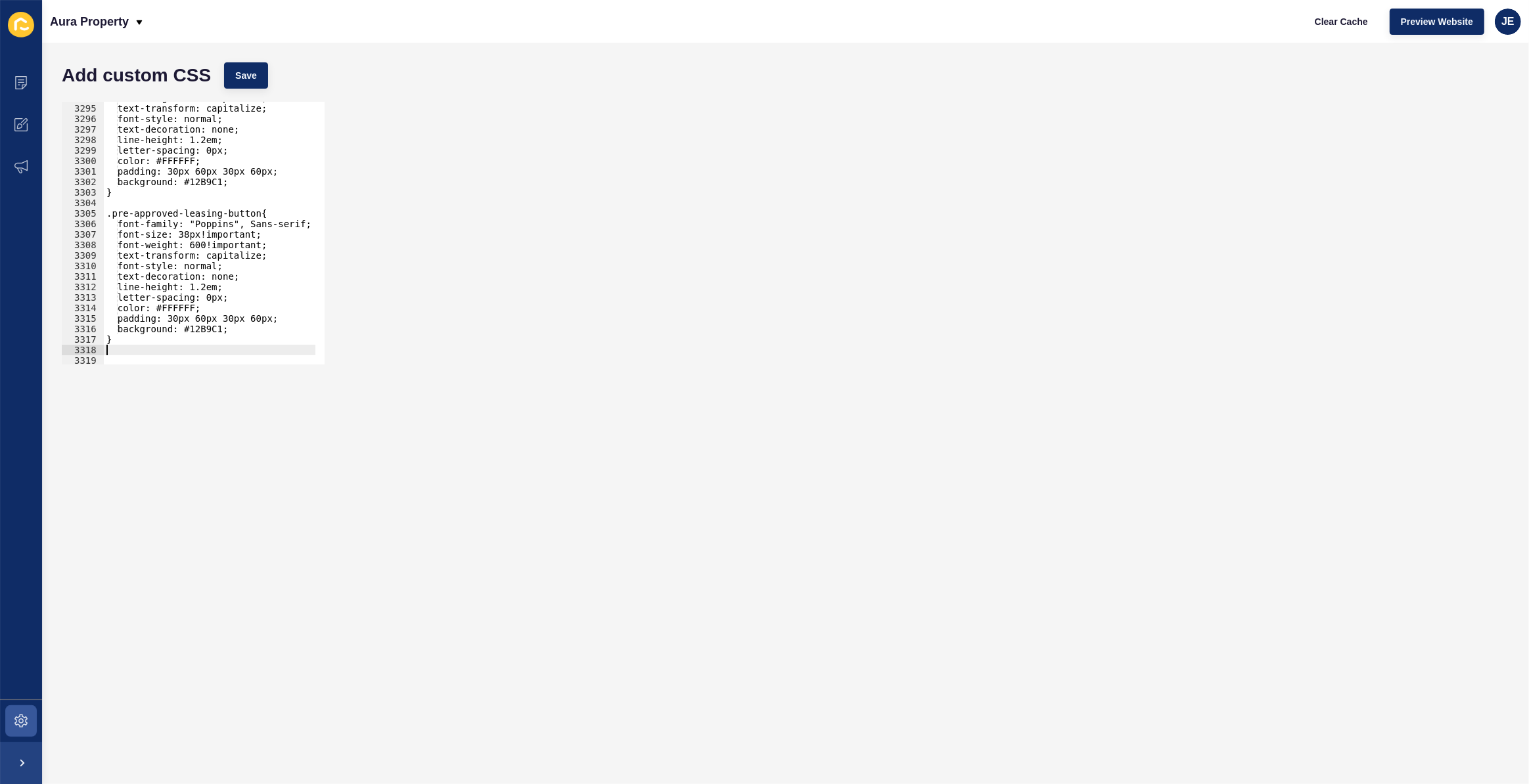
scroll to position [20748, 0]
click at [246, 215] on div "font-weight: 600!important; text-transform: capitalize; font-style: normal; tex…" at bounding box center [364, 230] width 521 height 275
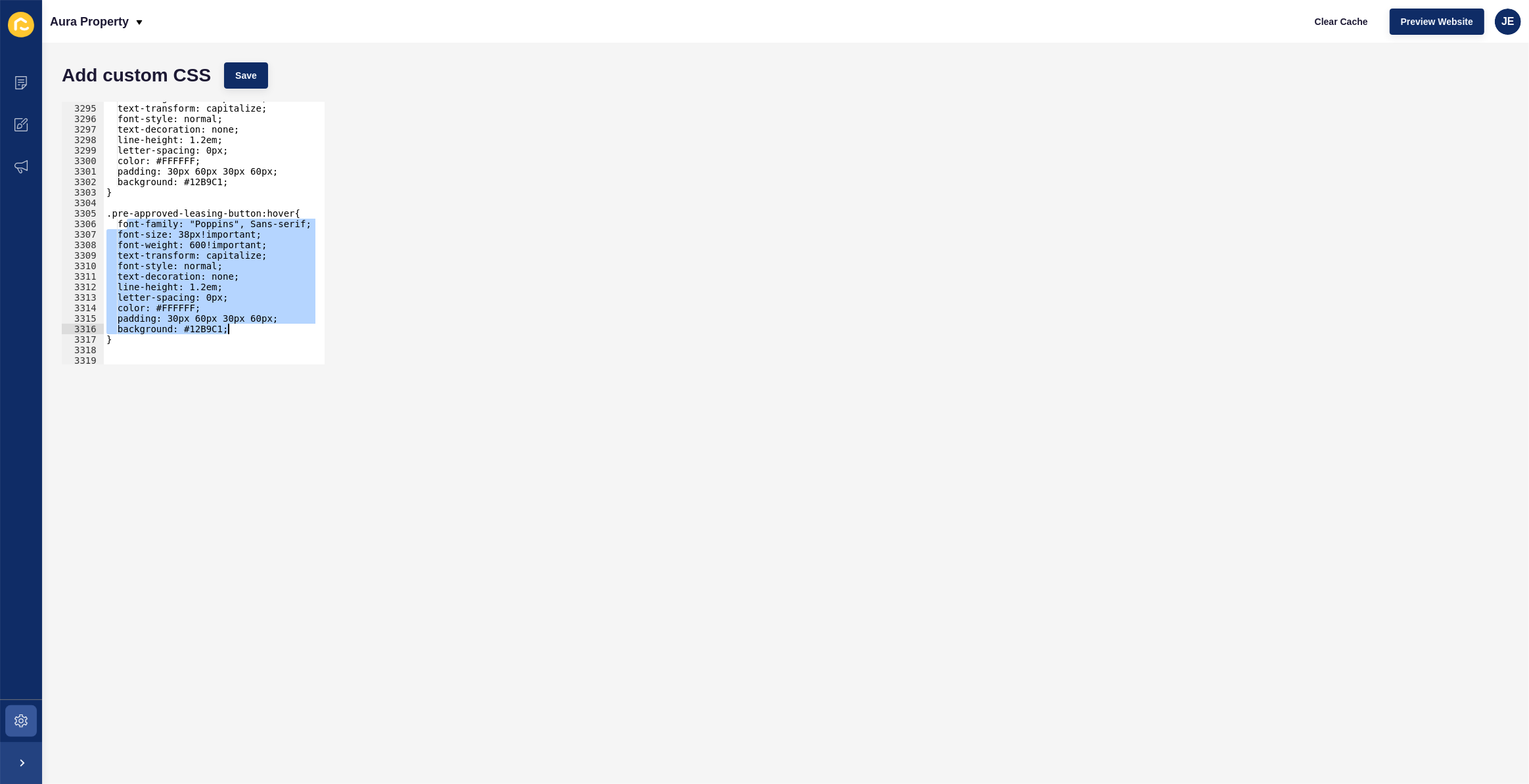
drag, startPoint x: 124, startPoint y: 222, endPoint x: 283, endPoint y: 325, distance: 189.4
click at [283, 325] on div "font-weight: 600!important; text-transform: capitalize; font-style: normal; tex…" at bounding box center [364, 230] width 521 height 275
type textarea "padding: 30px 60px 30px 60px; background: #12B9C1;"
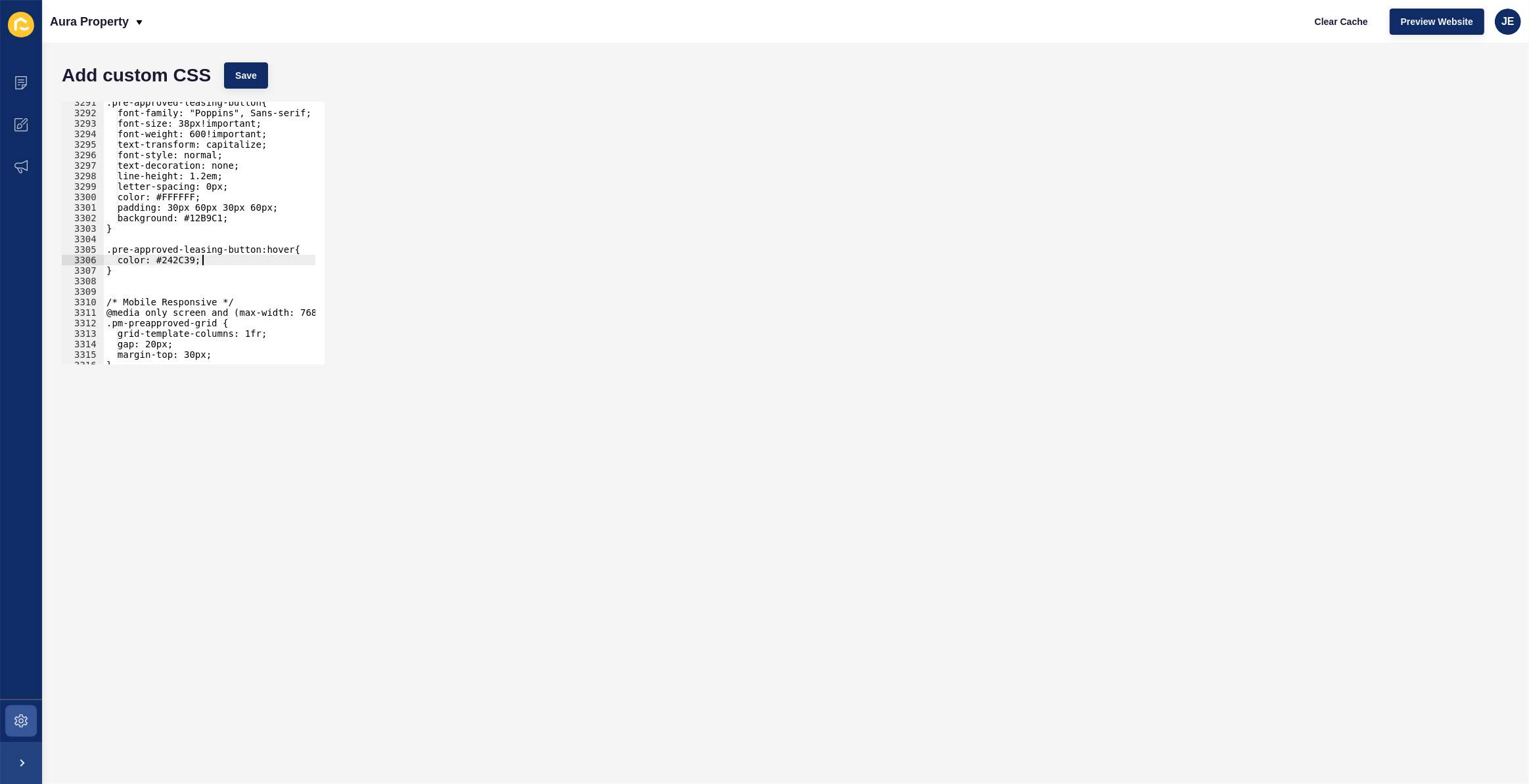
scroll to position [20766, 0]
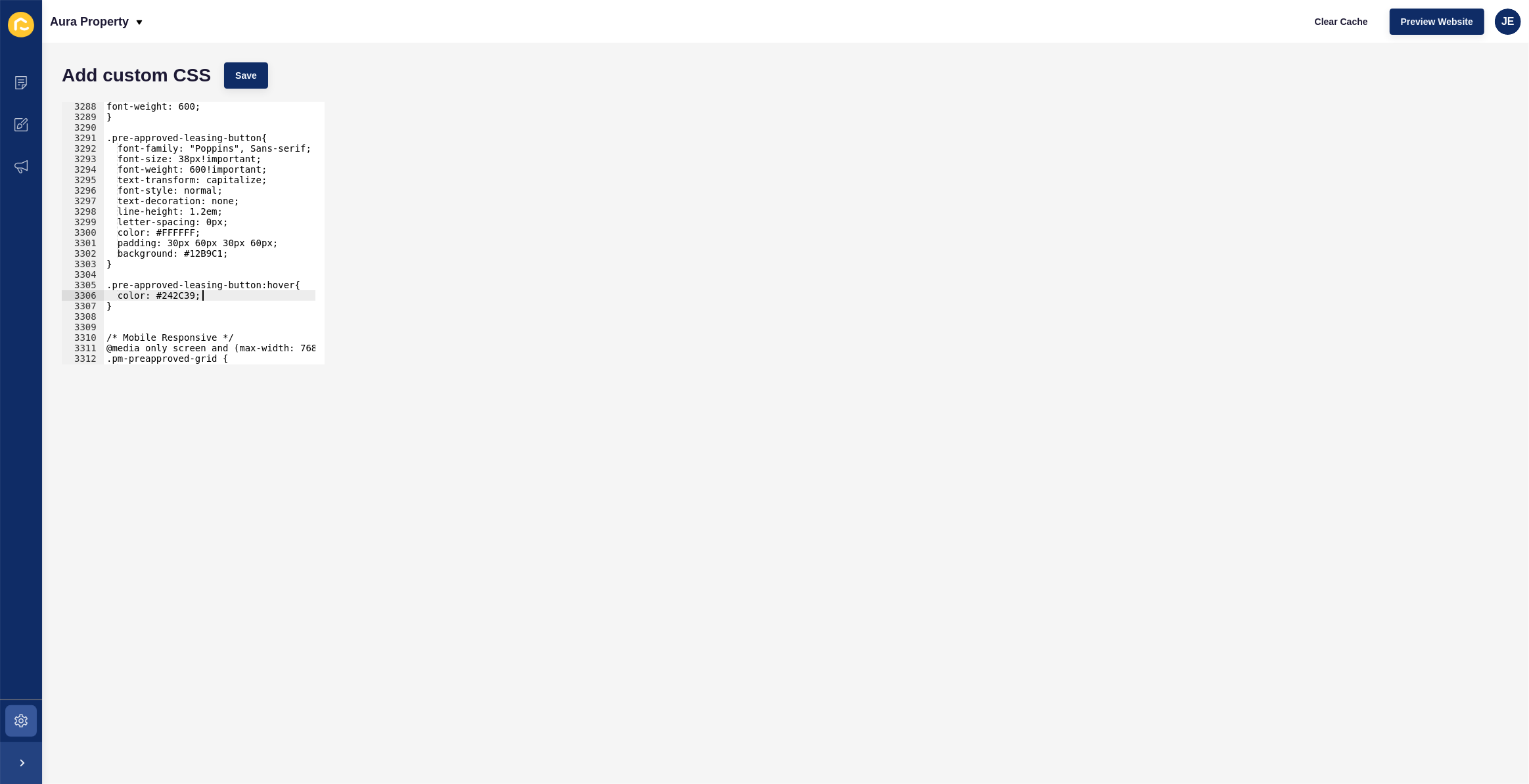
click at [256, 253] on div "font-weight: 600; } .pre-approved-leasing-button{ font-family: "Poppins", Sans-…" at bounding box center [364, 238] width 521 height 275
type textarea "background: #12B9C1;"
type textarea "B"
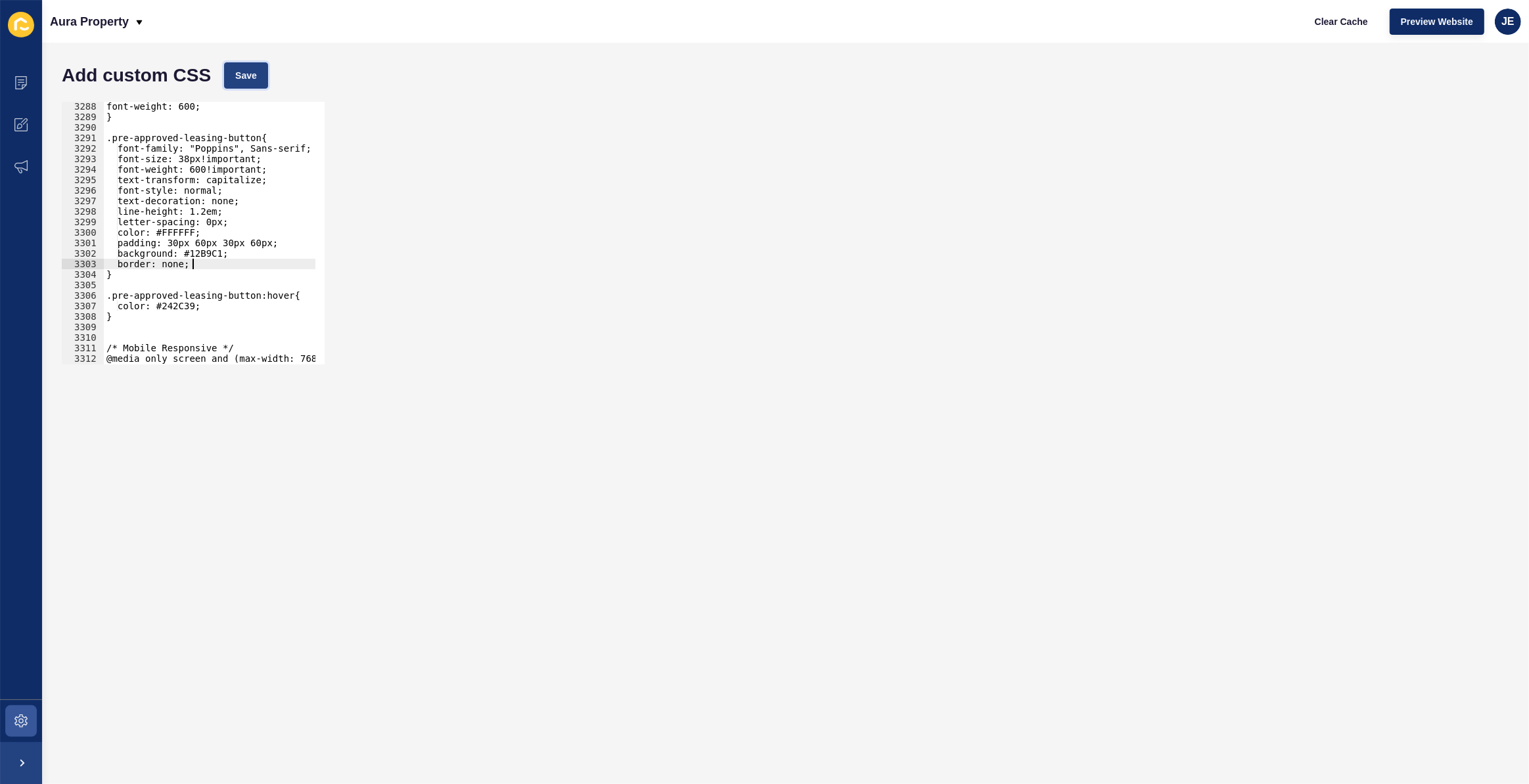
click at [261, 85] on button "Save" at bounding box center [245, 75] width 44 height 26
drag, startPoint x: 239, startPoint y: 249, endPoint x: 119, endPoint y: 256, distance: 120.2
click at [118, 254] on div "font-weight: 600; } .pre-approved-leasing-button{ font-family: "Poppins", Sans-…" at bounding box center [364, 238] width 521 height 275
click at [208, 305] on div "font-weight: 600; } .pre-approved-leasing-button{ font-family: "Poppins", Sans-…" at bounding box center [364, 238] width 521 height 275
type textarea "color: #242C39;"
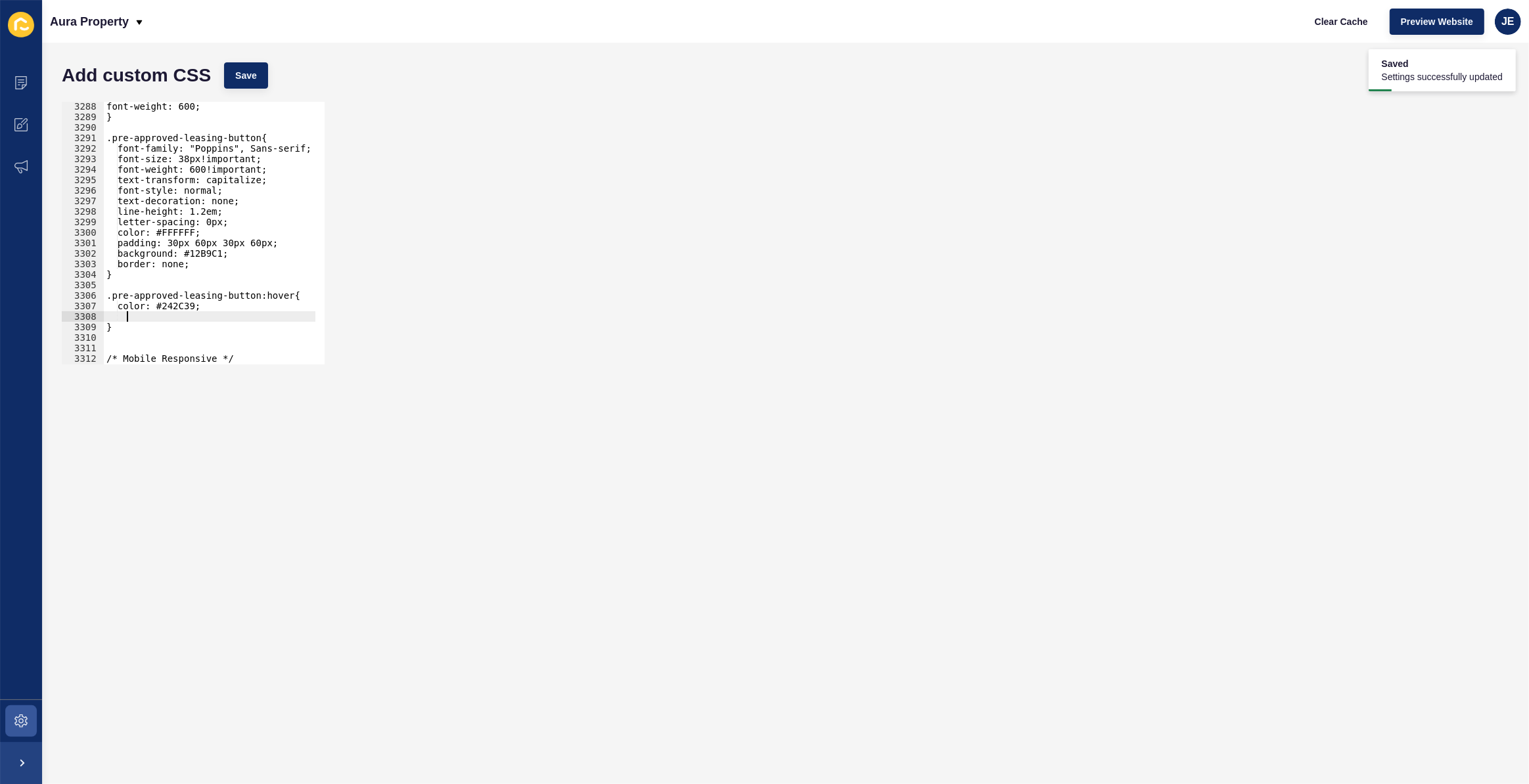
scroll to position [0, 0]
paste textarea "background: #12B9C1;"
click at [133, 315] on div "font-weight: 600; } .pre-approved-leasing-button{ font-family: "Poppins", Sans-…" at bounding box center [364, 238] width 521 height 275
click at [136, 316] on div "font-weight: 600; } .pre-approved-leasing-button{ font-family: "Poppins", Sans-…" at bounding box center [364, 238] width 521 height 275
type textarea "background: #12B9C1;"
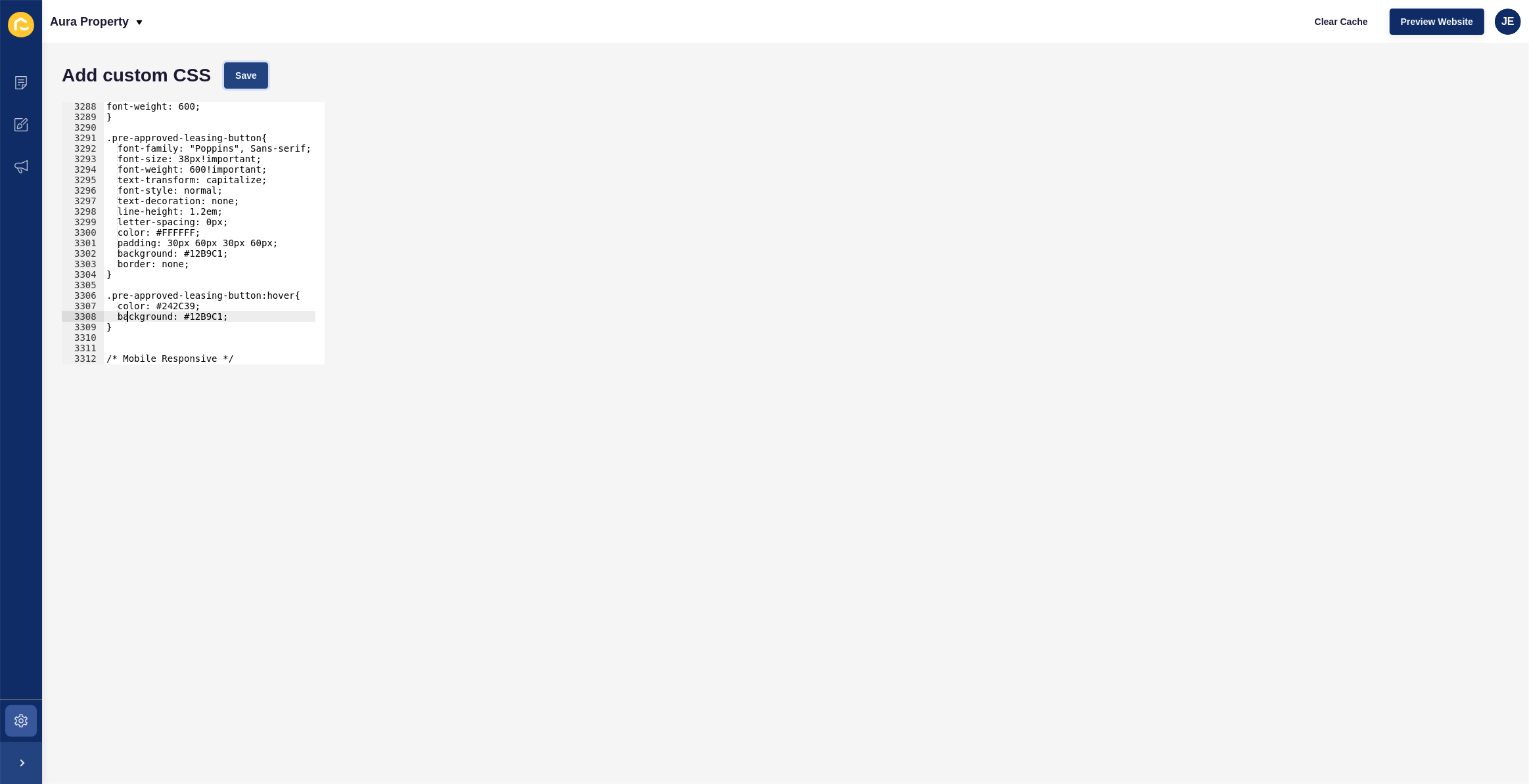
click at [245, 84] on button "Save" at bounding box center [245, 75] width 44 height 26
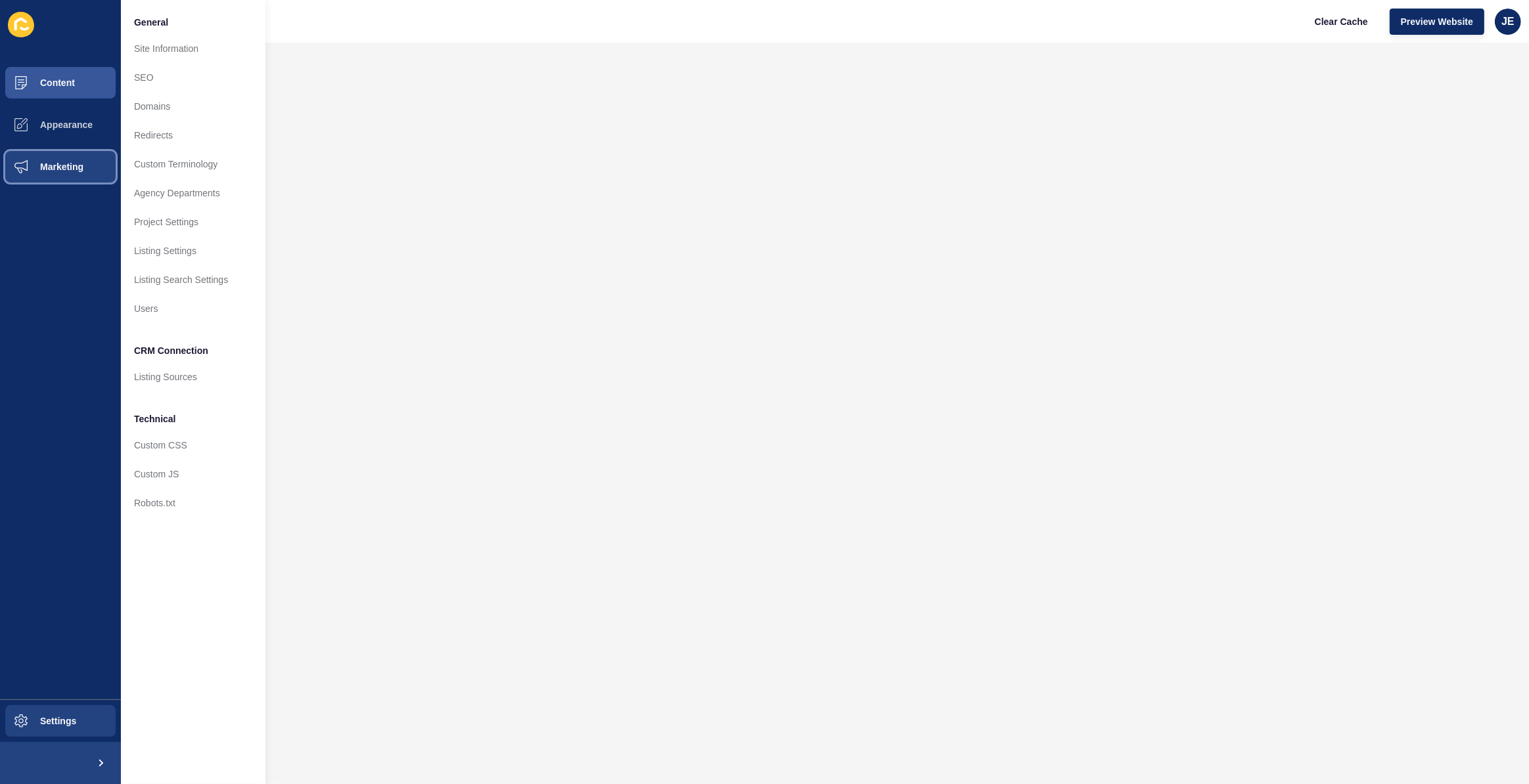
click at [91, 180] on button "Marketing" at bounding box center [60, 166] width 121 height 42
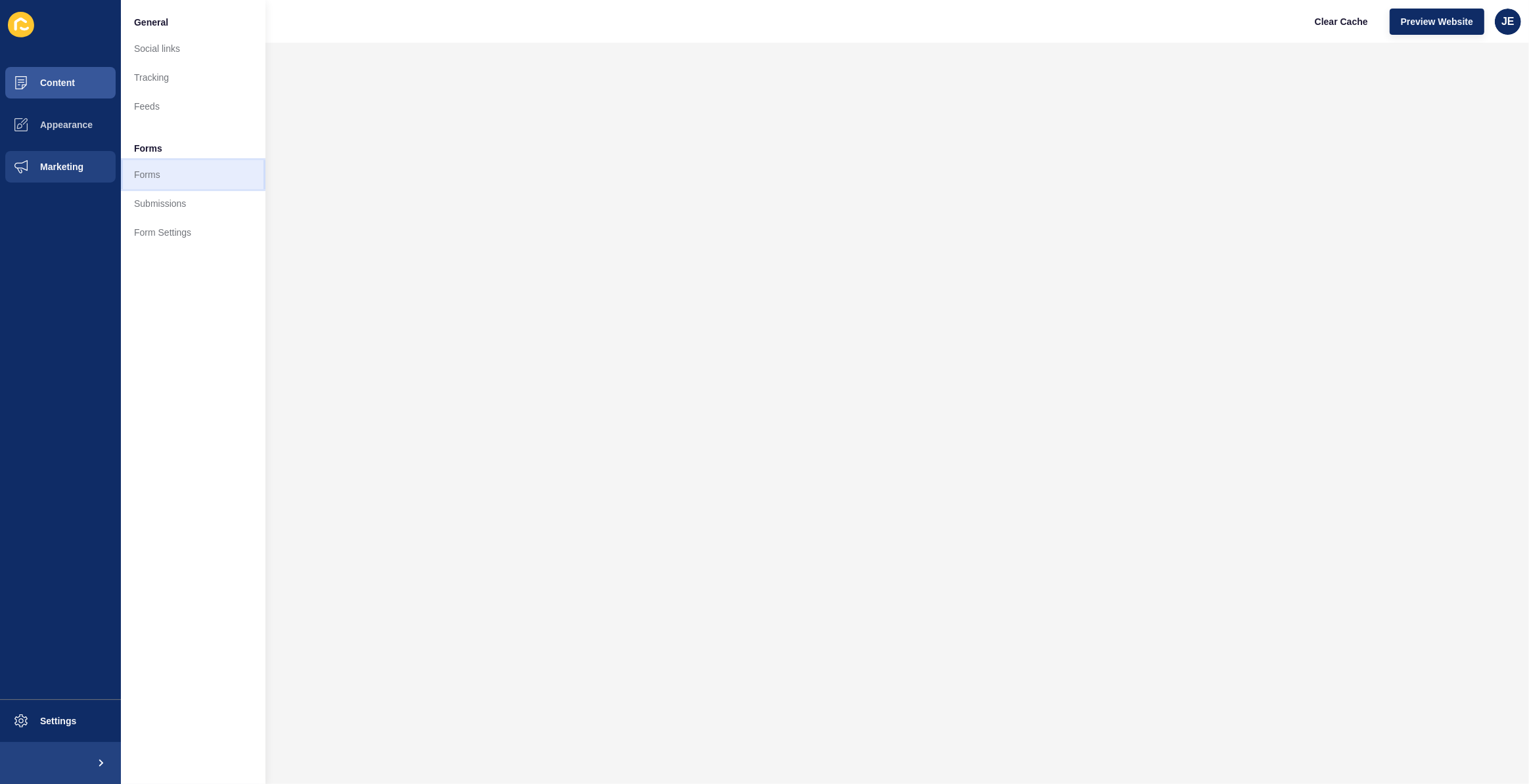
click at [147, 180] on link "Forms" at bounding box center [193, 175] width 145 height 29
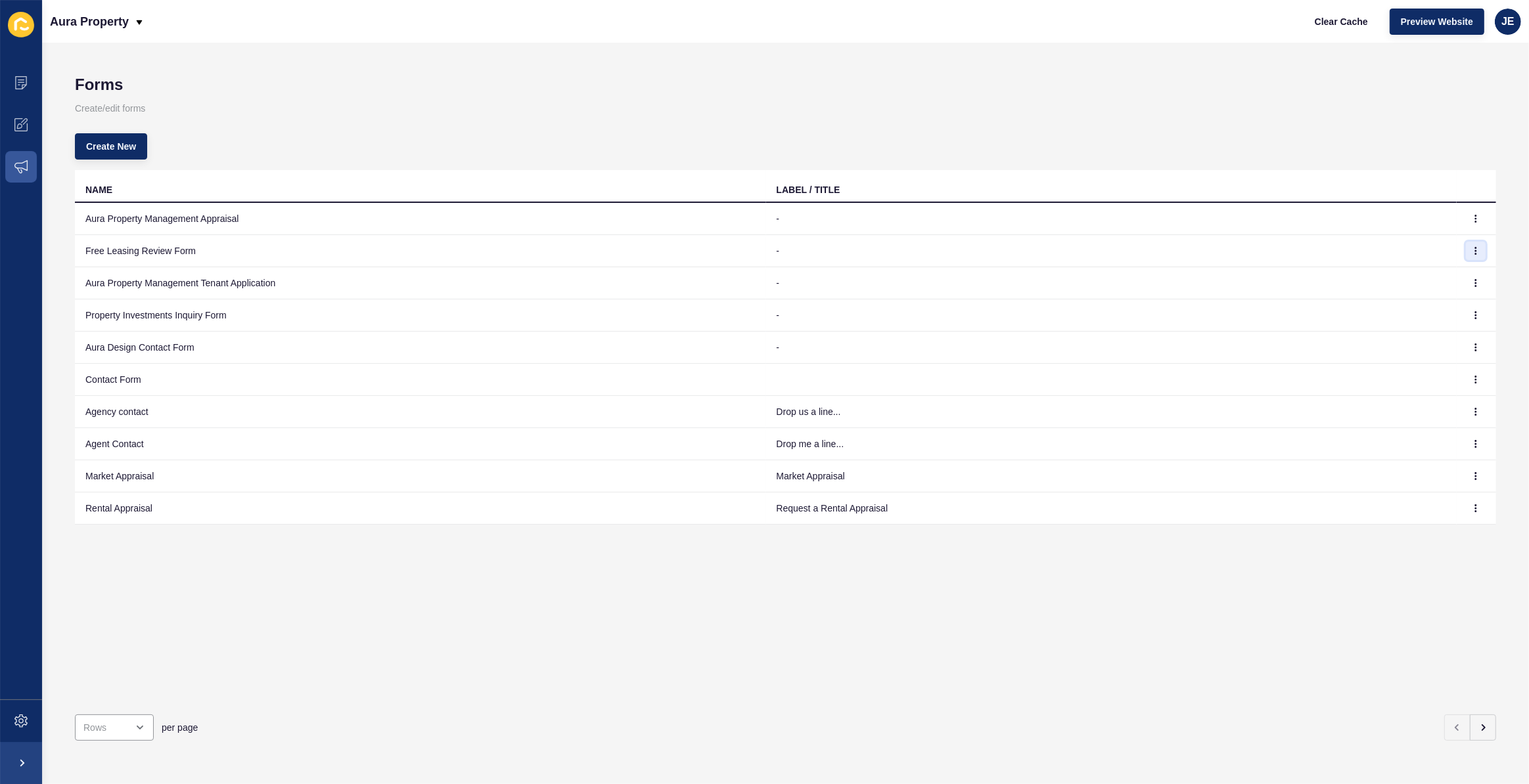
click at [1472, 250] on icon "button" at bounding box center [1476, 251] width 8 height 8
click at [1457, 264] on link "Edit" at bounding box center [1430, 277] width 92 height 29
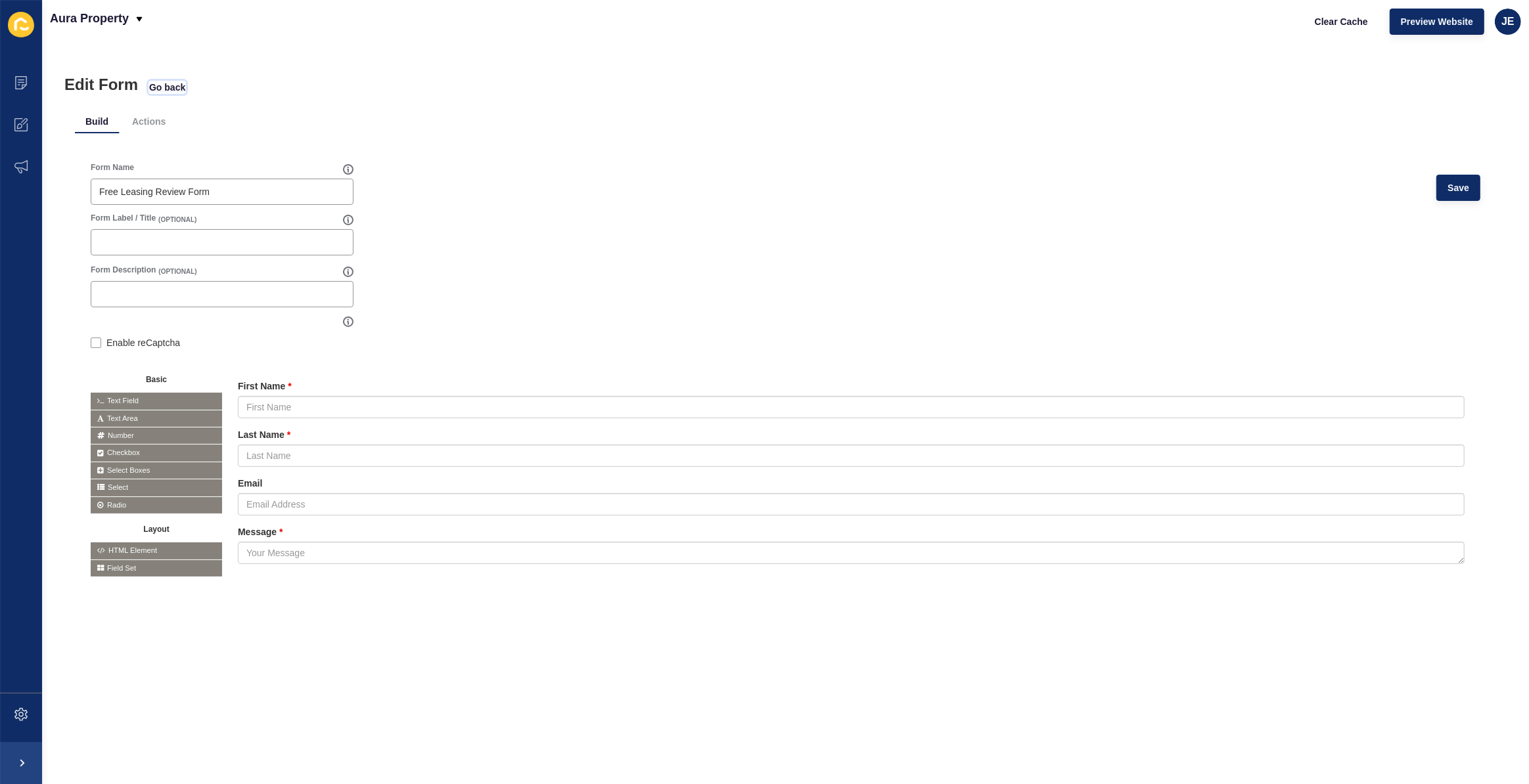
click at [157, 91] on span "Go back" at bounding box center [167, 88] width 36 height 13
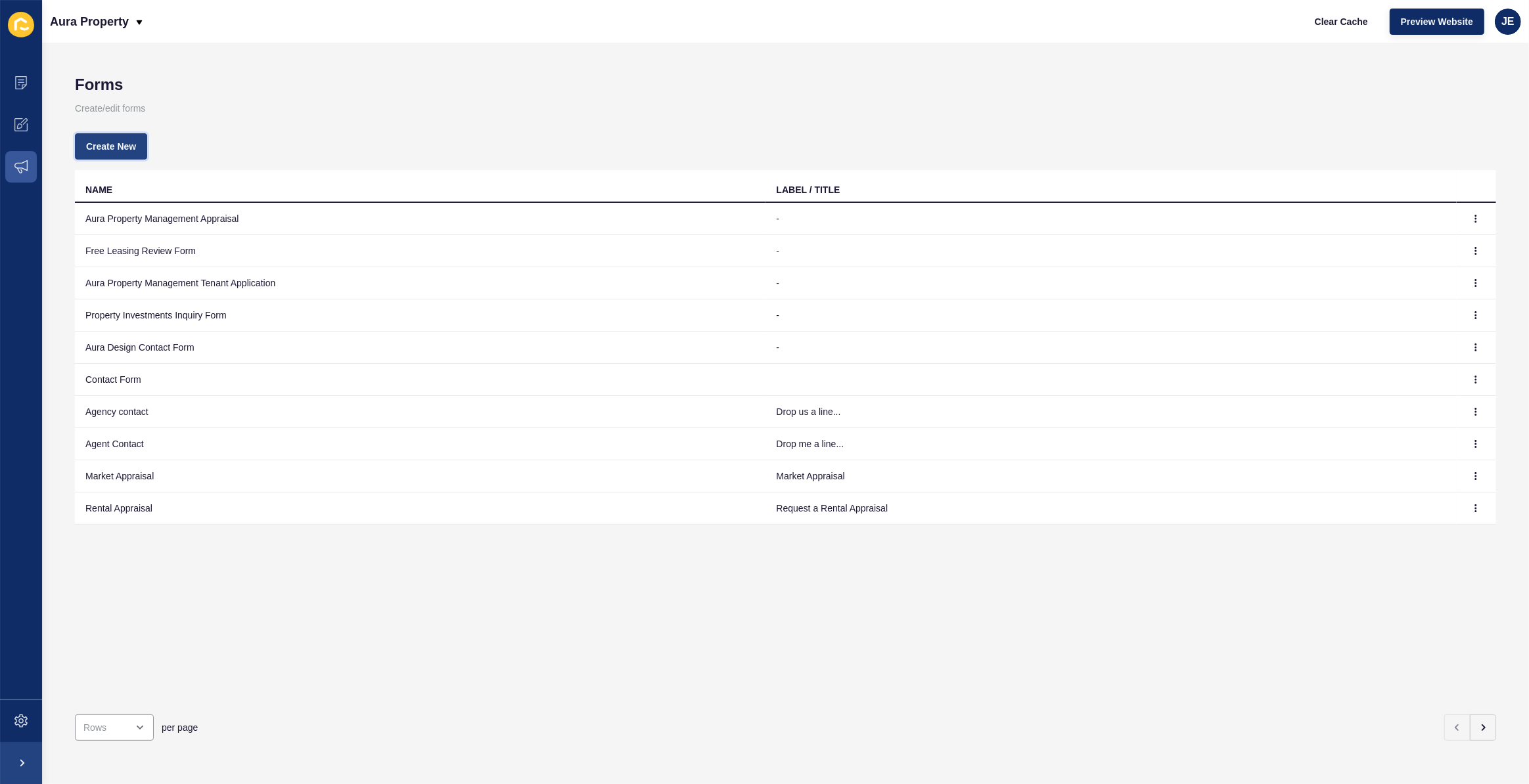
click at [128, 142] on span "Create New" at bounding box center [111, 147] width 50 height 13
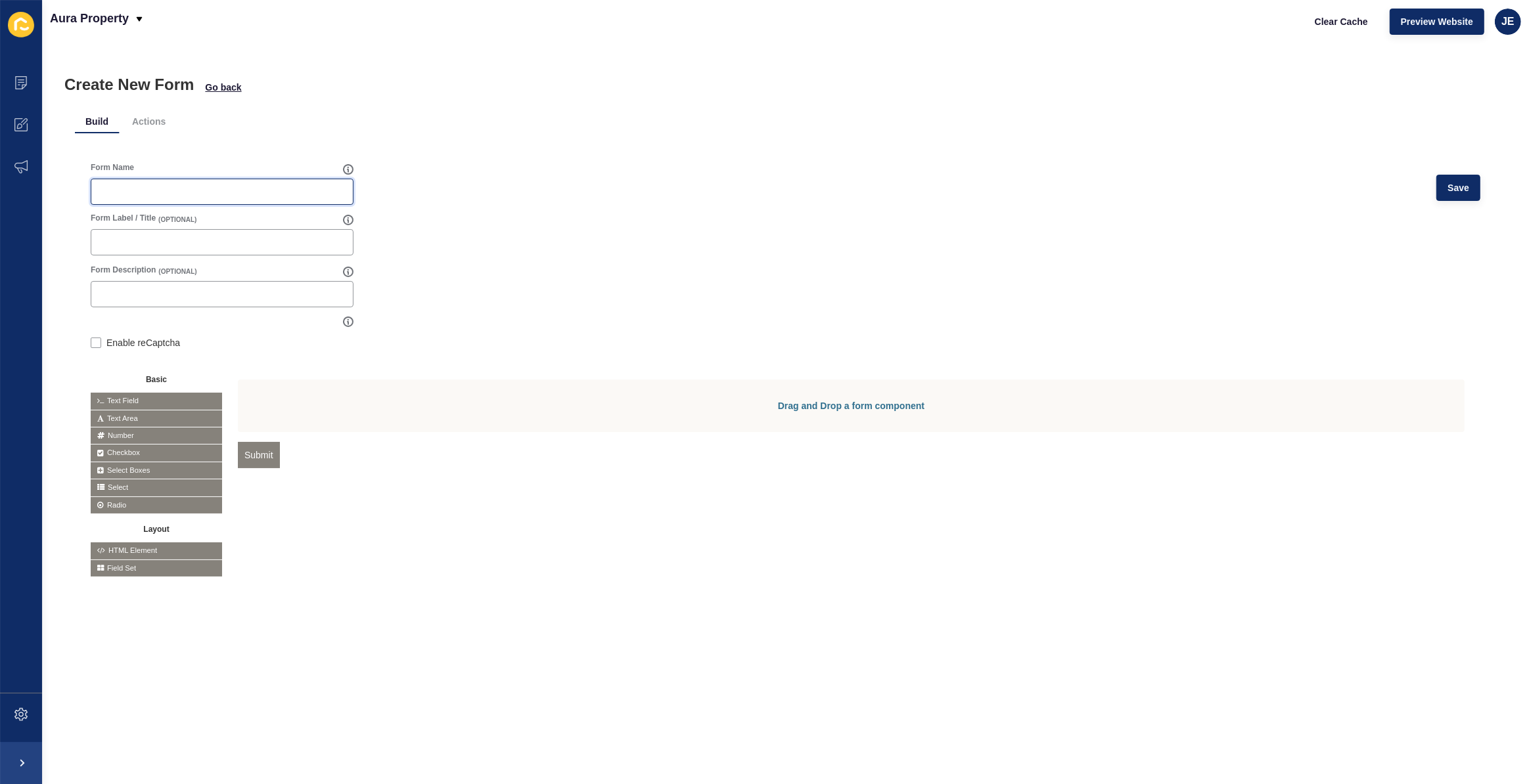
click at [198, 185] on input "Form Name" at bounding box center [222, 192] width 246 height 13
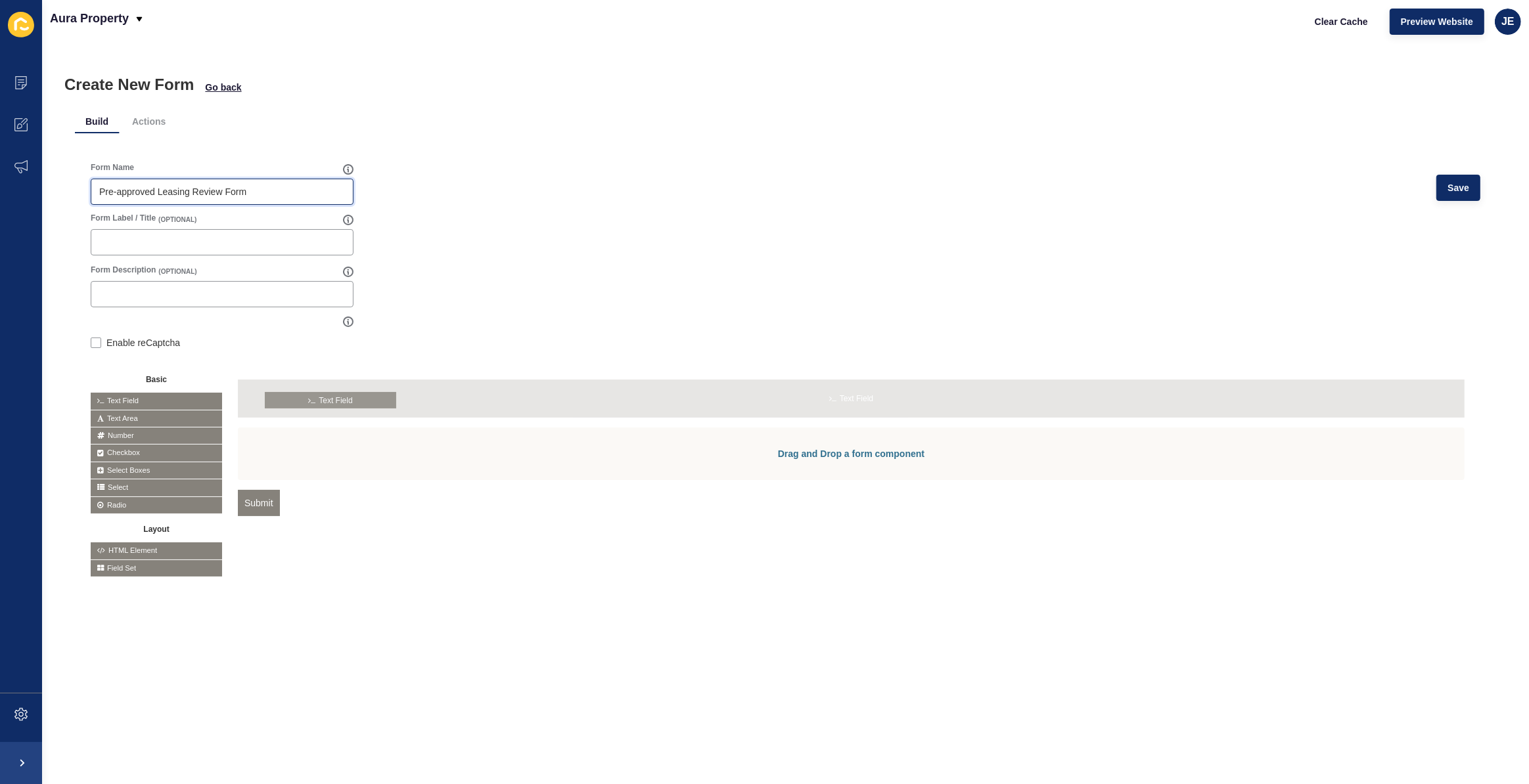
drag, startPoint x: 147, startPoint y: 397, endPoint x: 321, endPoint y: 397, distance: 174.0
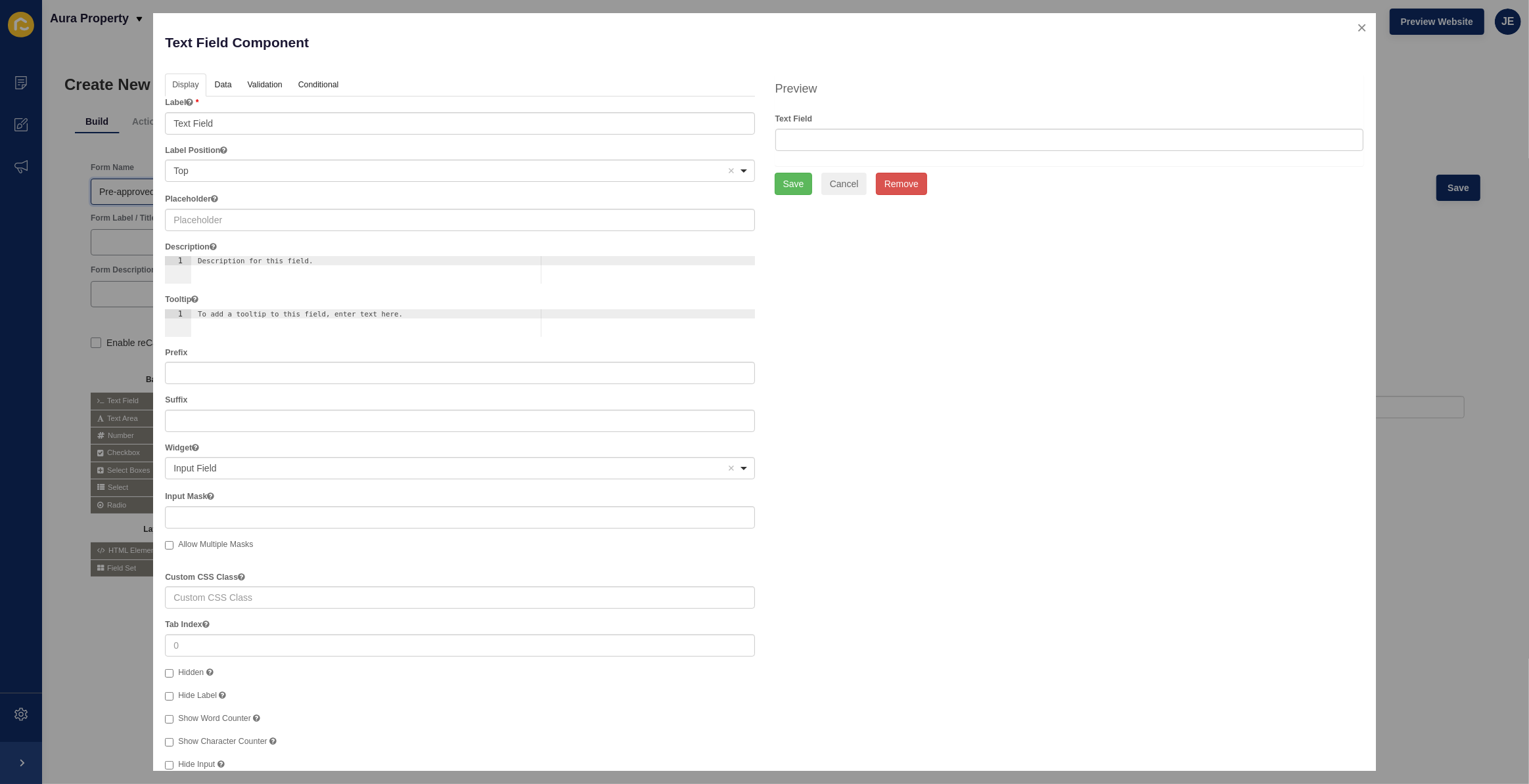
type input "Pre-approved Leasing Review Form"
drag, startPoint x: 246, startPoint y: 118, endPoint x: 115, endPoint y: 102, distance: 132.0
click at [118, 100] on div "Text Field Component Help Display Data Validation API Conditional Logic Layout …" at bounding box center [764, 392] width 1529 height 784
click at [174, 170] on span "Top" at bounding box center [181, 171] width 15 height 11
type input "First Name"
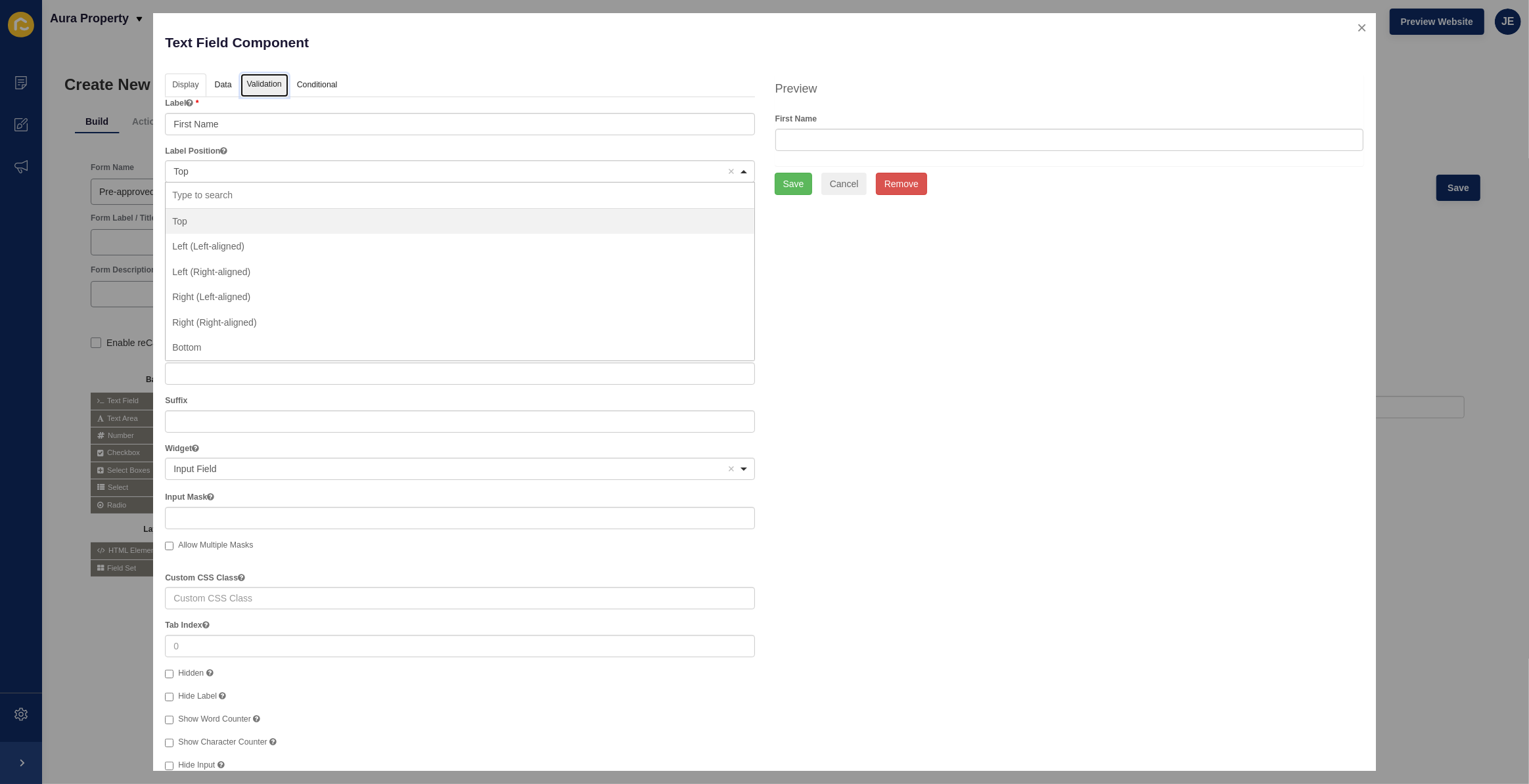
click at [243, 91] on link "Validation" at bounding box center [264, 85] width 48 height 24
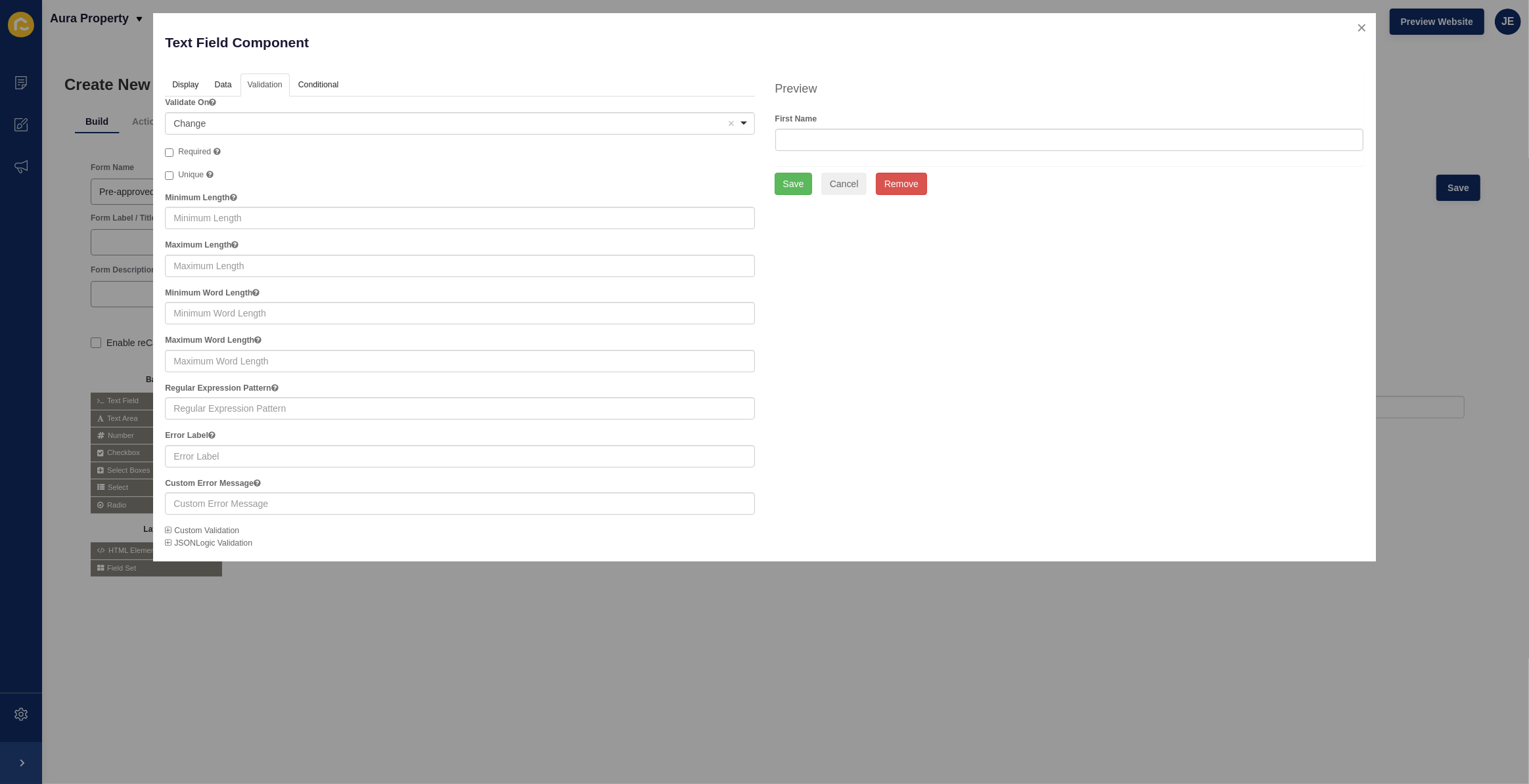
click at [209, 150] on span "Required" at bounding box center [195, 152] width 33 height 9
click at [173, 150] on input "Required A required field must be filled in before the form can be submitted." at bounding box center [169, 152] width 8 height 8
checkbox input "true"
click at [789, 186] on button "Save" at bounding box center [793, 184] width 38 height 22
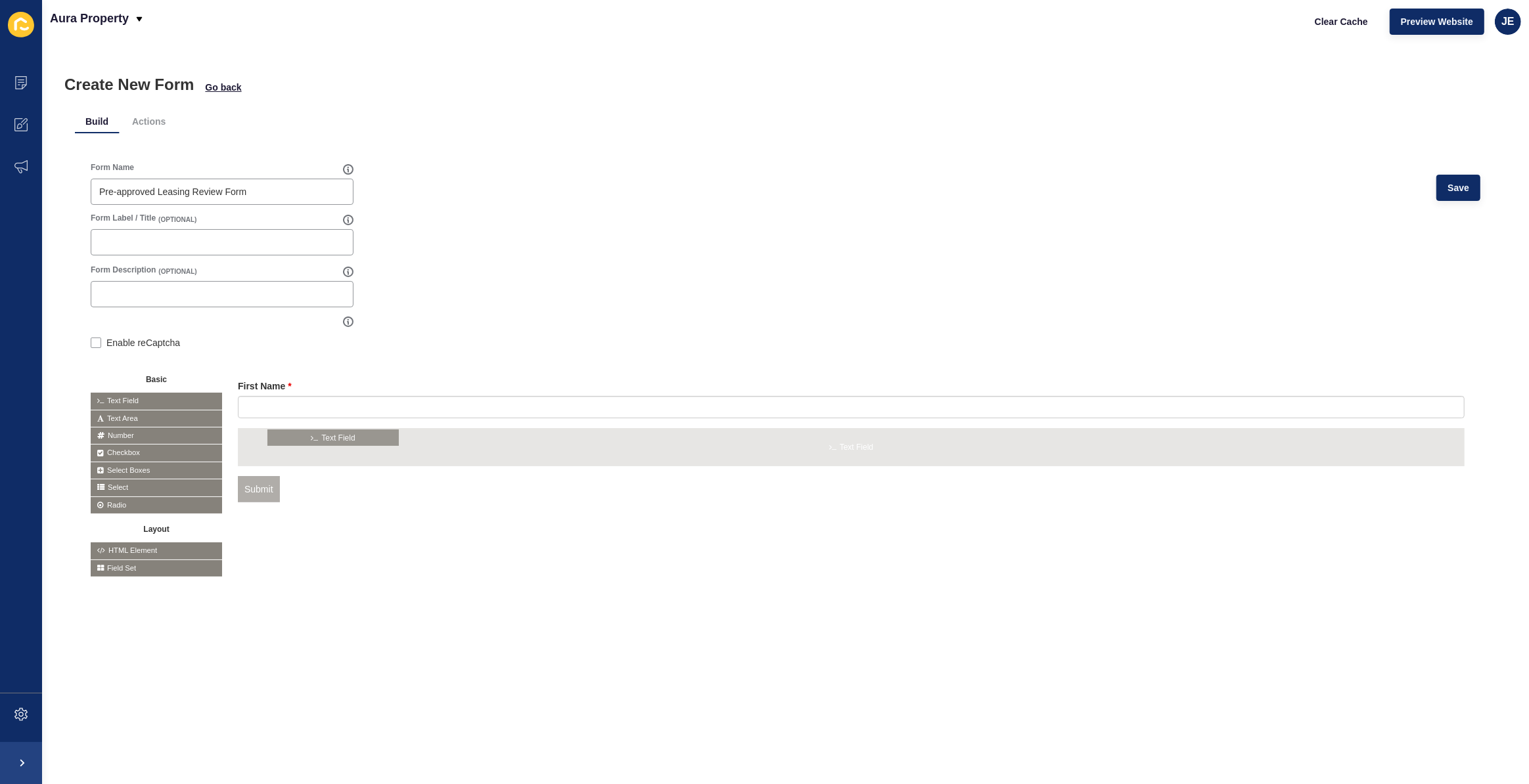
drag, startPoint x: 151, startPoint y: 397, endPoint x: 329, endPoint y: 434, distance: 181.8
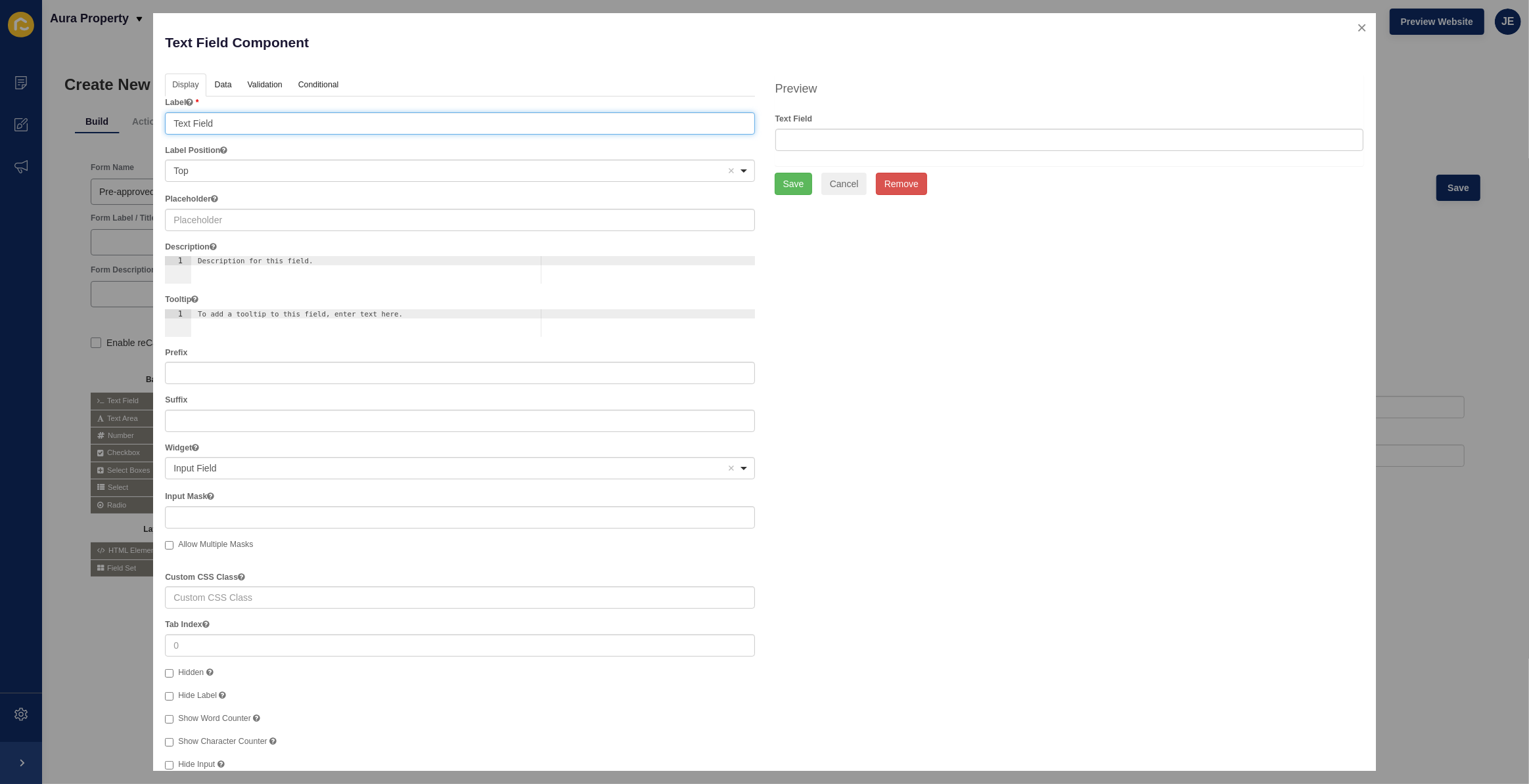
click at [268, 125] on input "Text Field" at bounding box center [460, 123] width 590 height 22
type input "Last Name"
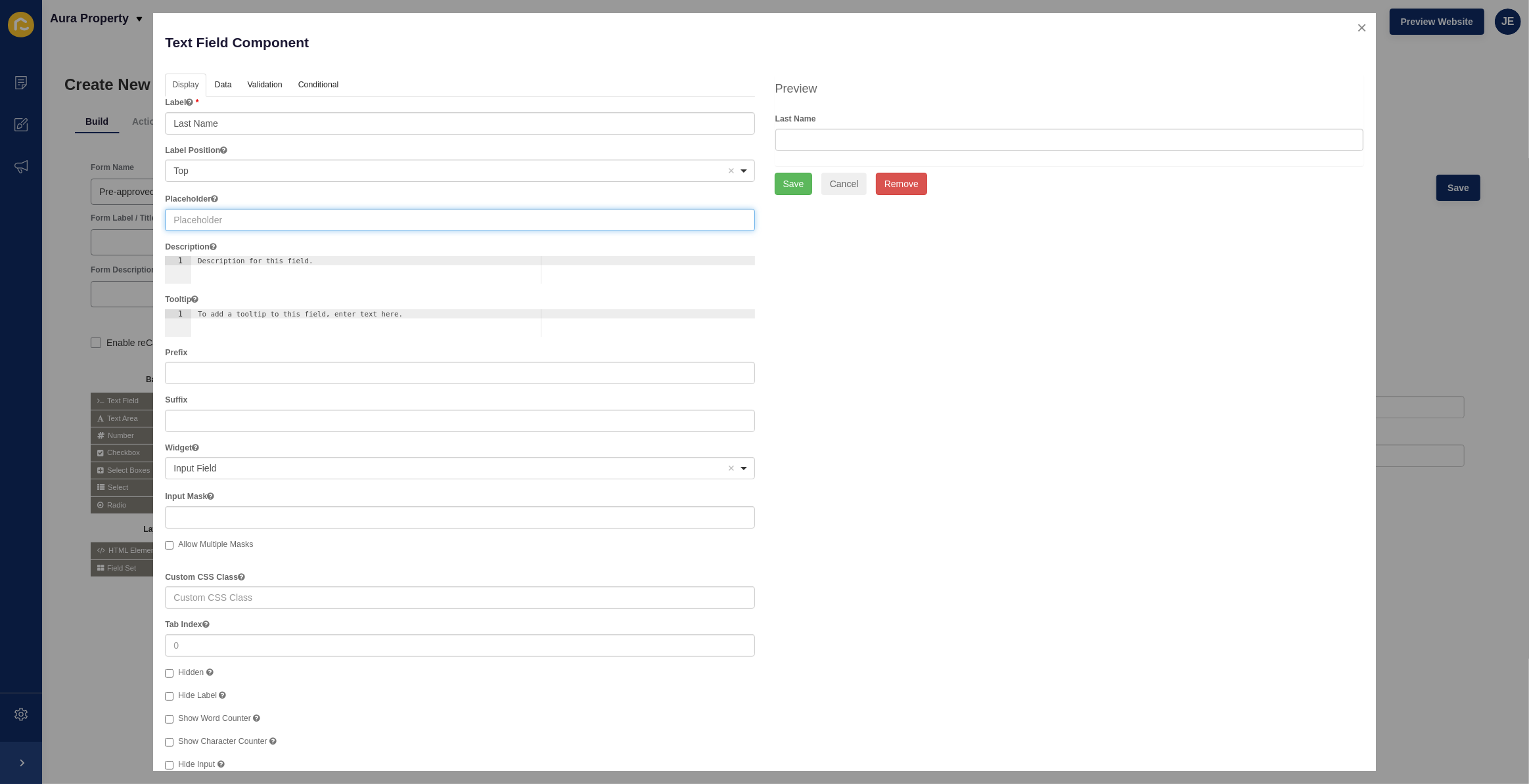
click at [254, 214] on input "text" at bounding box center [460, 219] width 590 height 22
paste input "Last Name"
type input "Last Name"
click at [796, 181] on button "Save" at bounding box center [793, 184] width 38 height 22
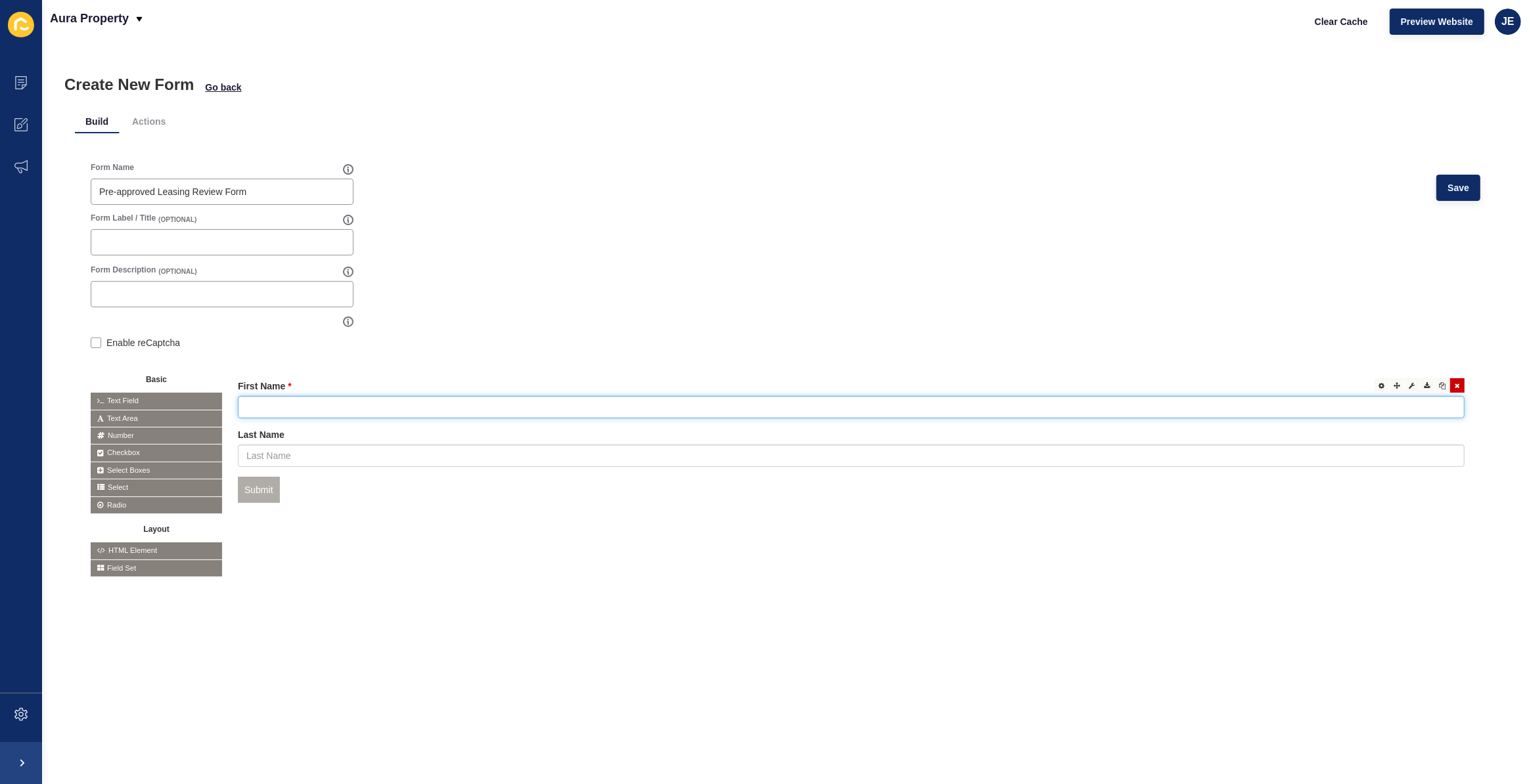
click at [294, 407] on input "text" at bounding box center [851, 406] width 1227 height 22
click at [1379, 382] on icon at bounding box center [1382, 386] width 6 height 7
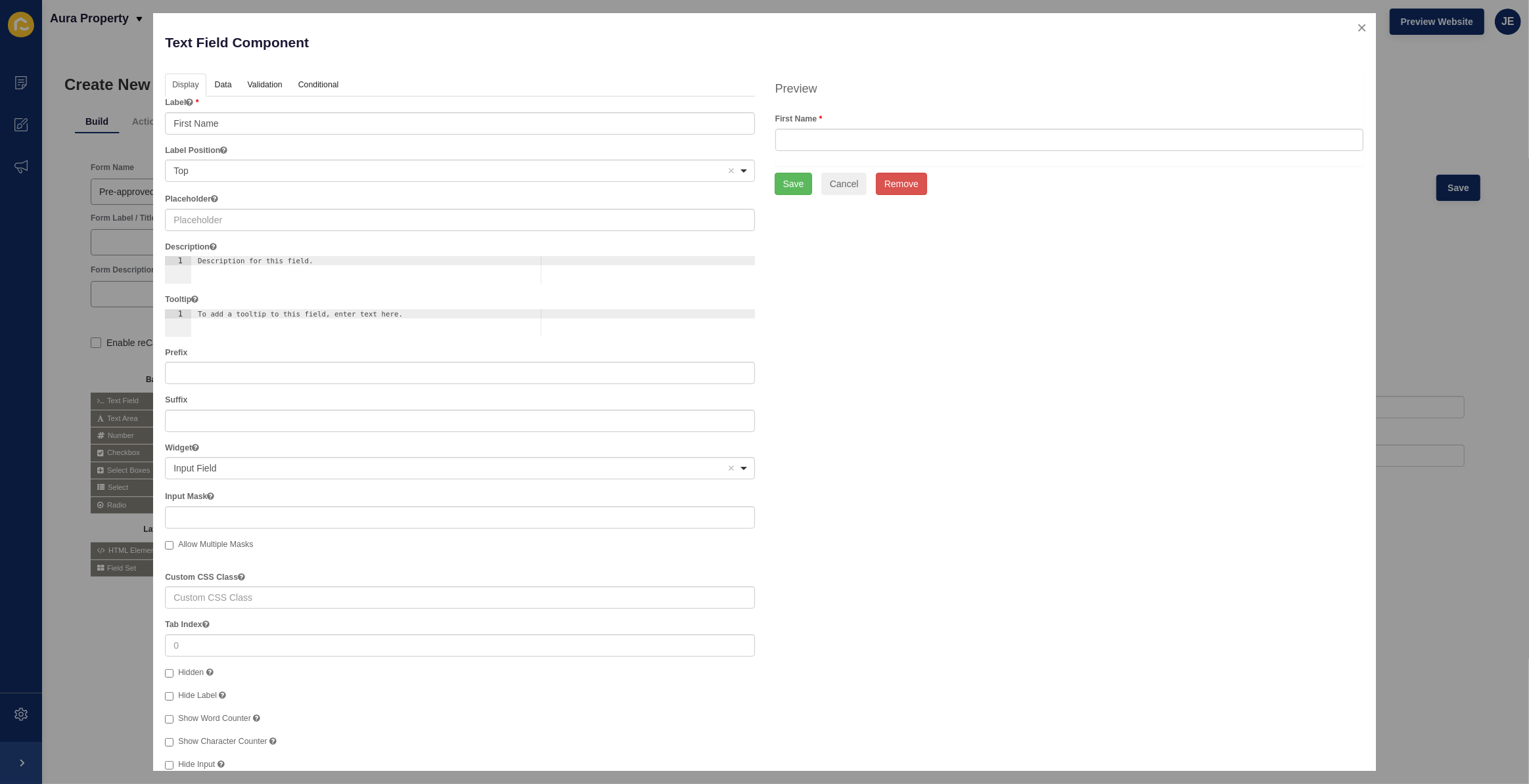
click at [210, 204] on label "Placeholder" at bounding box center [191, 199] width 53 height 12
click at [210, 211] on input "text" at bounding box center [460, 219] width 590 height 22
type input "First Name"
click at [774, 178] on button "Save" at bounding box center [793, 184] width 38 height 22
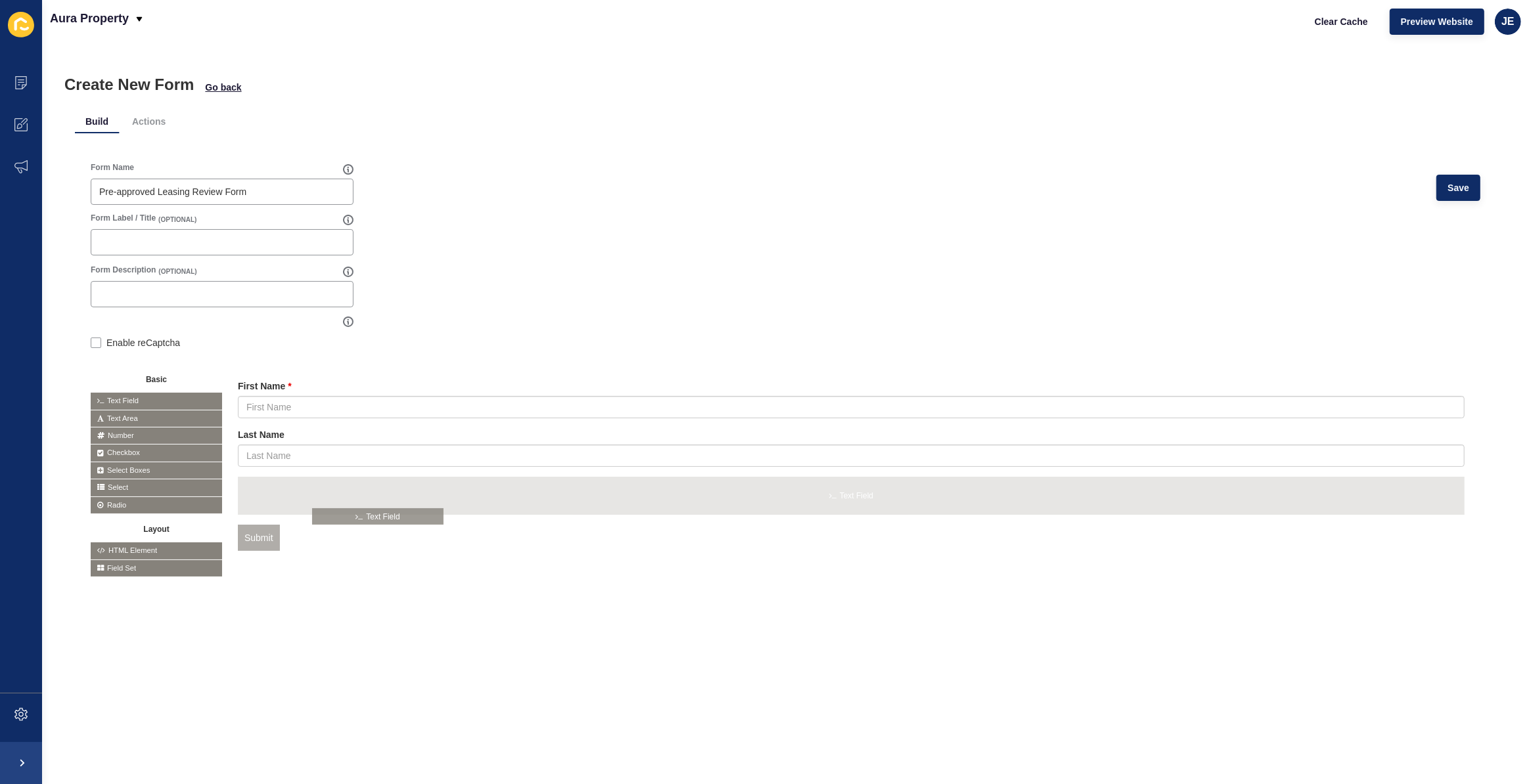
drag, startPoint x: 173, startPoint y: 398, endPoint x: 395, endPoint y: 513, distance: 250.0
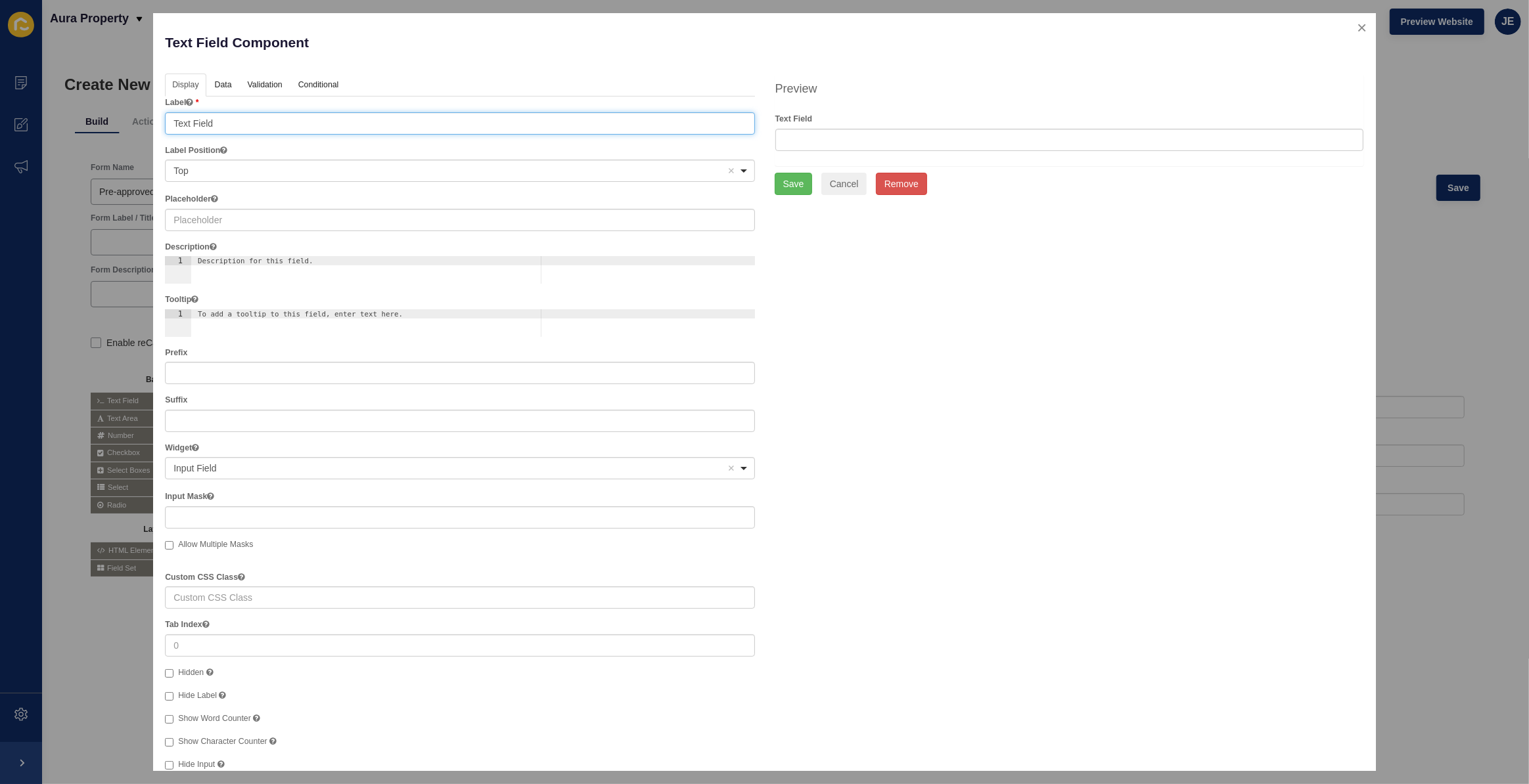
click at [239, 125] on input "Text Field" at bounding box center [460, 123] width 590 height 22
type input "Suburb"
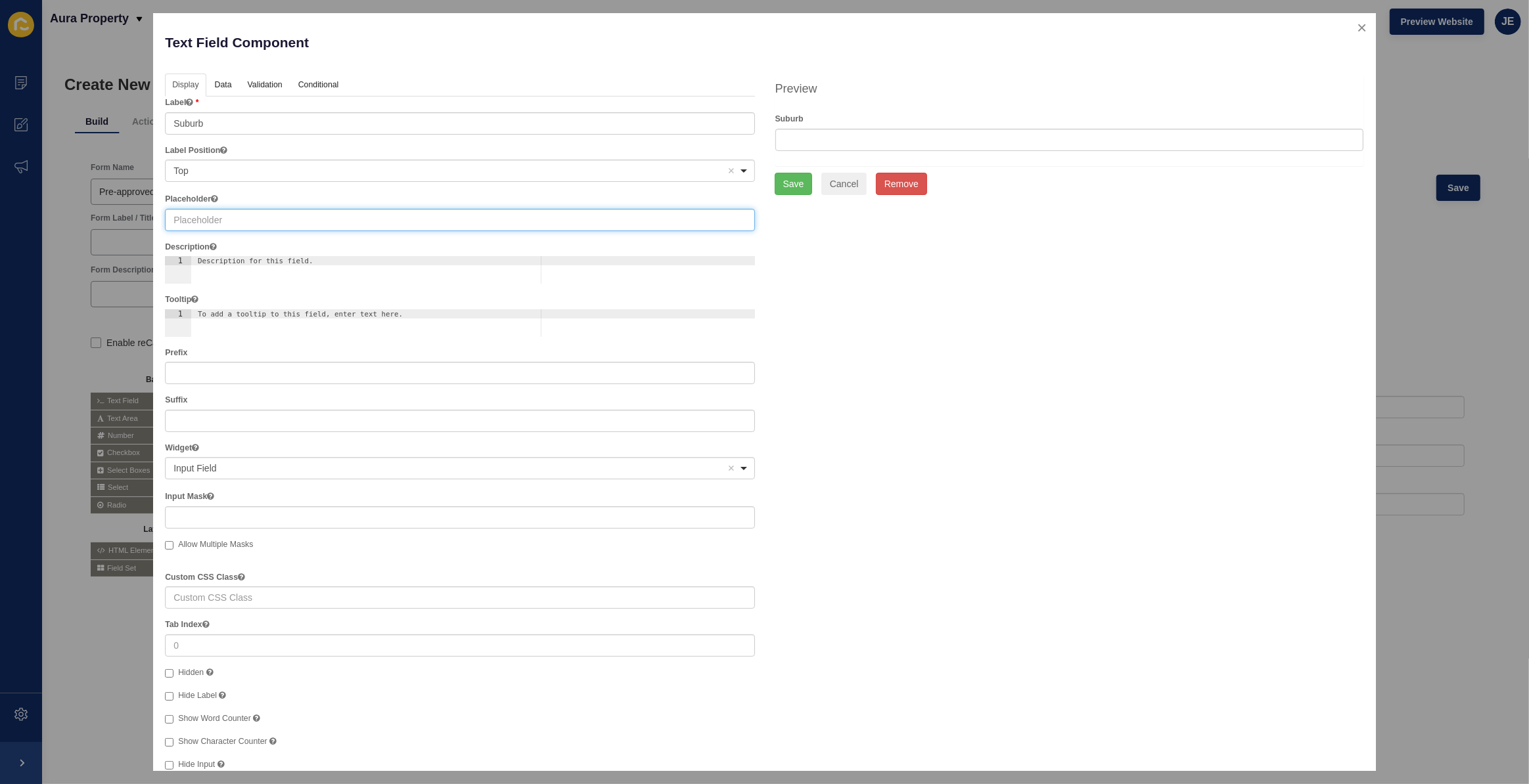
click at [223, 223] on input "text" at bounding box center [460, 219] width 590 height 22
type input "Suburb"
click at [253, 85] on link "Validation" at bounding box center [264, 85] width 48 height 24
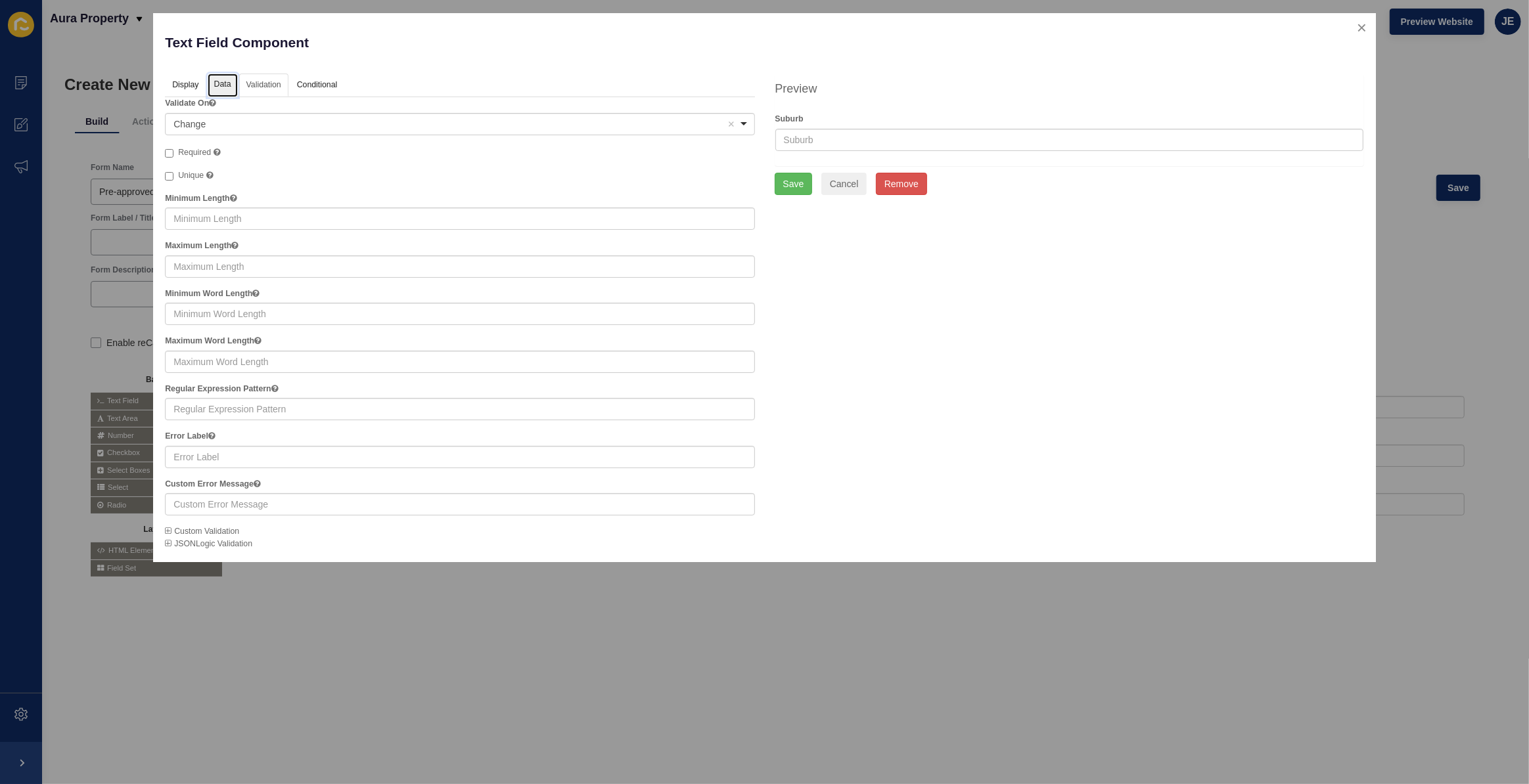
click at [228, 85] on link "Data" at bounding box center [223, 85] width 30 height 24
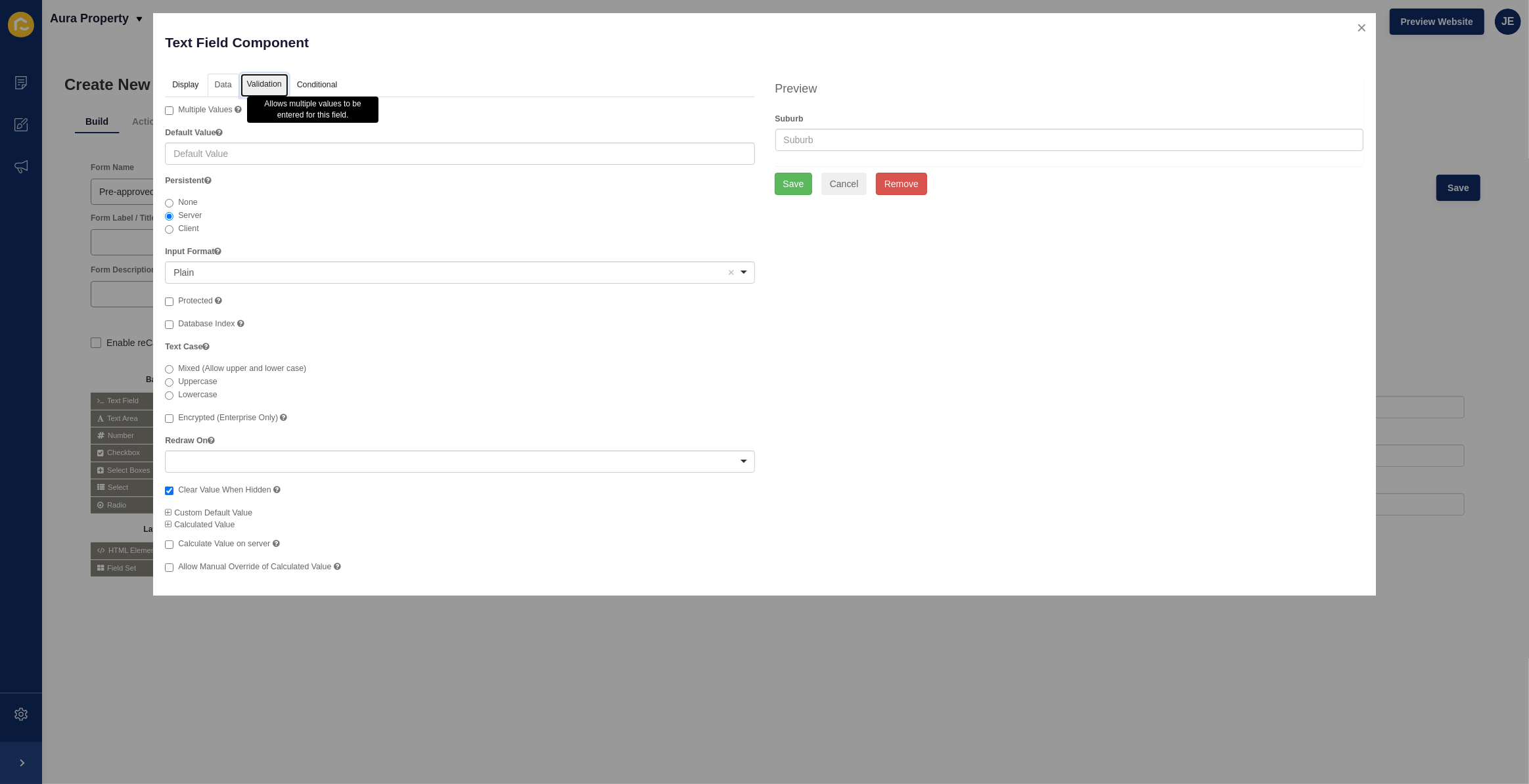
click at [266, 78] on link "Validation" at bounding box center [264, 85] width 48 height 24
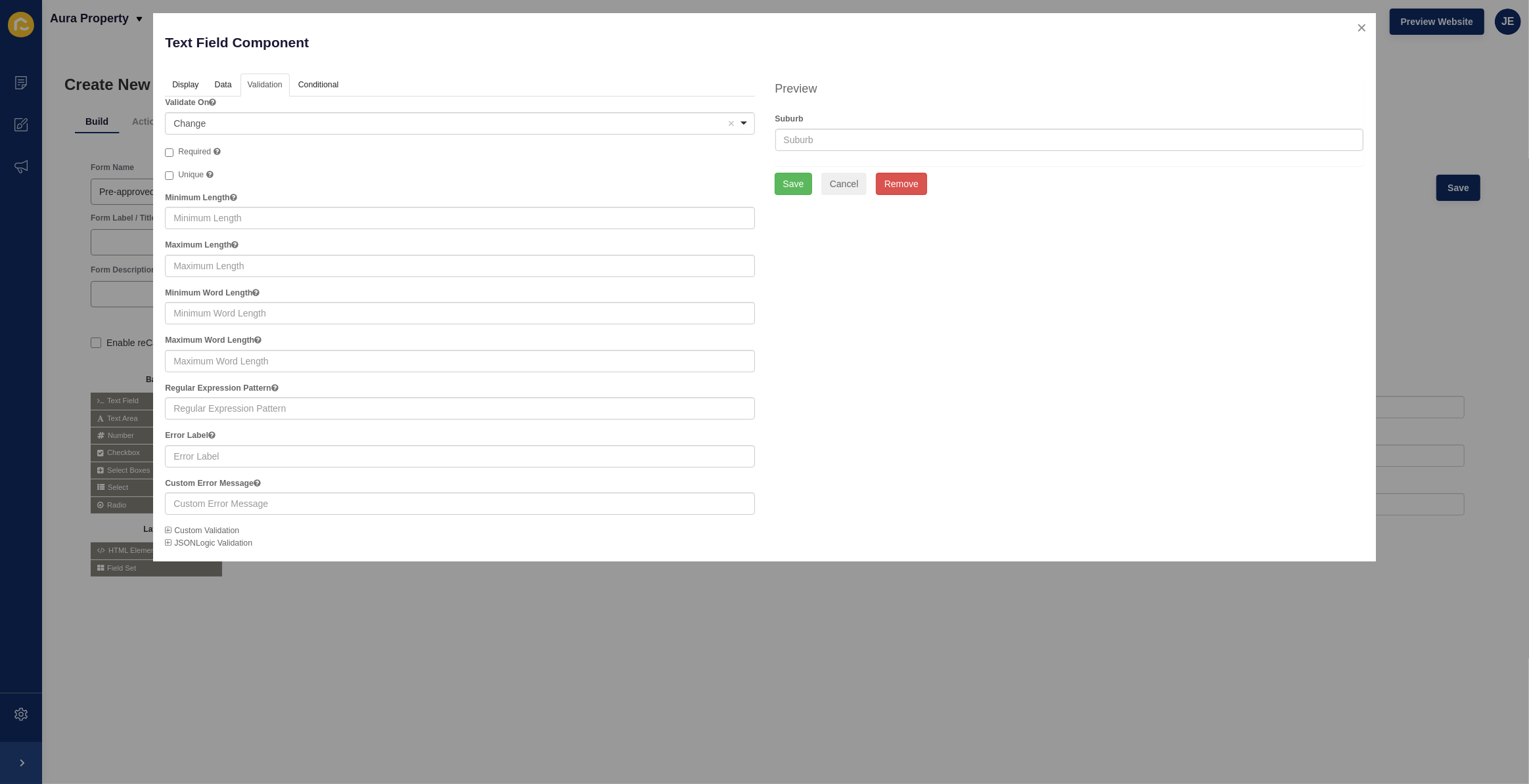
click at [198, 144] on div "Validate On <span>Change</span> Change Remove item Change Blur Required Unique …" at bounding box center [460, 323] width 590 height 453
click at [198, 151] on span "Required" at bounding box center [195, 152] width 33 height 9
click at [173, 151] on input "Required" at bounding box center [169, 152] width 8 height 8
checkbox input "true"
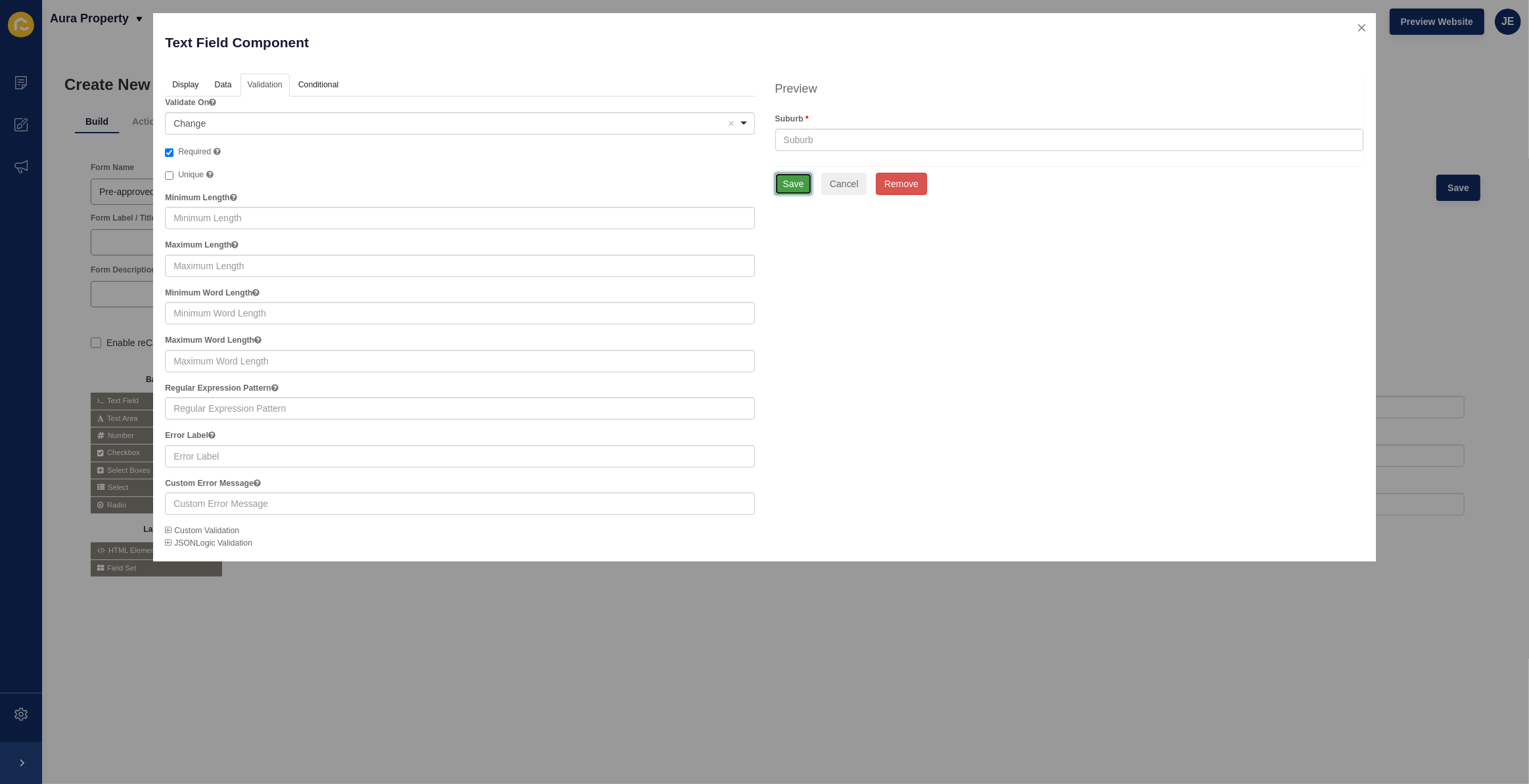
click at [803, 180] on button "Save" at bounding box center [793, 184] width 38 height 22
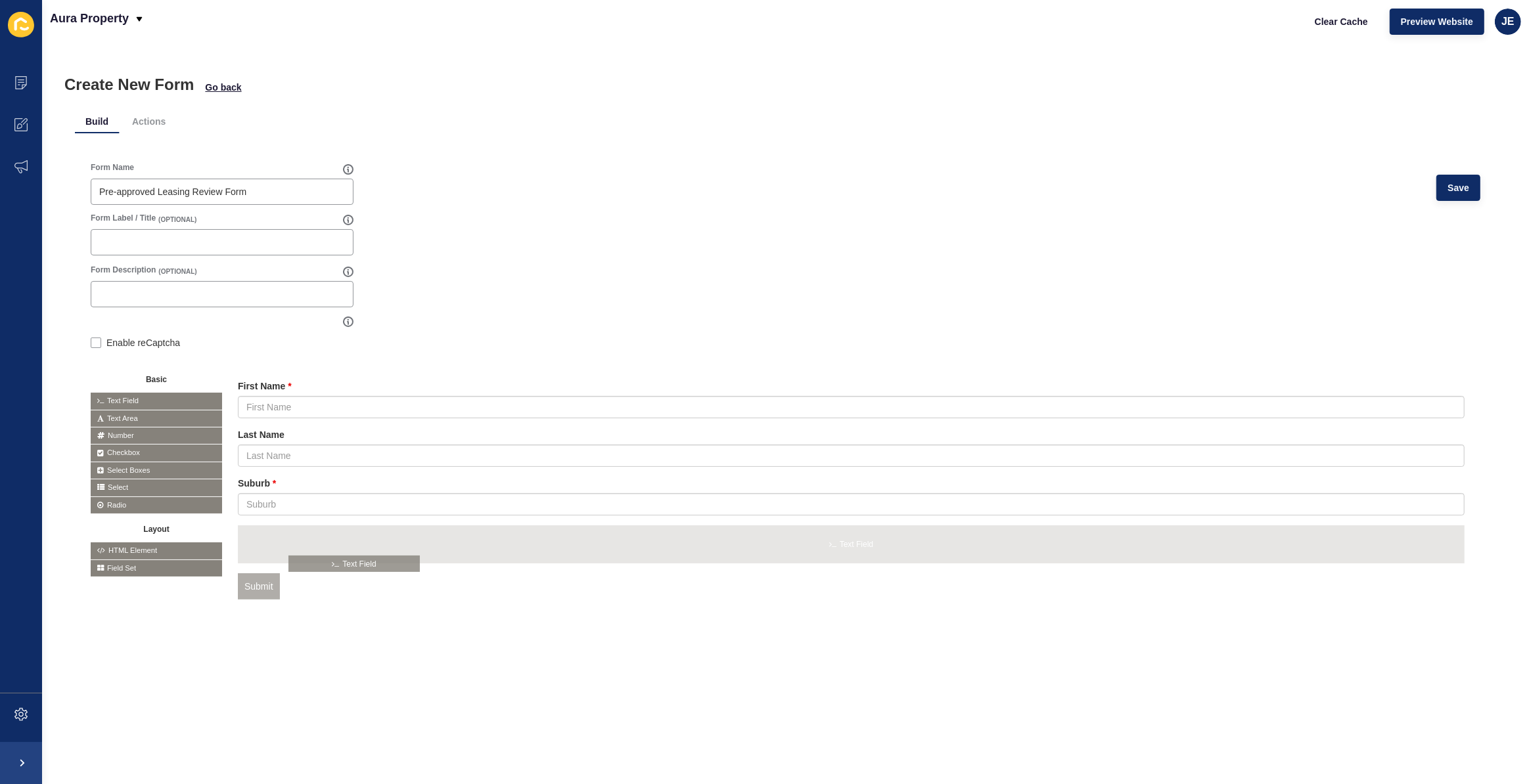
drag, startPoint x: 166, startPoint y: 397, endPoint x: 365, endPoint y: 560, distance: 257.2
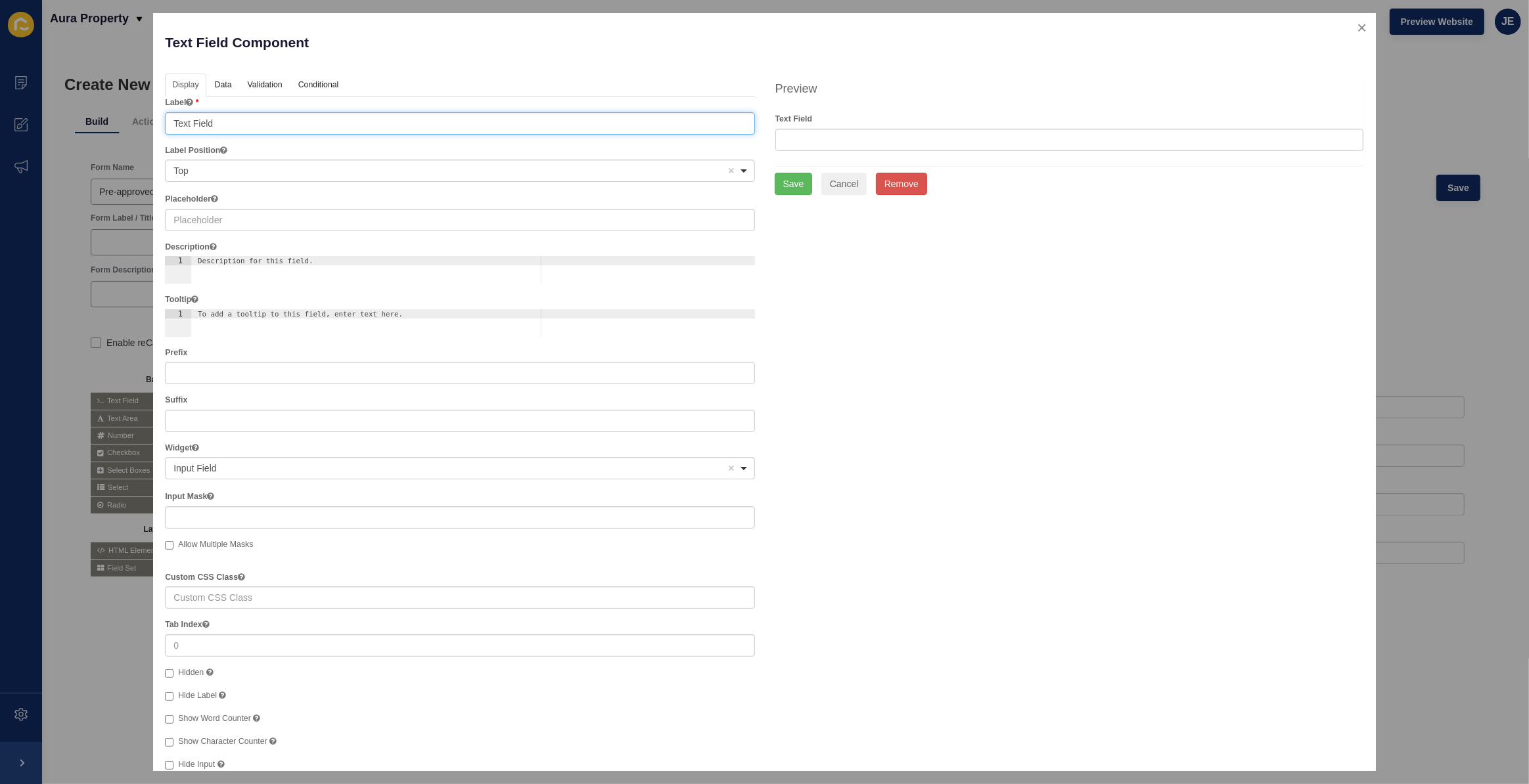
drag, startPoint x: 237, startPoint y: 122, endPoint x: 60, endPoint y: 109, distance: 177.5
click at [60, 109] on div "Text Field Component Help Display Data Validation API Conditional Logic Layout …" at bounding box center [764, 392] width 1529 height 784
type input "Email"
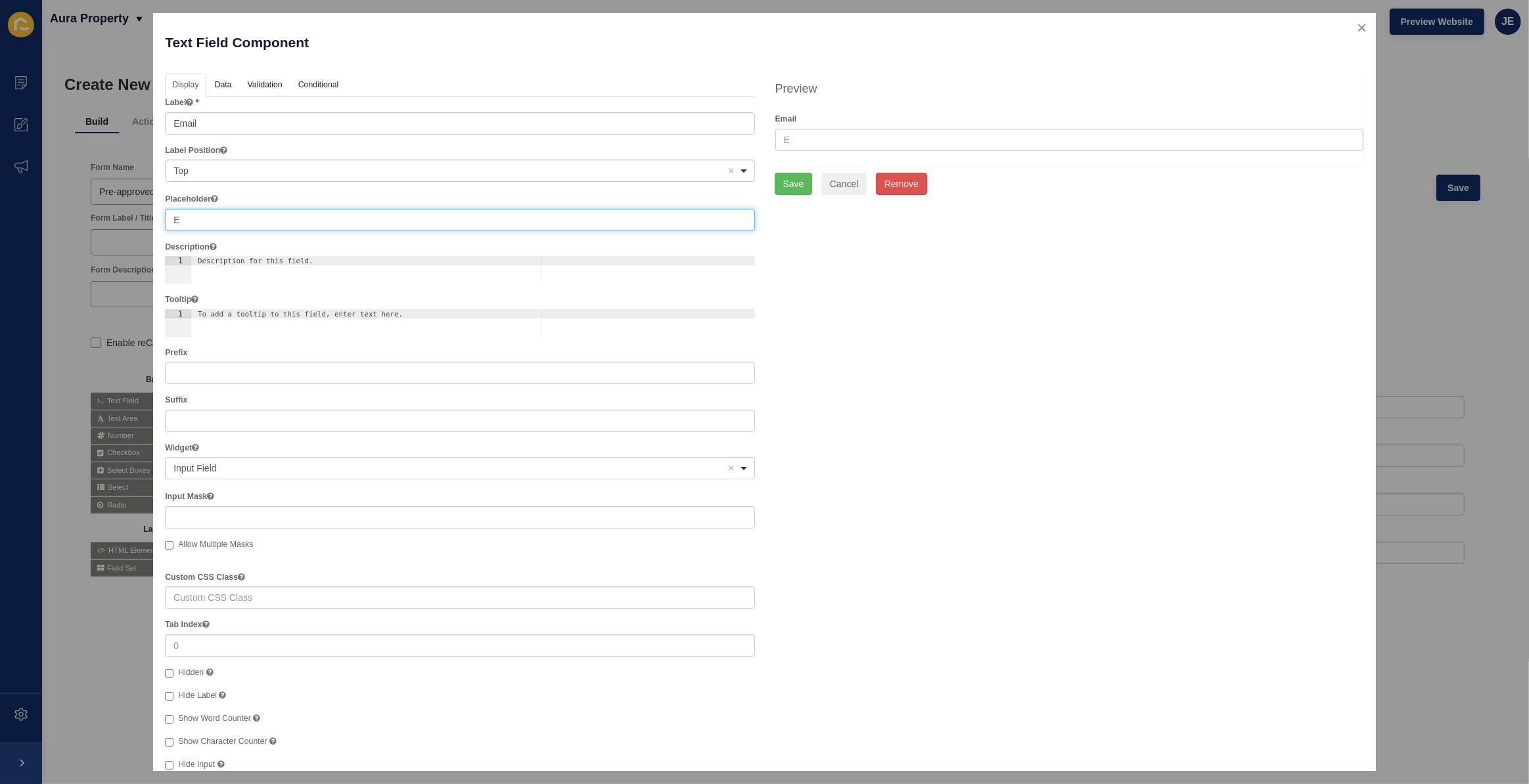
type input "Email Address"
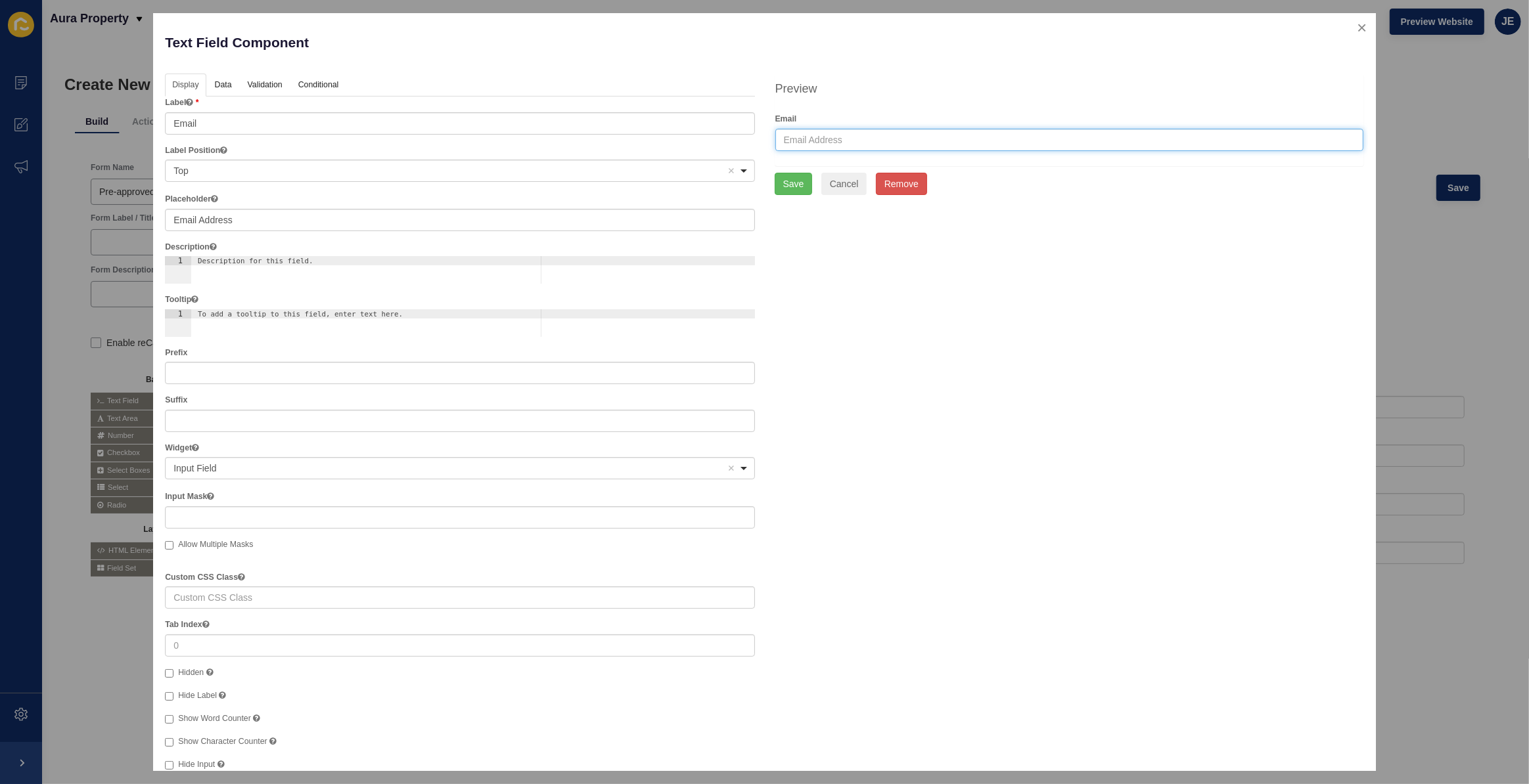
click at [815, 142] on input "text" at bounding box center [1069, 139] width 588 height 22
click at [789, 185] on button "Save" at bounding box center [793, 184] width 38 height 22
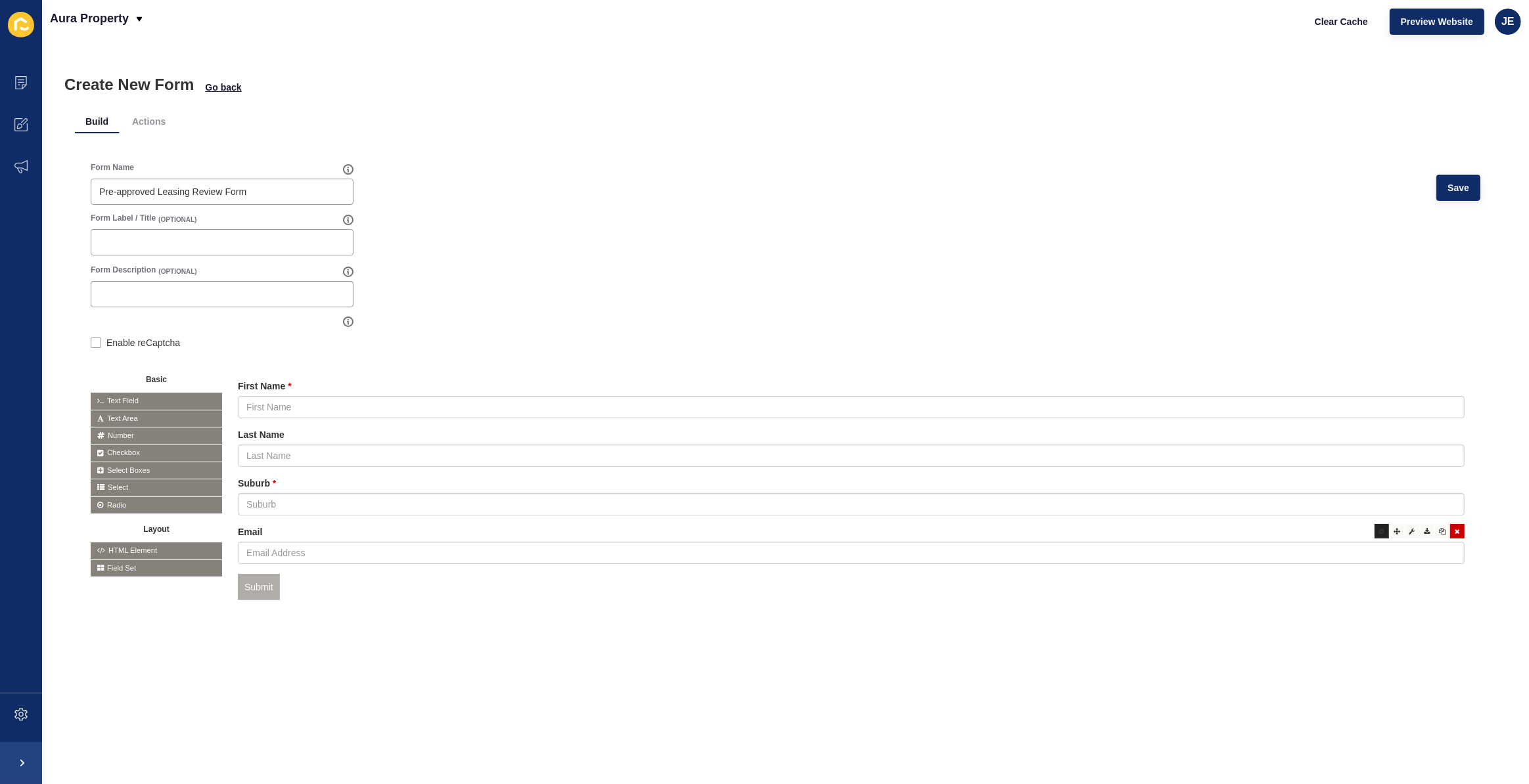
click at [1379, 534] on icon at bounding box center [1382, 531] width 6 height 7
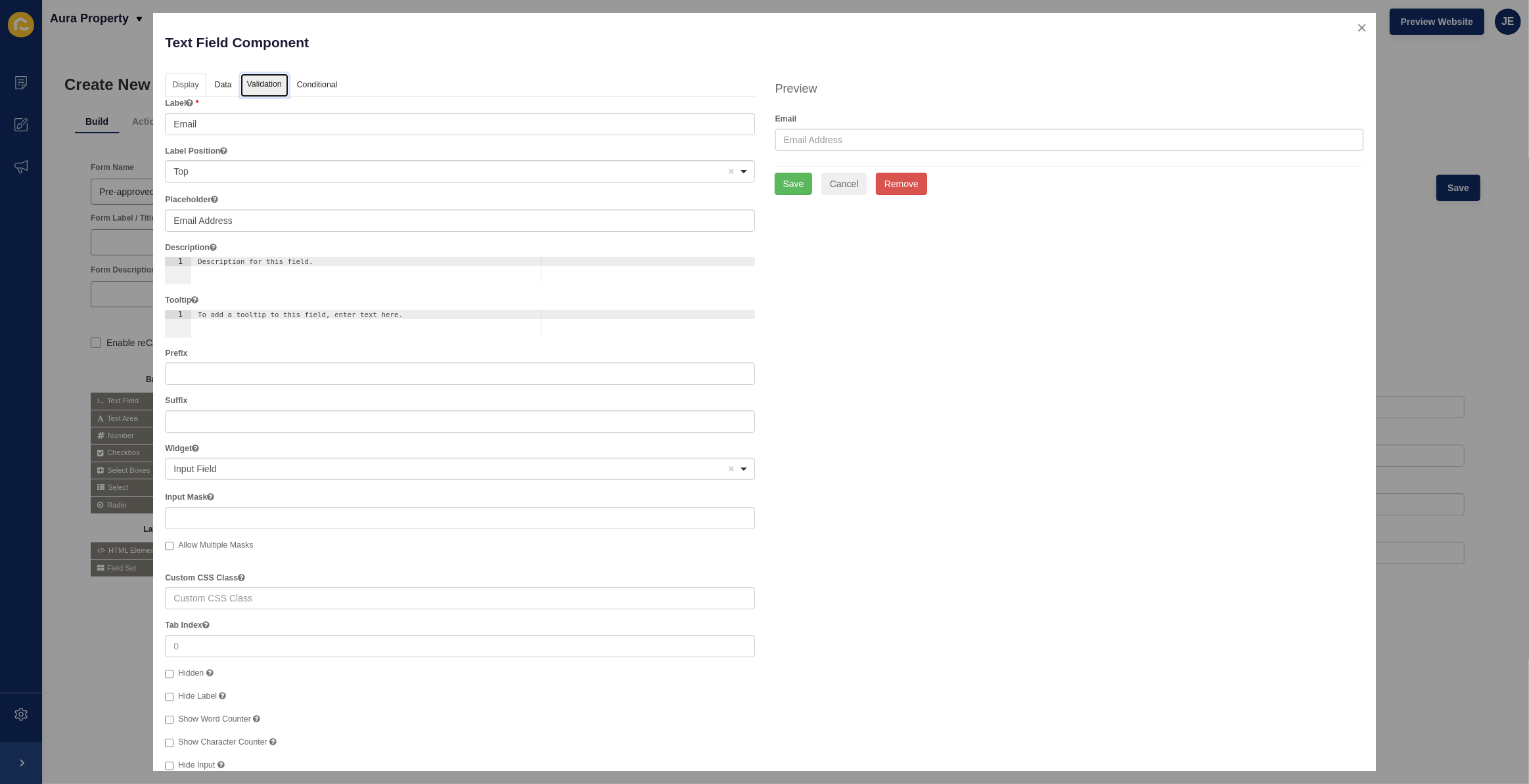
click at [256, 89] on link "Validation" at bounding box center [264, 85] width 48 height 24
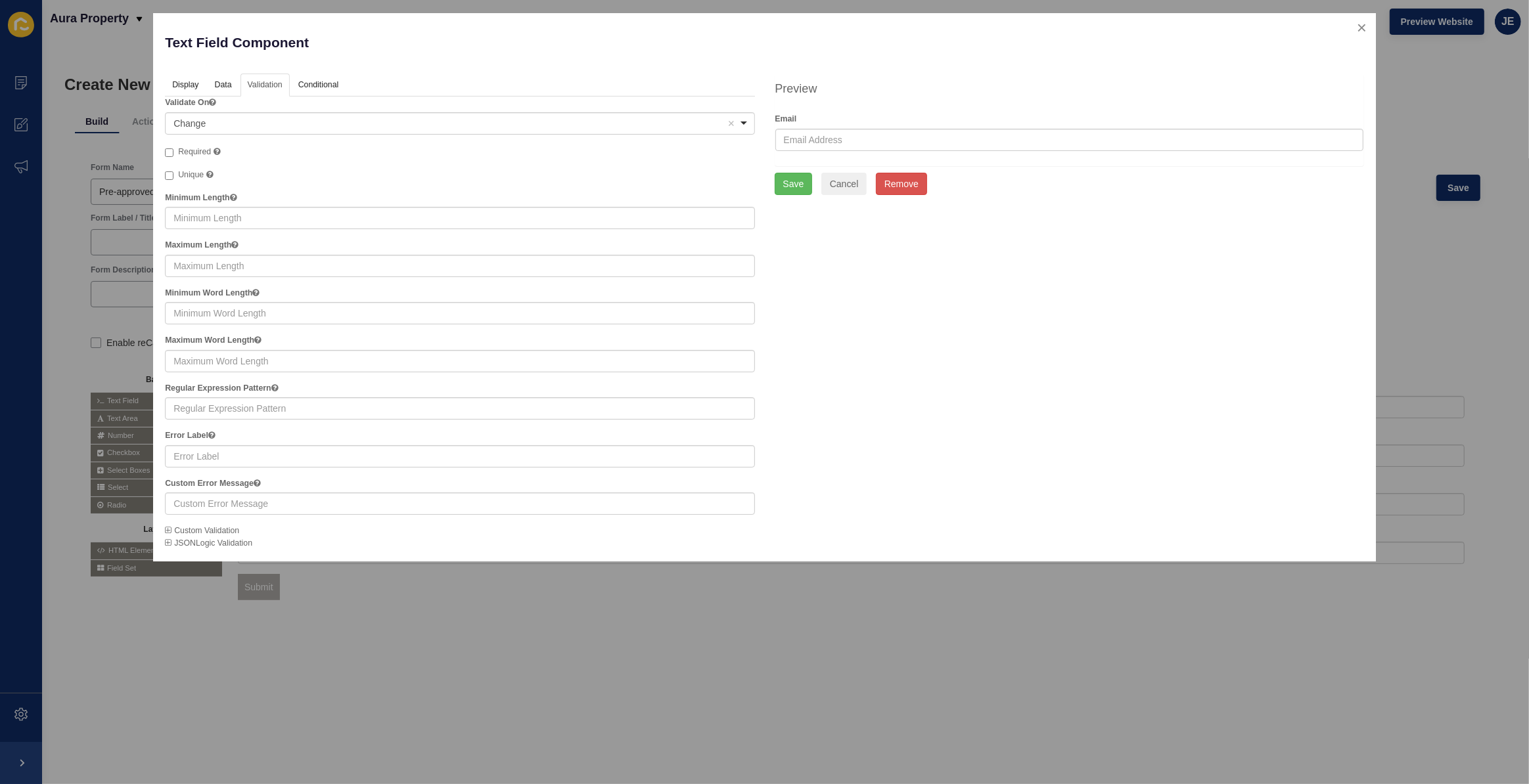
click at [197, 147] on span "Required" at bounding box center [195, 152] width 33 height 9
click at [173, 148] on input "Required" at bounding box center [169, 152] width 8 height 8
checkbox input "true"
click at [802, 186] on button "Save" at bounding box center [793, 184] width 38 height 22
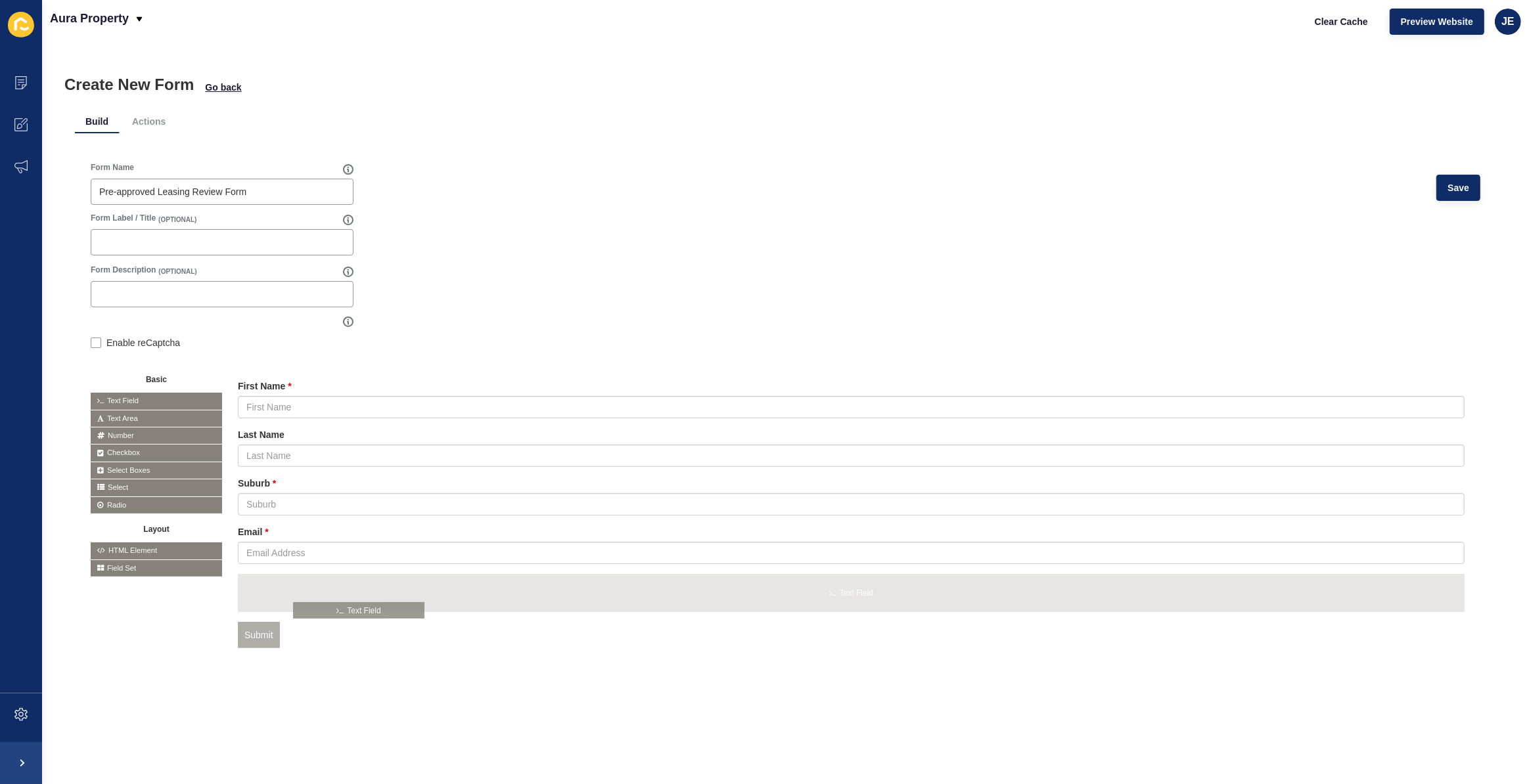
drag, startPoint x: 130, startPoint y: 398, endPoint x: 333, endPoint y: 605, distance: 289.9
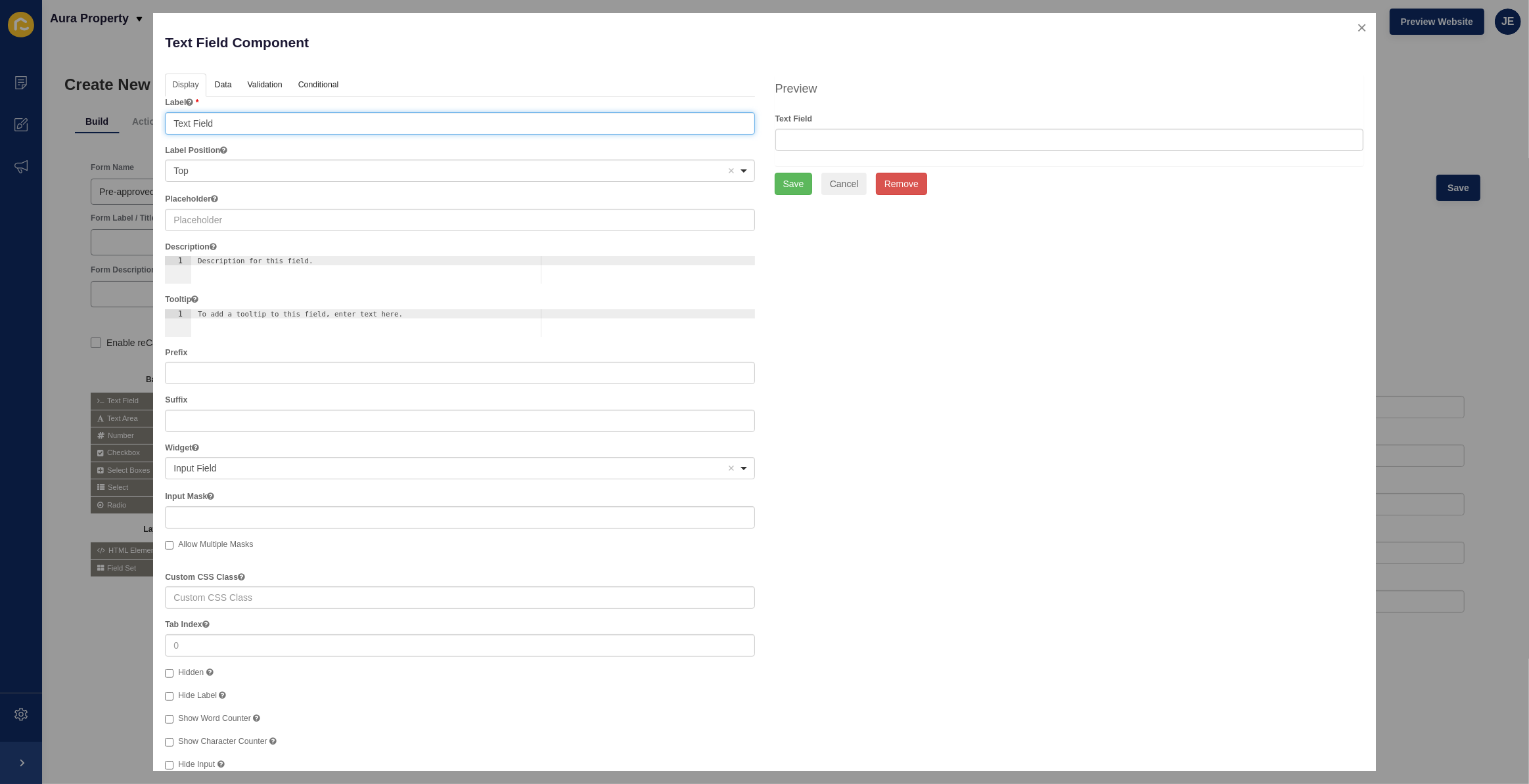
click at [256, 123] on input "Text Field" at bounding box center [460, 123] width 590 height 22
type input "Mobile Number"
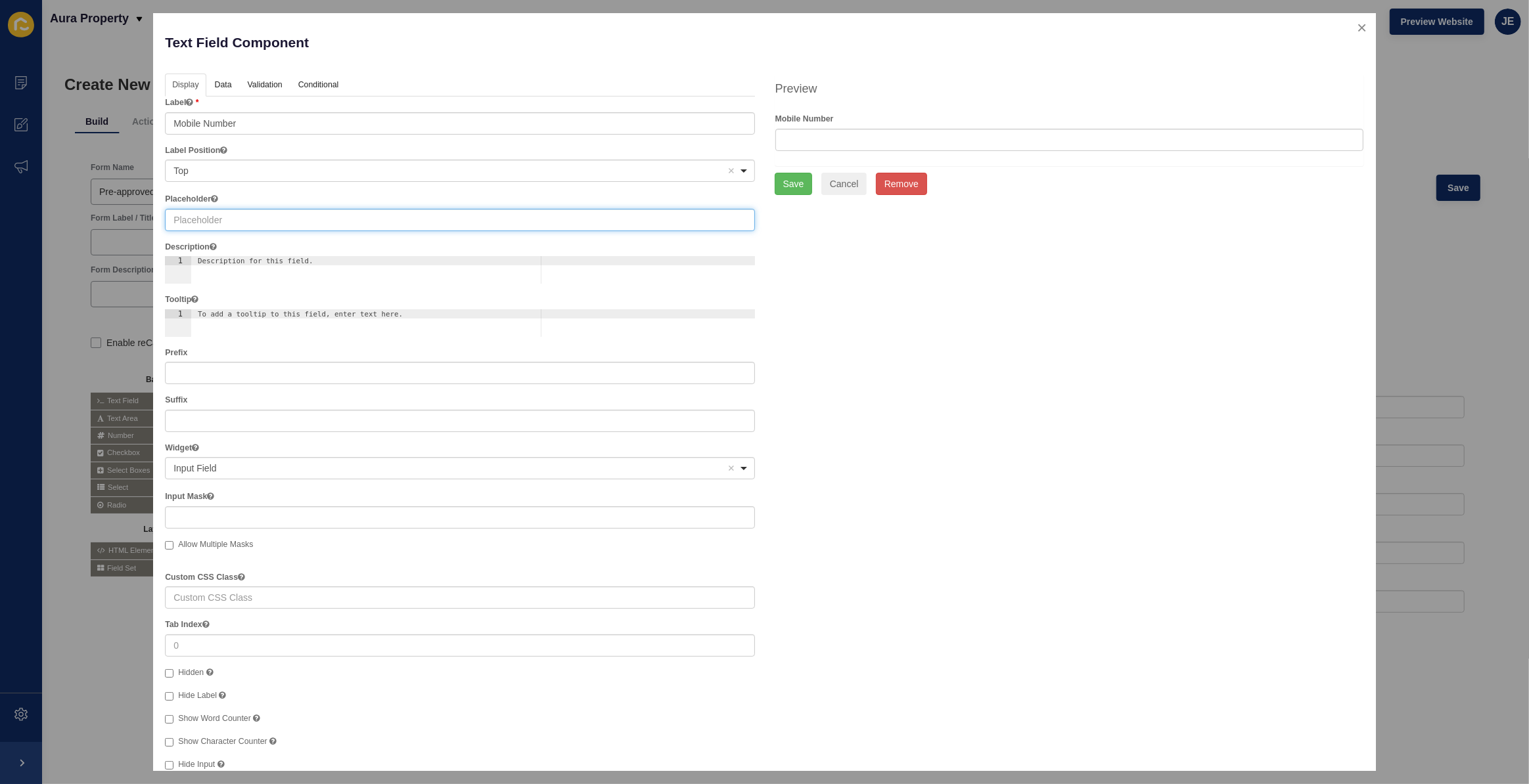
click at [239, 220] on input "text" at bounding box center [460, 219] width 590 height 22
paste input "Mobile Number"
type input "Mobile Number"
click at [287, 87] on link "Validation" at bounding box center [264, 85] width 48 height 24
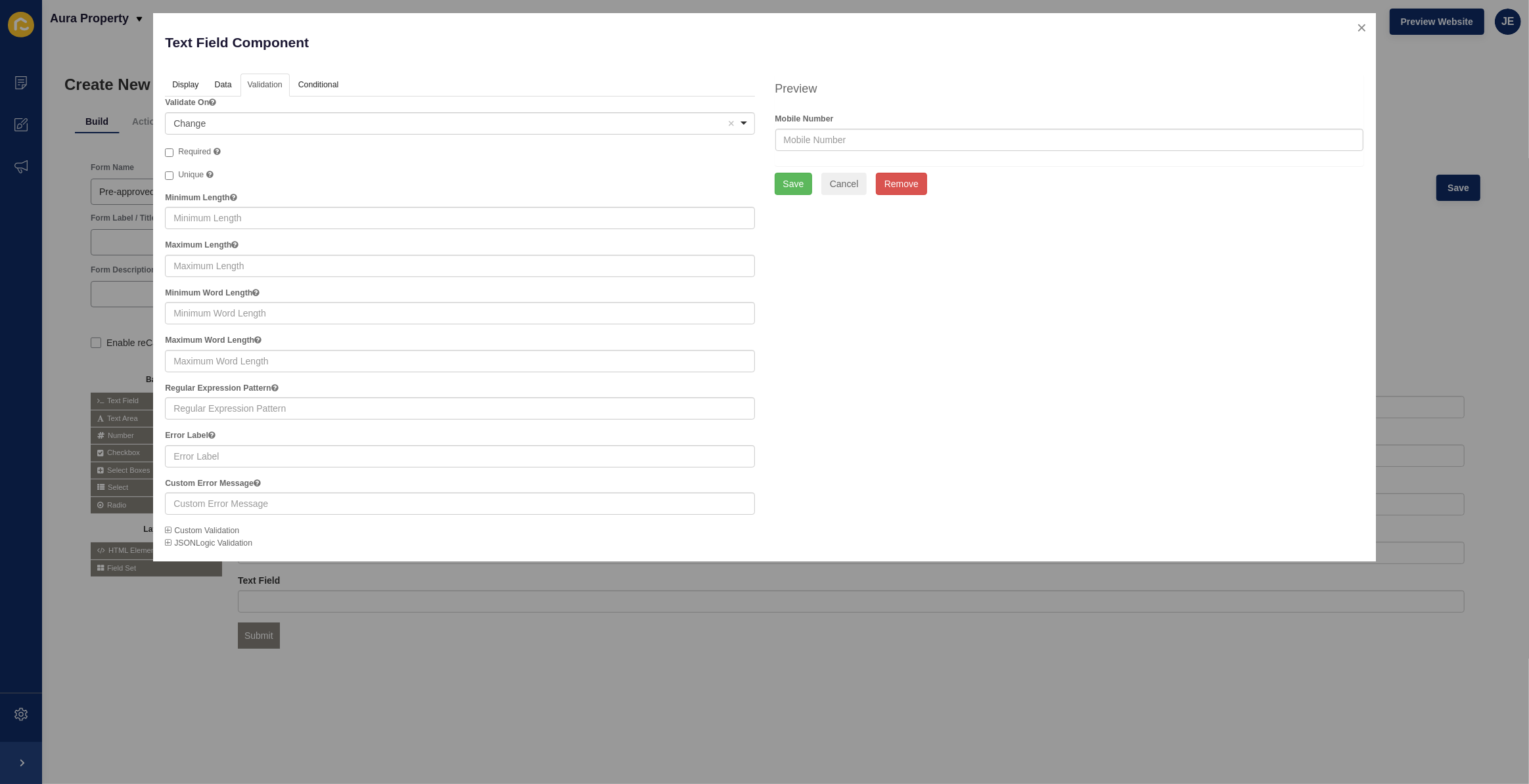
click at [204, 150] on span "Required" at bounding box center [195, 152] width 33 height 9
click at [173, 150] on input "Required A required field must be filled in before the form can be submitted." at bounding box center [169, 152] width 8 height 8
checkbox input "true"
click at [780, 186] on button "Save" at bounding box center [793, 184] width 38 height 22
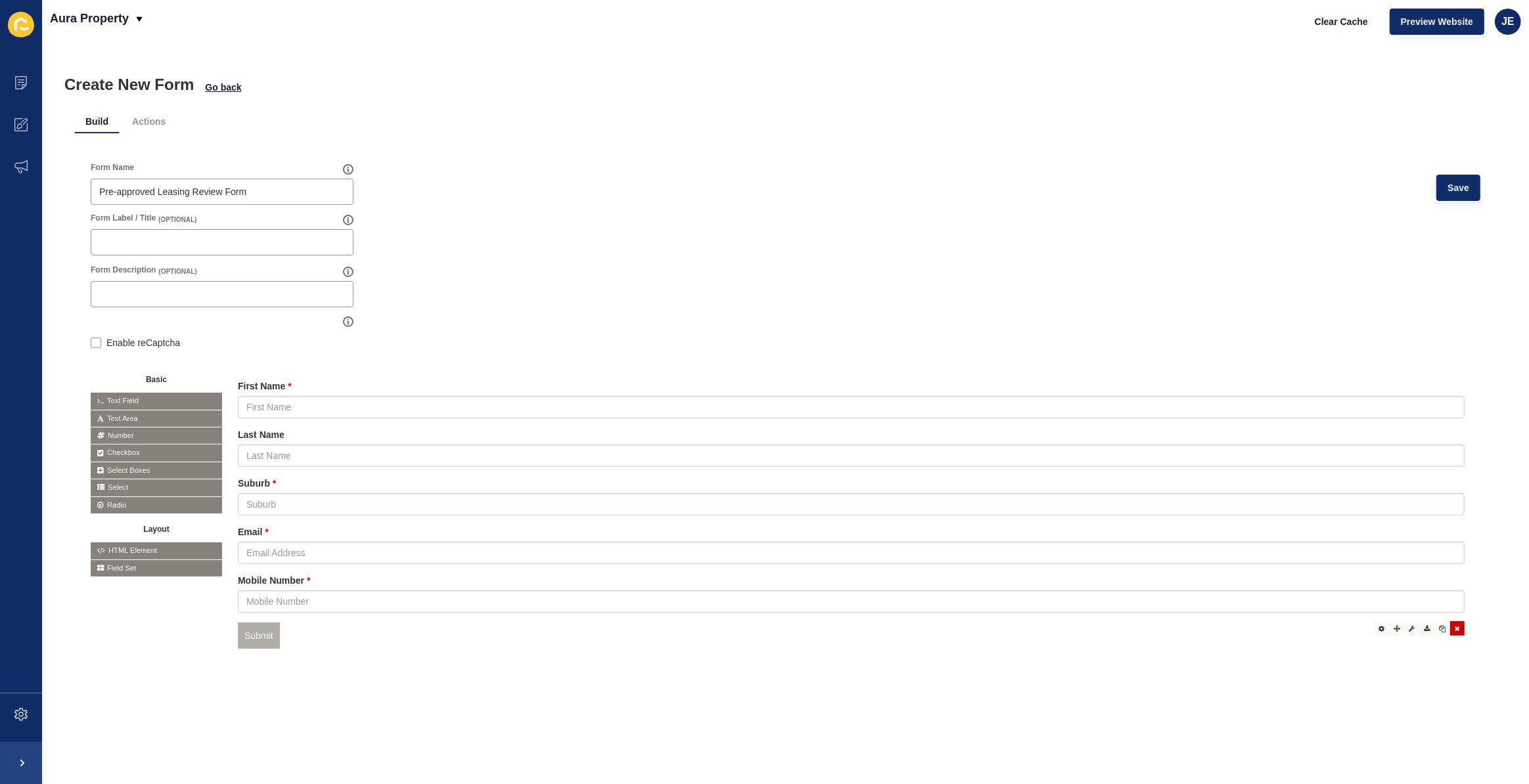
click at [1445, 637] on div "Submit" at bounding box center [851, 636] width 1227 height 27
click at [1454, 630] on icon at bounding box center [1457, 628] width 5 height 7
click at [1436, 199] on button "Save" at bounding box center [1458, 188] width 44 height 26
click at [685, 198] on div "Form Name Pre-approved Leasing Review Form Save" at bounding box center [785, 187] width 1390 height 51
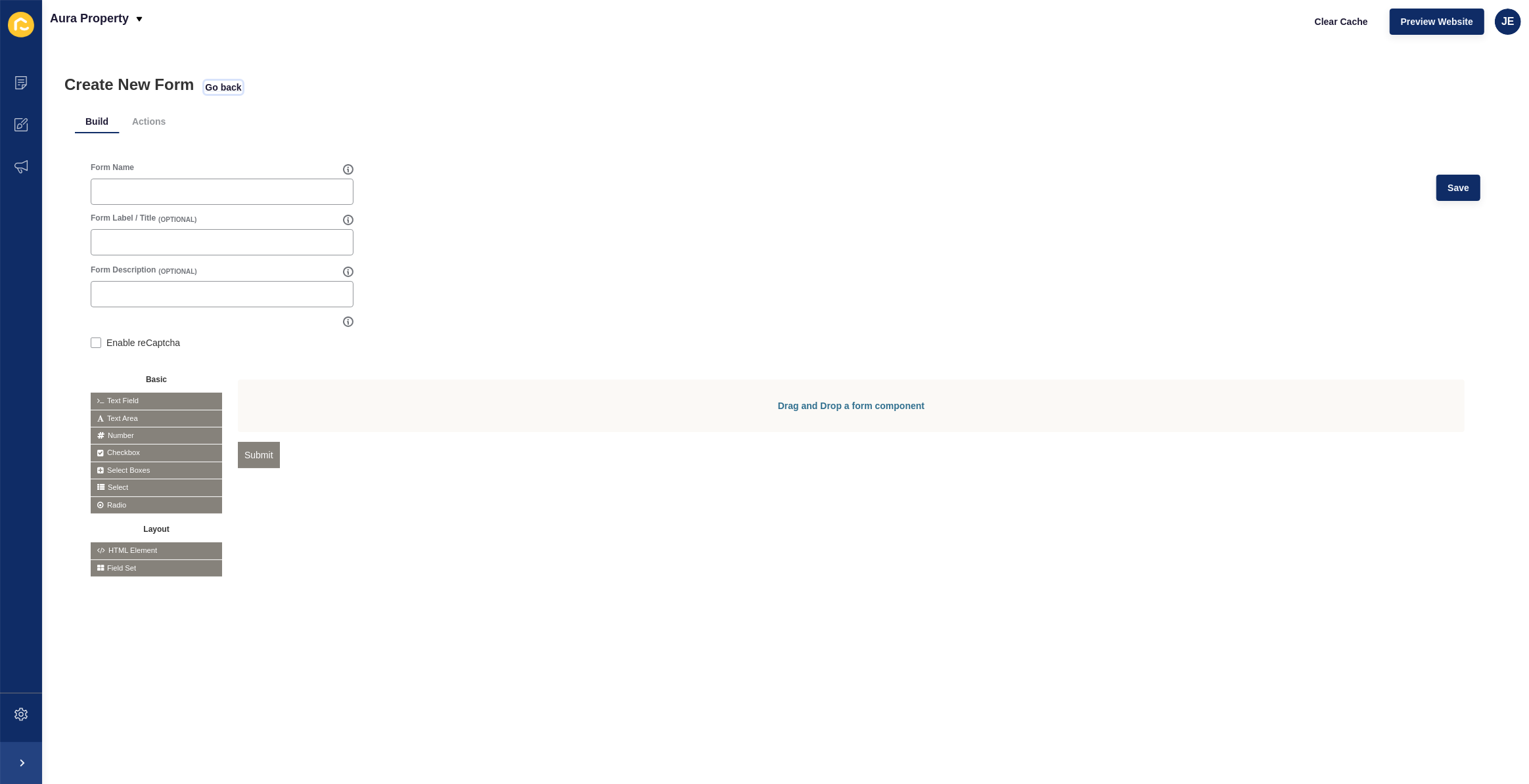
click at [212, 90] on span "Go back" at bounding box center [223, 88] width 36 height 13
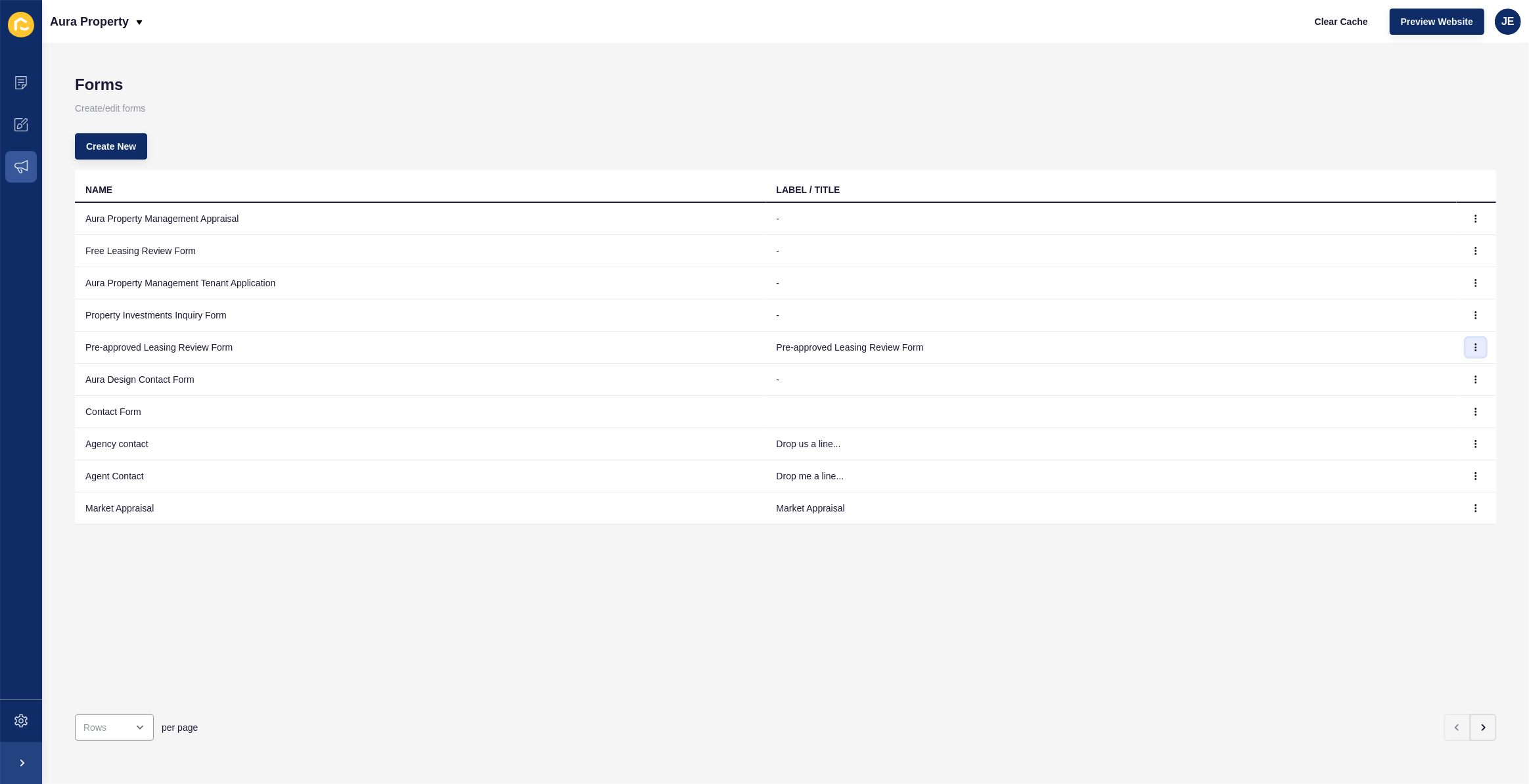
click at [1472, 348] on icon "button" at bounding box center [1476, 348] width 8 height 8
click at [1431, 374] on link "Edit" at bounding box center [1430, 373] width 92 height 29
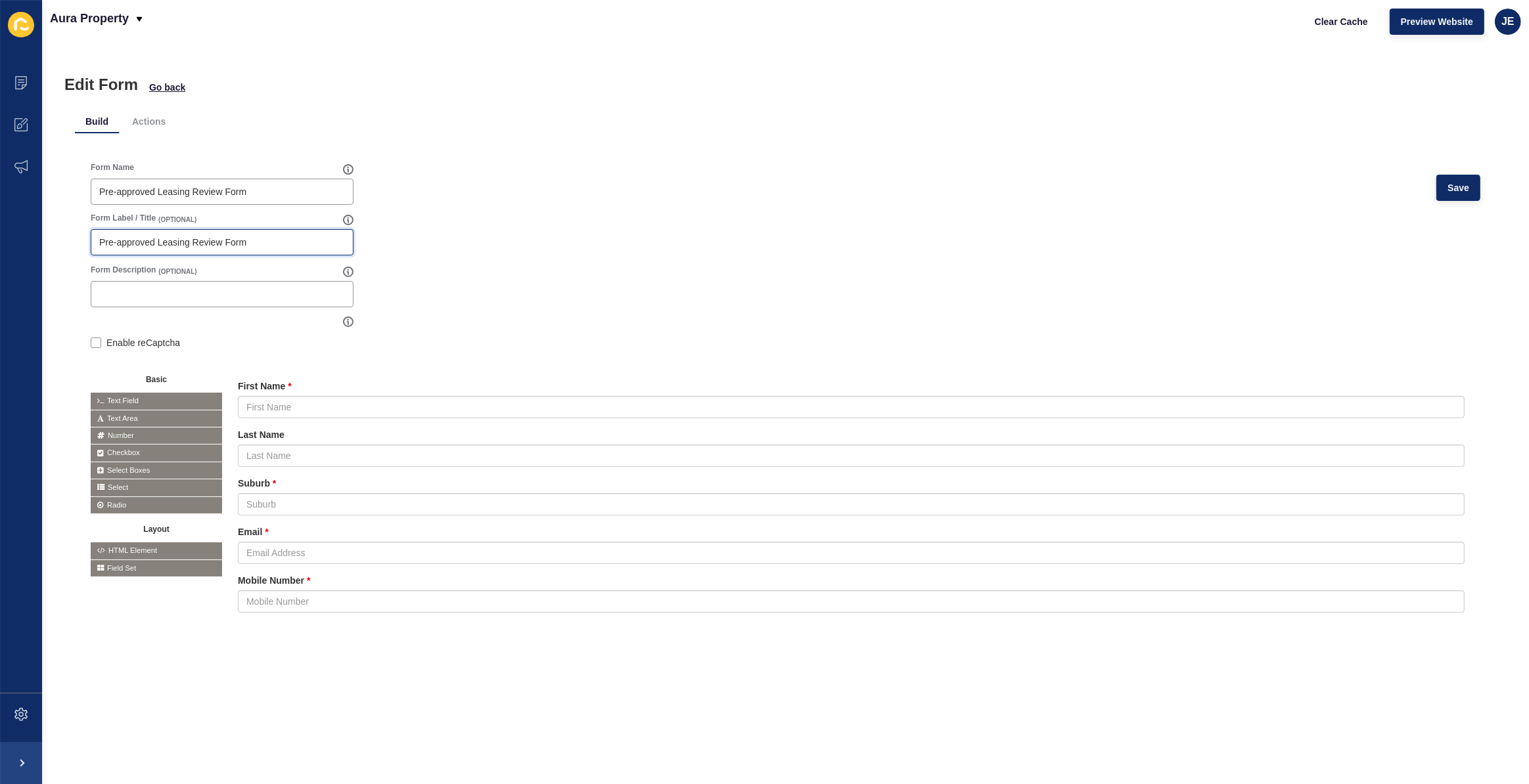
click at [248, 236] on input "Pre-approved Leasing Review Form" at bounding box center [222, 243] width 246 height 13
click at [583, 266] on form "Form Name Pre-approved Leasing Review Form Save Form Label / Title (OPTIONAL) F…" at bounding box center [785, 403] width 1390 height 483
click at [1457, 183] on span "Save" at bounding box center [1458, 188] width 22 height 13
click at [162, 90] on span "Go back" at bounding box center [167, 88] width 36 height 13
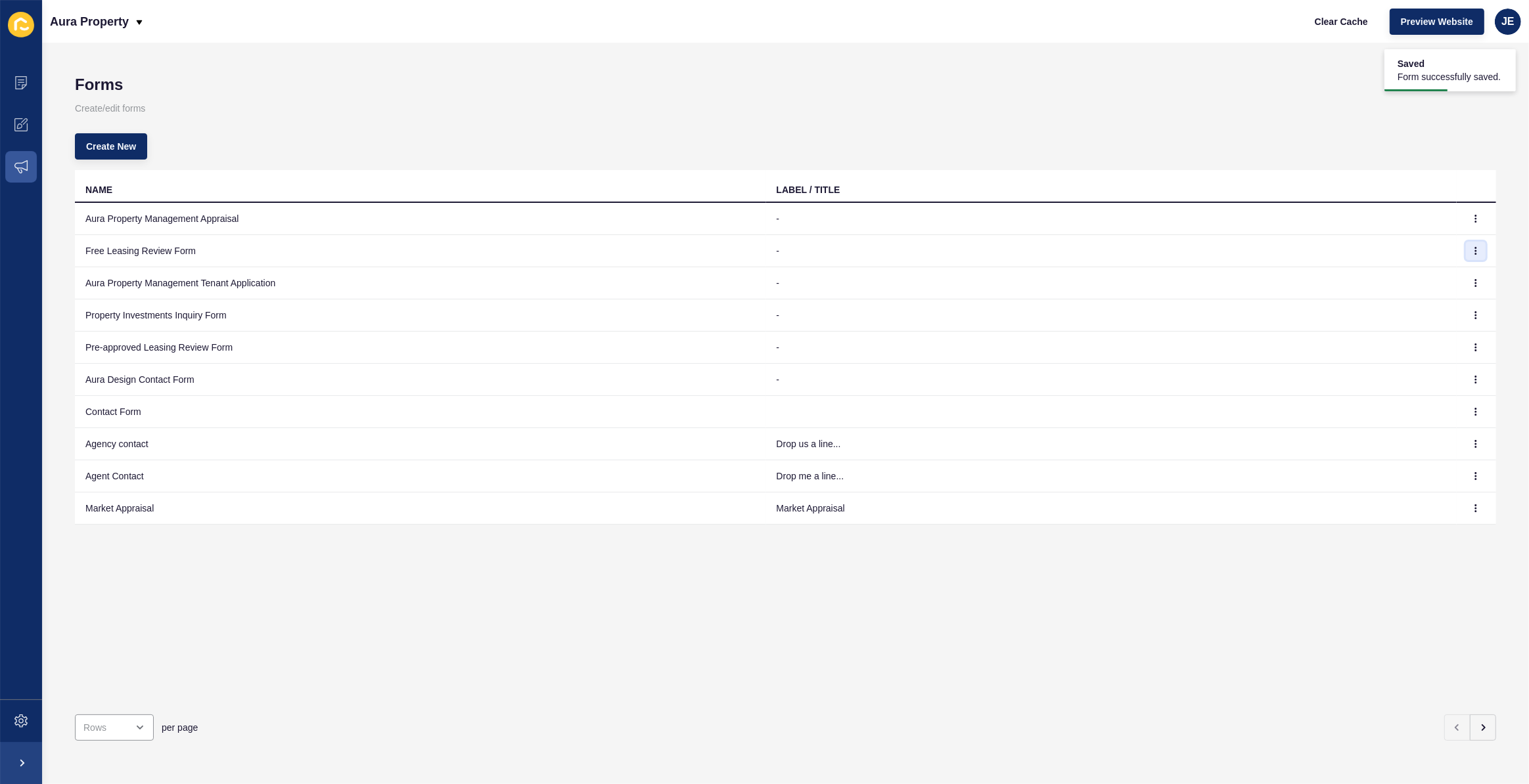
click at [1472, 249] on icon "button" at bounding box center [1476, 251] width 8 height 8
drag, startPoint x: 107, startPoint y: 251, endPoint x: 1420, endPoint y: 280, distance: 1313.3
click at [1420, 280] on link "Edit" at bounding box center [1430, 277] width 92 height 29
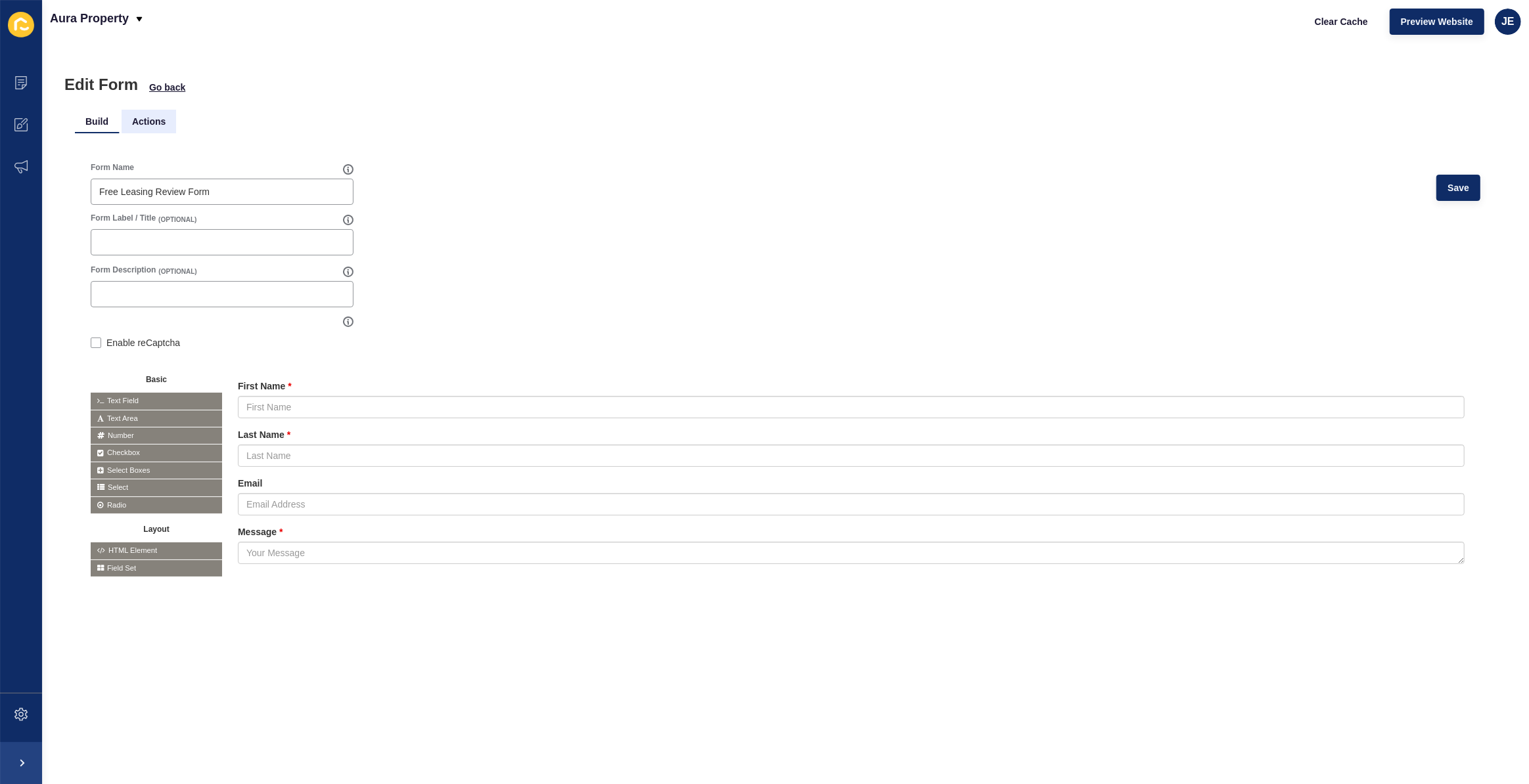
click at [154, 120] on li "Actions" at bounding box center [149, 121] width 55 height 24
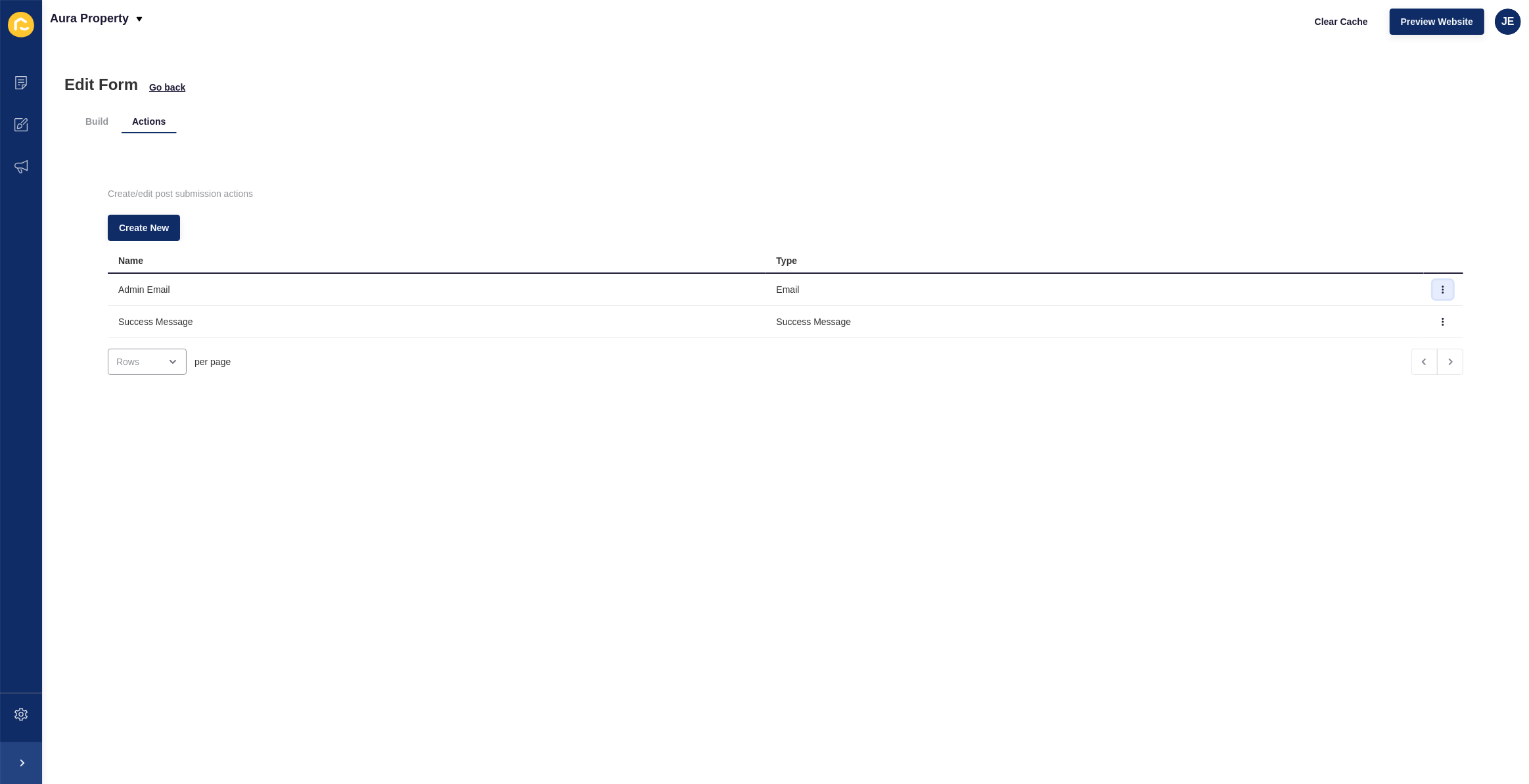
click at [1434, 287] on button "button" at bounding box center [1443, 290] width 20 height 18
click at [351, 119] on ul "Build Actions" at bounding box center [785, 121] width 1421 height 24
click at [22, 164] on icon at bounding box center [21, 167] width 13 height 13
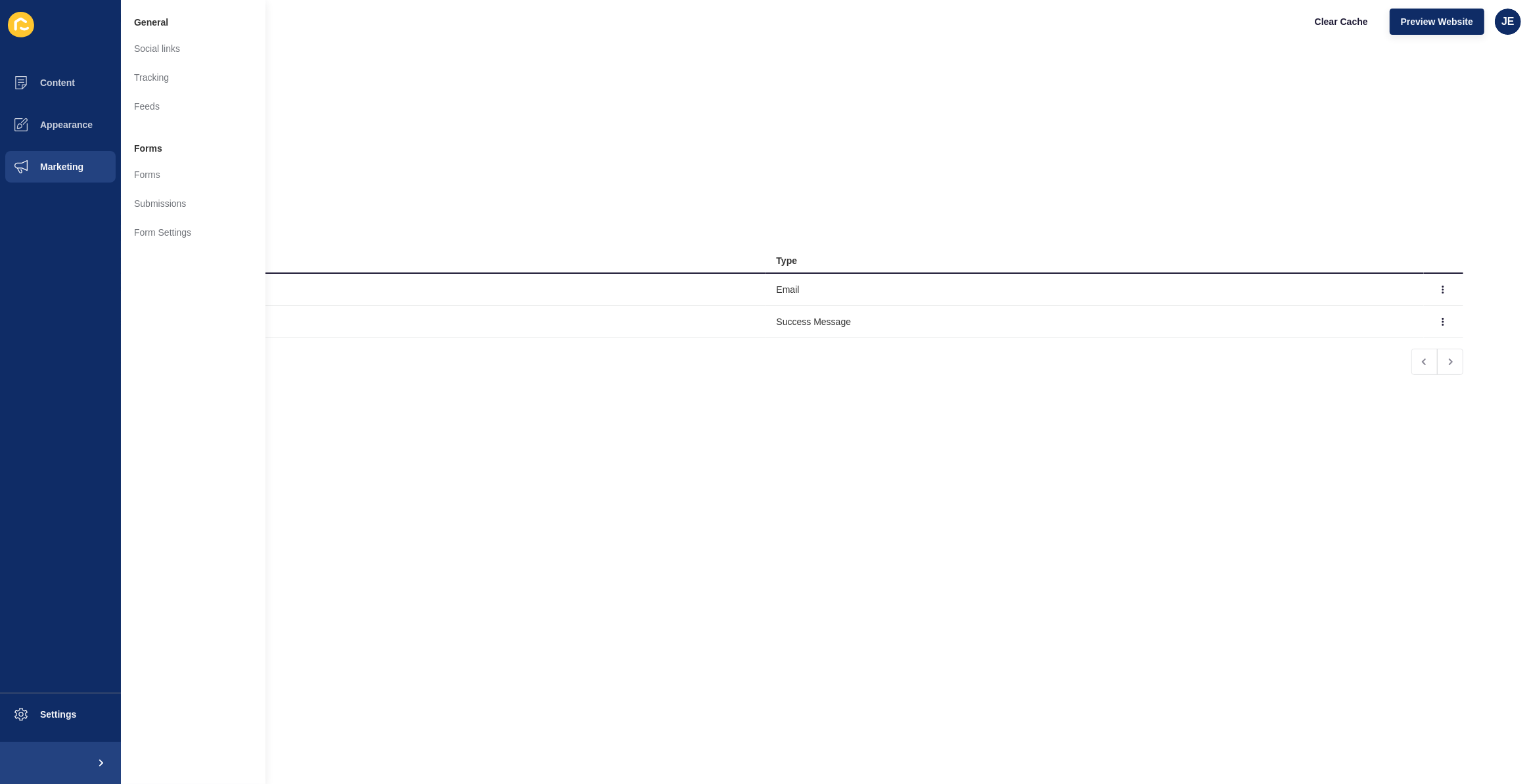
click at [461, 103] on div "Build Actions Create/edit post submission actions Create New Name Type Admin Em…" at bounding box center [785, 256] width 1421 height 325
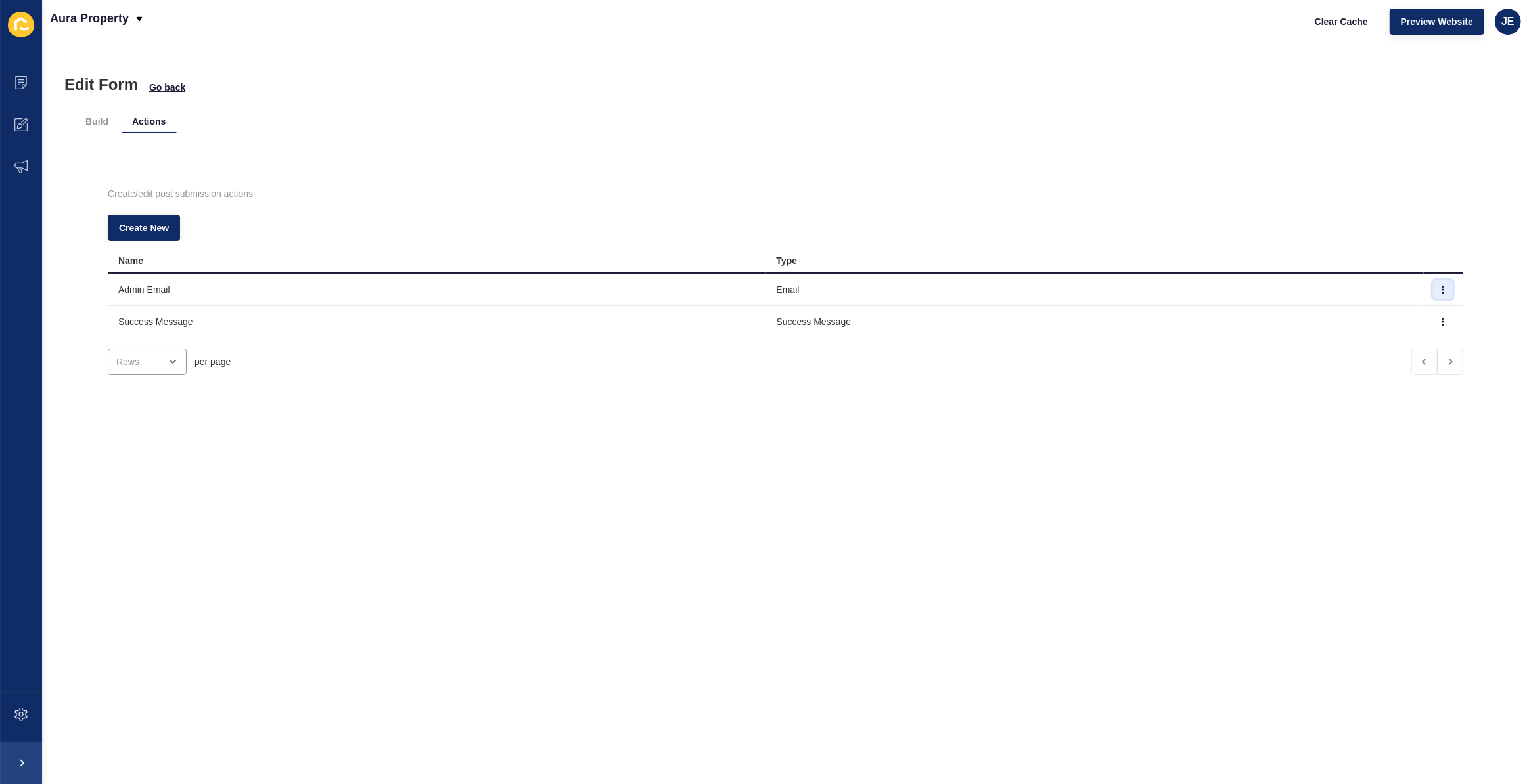
click at [1433, 284] on button "button" at bounding box center [1443, 290] width 20 height 18
click at [1387, 310] on link "Edit" at bounding box center [1388, 315] width 92 height 29
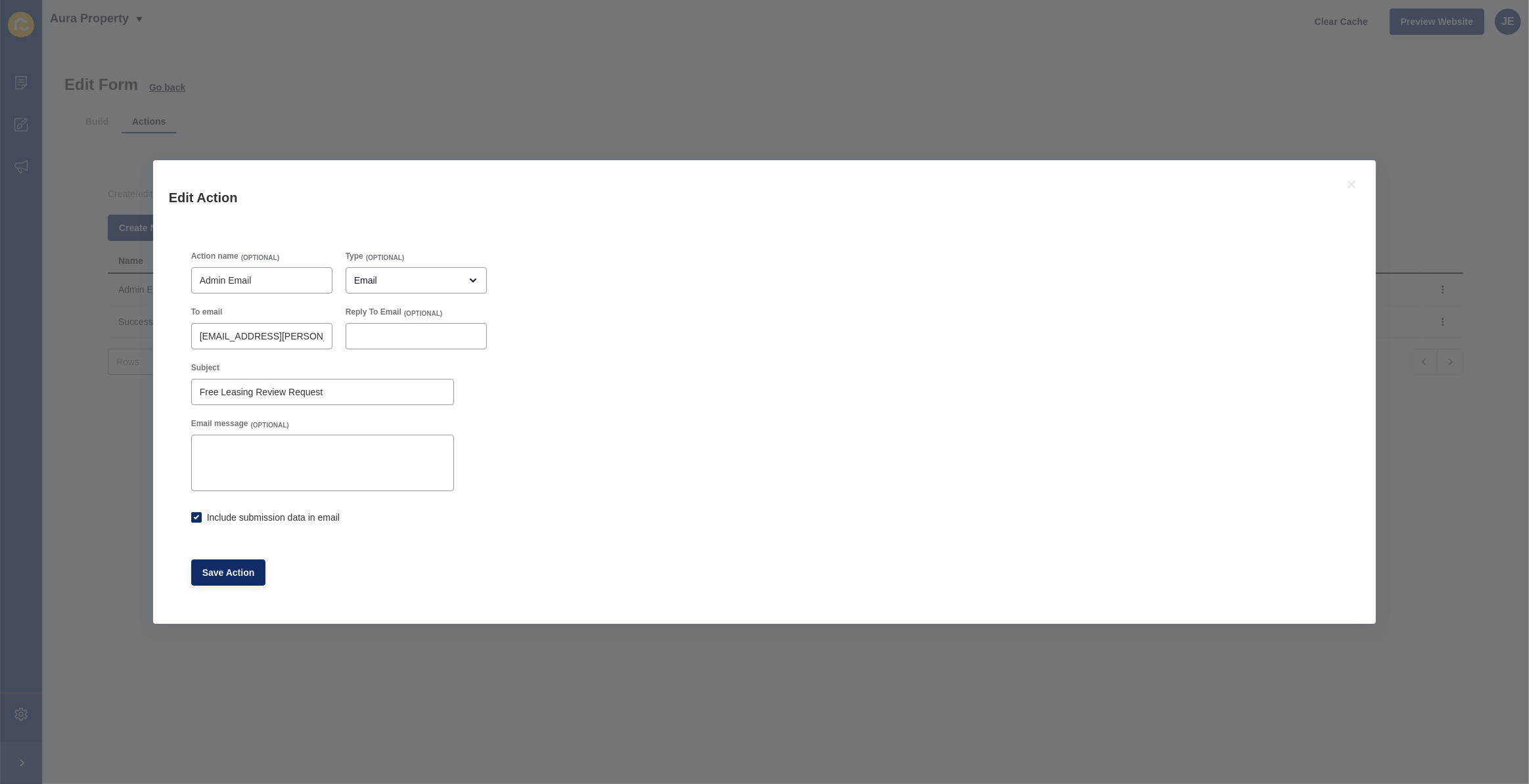
click at [251, 353] on div "To email justine.espinosa@rexsoftware.com.au" at bounding box center [262, 328] width 154 height 55
click at [257, 344] on div "[EMAIL_ADDRESS][PERSON_NAME][DOMAIN_NAME]" at bounding box center [262, 336] width 142 height 26
drag, startPoint x: 278, startPoint y: 398, endPoint x: 281, endPoint y: 390, distance: 8.5
click at [278, 398] on div "Free Leasing Review Request" at bounding box center [322, 392] width 263 height 26
checkbox input "true"
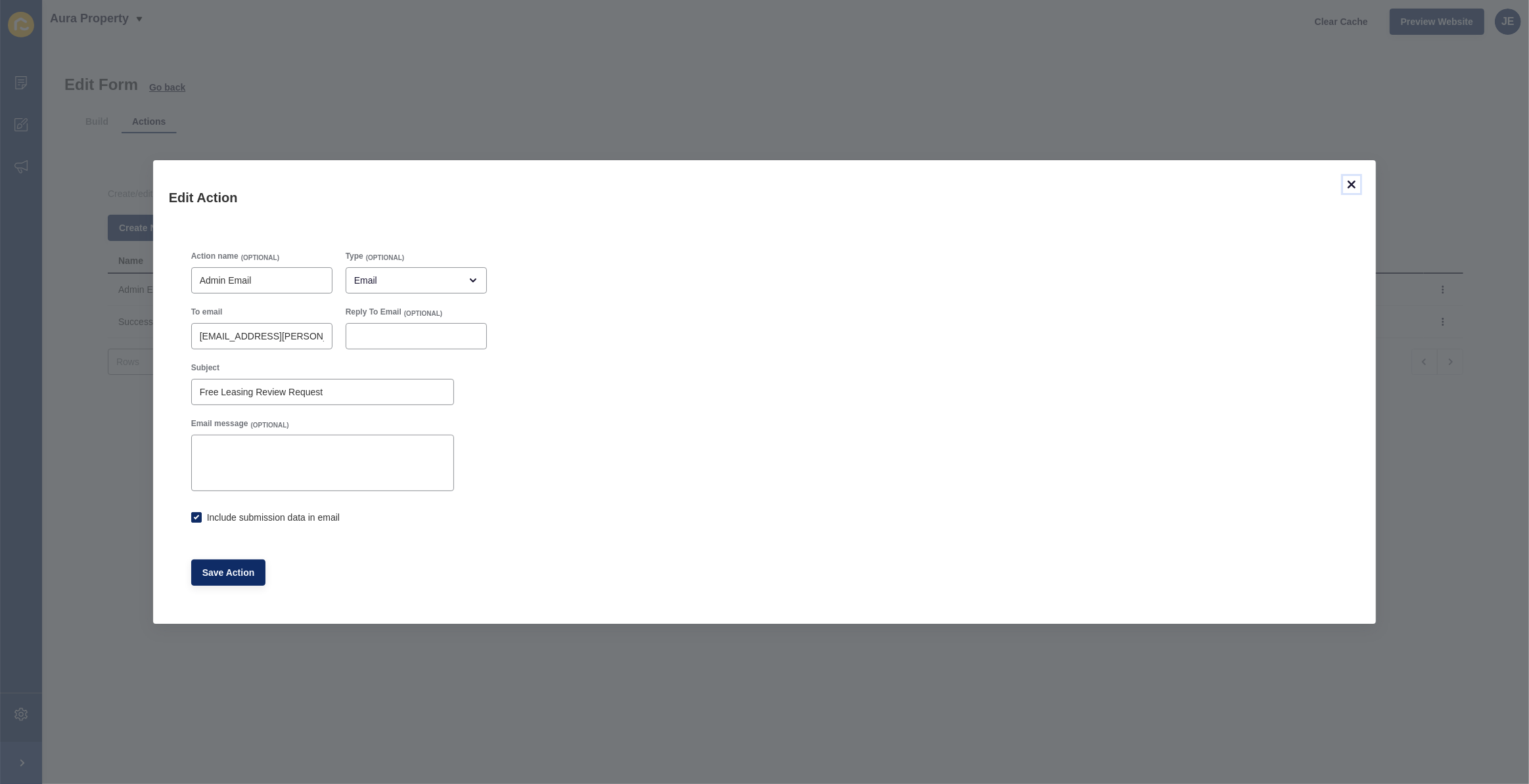
click at [1355, 183] on icon at bounding box center [1351, 184] width 16 height 16
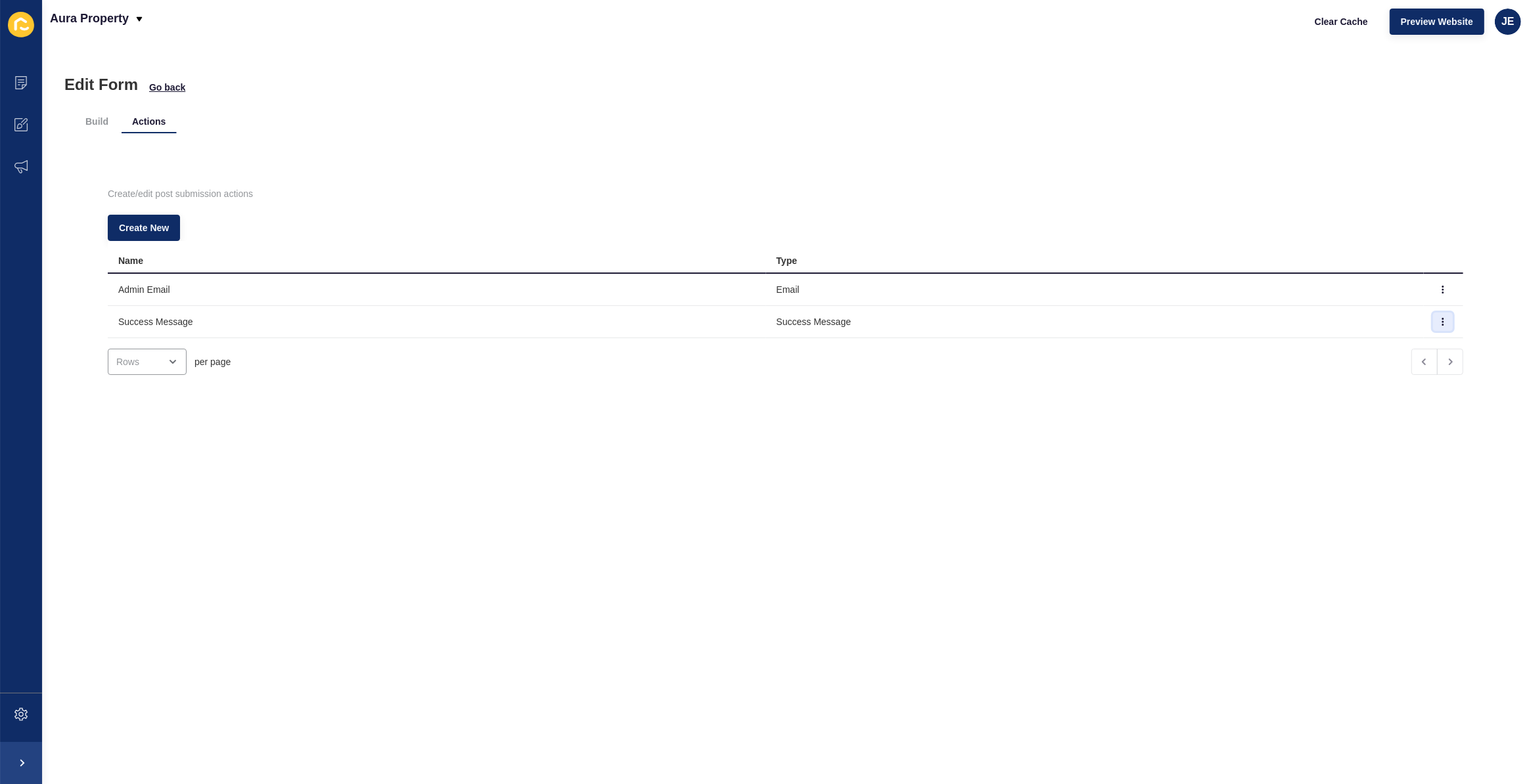
click at [1433, 315] on button "button" at bounding box center [1443, 322] width 20 height 18
click at [1402, 343] on link "Edit" at bounding box center [1388, 347] width 92 height 29
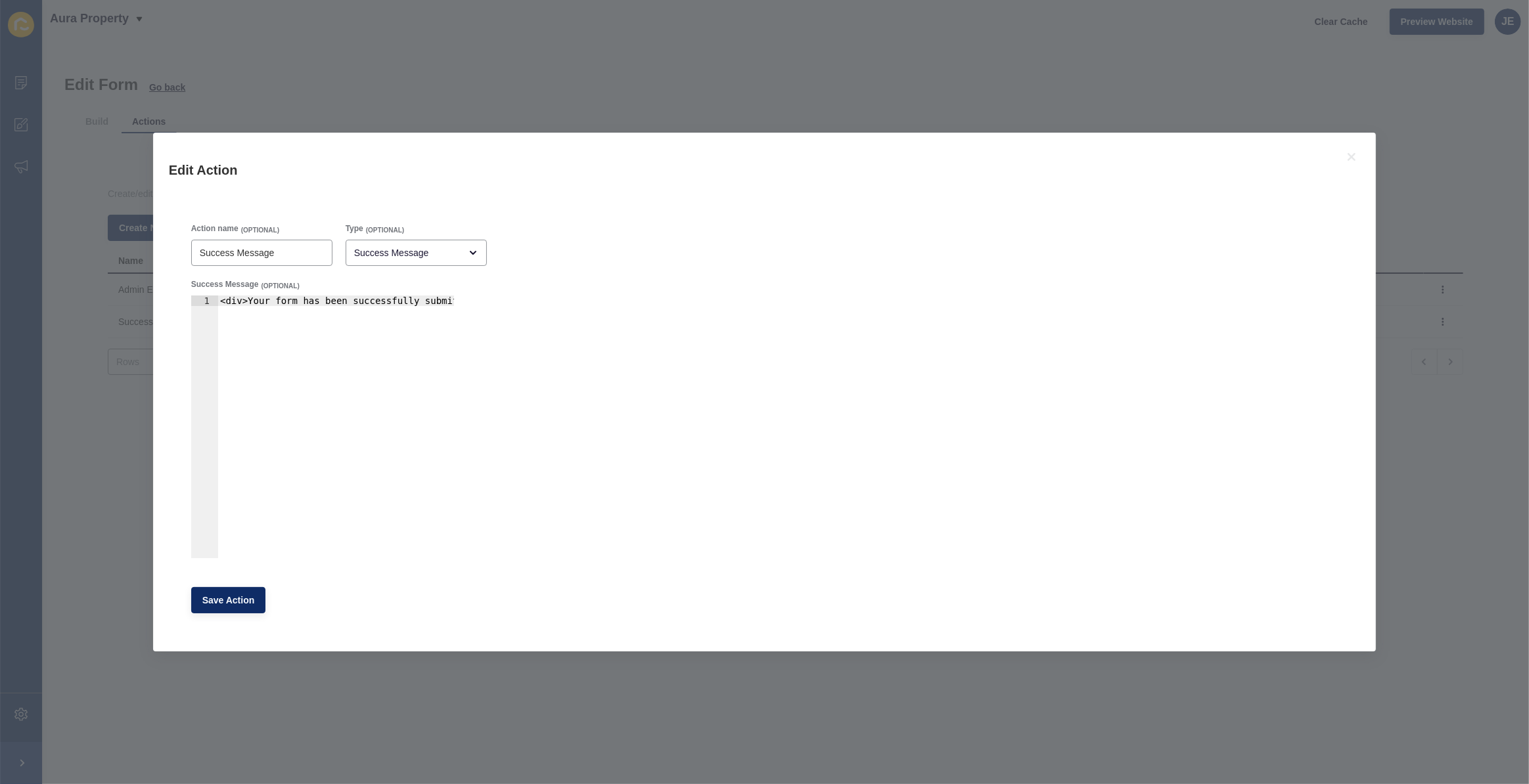
type textarea "<div>Your form has been successfully submitted.</div>"
click at [446, 310] on div "<div>Your form has been successfully submitted.</div>" at bounding box center [355, 433] width 273 height 275
click at [1348, 161] on icon at bounding box center [1351, 156] width 16 height 16
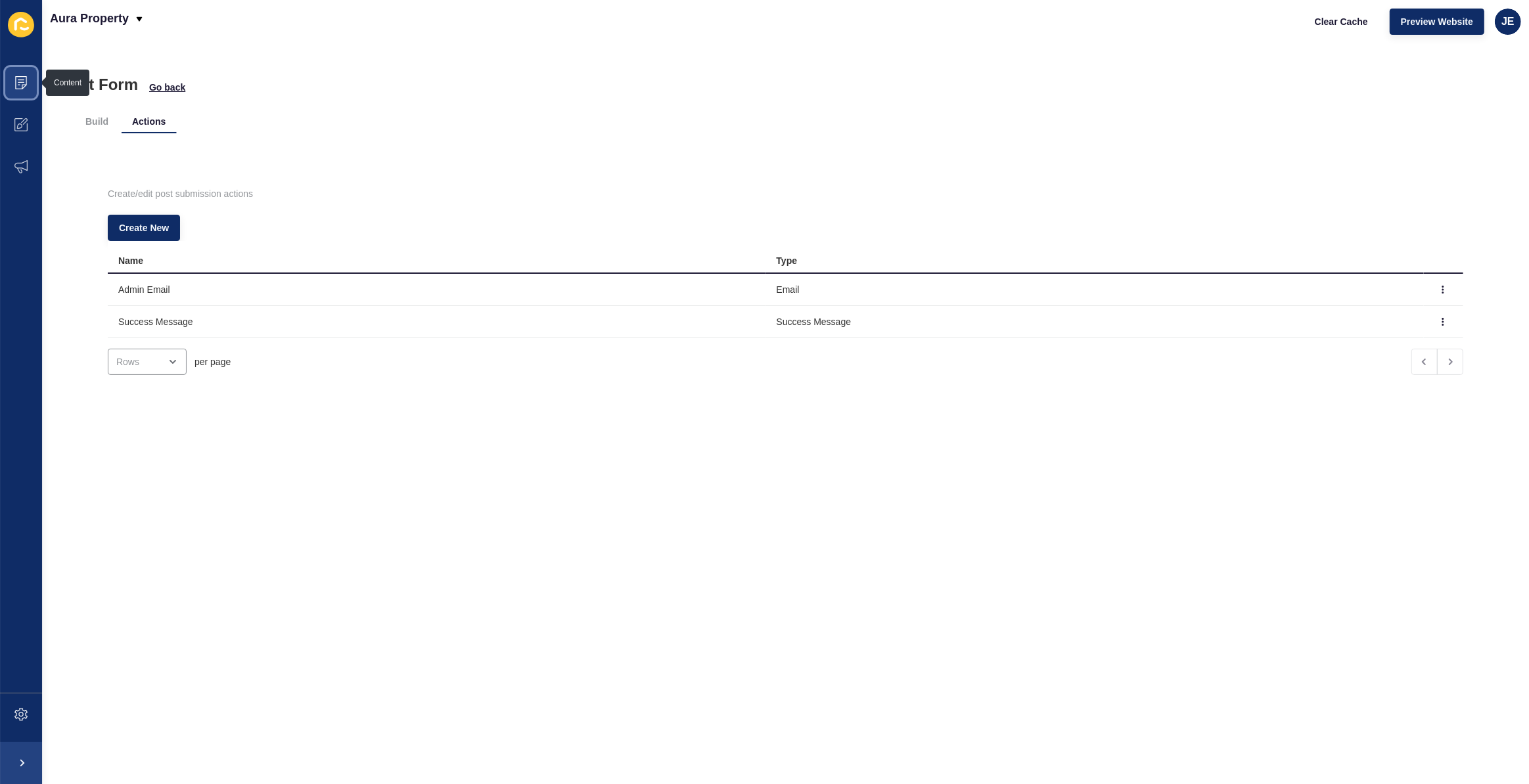
drag, startPoint x: 39, startPoint y: 65, endPoint x: 27, endPoint y: 78, distance: 17.7
click at [33, 74] on span at bounding box center [21, 83] width 42 height 42
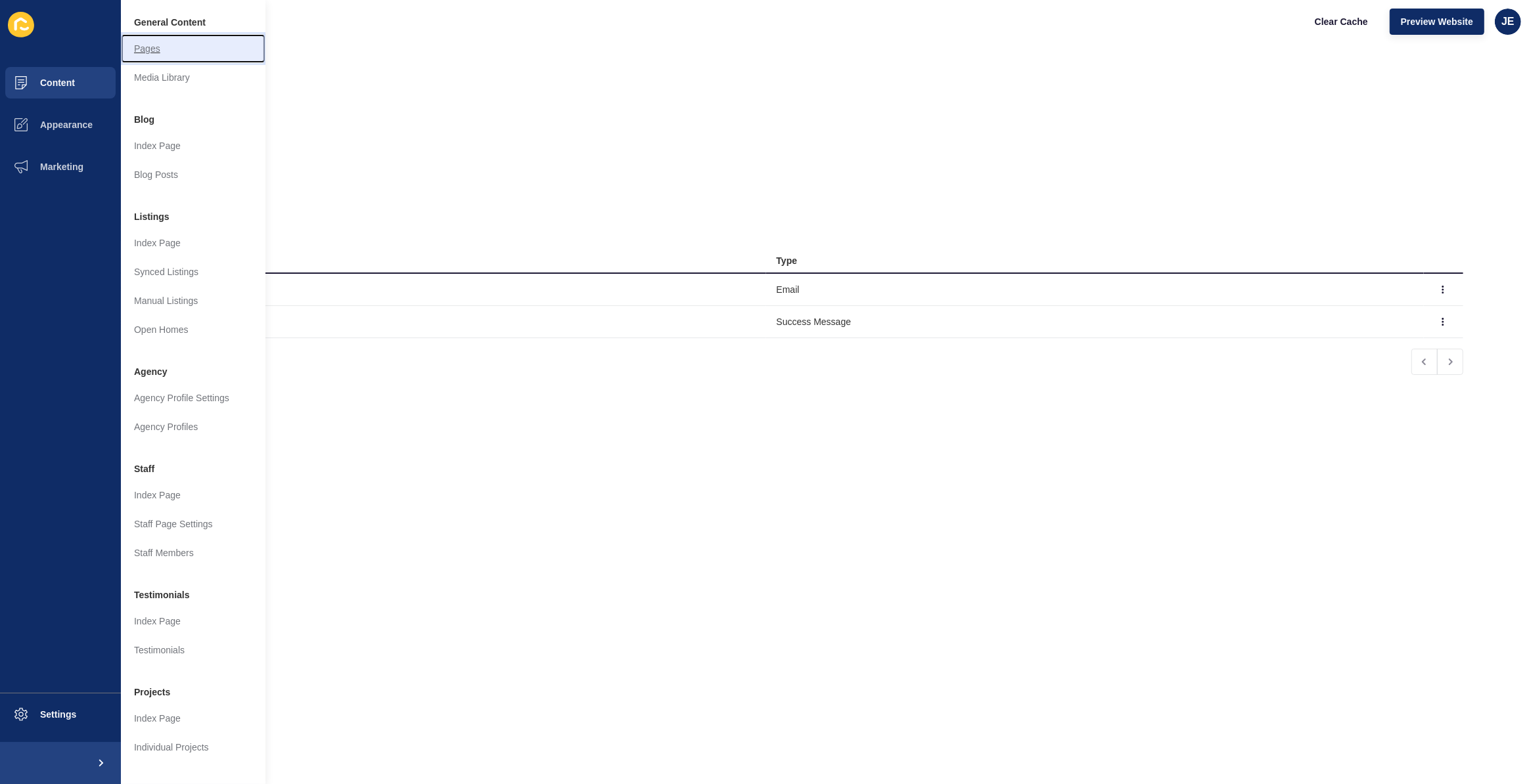
click at [152, 46] on link "Pages" at bounding box center [193, 48] width 145 height 29
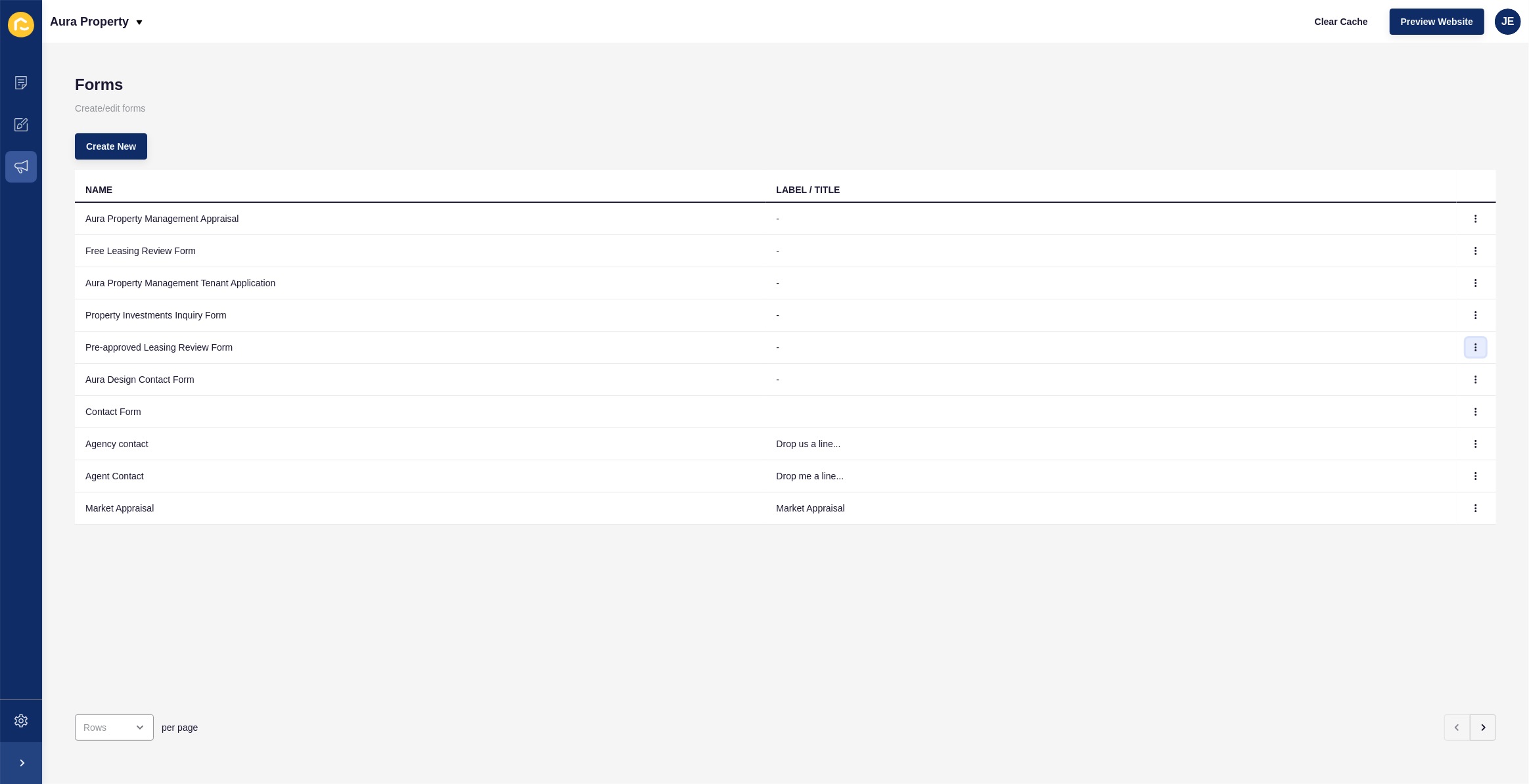
click at [1473, 345] on button "button" at bounding box center [1476, 348] width 20 height 18
click at [1449, 367] on link "Edit" at bounding box center [1430, 373] width 92 height 29
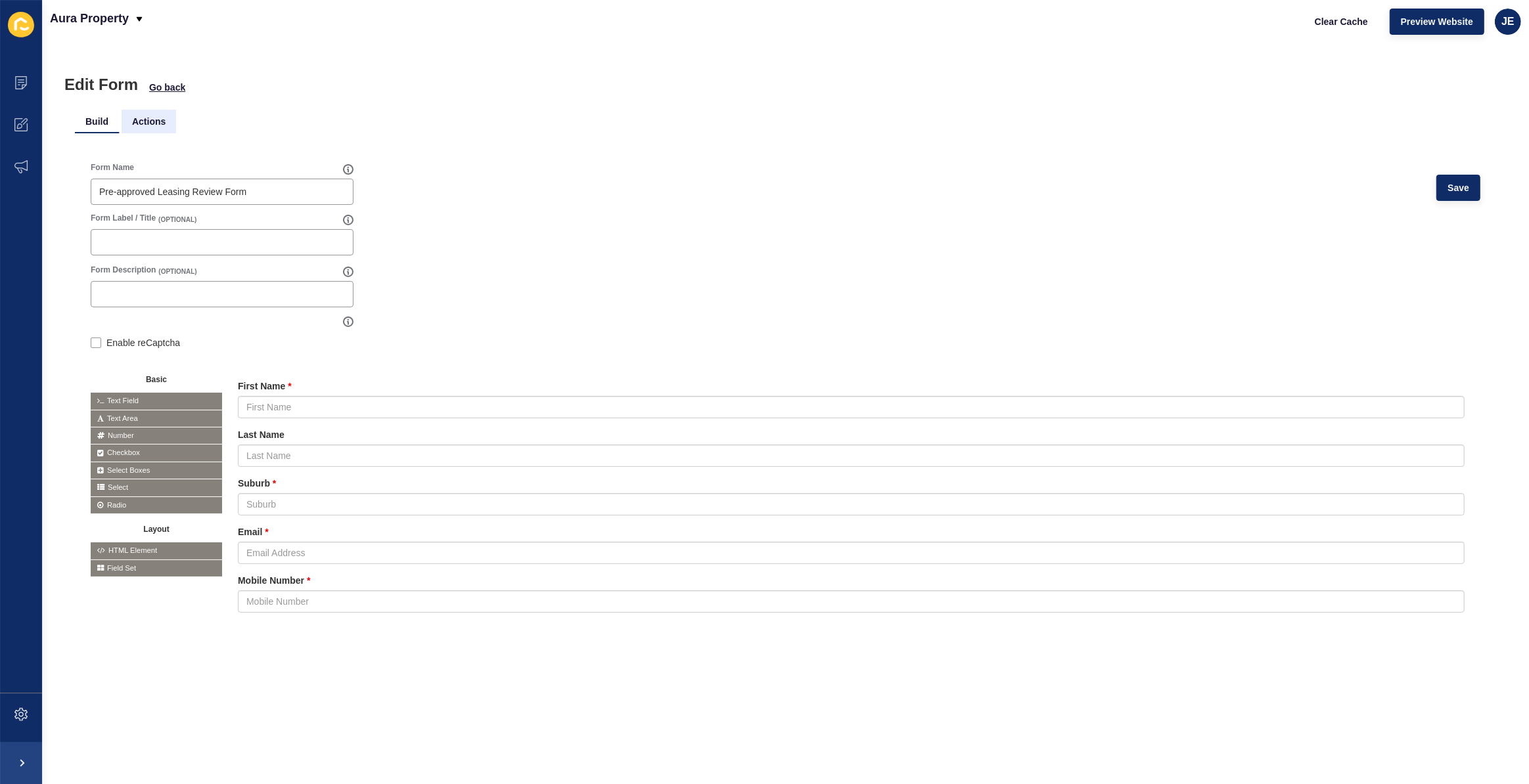
click at [148, 122] on li "Actions" at bounding box center [149, 121] width 55 height 24
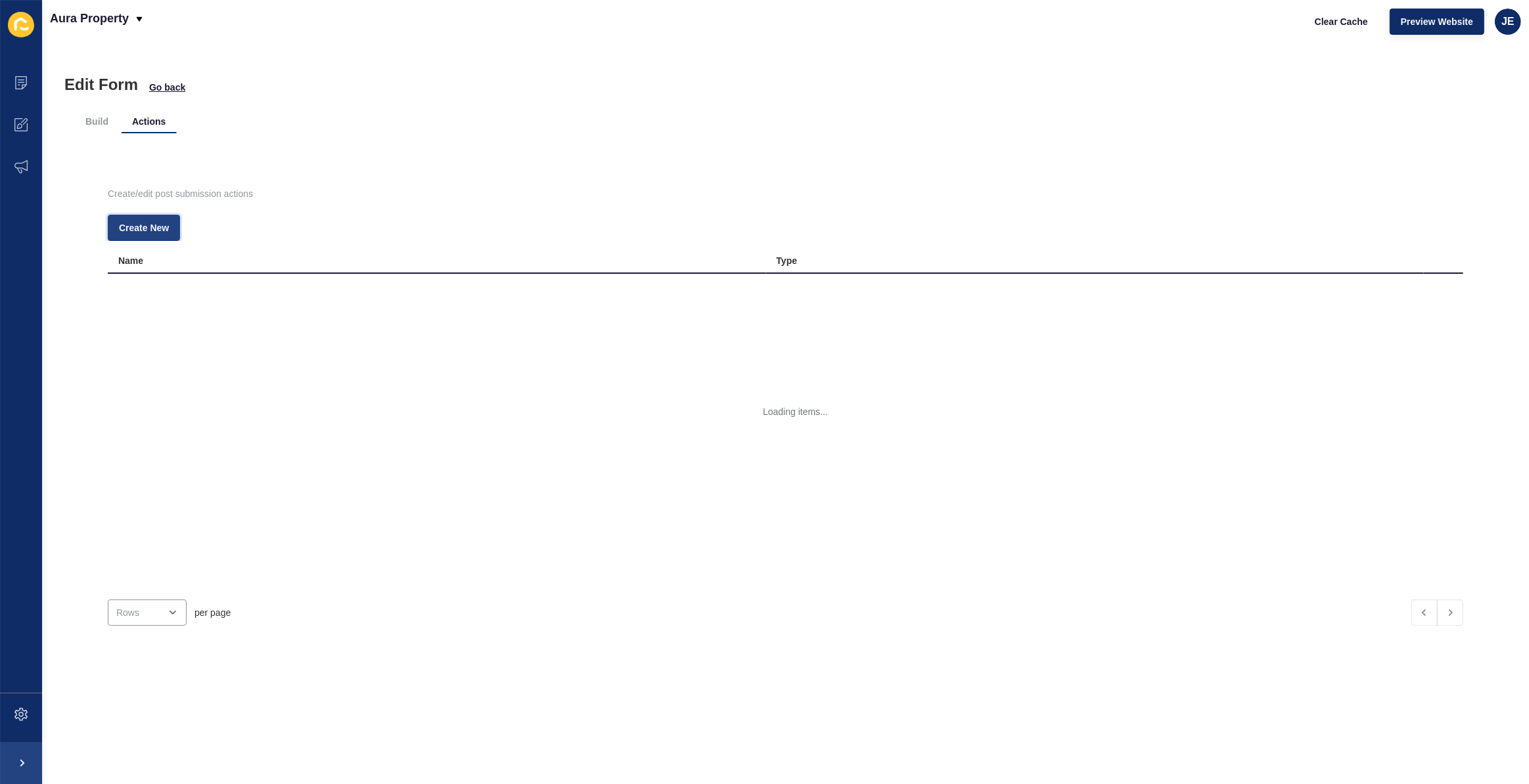
click at [123, 222] on span "Create New" at bounding box center [144, 228] width 50 height 13
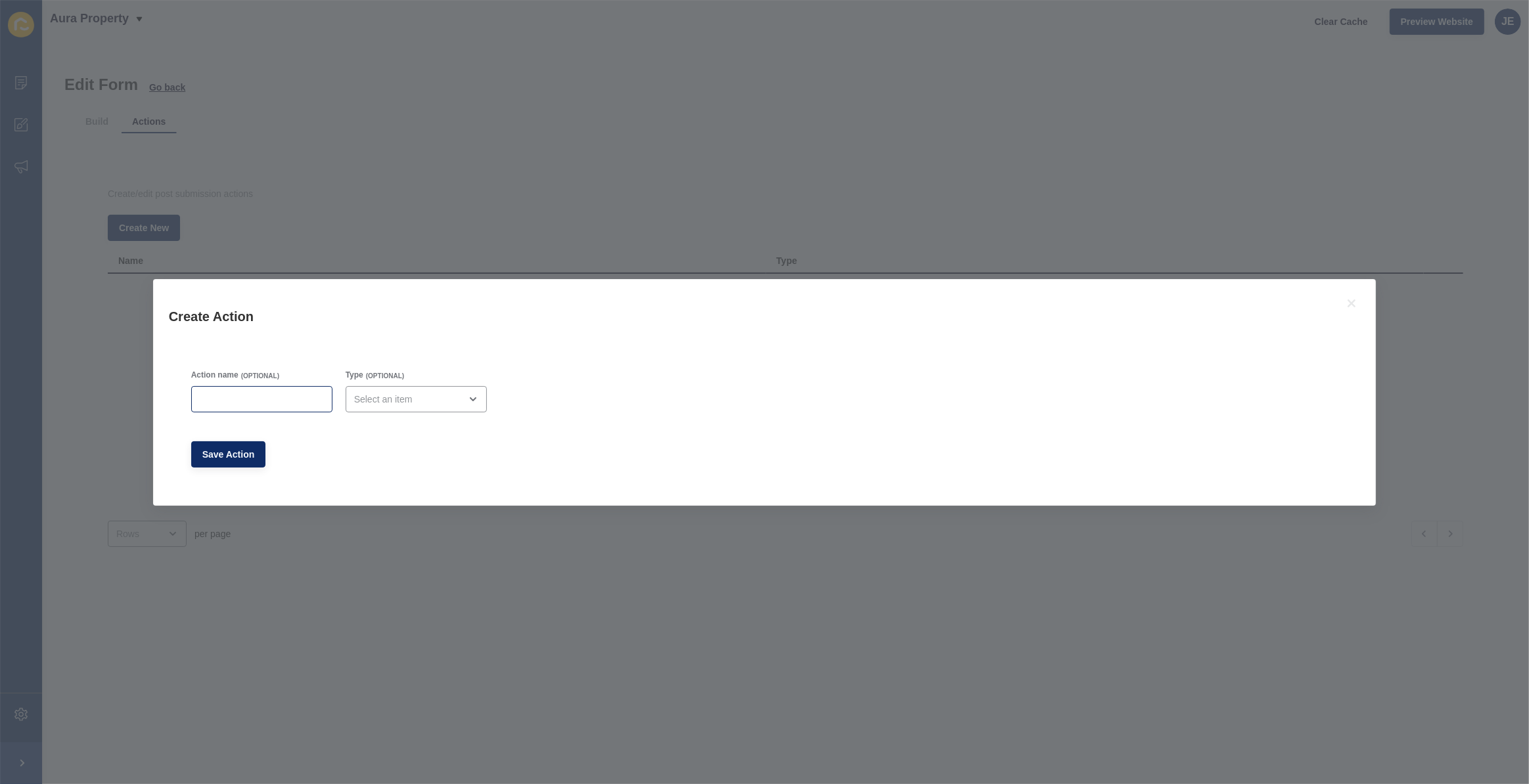
click at [268, 389] on div at bounding box center [262, 399] width 142 height 26
type input "Admin Email"
click at [399, 399] on div "open menu" at bounding box center [408, 399] width 106 height 13
click at [396, 431] on span "Email" at bounding box center [416, 431] width 120 height 13
type input "Email"
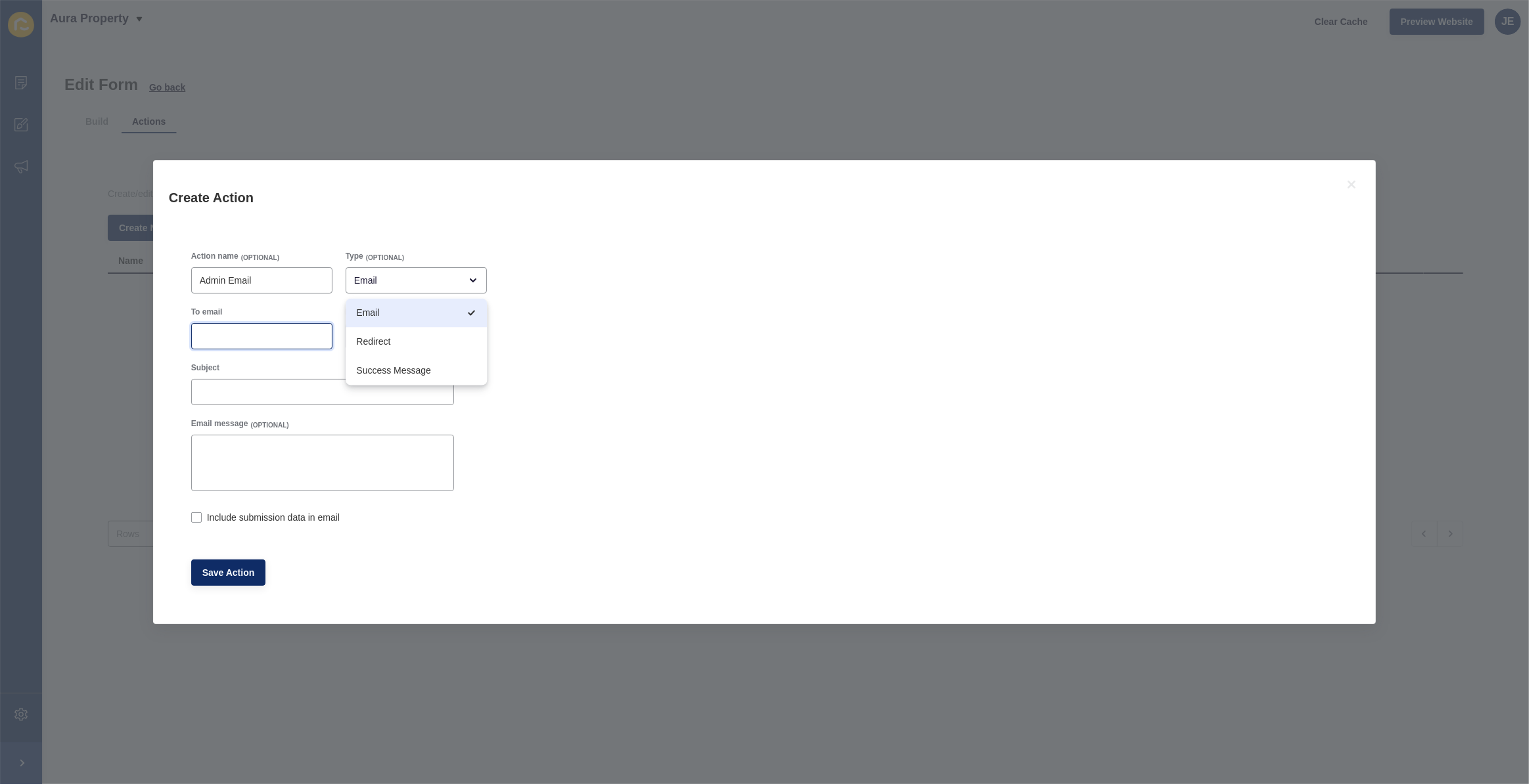
click at [272, 337] on input "To email" at bounding box center [262, 336] width 124 height 13
paste input "[EMAIL_ADDRESS][PERSON_NAME][DOMAIN_NAME]"
type input "[EMAIL_ADDRESS][PERSON_NAME][DOMAIN_NAME]"
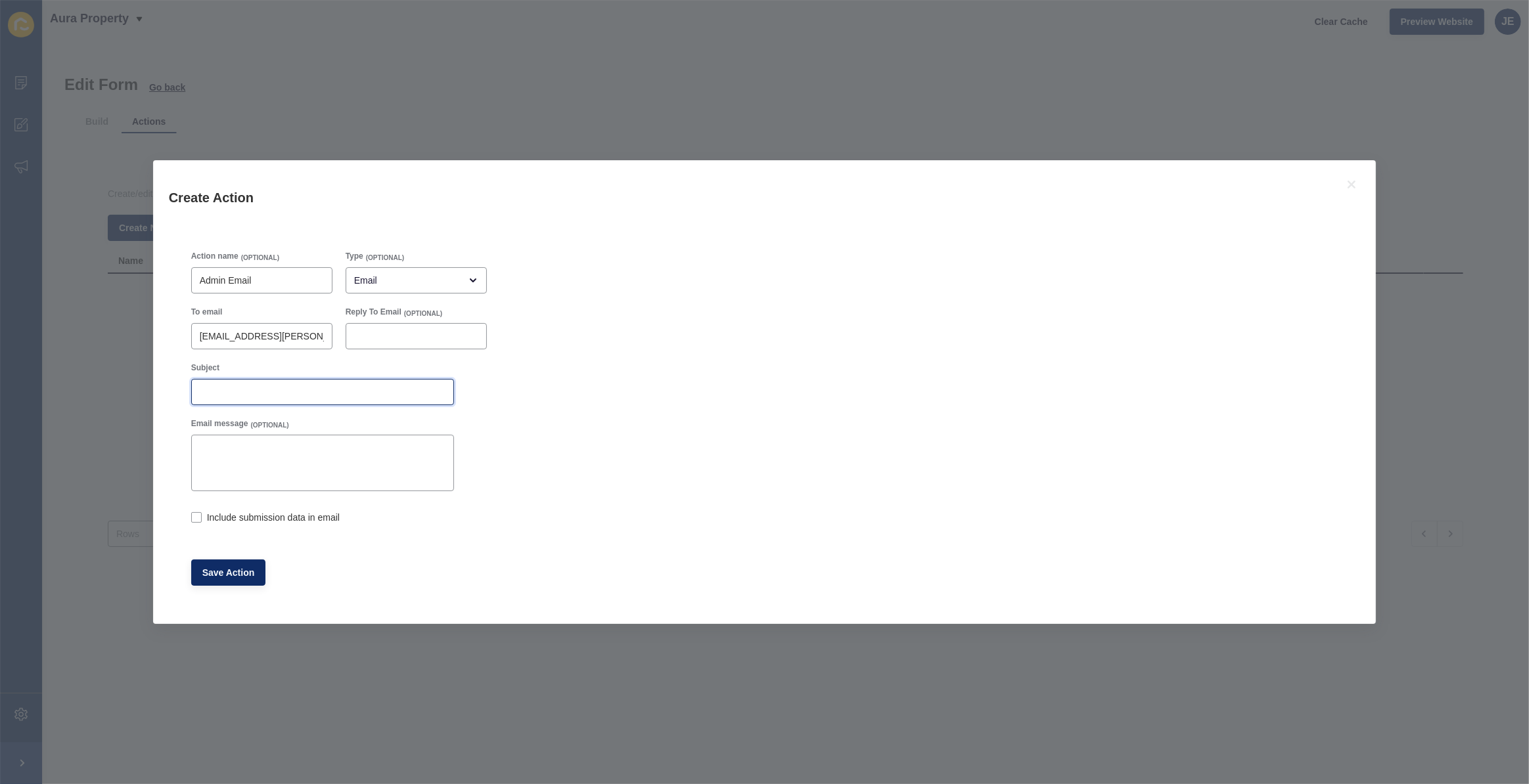
click at [263, 396] on input "Subject" at bounding box center [322, 392] width 246 height 13
paste input "Free Leasing Review Request"
type input "Free Leasing Review Request"
click at [197, 513] on label at bounding box center [196, 517] width 11 height 11
click at [197, 515] on input "Include submission data in email" at bounding box center [195, 519] width 8 height 8
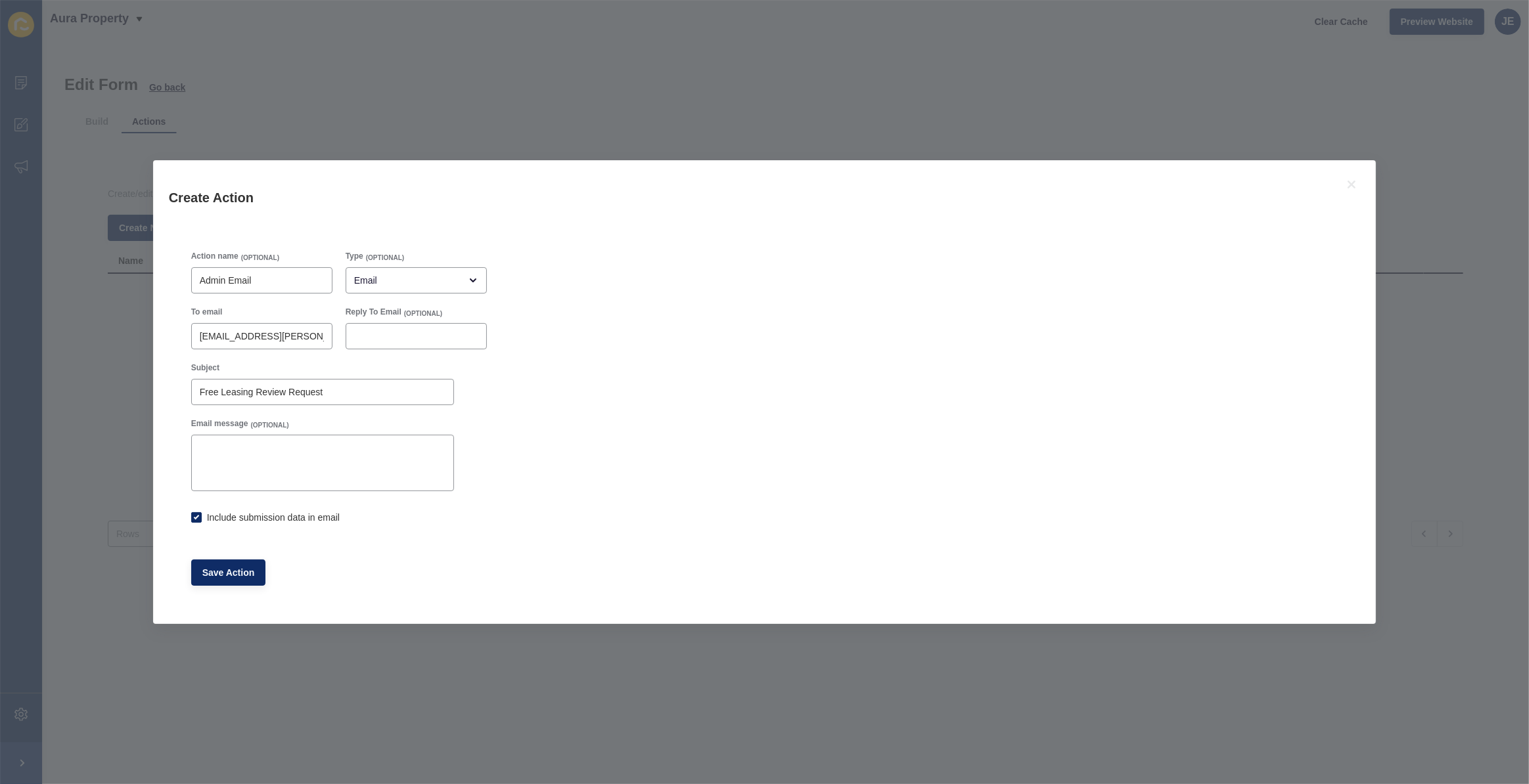
checkbox input "true"
click at [215, 567] on span "Save Action" at bounding box center [228, 573] width 52 height 13
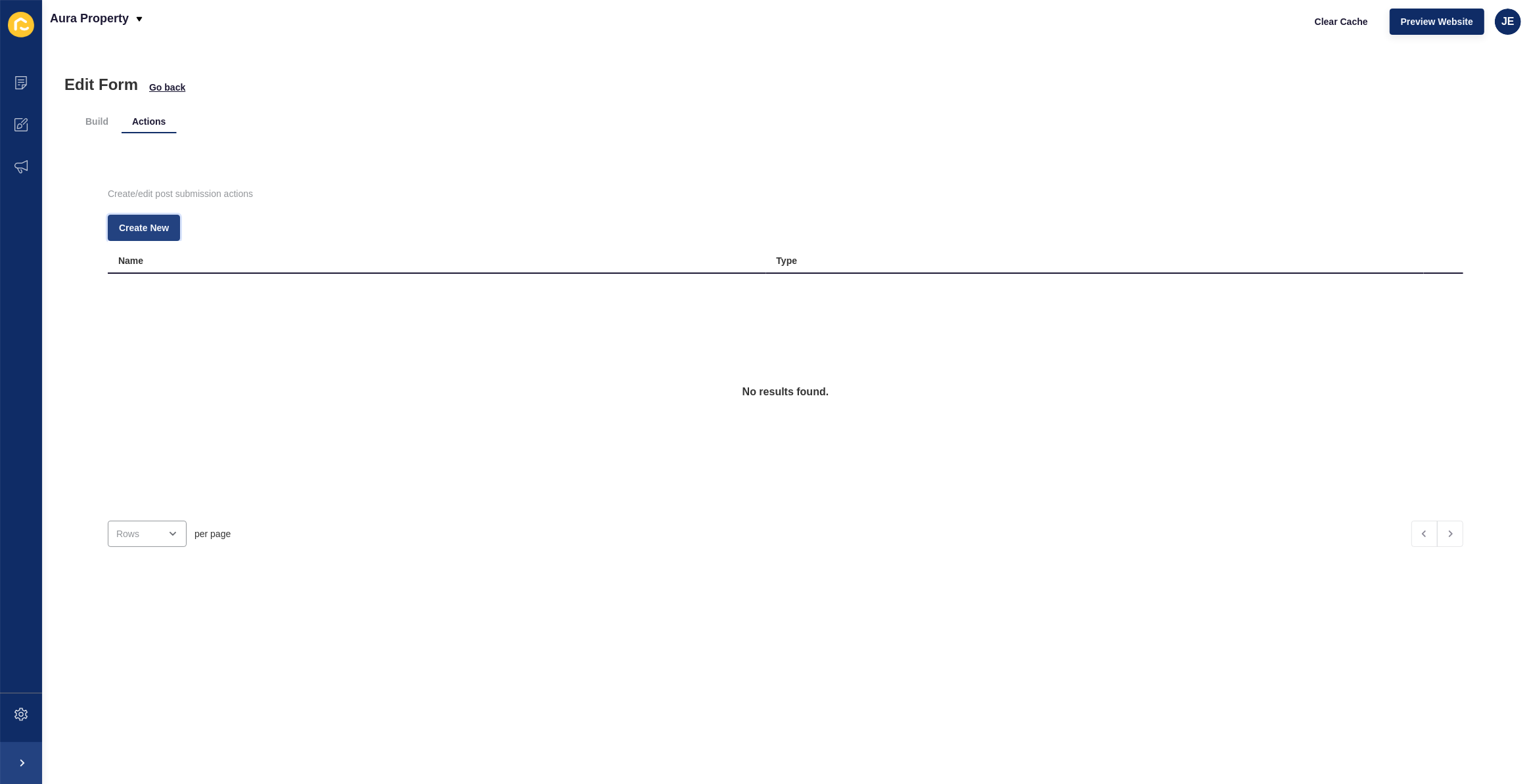
click at [164, 227] on span "Create New" at bounding box center [144, 228] width 50 height 13
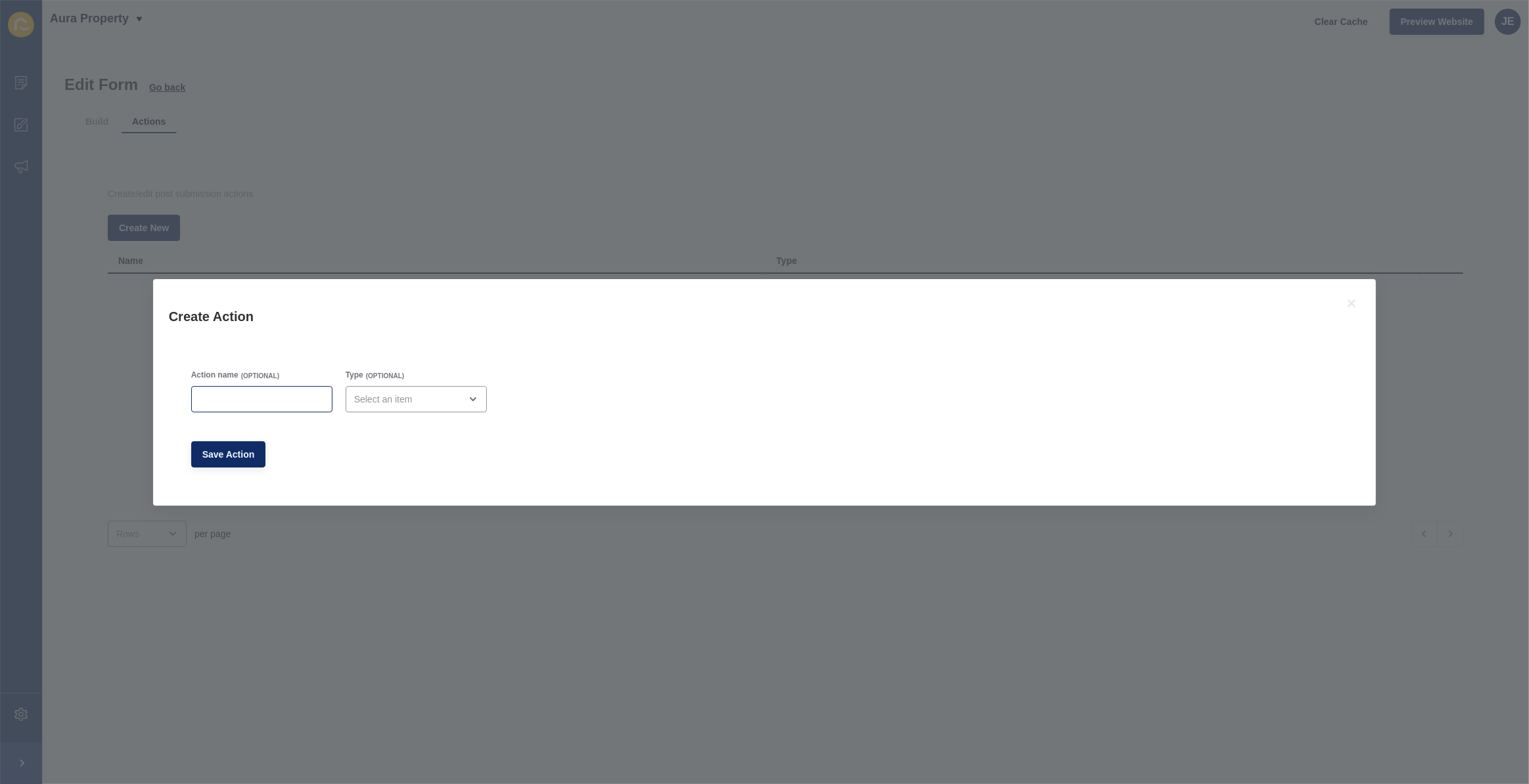
click at [243, 389] on div at bounding box center [262, 399] width 142 height 26
type input "Success Message"
click at [419, 389] on div "close menu" at bounding box center [416, 399] width 142 height 26
click at [389, 487] on span "Success Message" at bounding box center [416, 489] width 120 height 13
type input "Success Message"
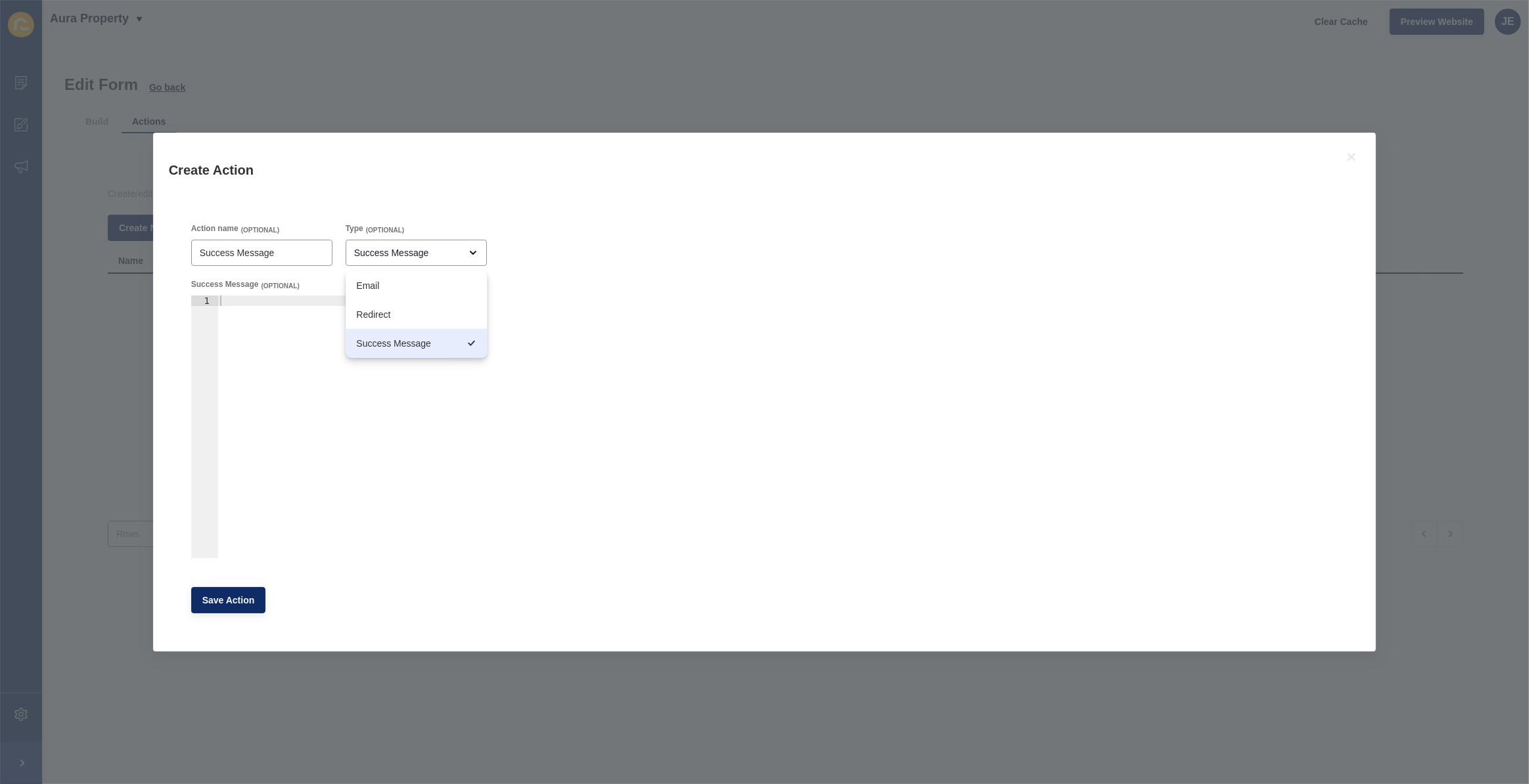
click at [264, 334] on div at bounding box center [335, 437] width 236 height 284
paste textarea "<div>Your form has been successfully submitted.</div>"
type textarea "<div>Your form has been successfully submitted.</div>"
click at [231, 594] on span "Save Action" at bounding box center [228, 600] width 52 height 13
